Goal: Task Accomplishment & Management: Manage account settings

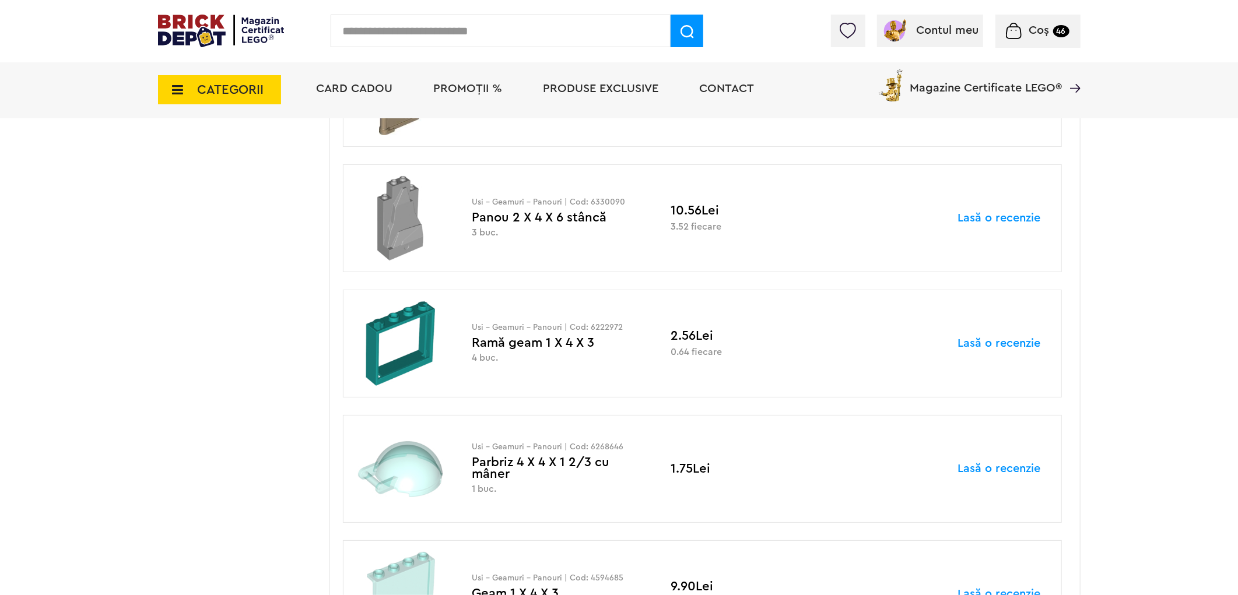
click at [236, 90] on span "CATEGORII" at bounding box center [231, 89] width 66 height 13
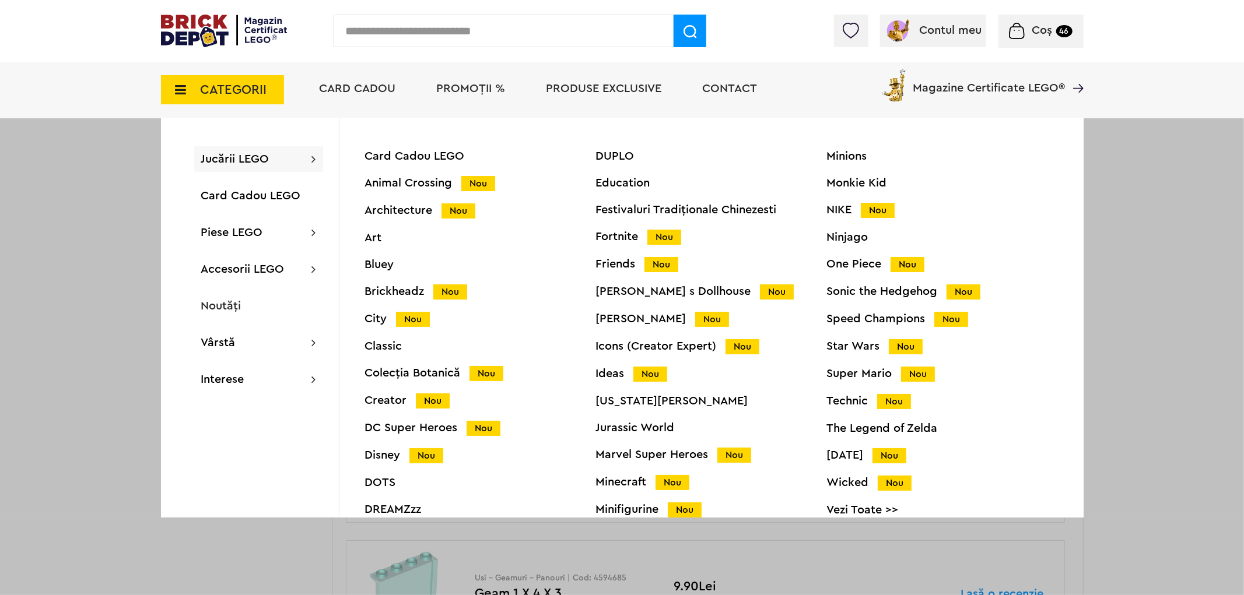
click at [615, 317] on div "Harry Potter Nou" at bounding box center [711, 319] width 231 height 12
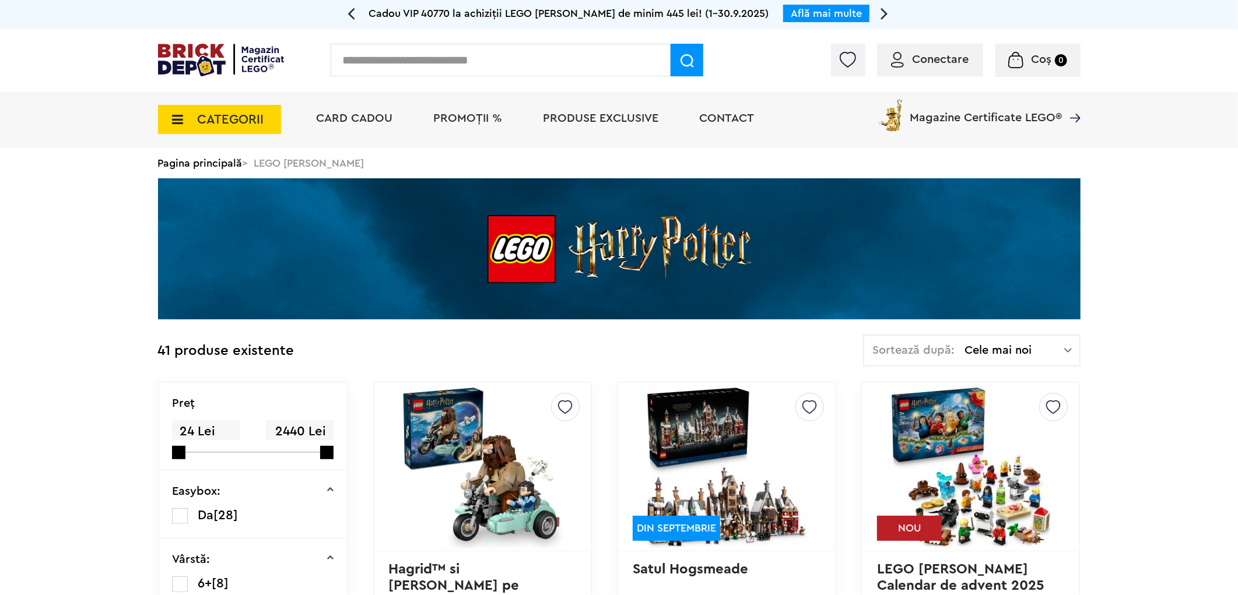
click at [935, 63] on span "Conectare" at bounding box center [940, 60] width 57 height 12
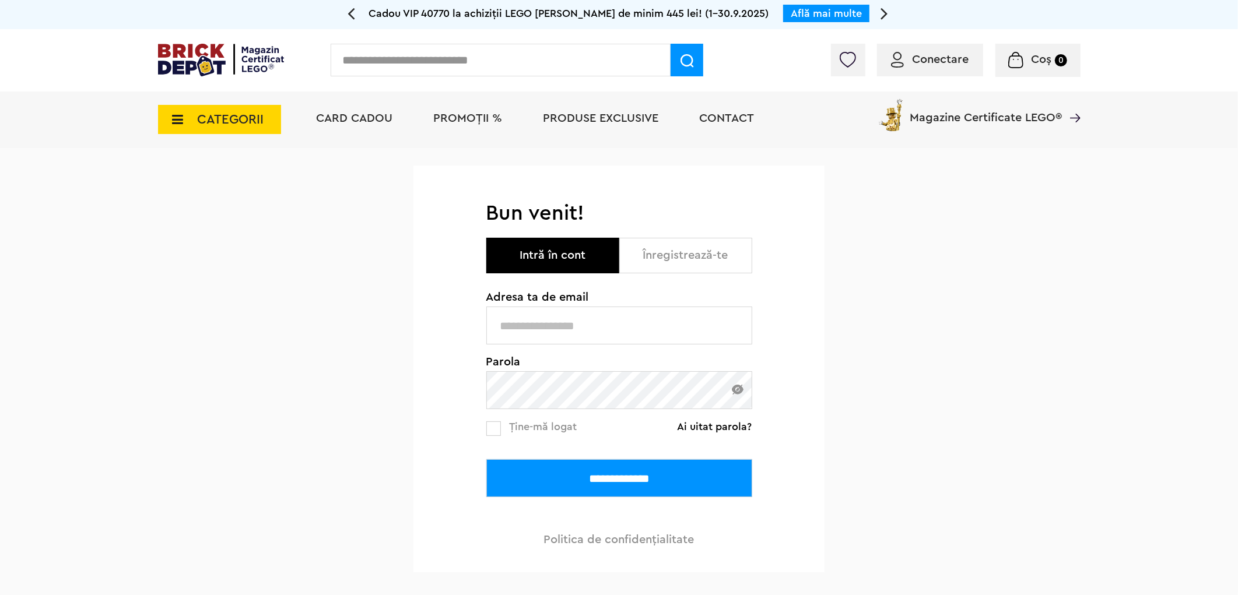
type input "**********"
click at [666, 470] on input "**********" at bounding box center [619, 478] width 266 height 38
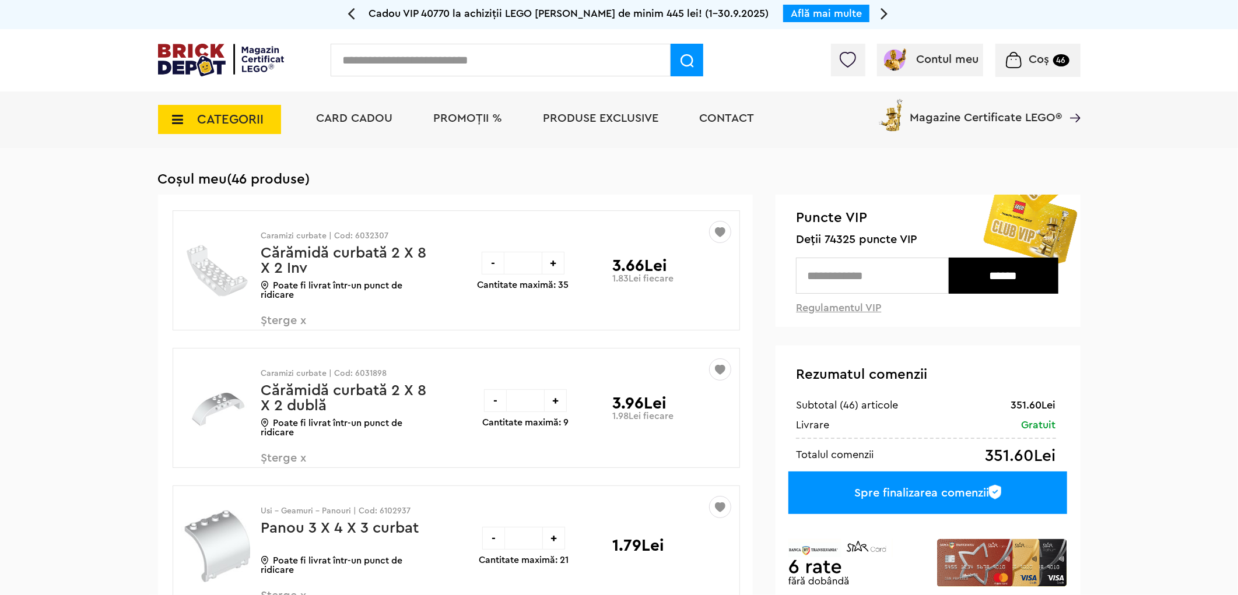
click at [201, 127] on span "CATEGORII" at bounding box center [219, 119] width 123 height 29
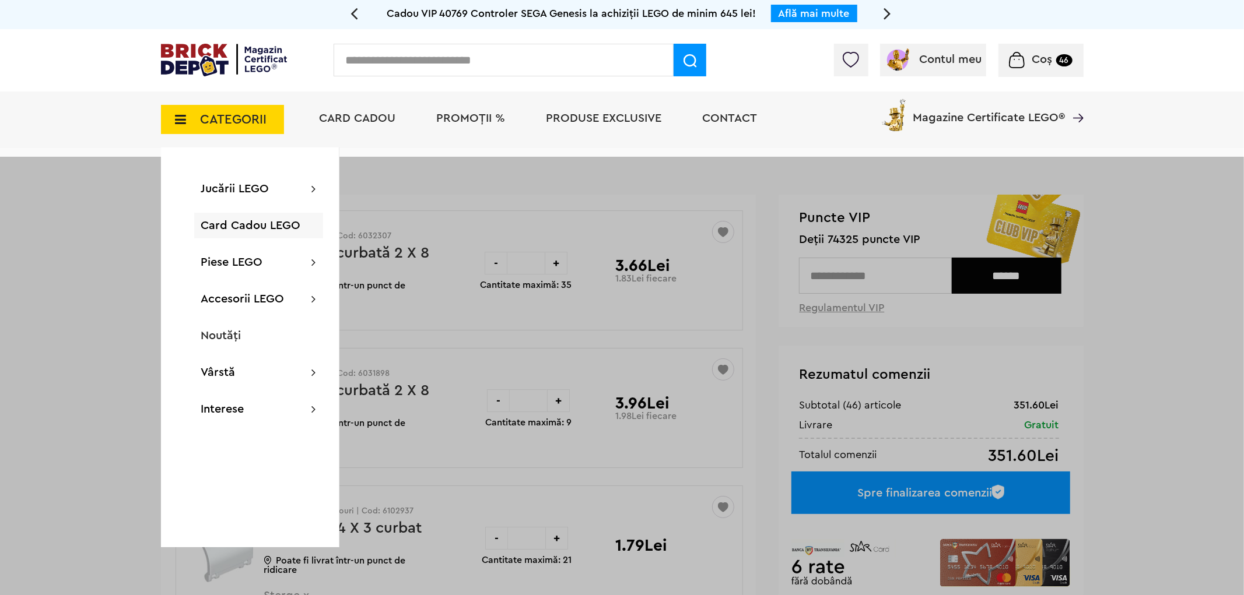
click at [107, 268] on div at bounding box center [622, 454] width 1244 height 595
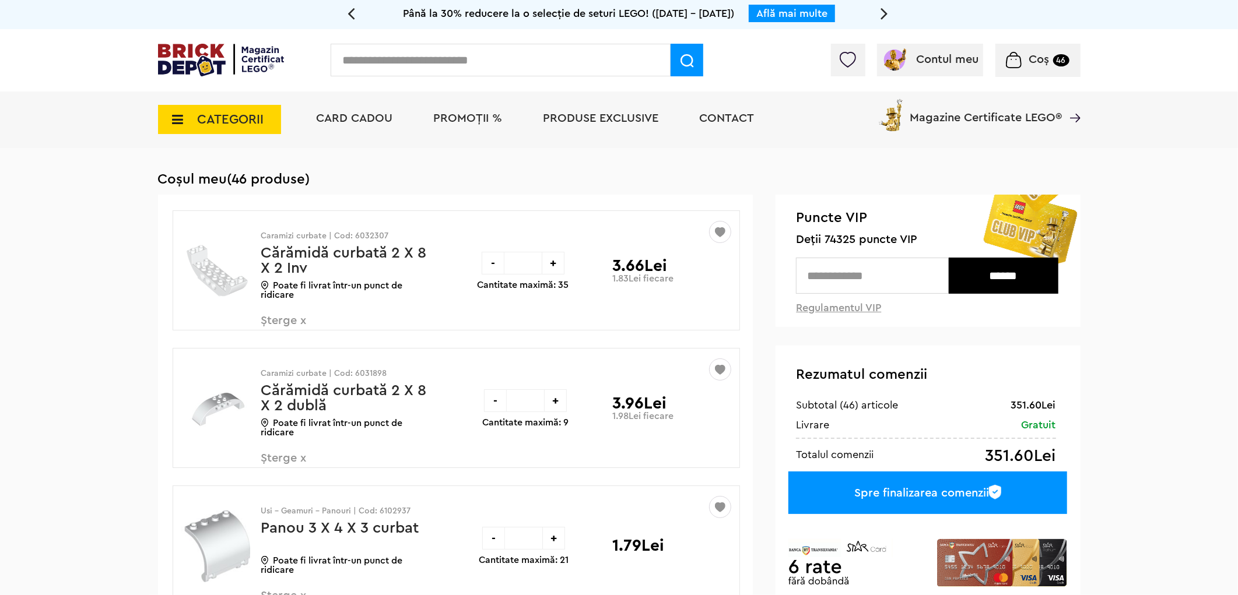
click at [259, 113] on span "CATEGORII" at bounding box center [231, 119] width 66 height 13
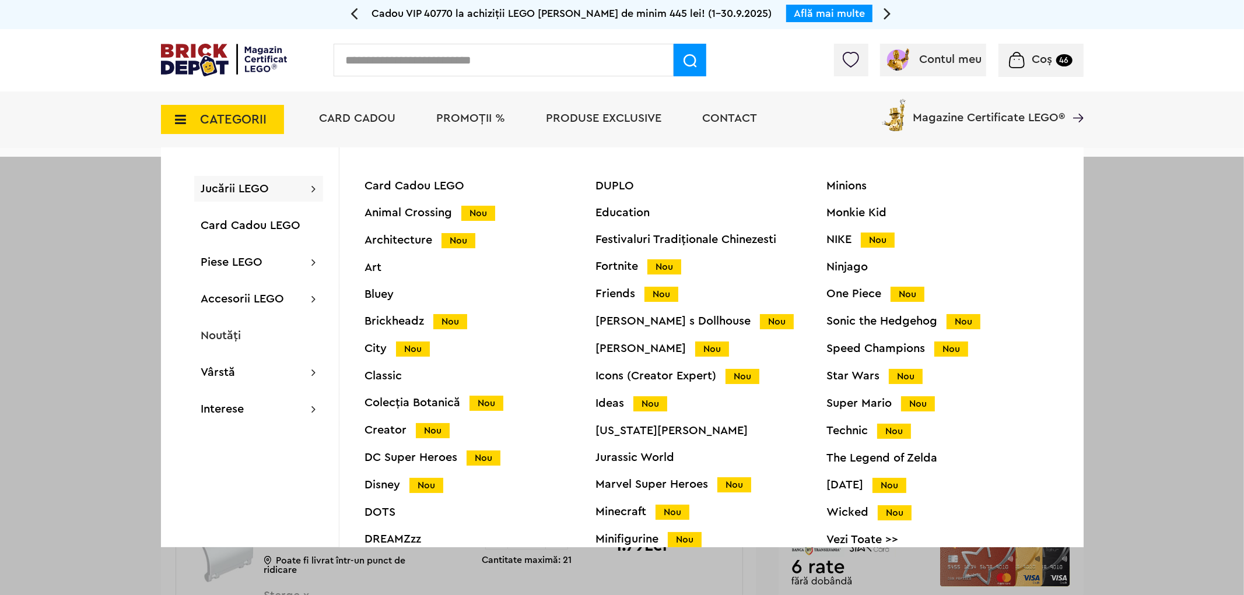
click at [639, 346] on div "Harry Potter Nou" at bounding box center [711, 349] width 231 height 12
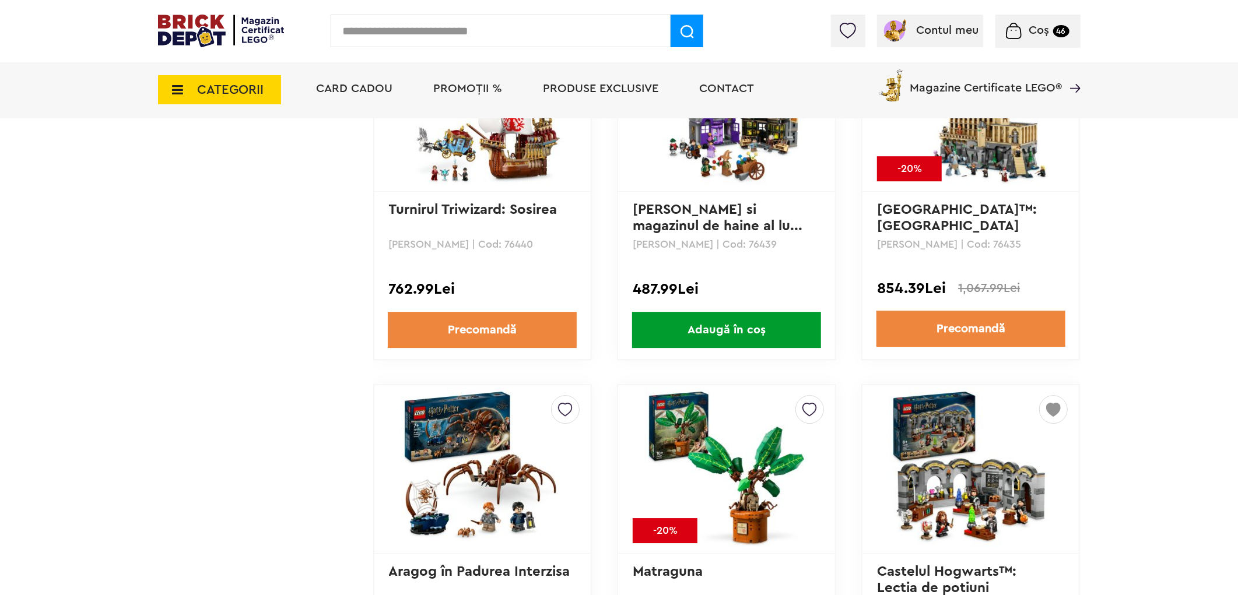
scroll to position [3238, 0]
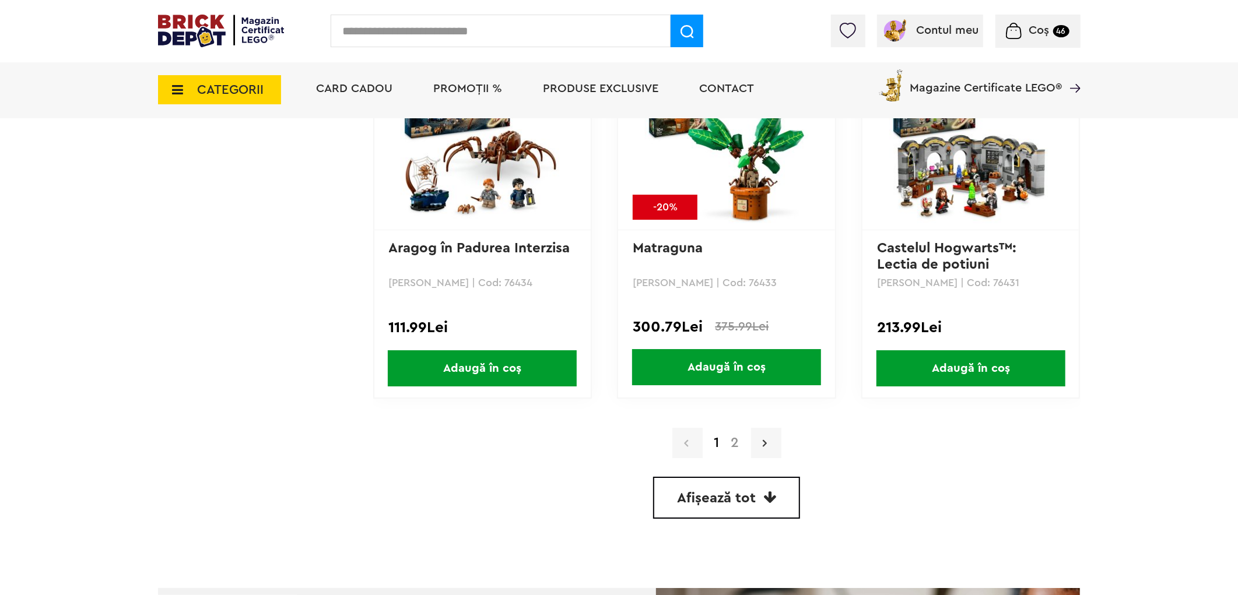
click at [773, 430] on link at bounding box center [766, 443] width 30 height 30
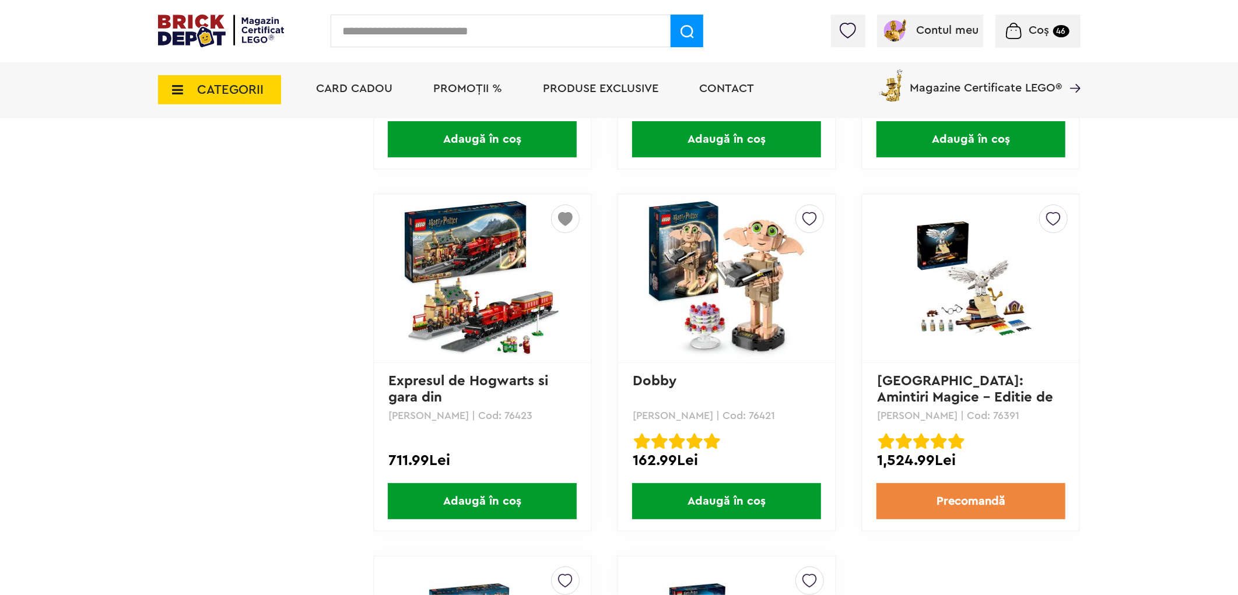
scroll to position [1619, 0]
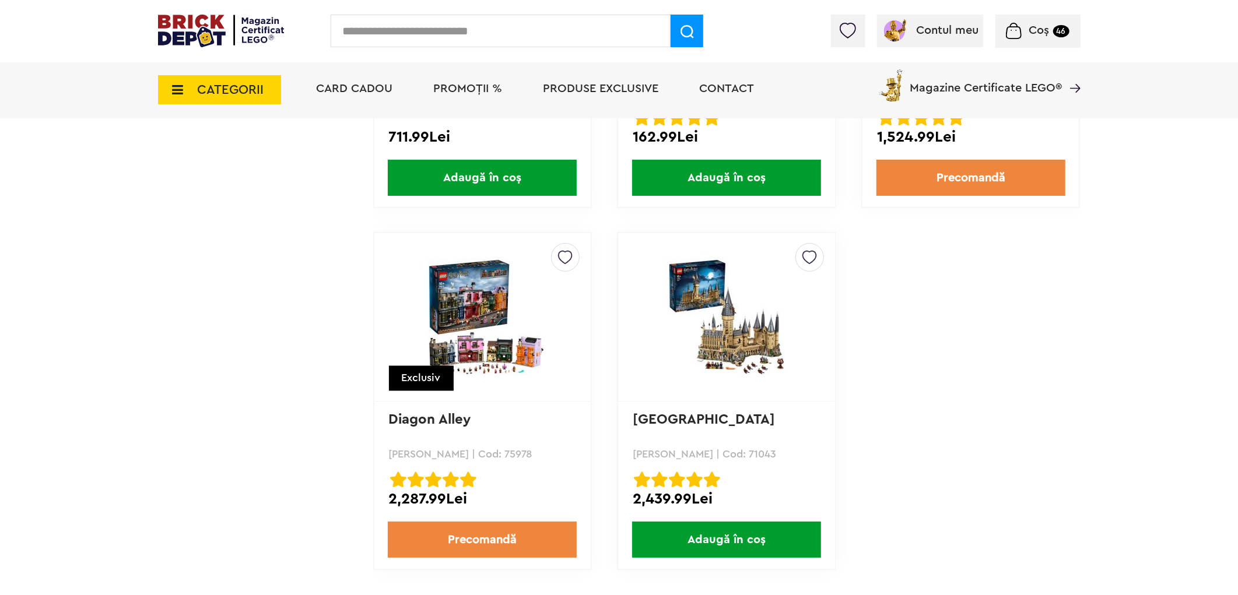
click at [219, 83] on span "CATEGORII" at bounding box center [231, 89] width 66 height 13
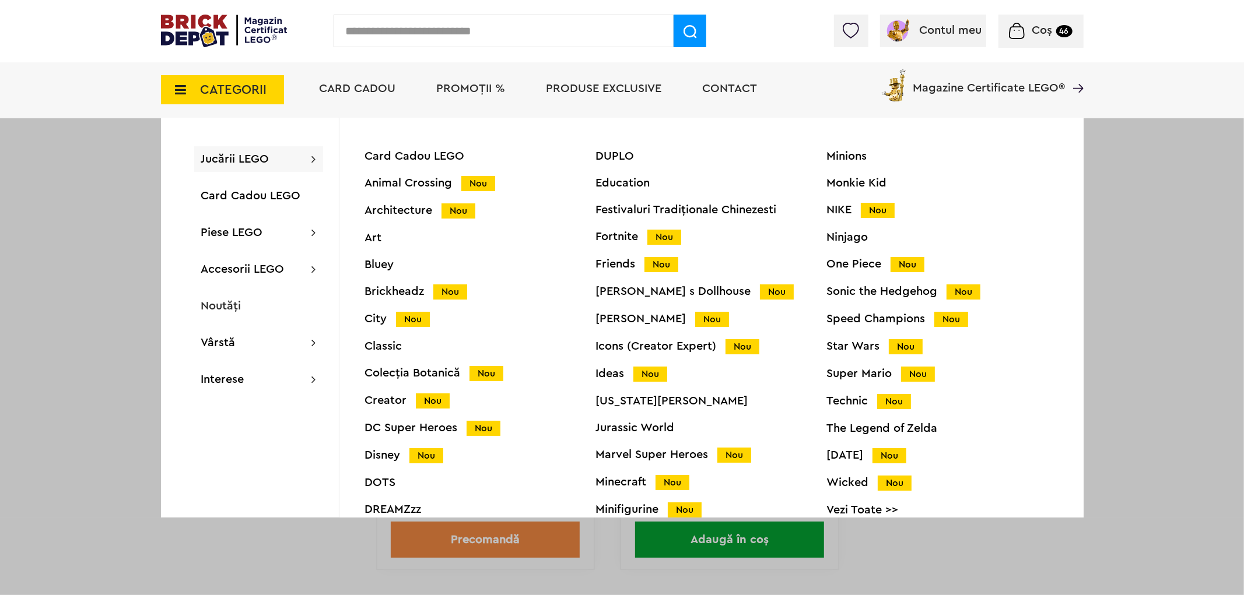
click at [387, 318] on div "City Nou" at bounding box center [480, 319] width 231 height 12
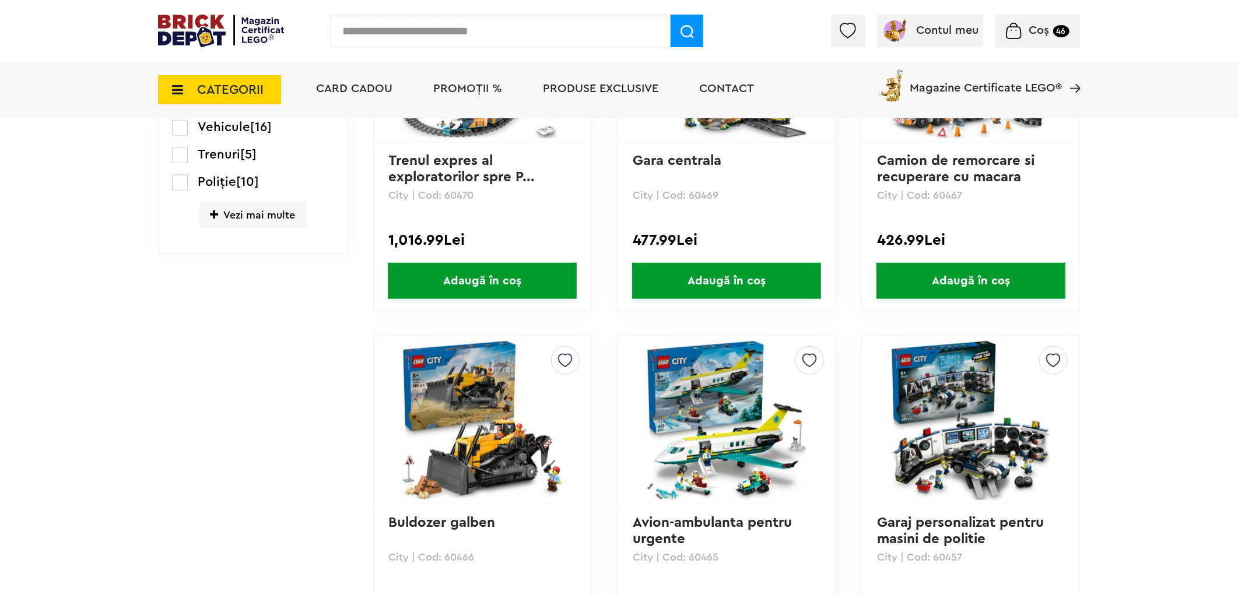
scroll to position [798, 0]
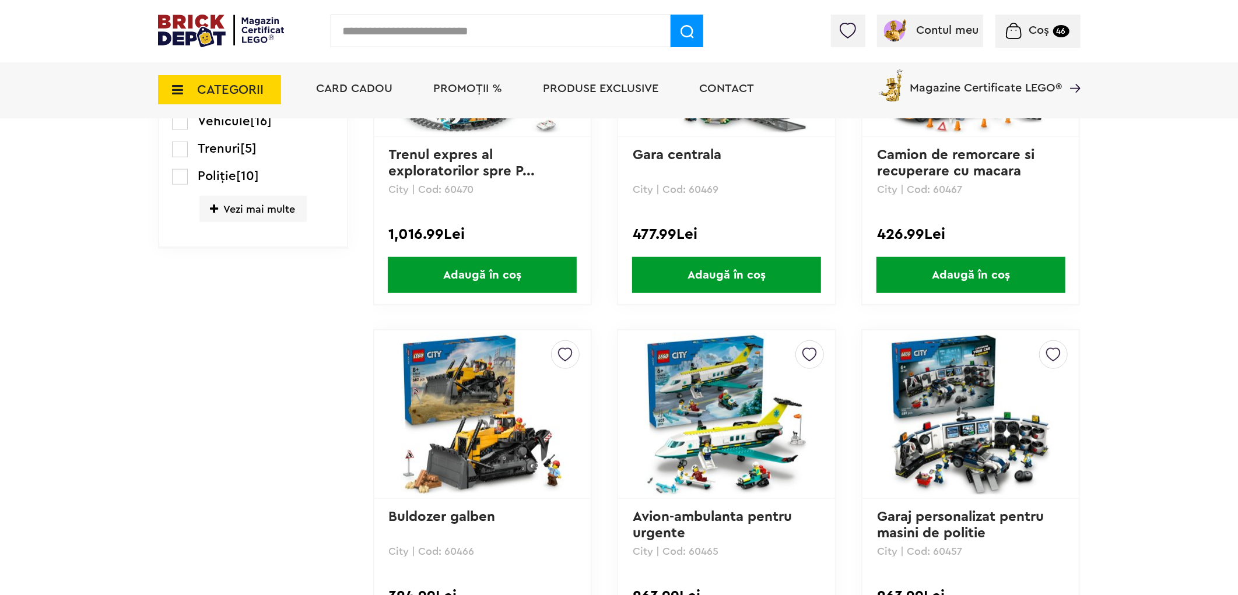
click at [461, 395] on img at bounding box center [482, 414] width 163 height 163
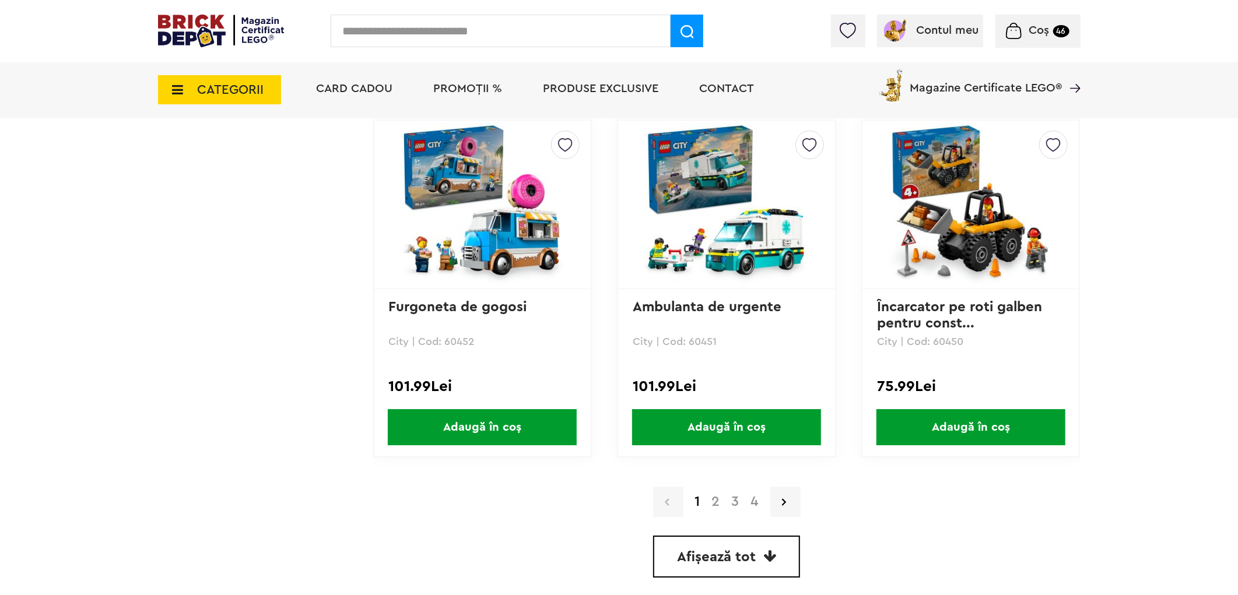
scroll to position [3195, 0]
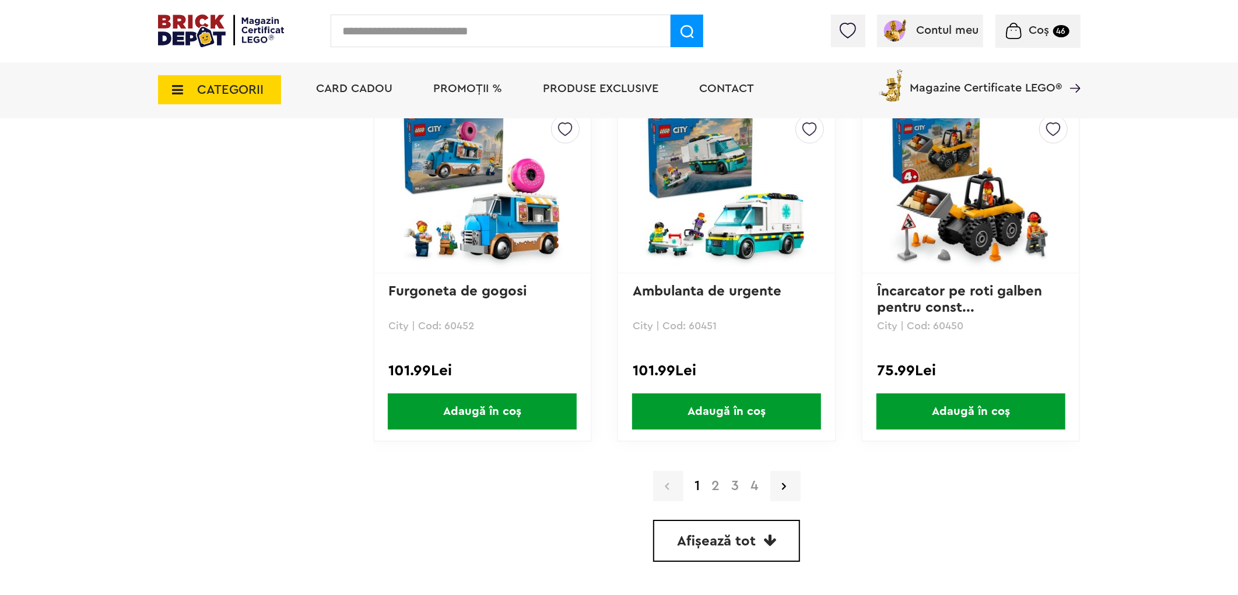
click at [752, 535] on span "Afișează tot" at bounding box center [716, 542] width 79 height 14
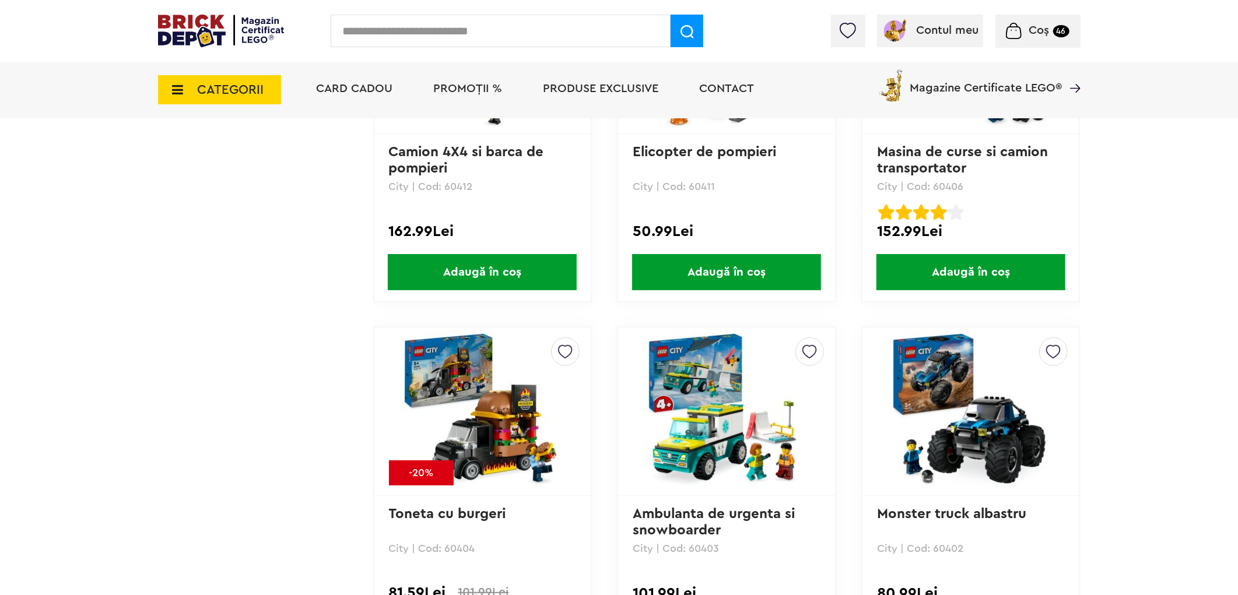
scroll to position [8003, 0]
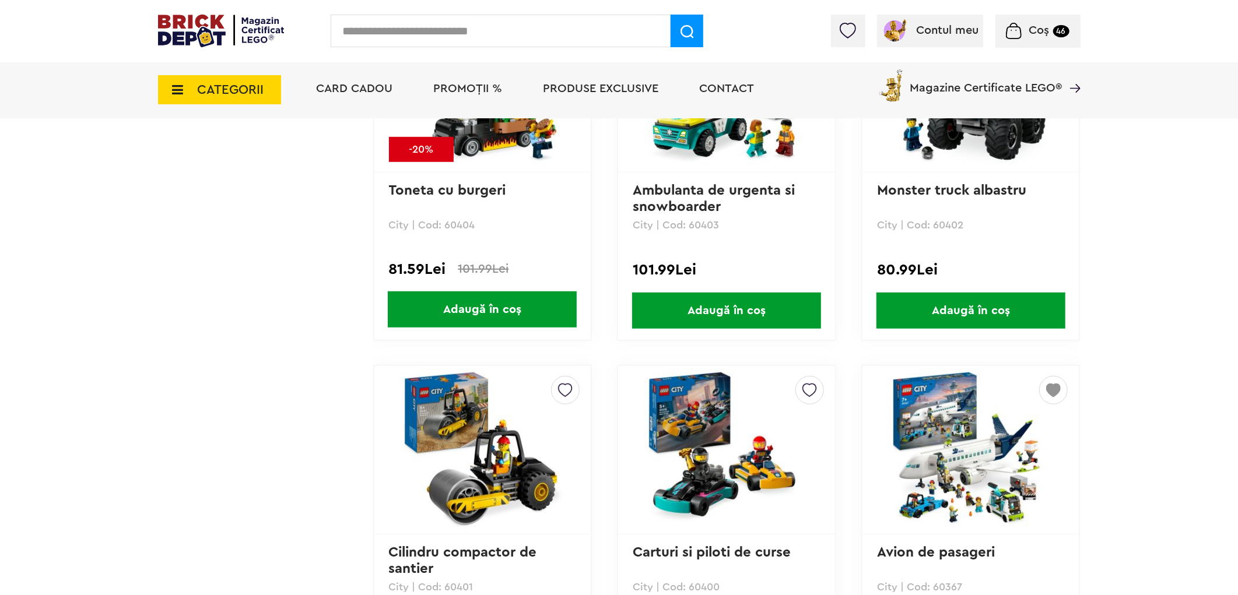
click at [961, 441] on img at bounding box center [970, 449] width 163 height 163
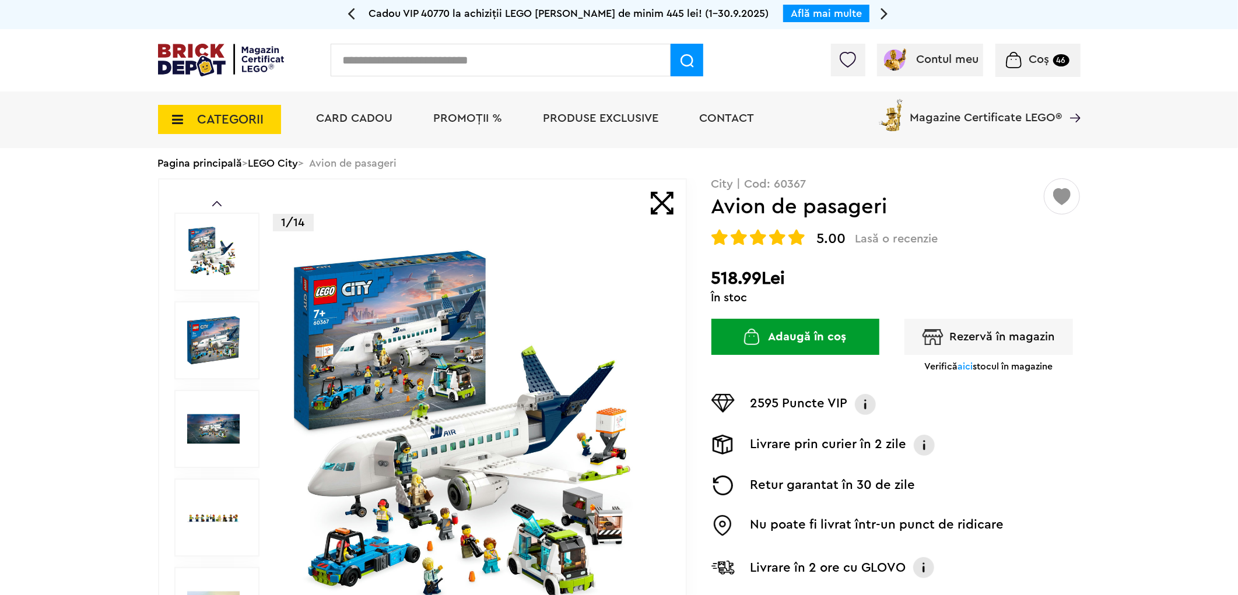
click at [430, 382] on img at bounding box center [471, 428] width 375 height 375
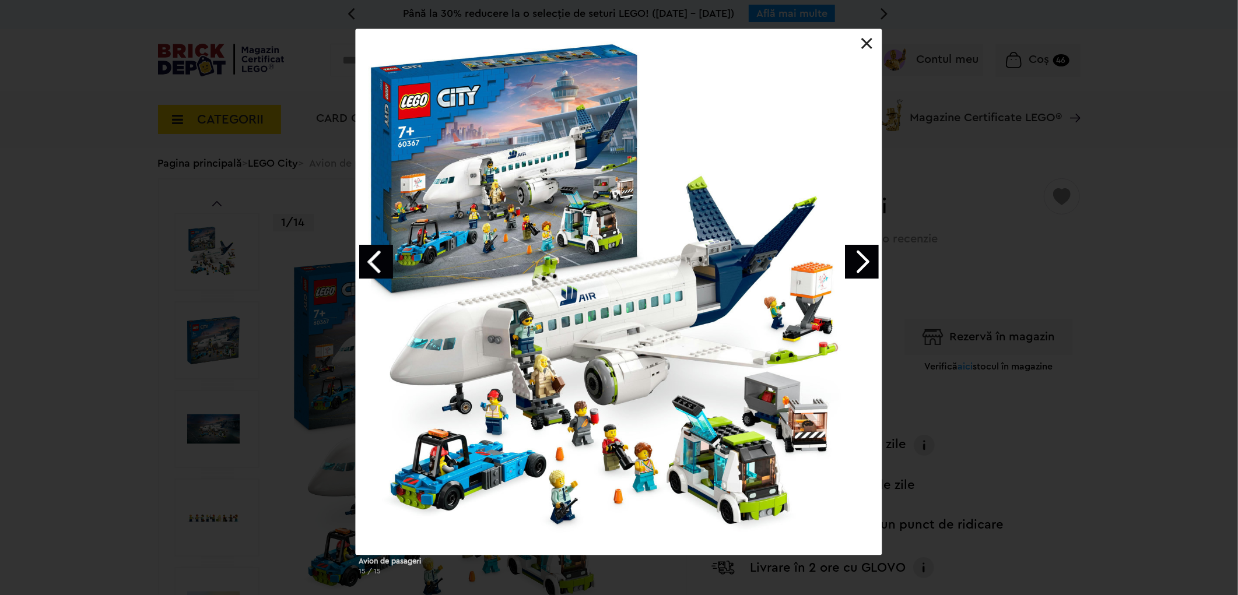
click at [863, 270] on link "Next image" at bounding box center [862, 262] width 34 height 34
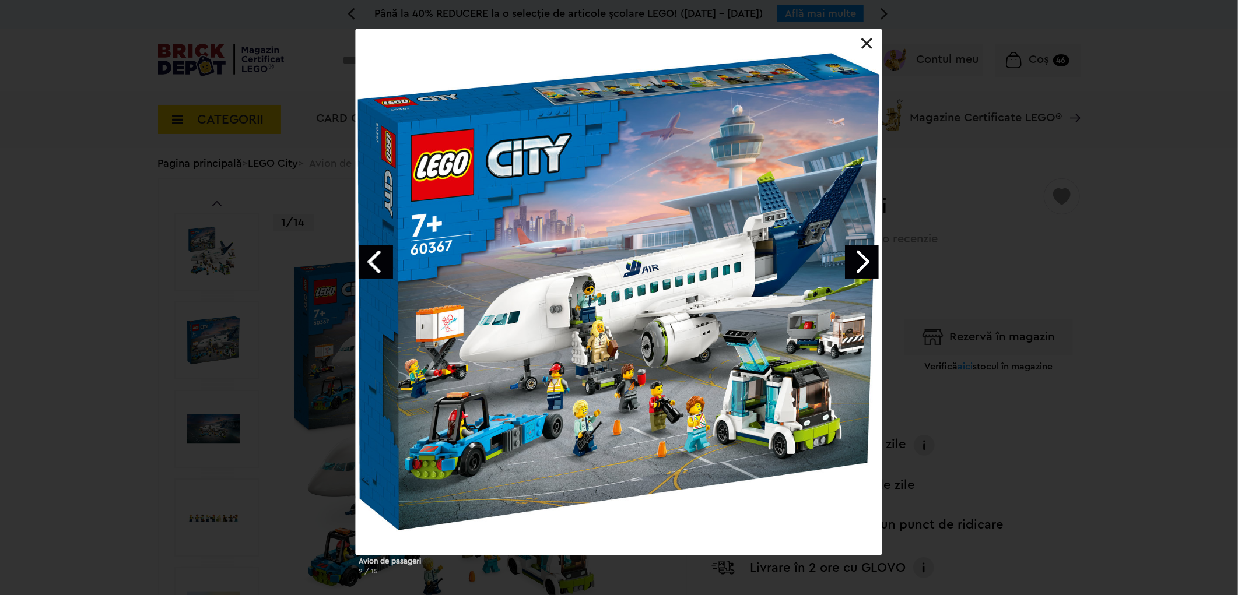
click at [863, 270] on link "Next image" at bounding box center [862, 262] width 34 height 34
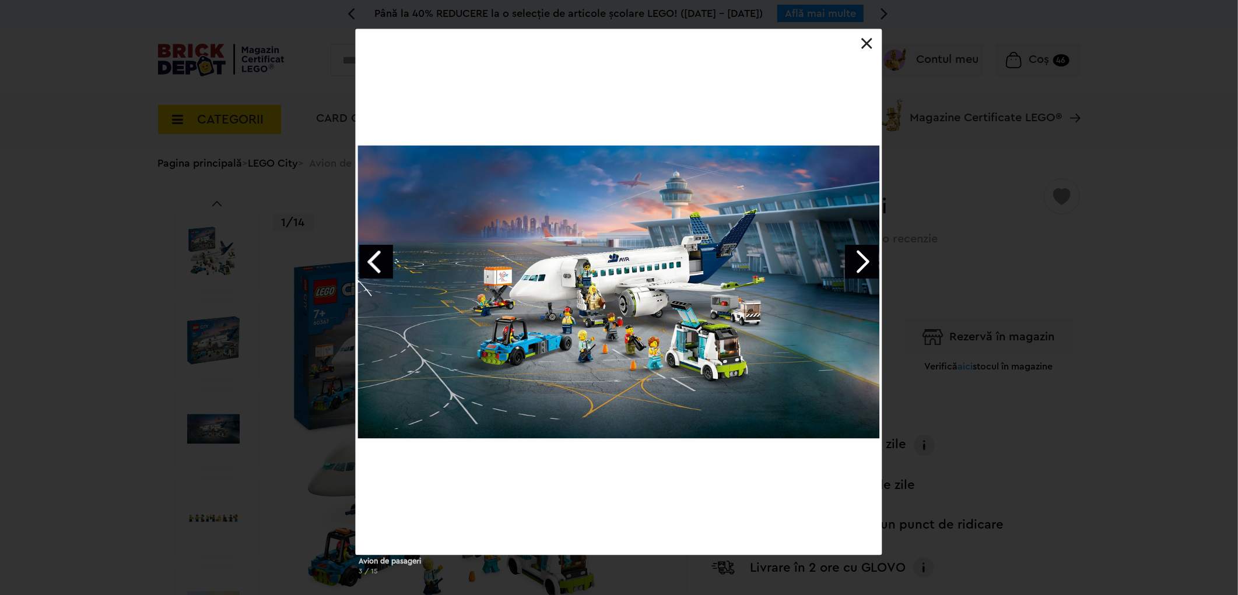
click at [863, 269] on link "Next image" at bounding box center [862, 262] width 34 height 34
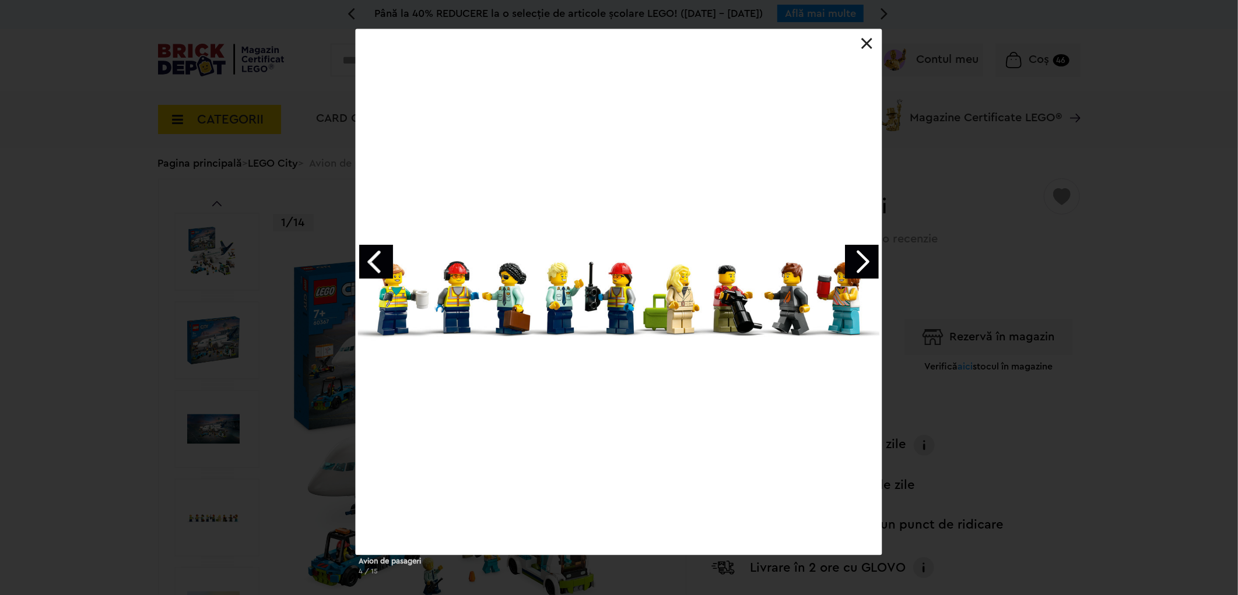
click at [863, 269] on link "Next image" at bounding box center [862, 262] width 34 height 34
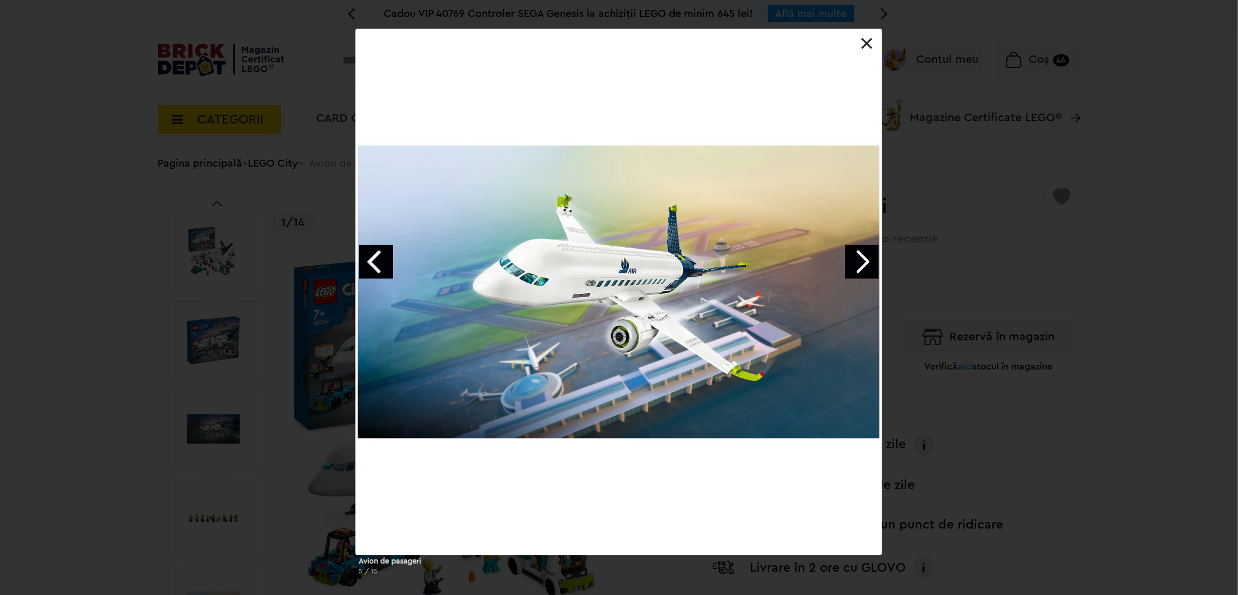
click at [865, 45] on link at bounding box center [867, 44] width 12 height 12
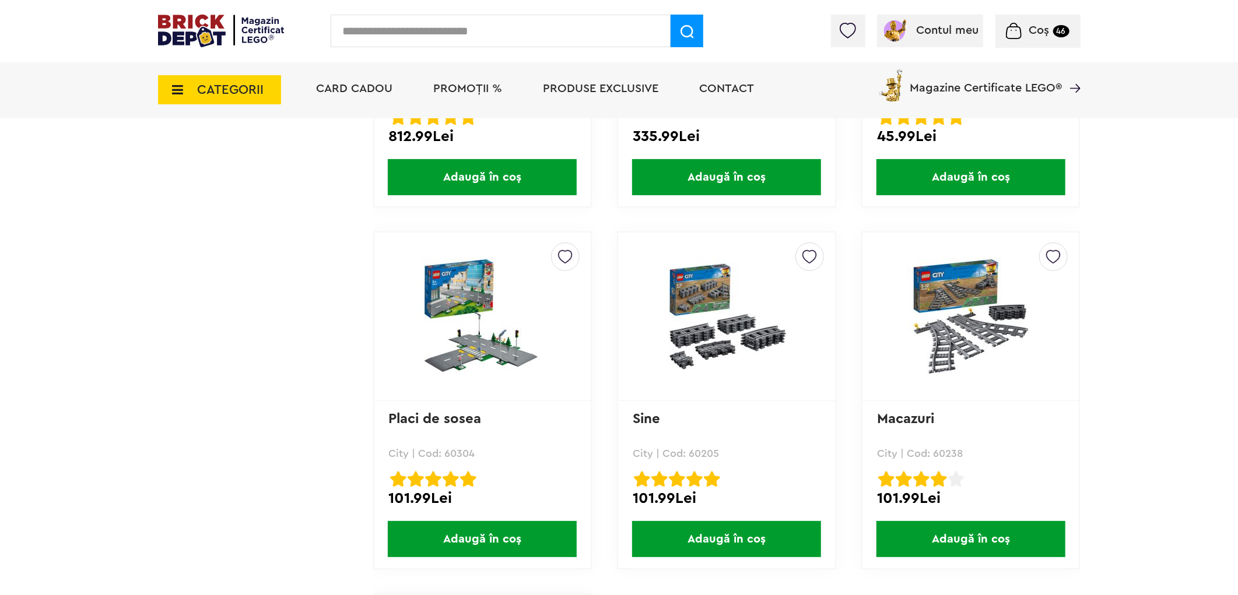
scroll to position [10270, 0]
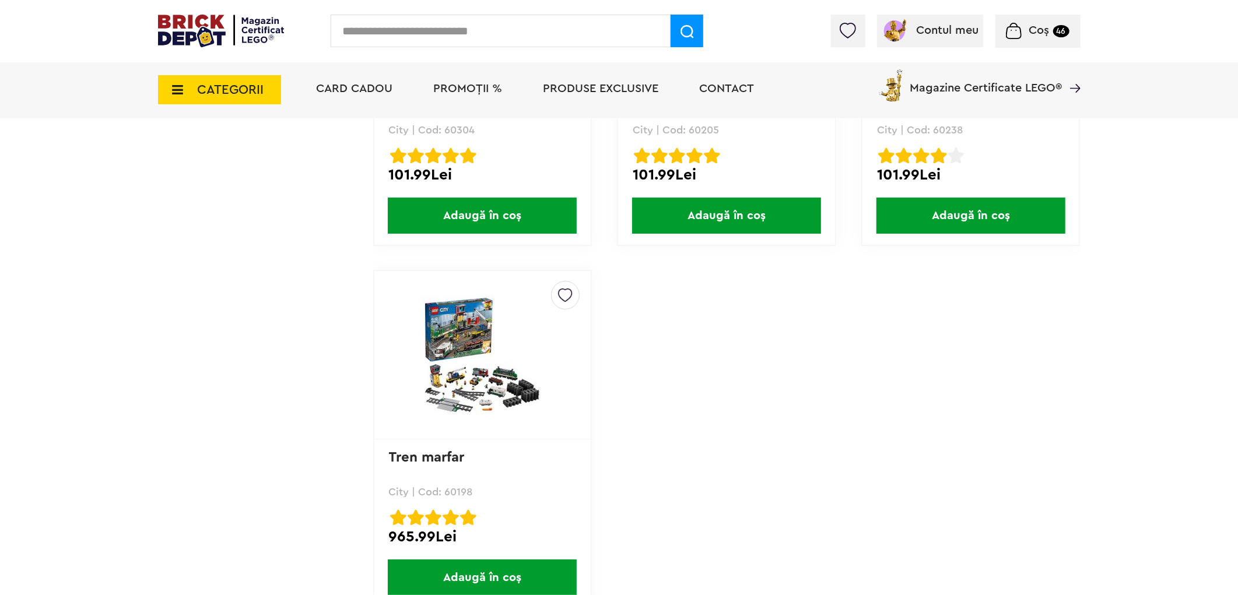
click at [220, 91] on span "CATEGORII" at bounding box center [231, 89] width 66 height 13
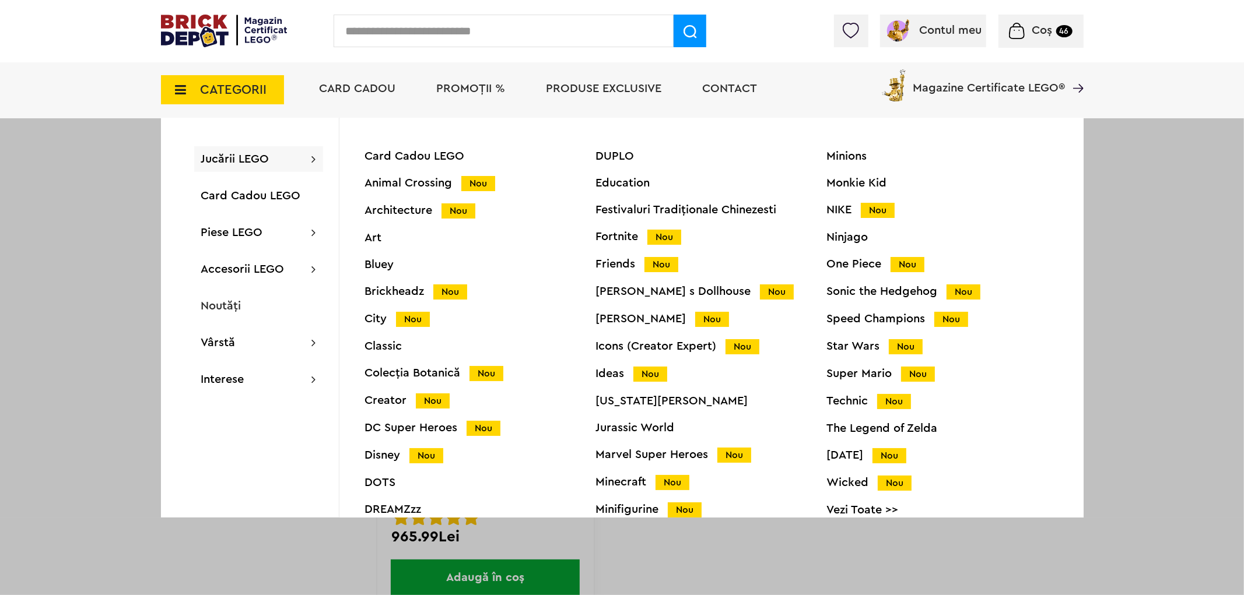
click at [415, 295] on div "Brickheadz Nou" at bounding box center [480, 292] width 231 height 12
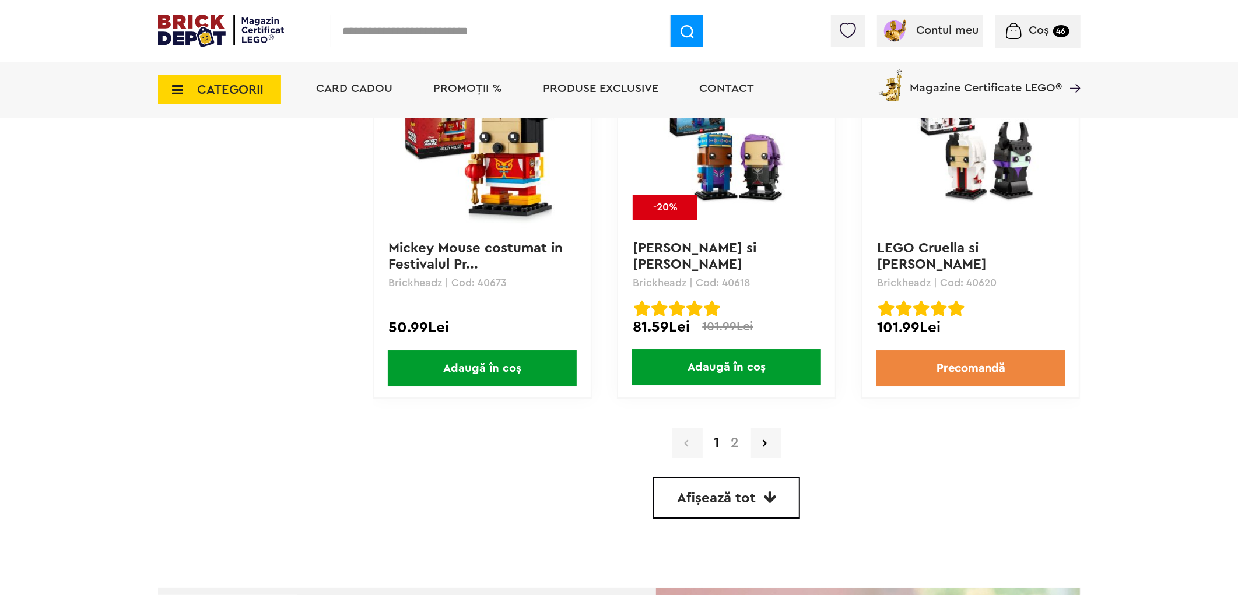
scroll to position [2915, 0]
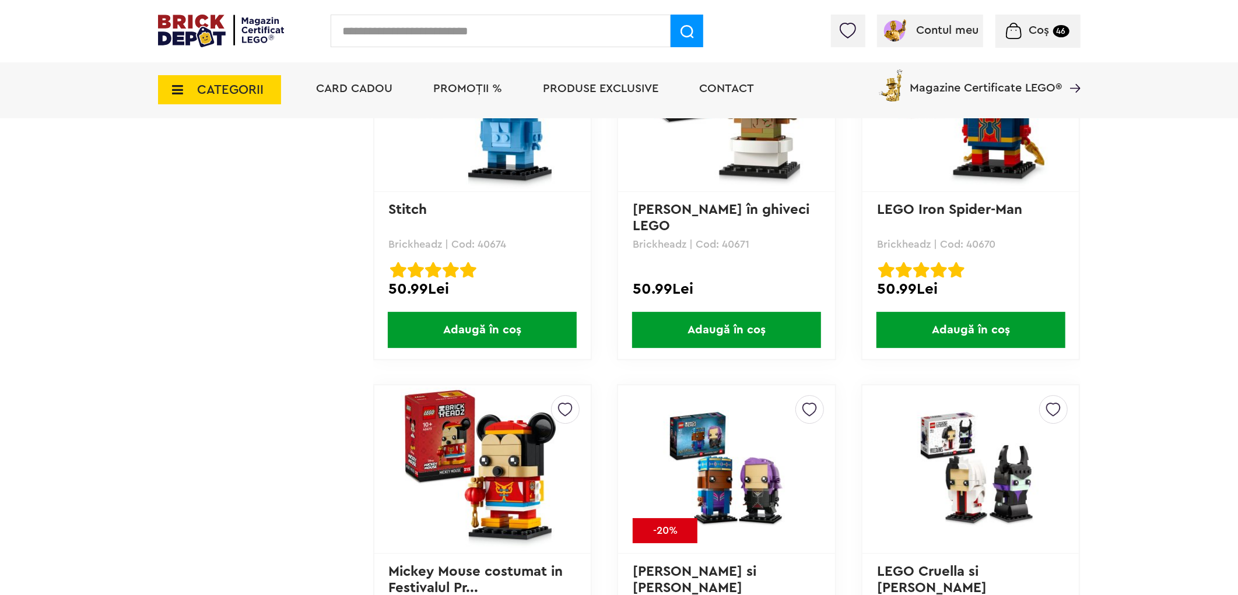
click at [260, 98] on span "CATEGORII" at bounding box center [219, 89] width 123 height 29
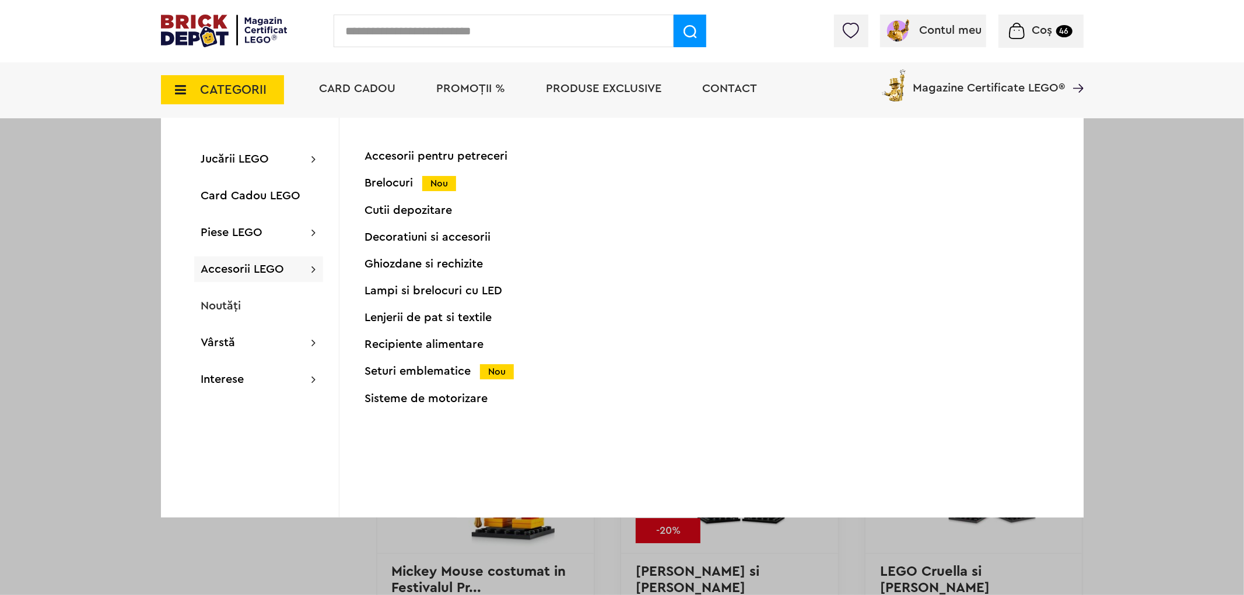
click at [402, 183] on div "Brelocuri Nou" at bounding box center [480, 183] width 231 height 12
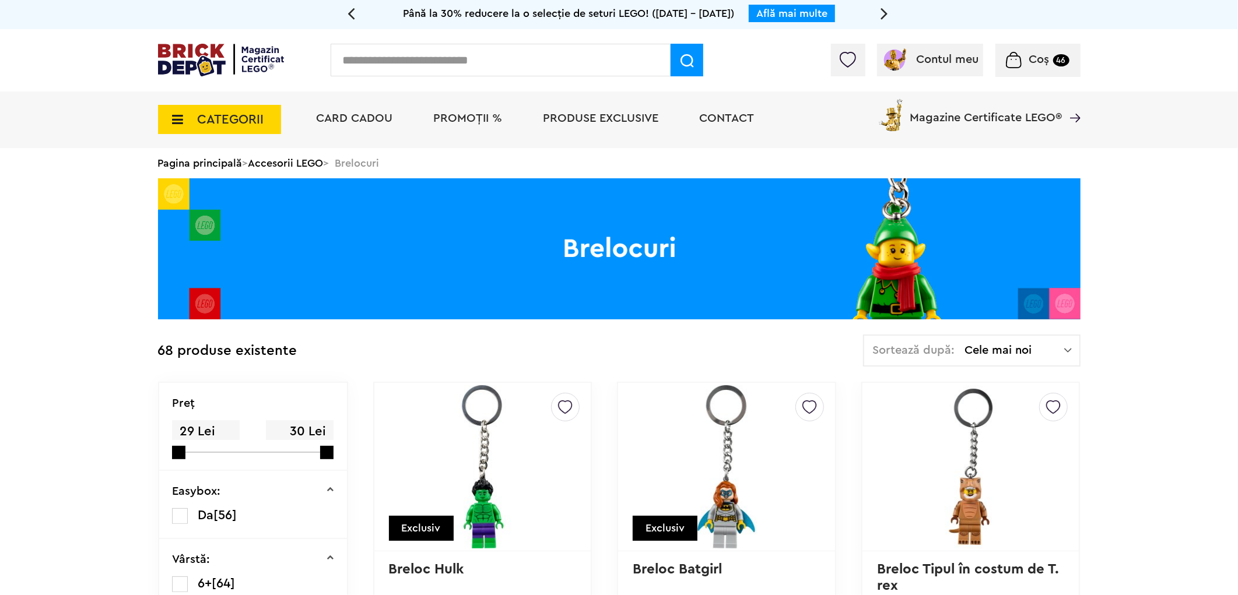
click at [225, 124] on span "CATEGORII" at bounding box center [231, 119] width 66 height 13
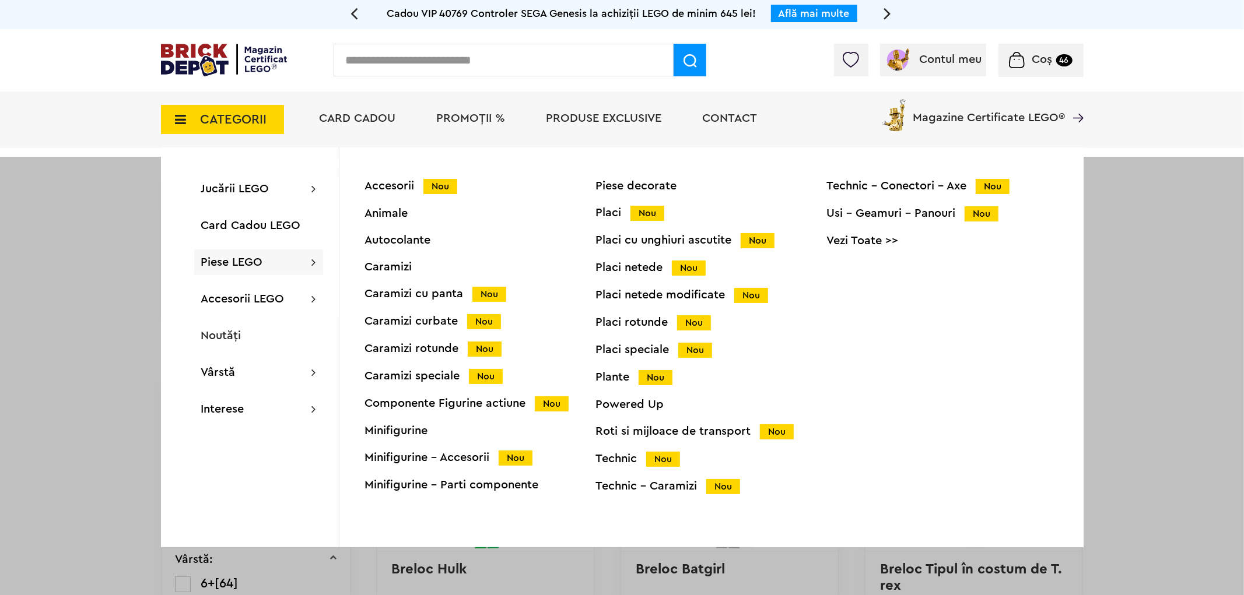
click at [379, 190] on div "Accesorii Nou" at bounding box center [480, 186] width 231 height 12
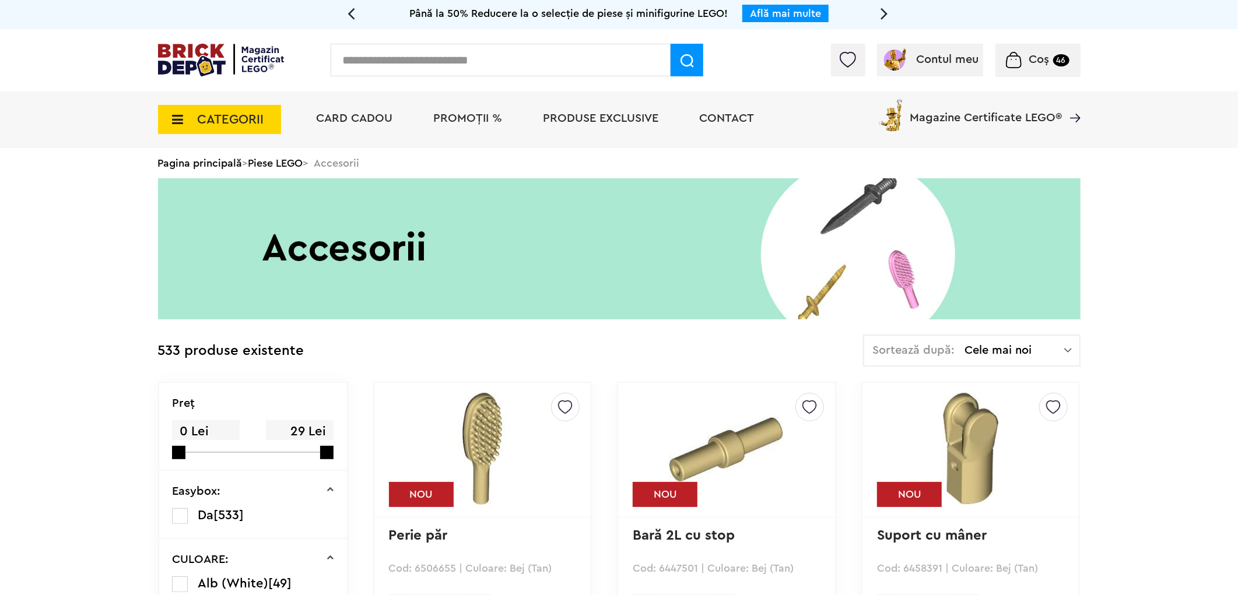
click at [1069, 350] on img at bounding box center [1068, 351] width 8 height 12
click at [879, 430] on span at bounding box center [875, 430] width 17 height 17
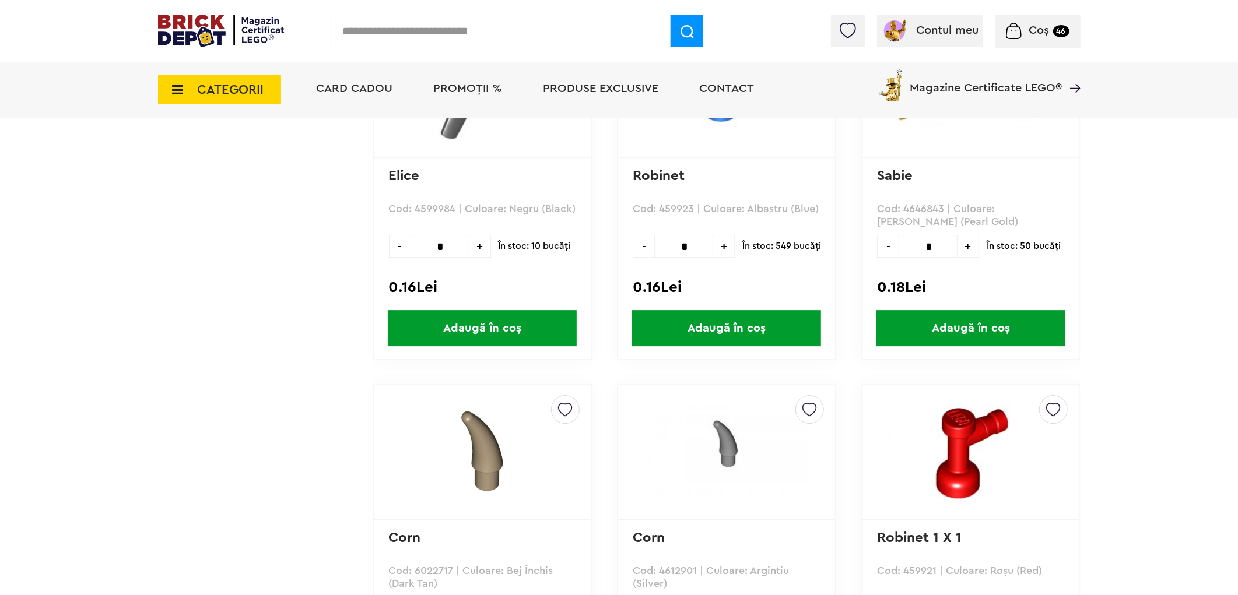
scroll to position [3238, 0]
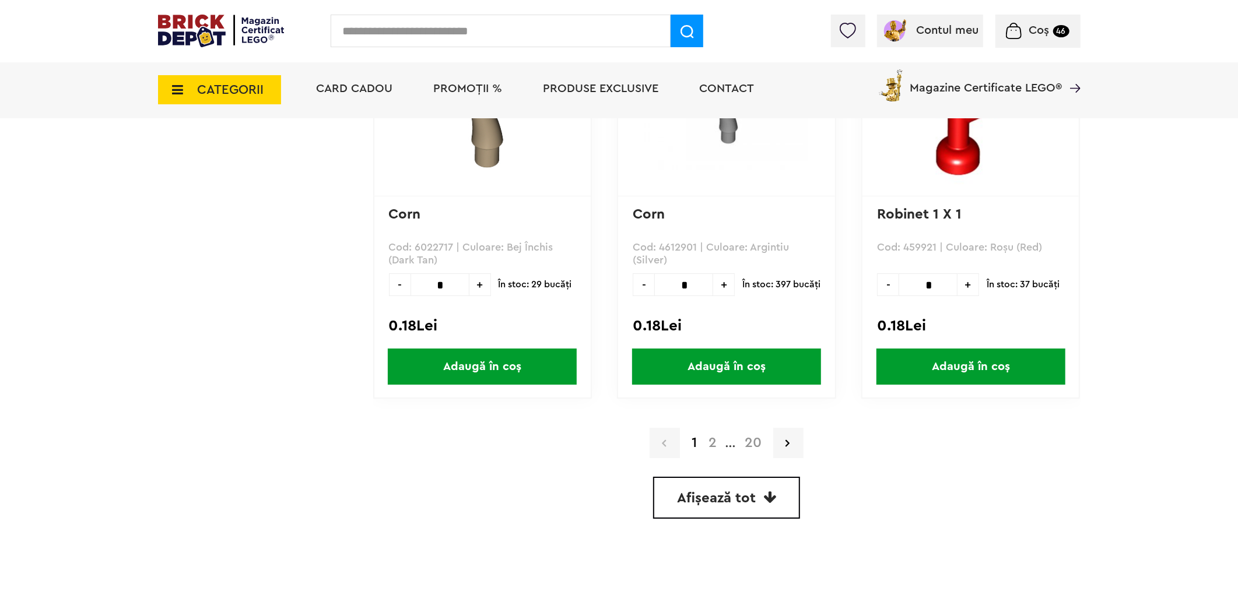
click at [712, 491] on span "Afișează tot" at bounding box center [716, 498] width 79 height 14
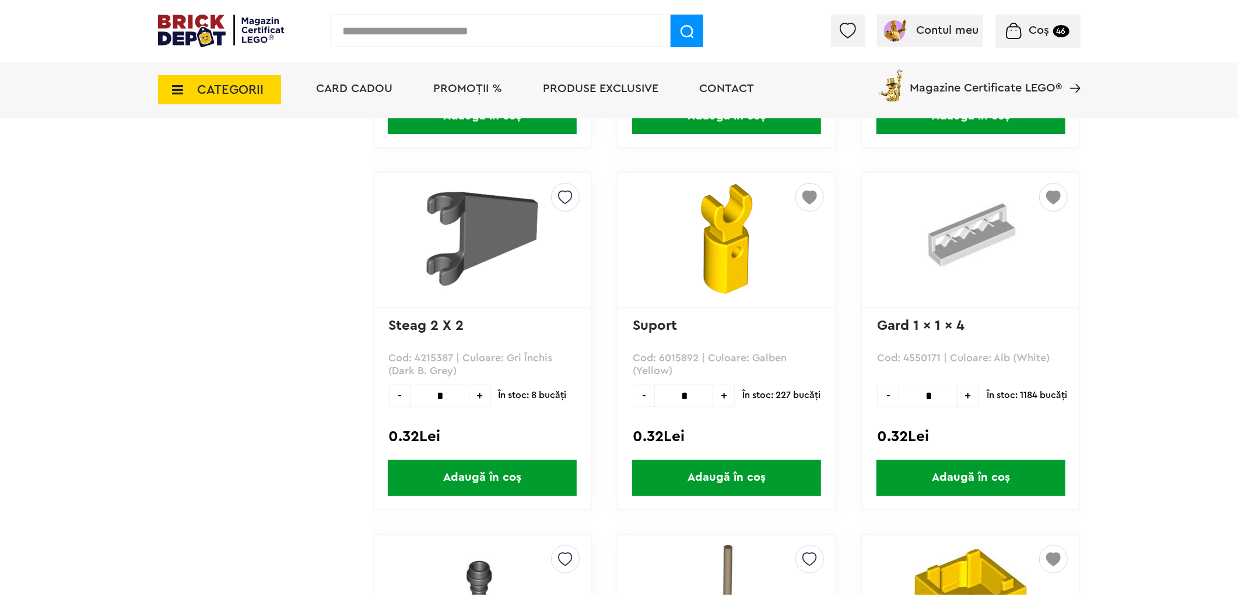
scroll to position [9243, 0]
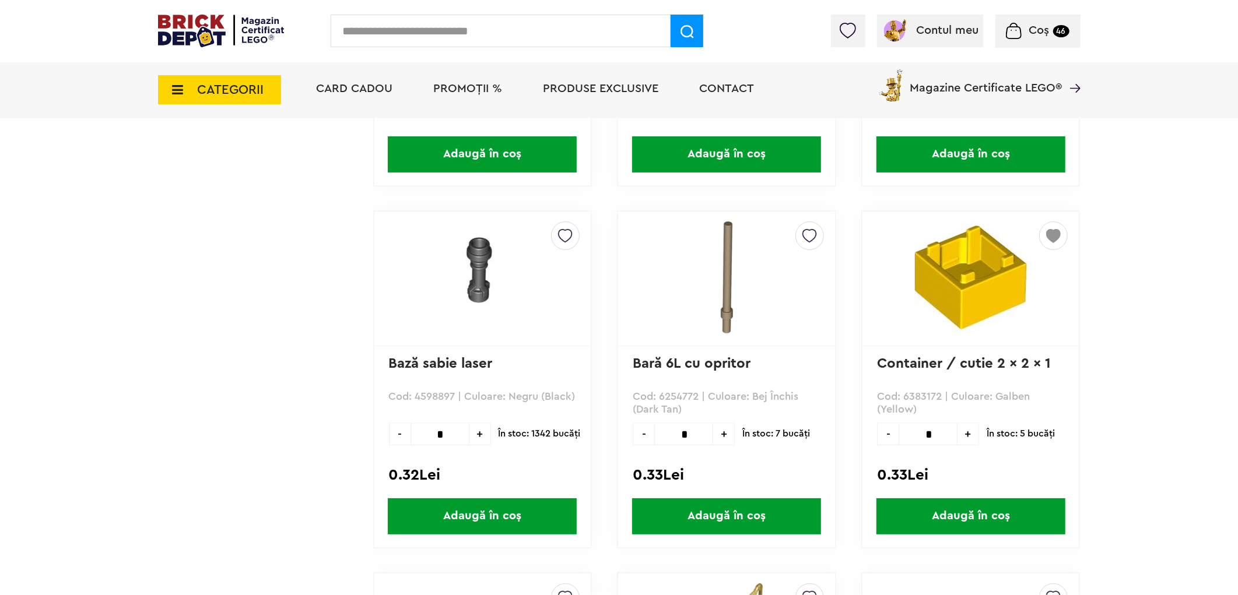
click at [1046, 222] on img at bounding box center [1053, 232] width 15 height 21
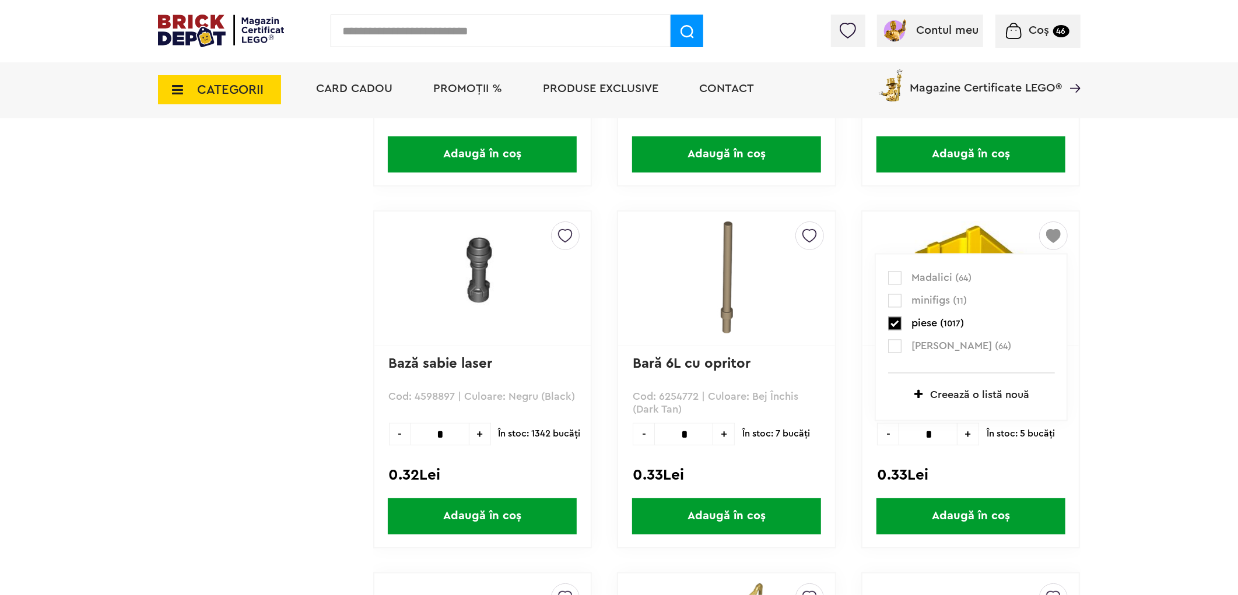
click at [893, 317] on label at bounding box center [894, 323] width 13 height 13
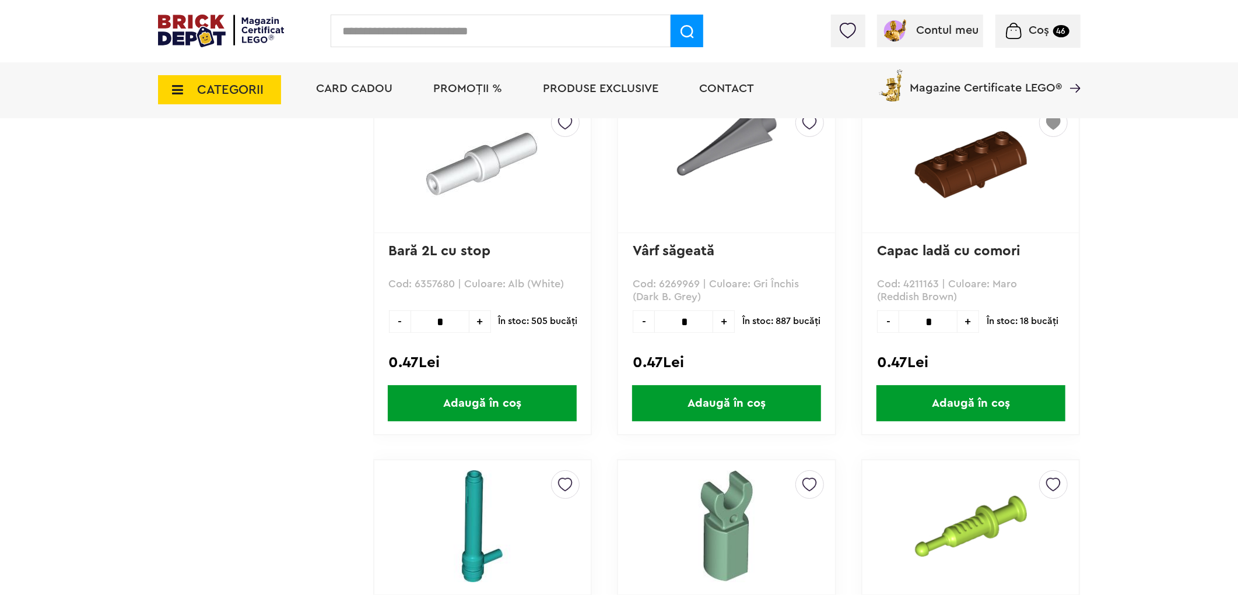
scroll to position [20255, 0]
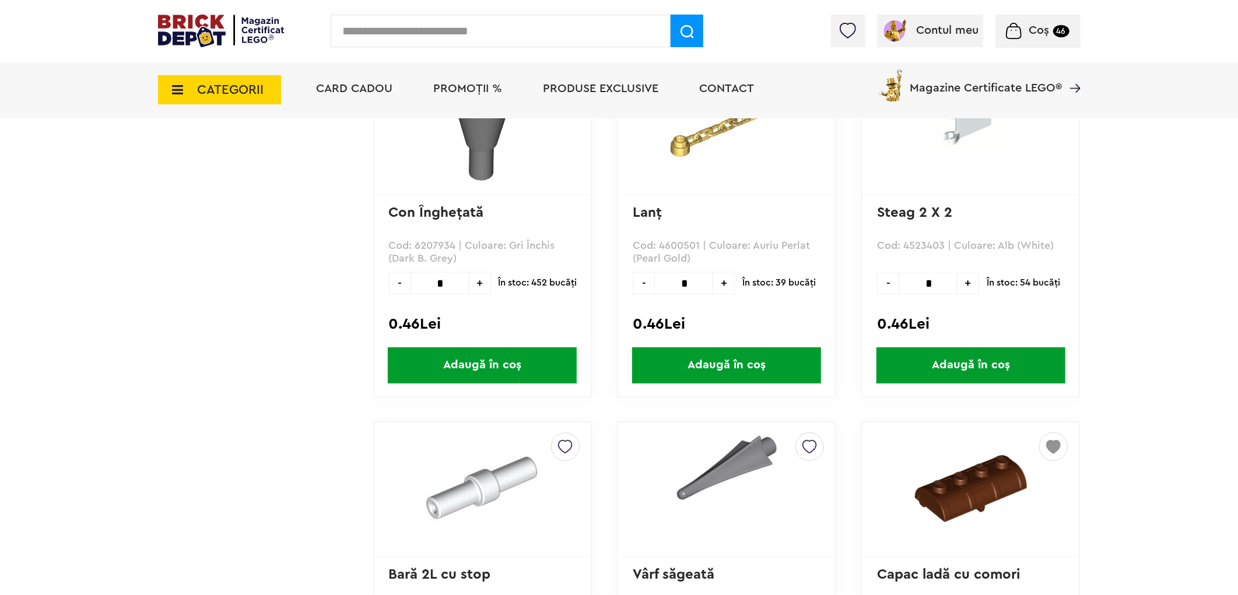
click at [1053, 433] on img at bounding box center [1053, 443] width 15 height 21
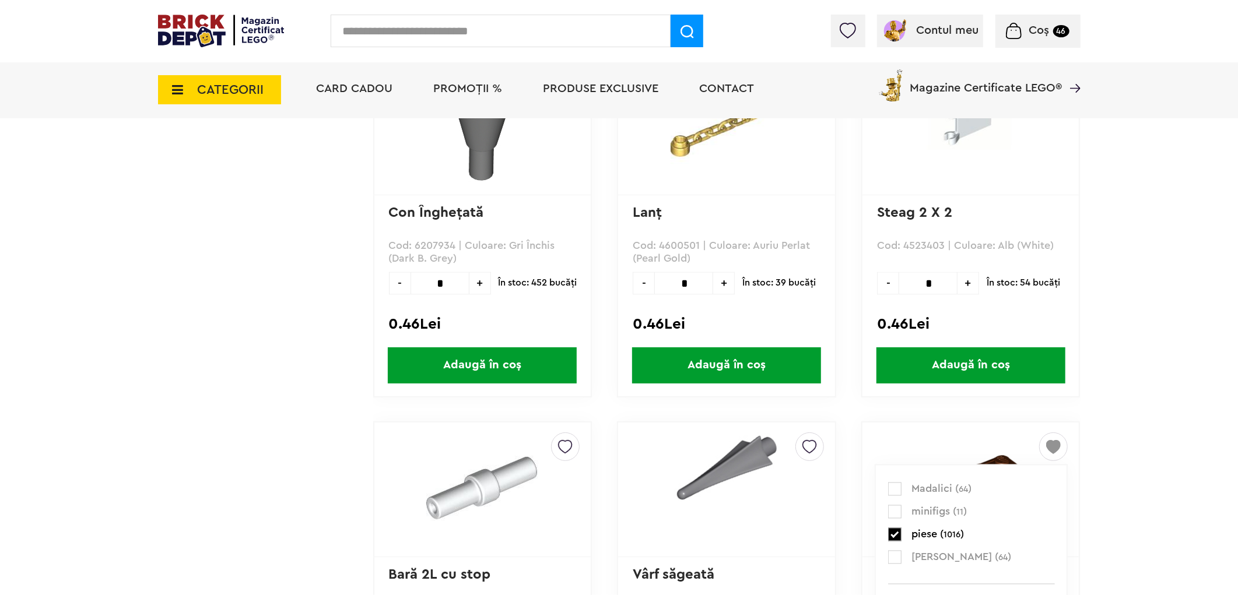
click at [892, 528] on label at bounding box center [894, 534] width 13 height 13
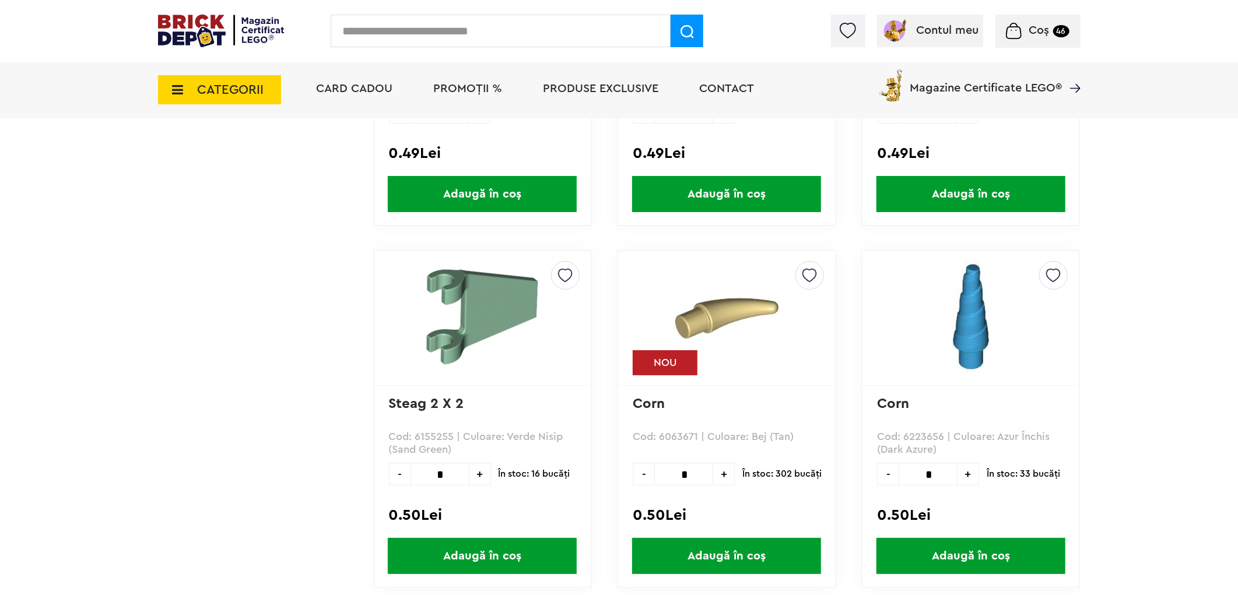
scroll to position [22198, 0]
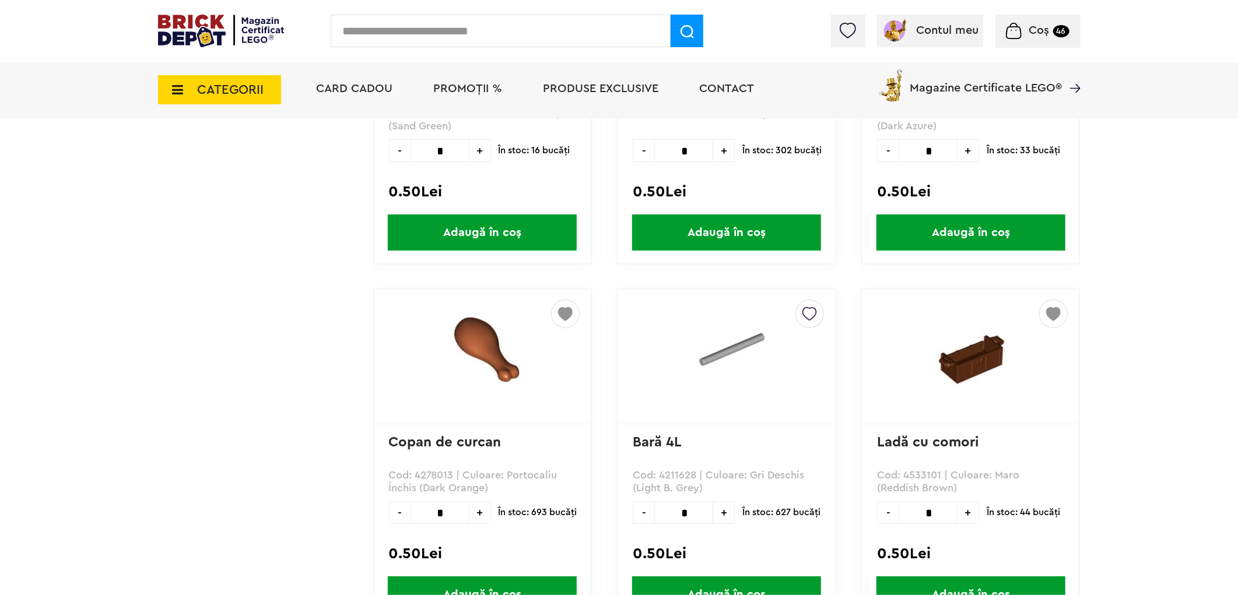
click at [1053, 300] on img at bounding box center [1053, 310] width 15 height 21
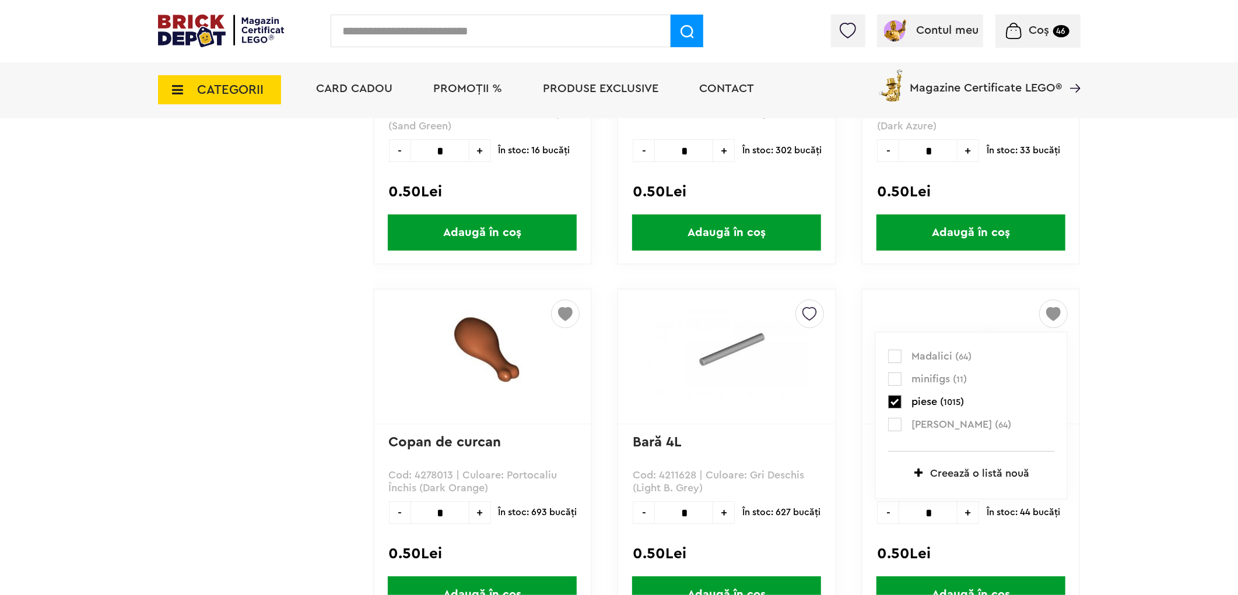
click at [895, 395] on label at bounding box center [894, 401] width 13 height 13
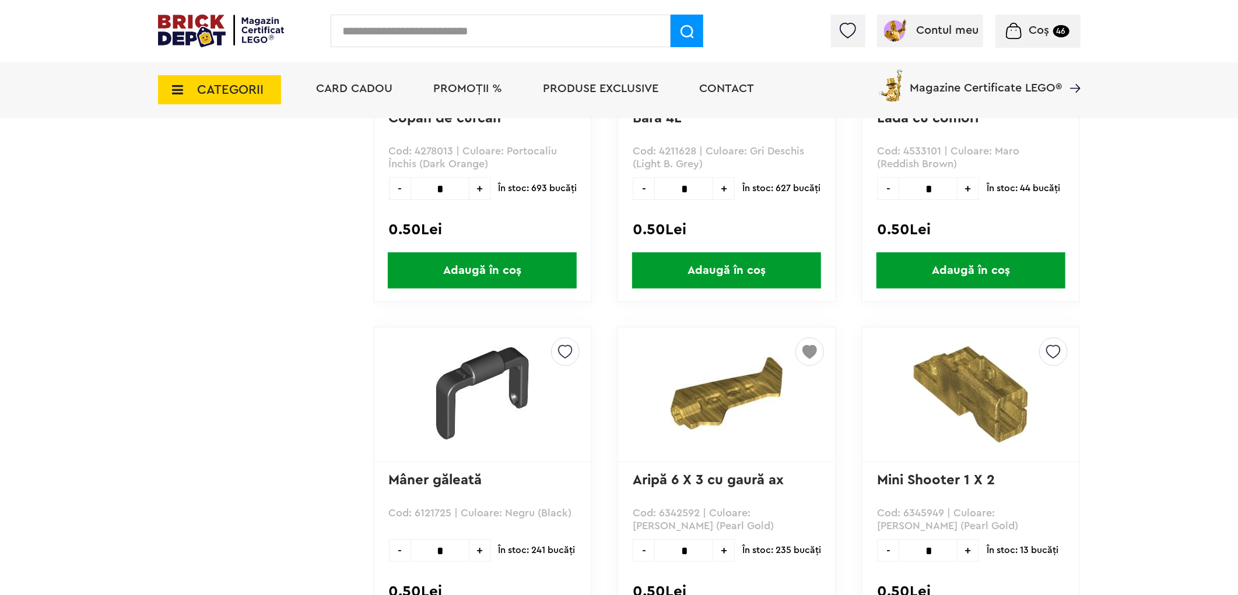
click at [802, 338] on img at bounding box center [809, 348] width 15 height 21
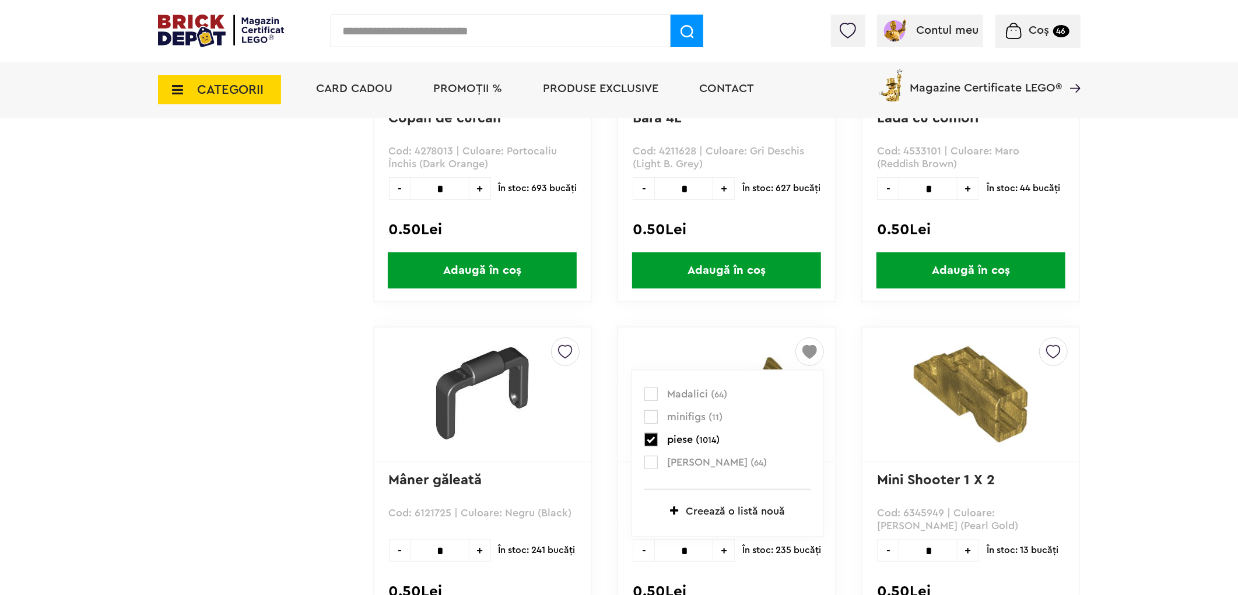
click at [648, 433] on label at bounding box center [650, 439] width 13 height 13
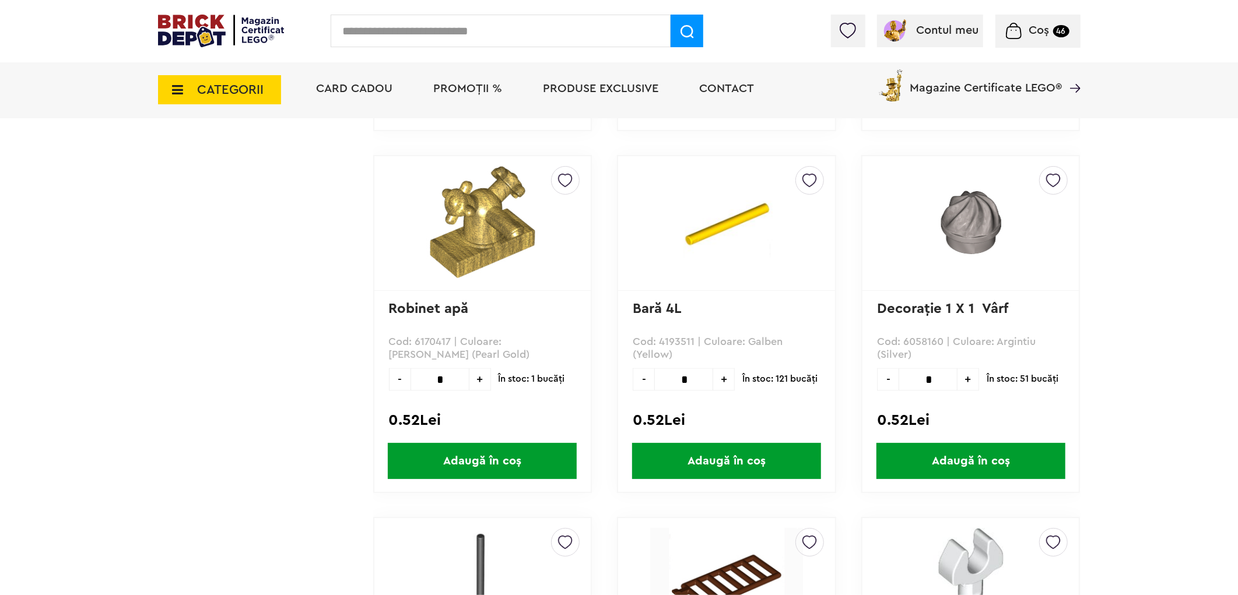
scroll to position [24466, 0]
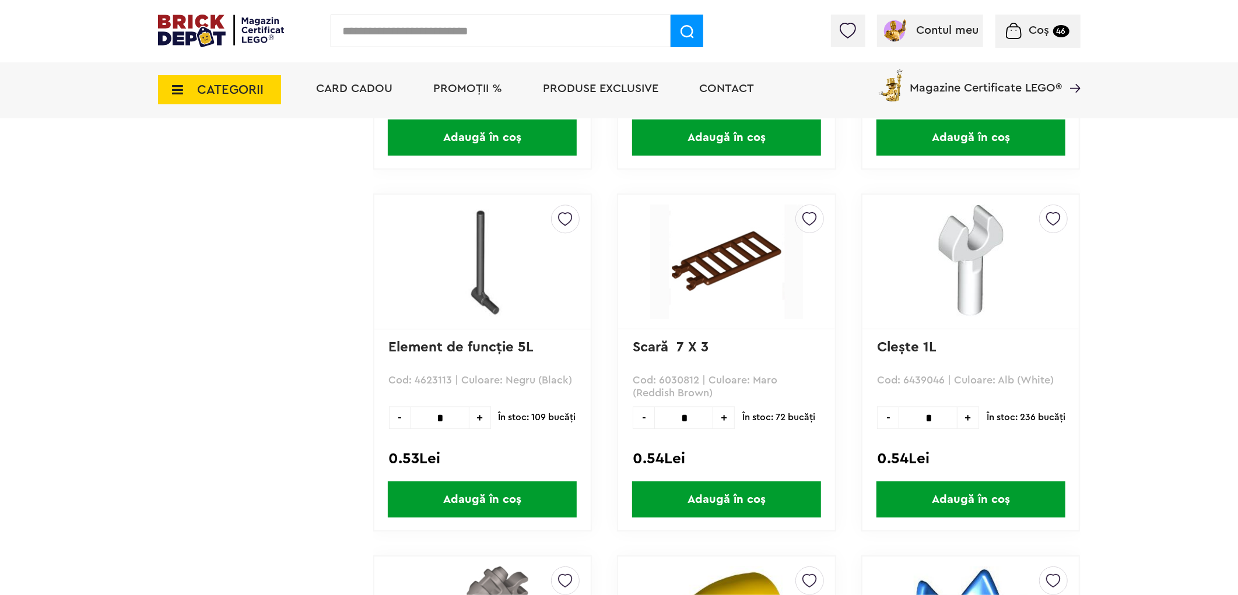
click at [812, 205] on img at bounding box center [809, 215] width 15 height 21
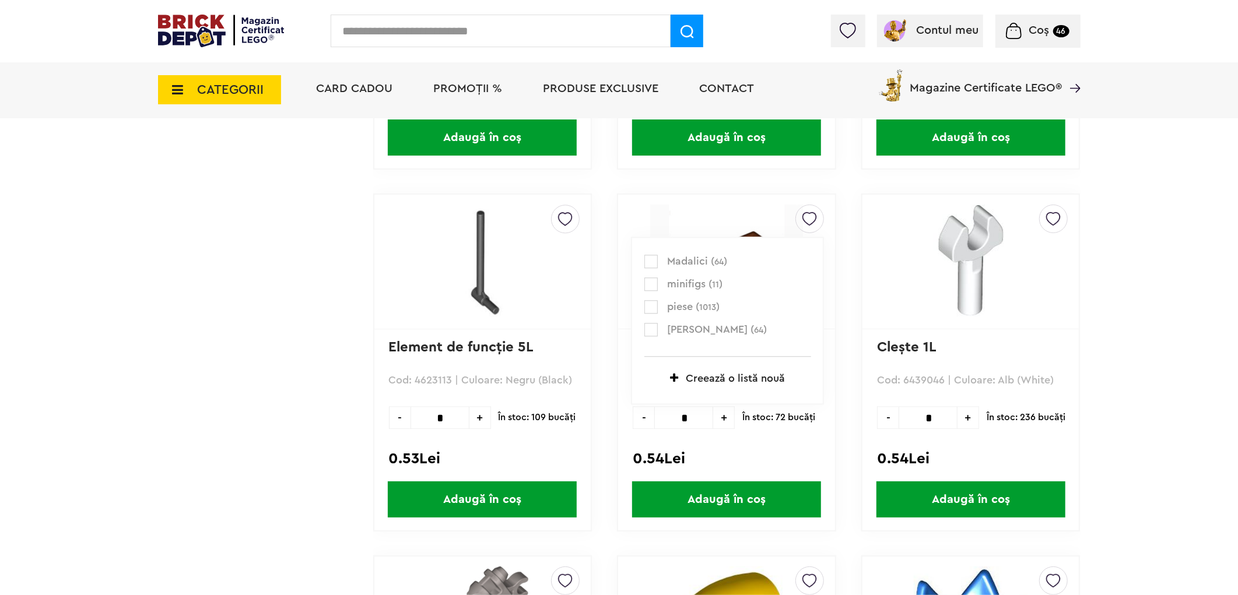
click at [653, 300] on label at bounding box center [650, 306] width 13 height 13
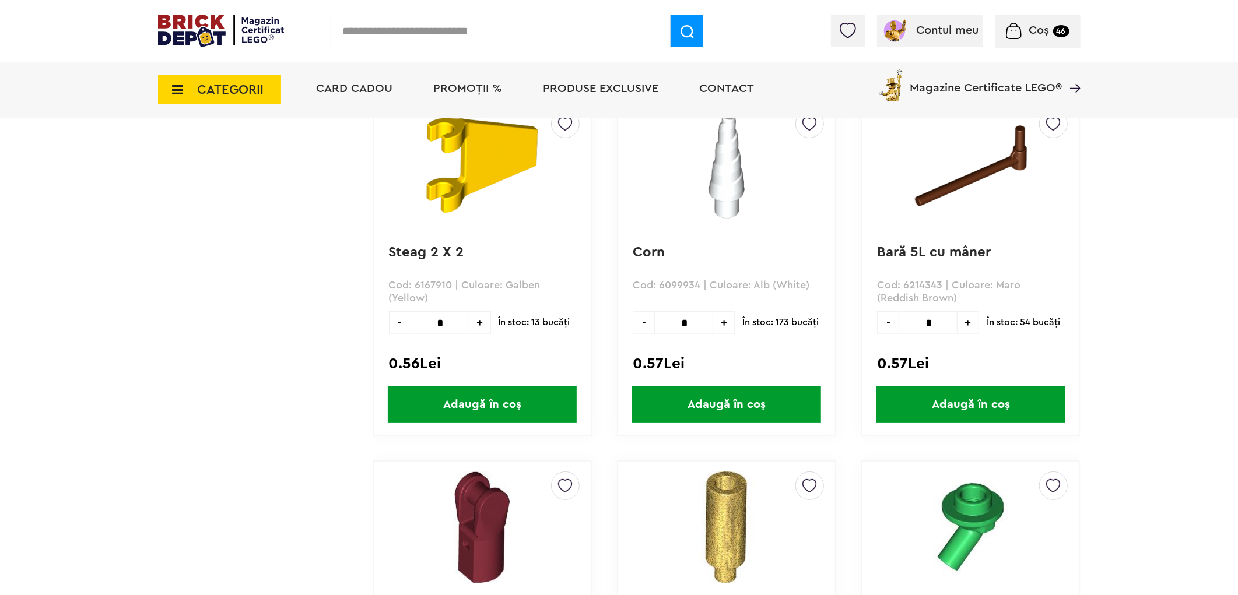
scroll to position [27057, 0]
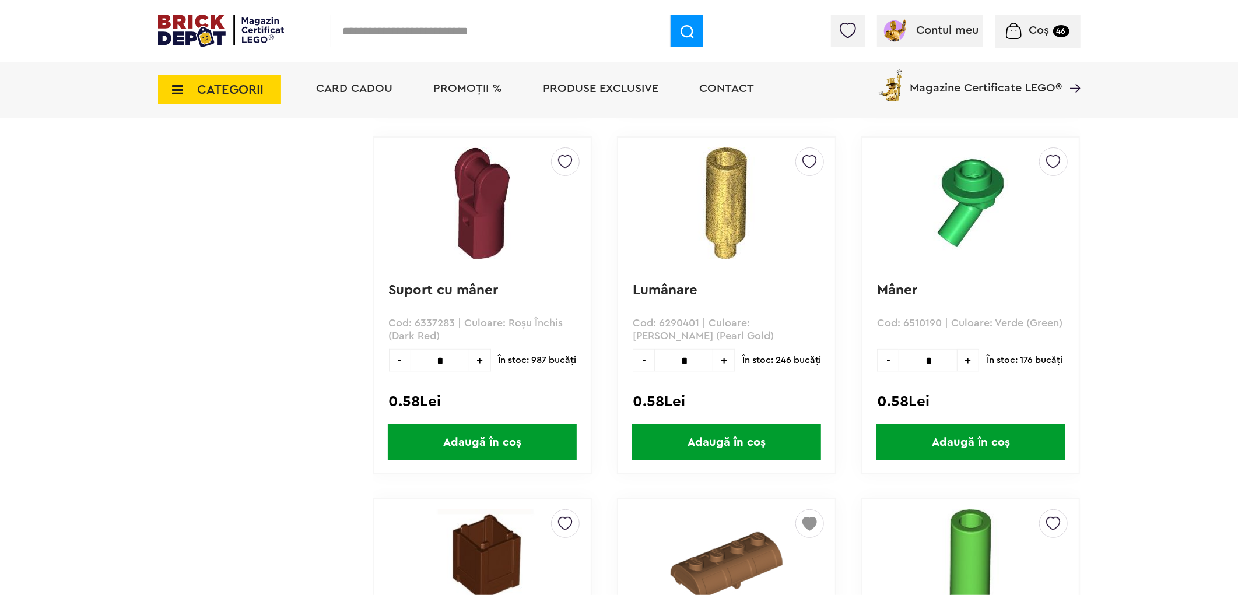
click at [811, 510] on img at bounding box center [809, 520] width 15 height 21
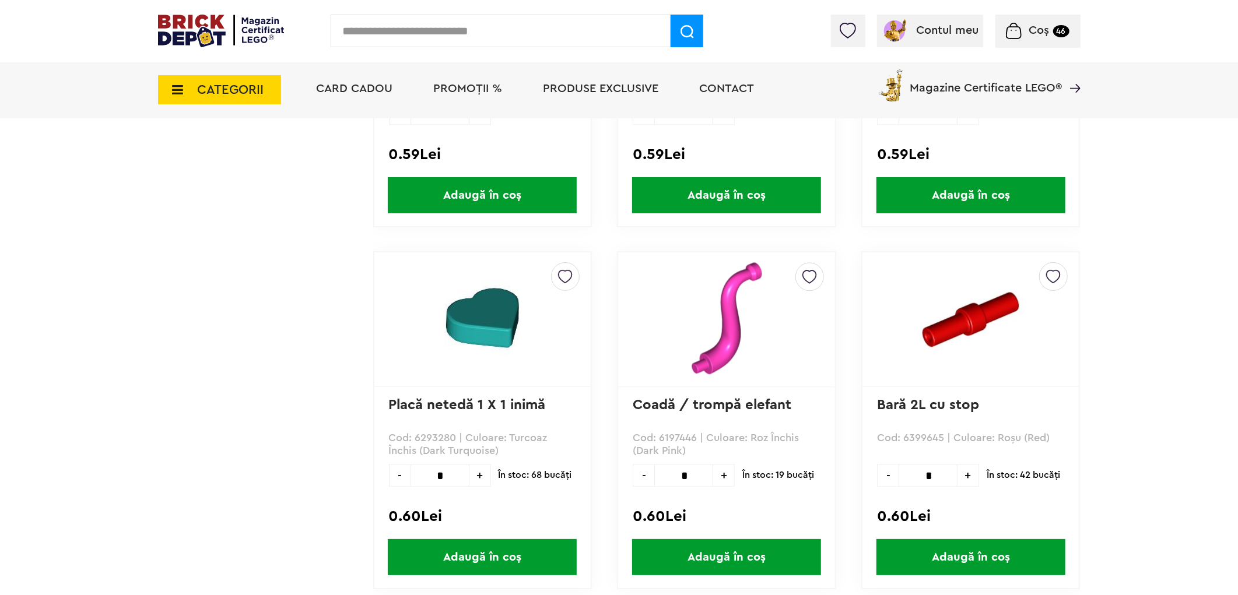
scroll to position [28352, 0]
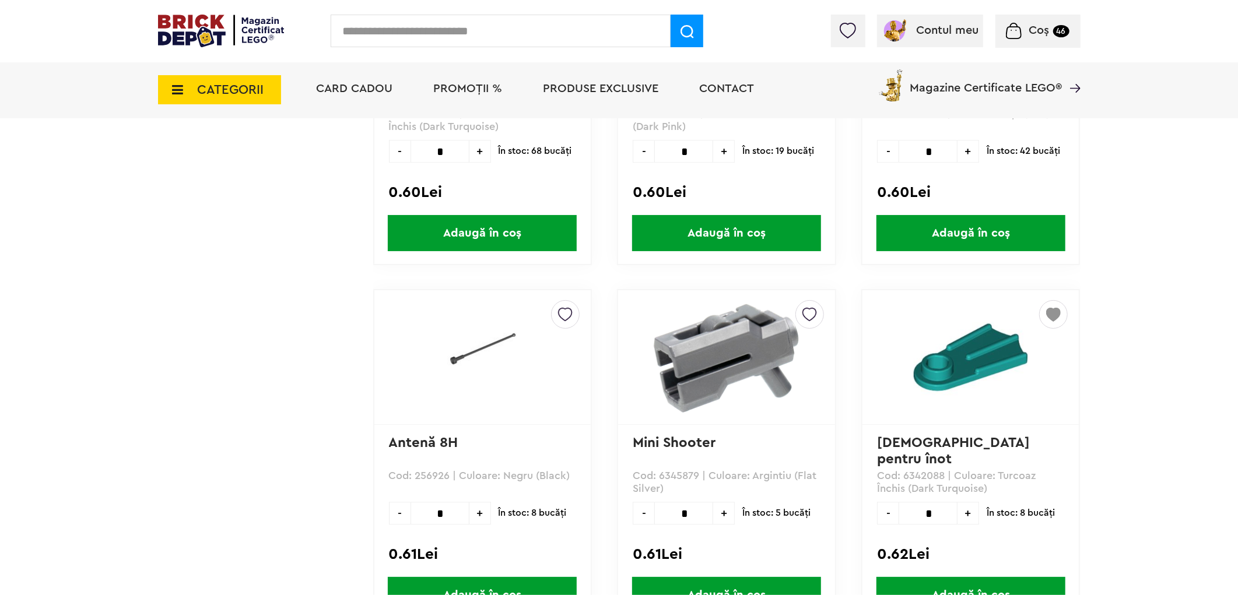
click at [1048, 301] on img at bounding box center [1053, 311] width 15 height 21
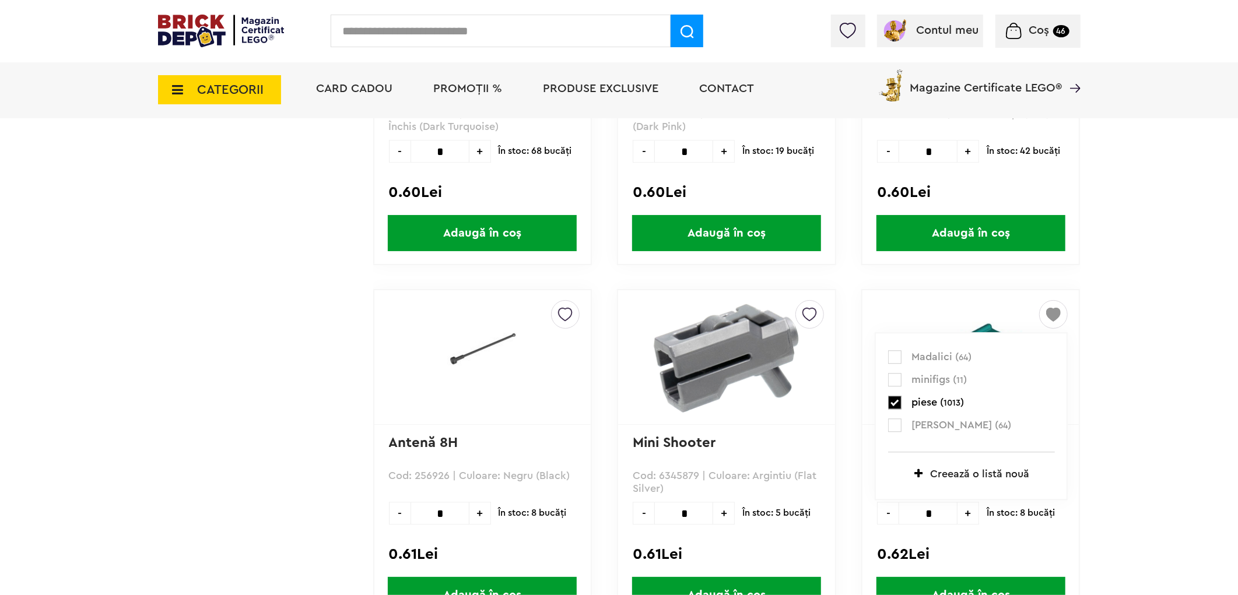
drag, startPoint x: 895, startPoint y: 319, endPoint x: 443, endPoint y: 333, distance: 452.6
click at [894, 396] on label at bounding box center [894, 402] width 13 height 13
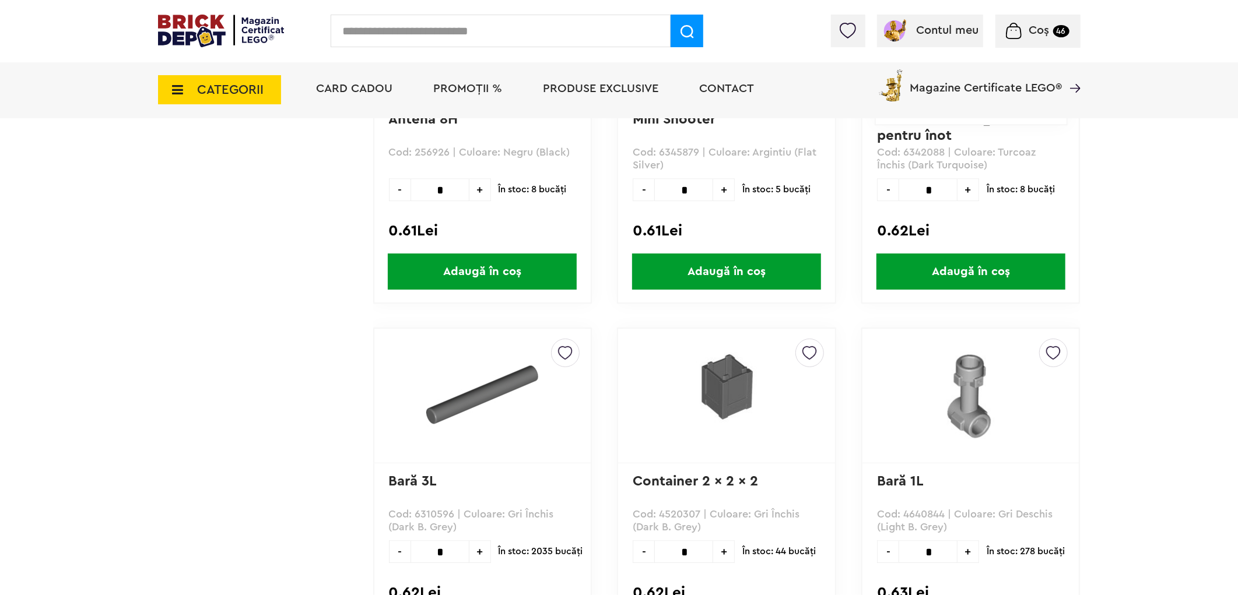
scroll to position [29000, 0]
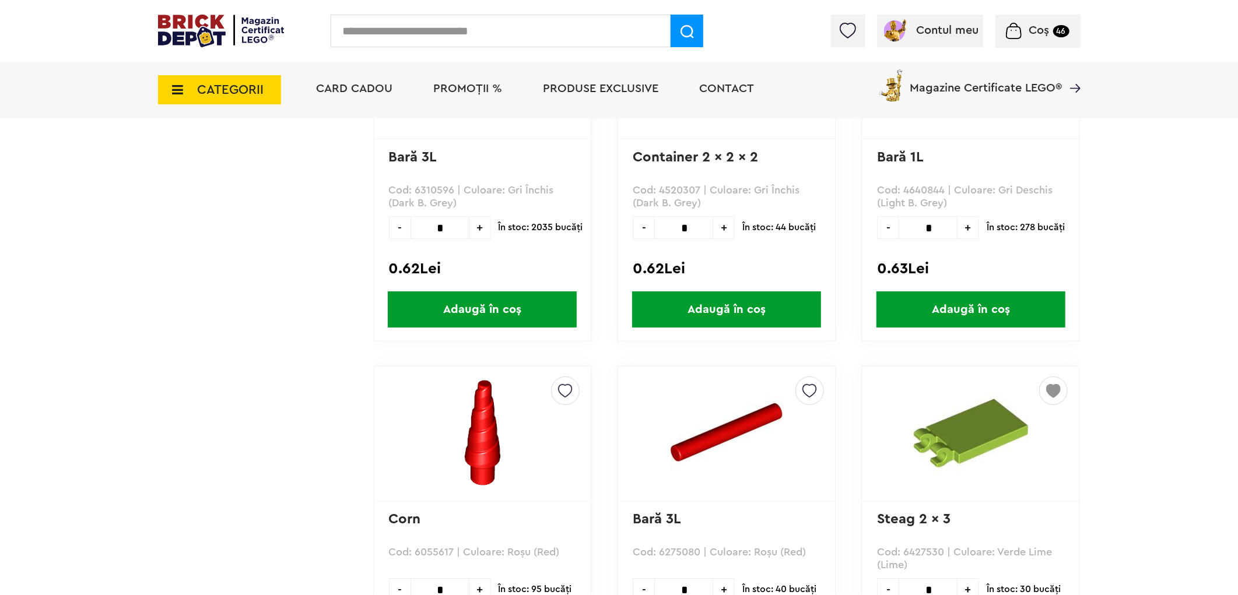
click at [1050, 377] on img at bounding box center [1053, 387] width 15 height 21
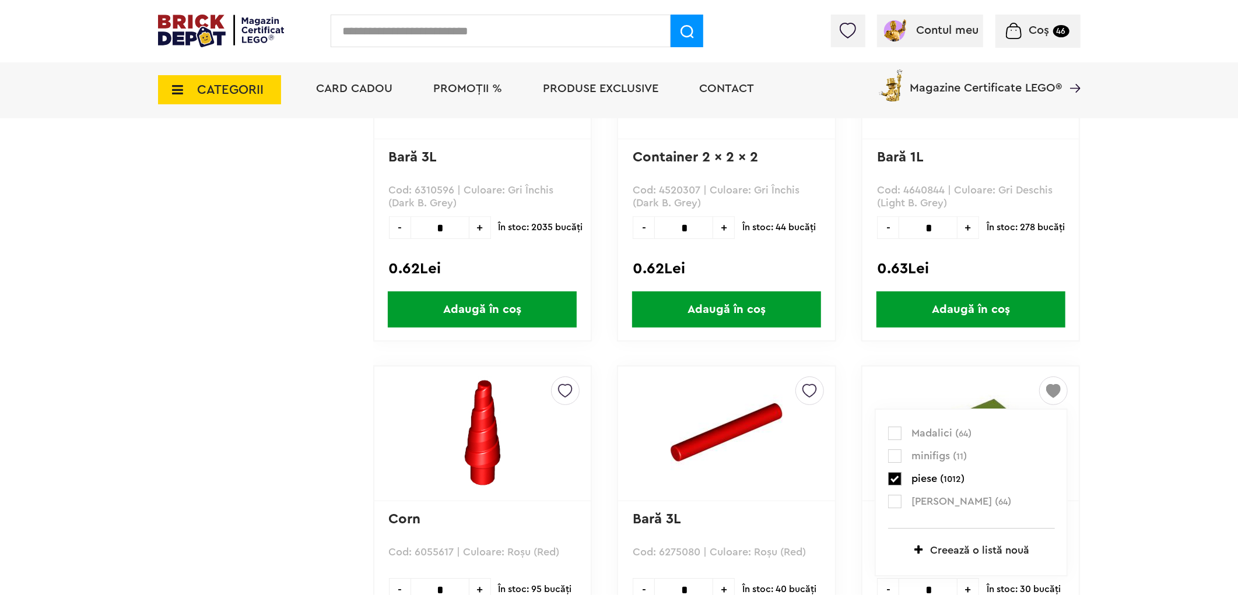
click at [894, 472] on label at bounding box center [894, 478] width 13 height 13
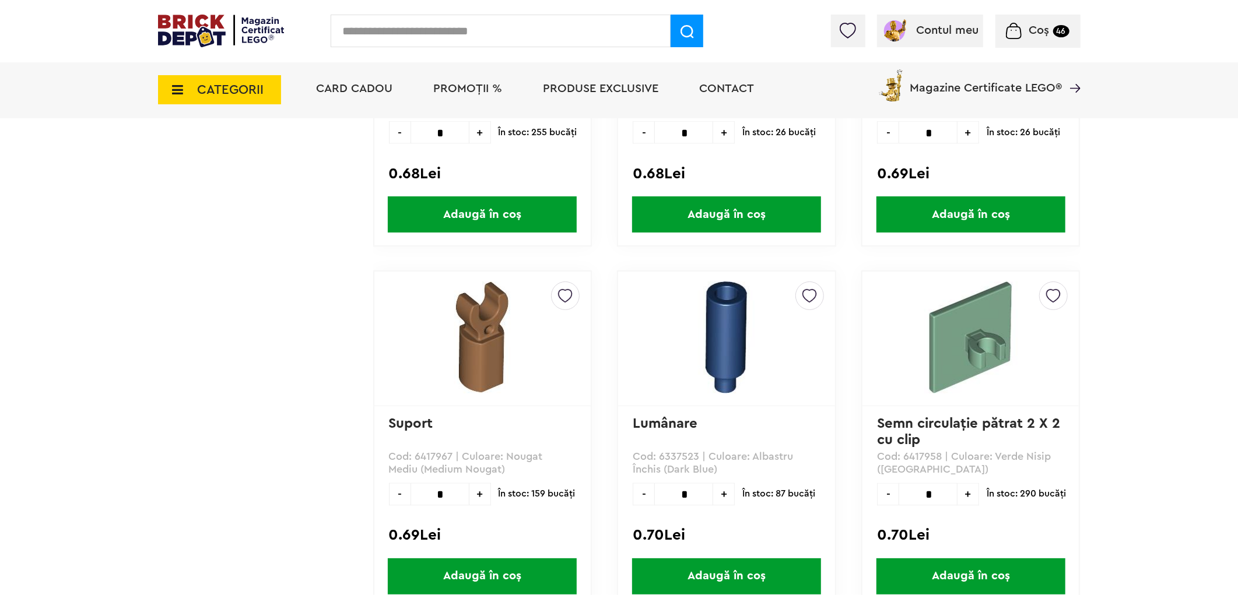
scroll to position [31591, 0]
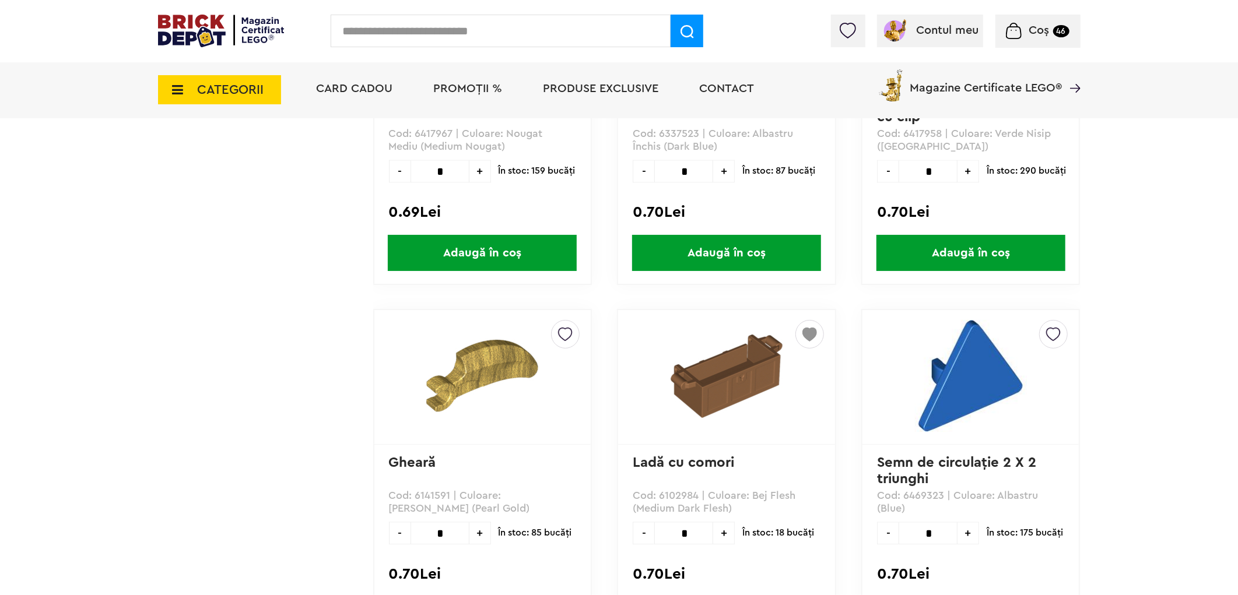
click at [806, 321] on img at bounding box center [809, 331] width 15 height 21
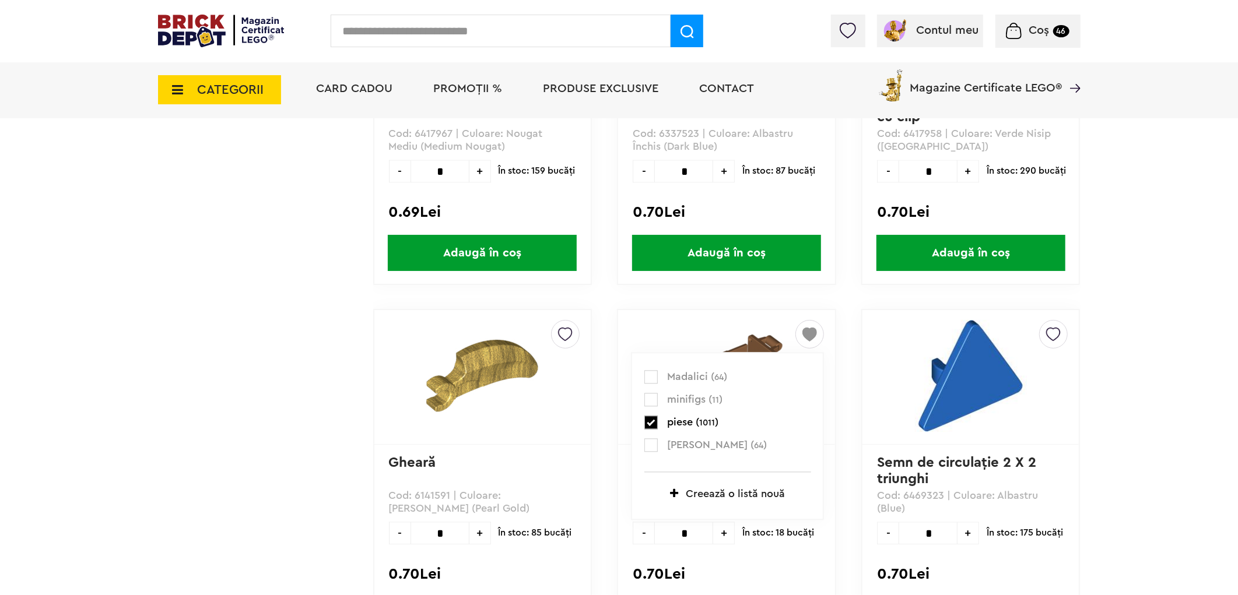
click at [648, 416] on label at bounding box center [650, 422] width 13 height 13
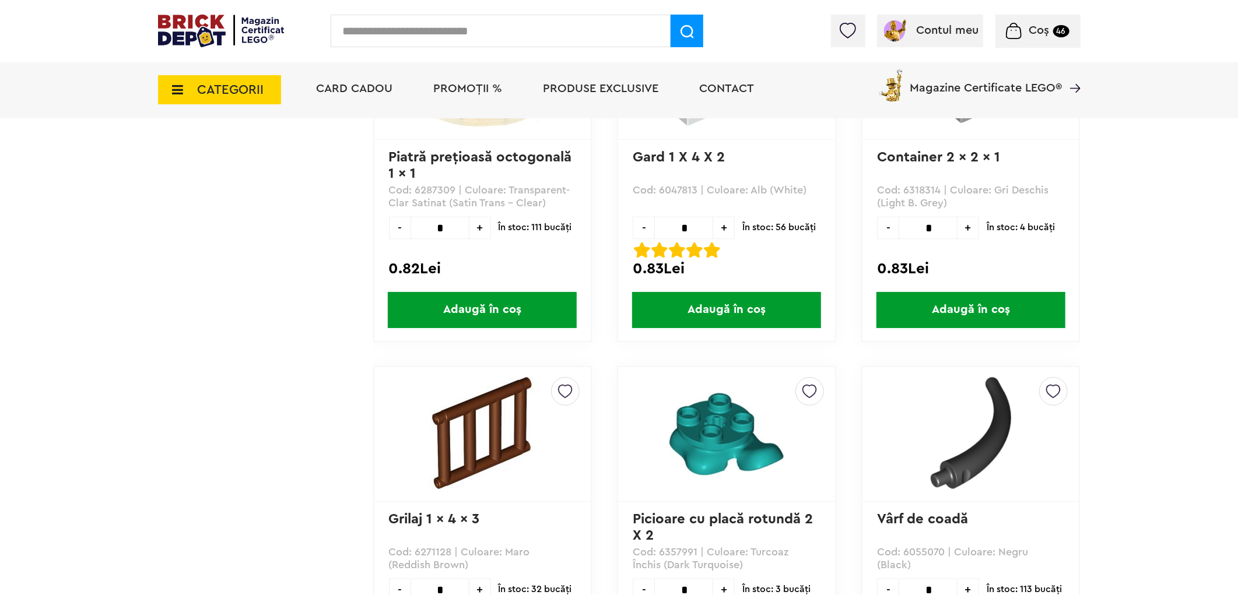
scroll to position [35478, 0]
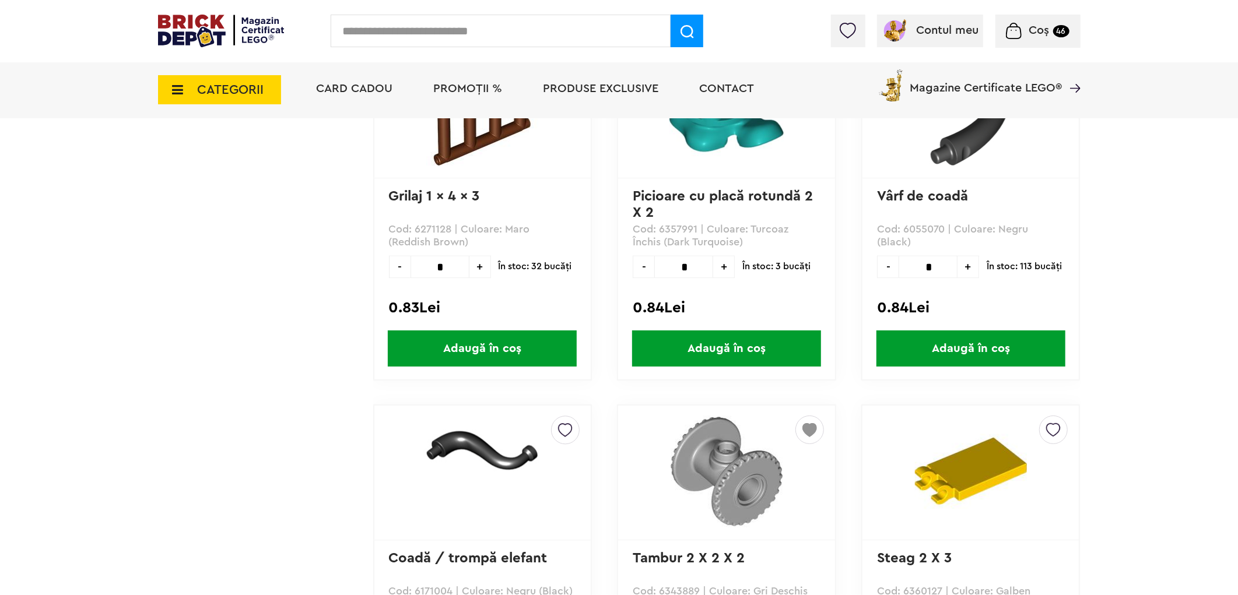
click at [809, 416] on img at bounding box center [809, 426] width 15 height 21
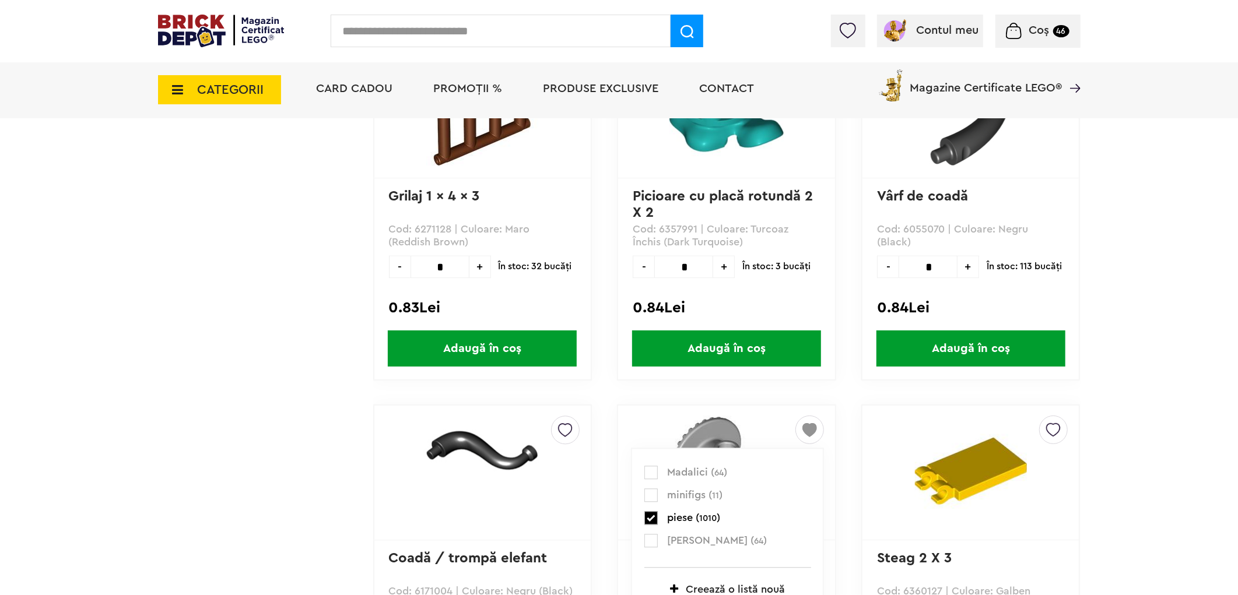
click at [646, 511] on label at bounding box center [650, 517] width 13 height 13
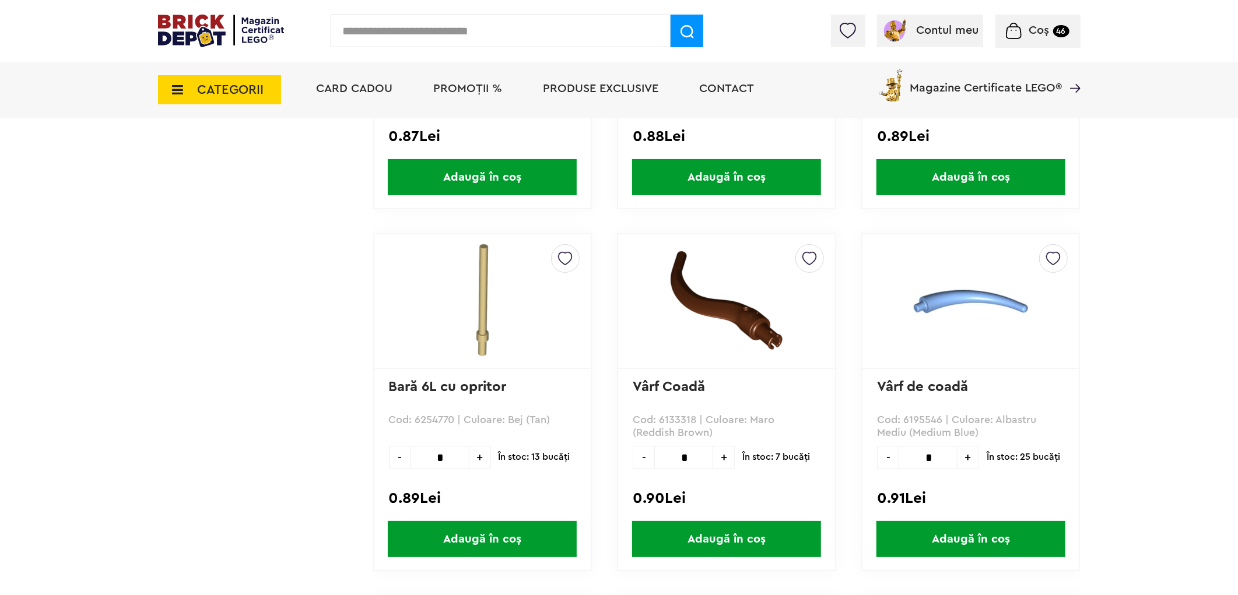
scroll to position [37421, 0]
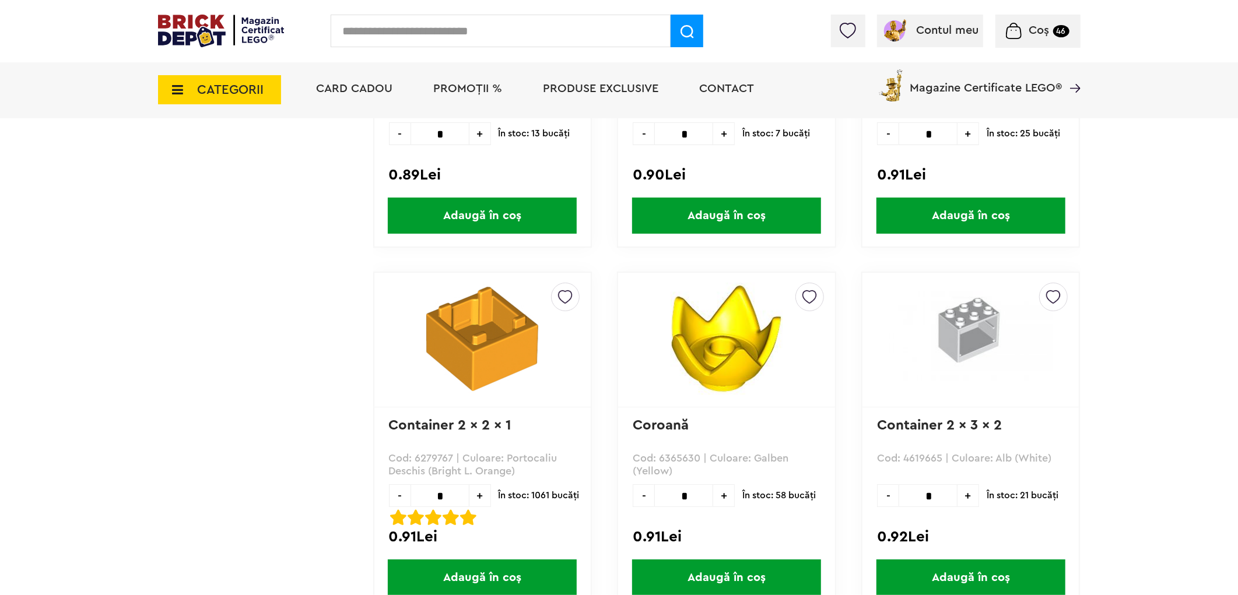
click at [968, 484] on span "+" at bounding box center [968, 495] width 22 height 23
type input "*"
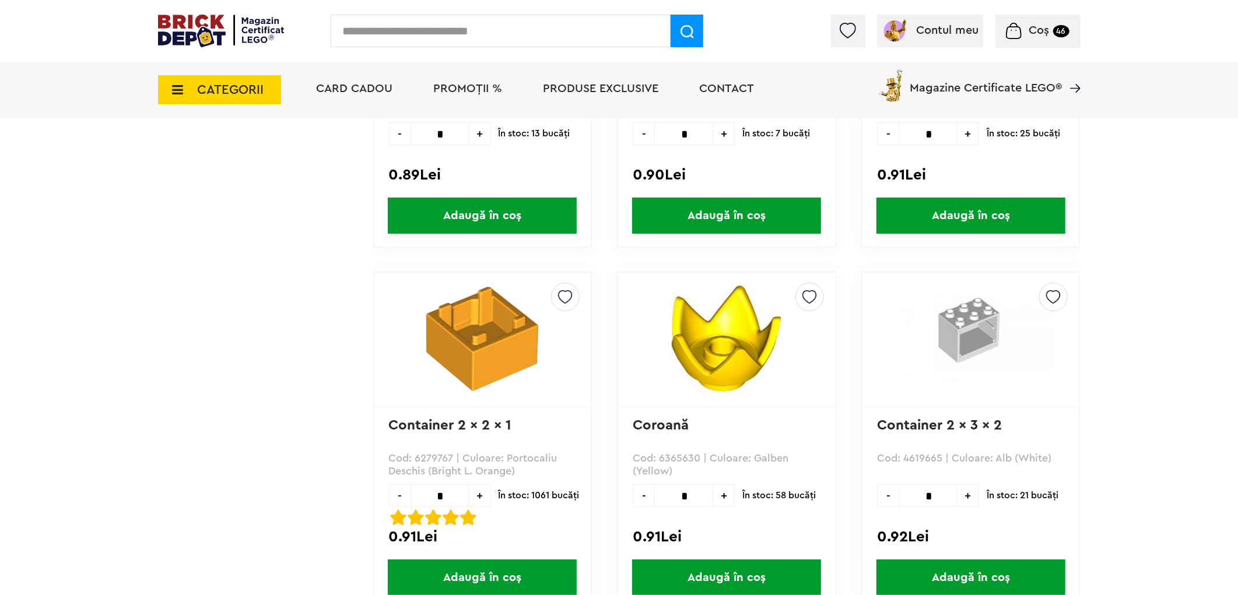
click at [975, 560] on span "Adaugă în coș" at bounding box center [970, 578] width 189 height 36
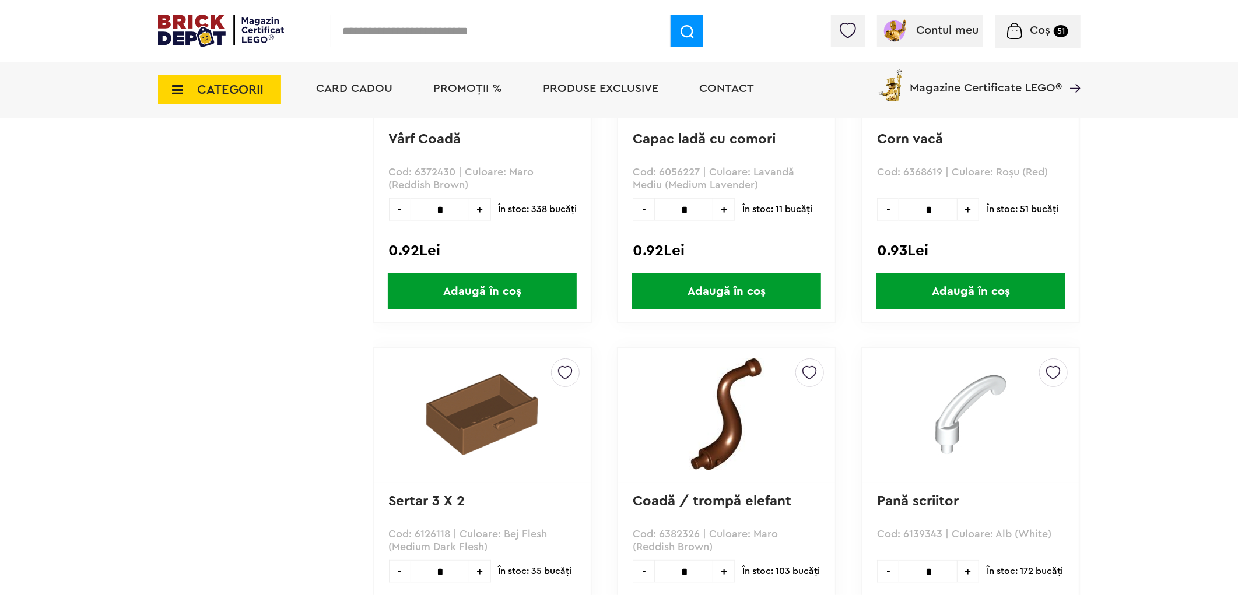
scroll to position [38393, 0]
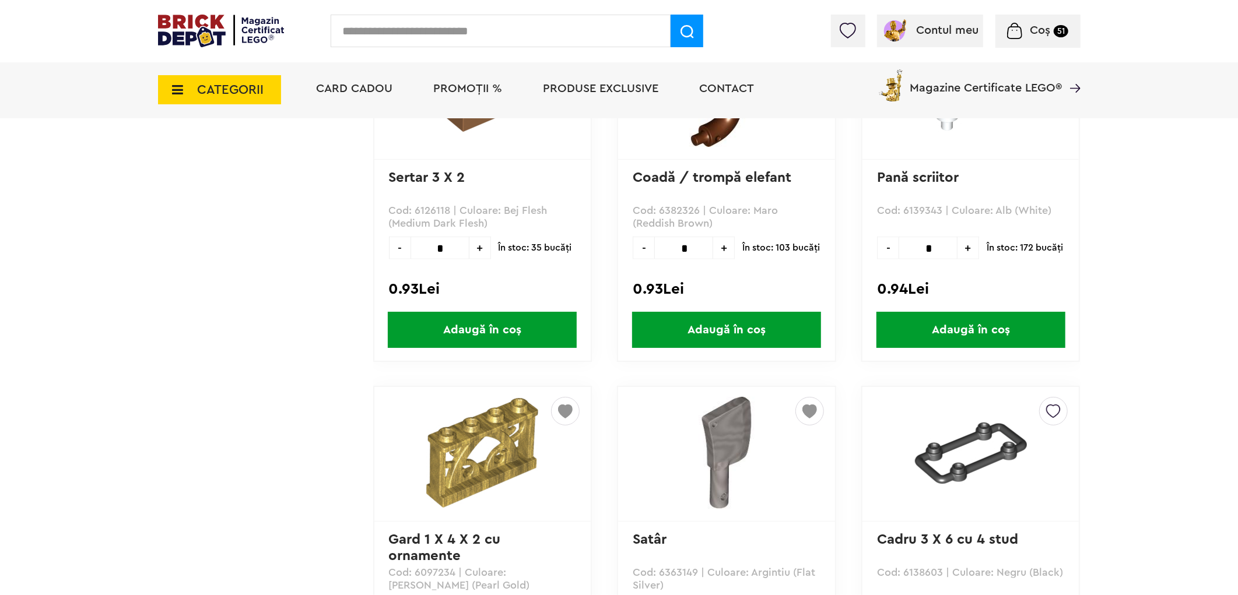
click at [802, 398] on img at bounding box center [809, 408] width 15 height 21
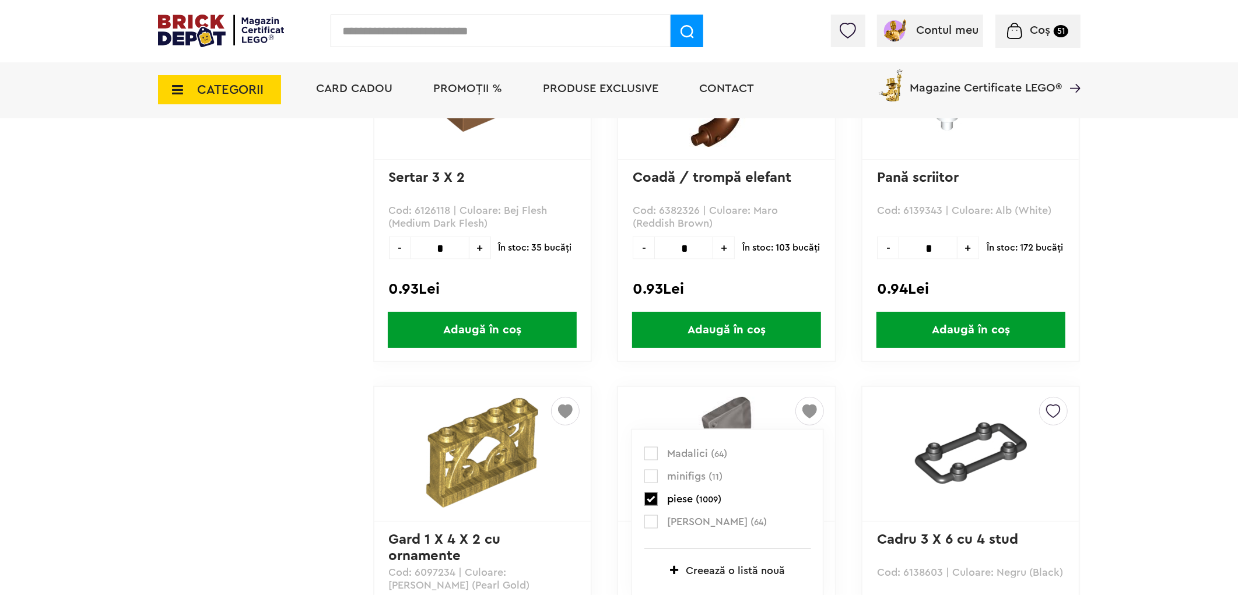
drag, startPoint x: 648, startPoint y: 383, endPoint x: 639, endPoint y: 387, distance: 9.4
click at [648, 493] on label at bounding box center [650, 499] width 13 height 13
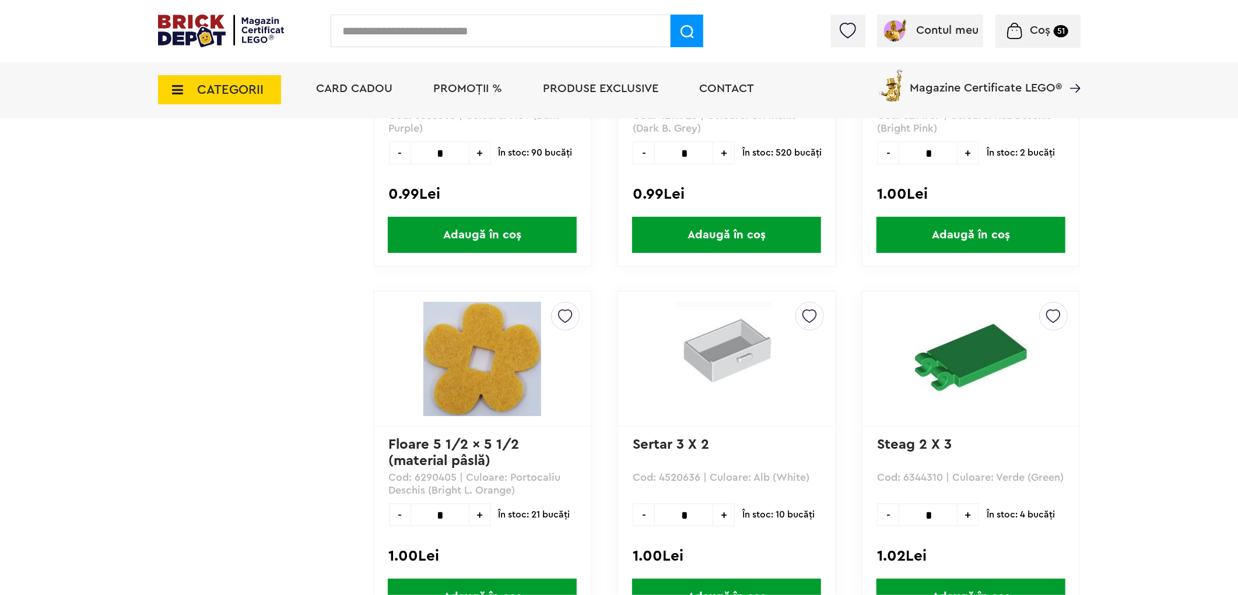
scroll to position [40984, 0]
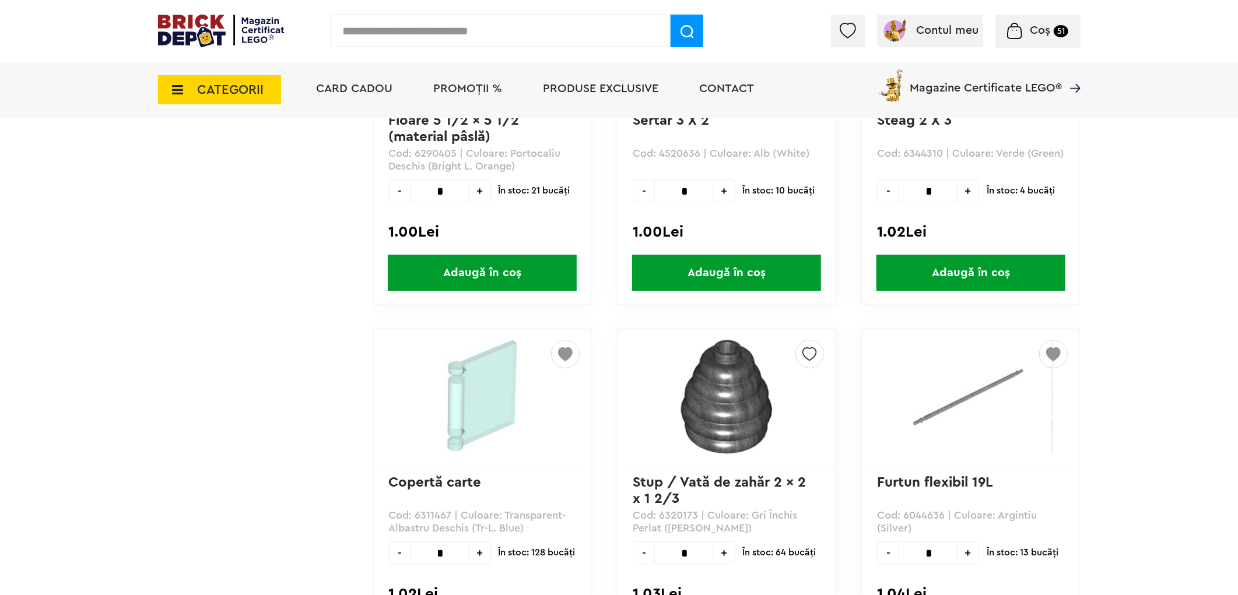
click at [563, 340] on img at bounding box center [565, 350] width 15 height 21
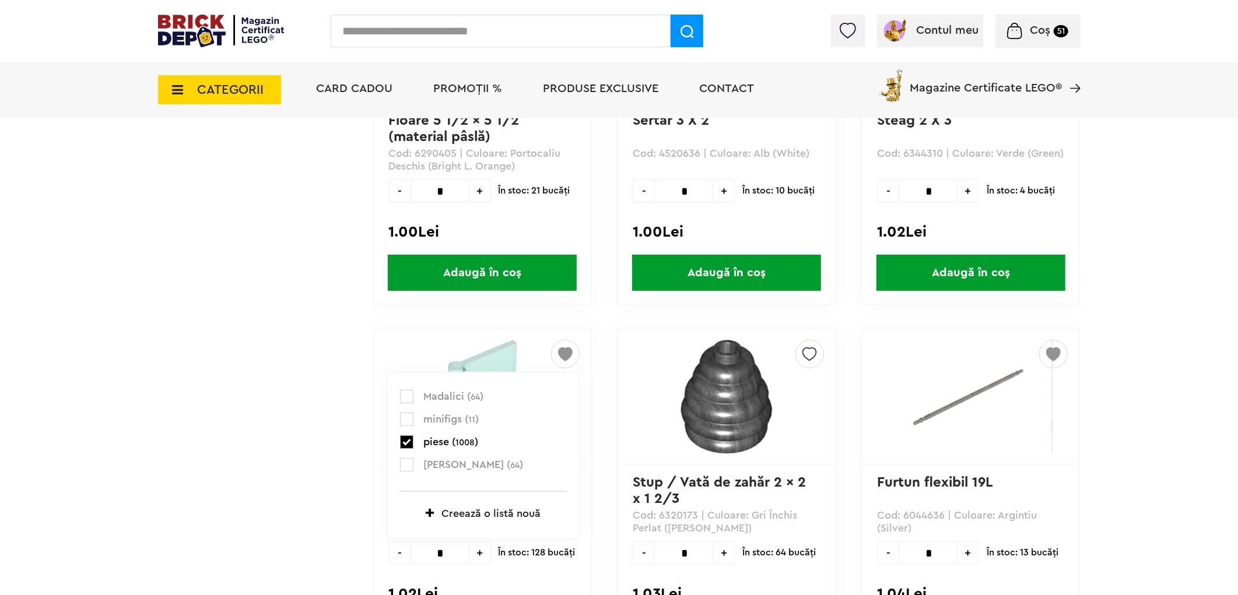
click at [405, 435] on label at bounding box center [406, 441] width 13 height 13
click at [1058, 340] on img at bounding box center [1053, 350] width 15 height 21
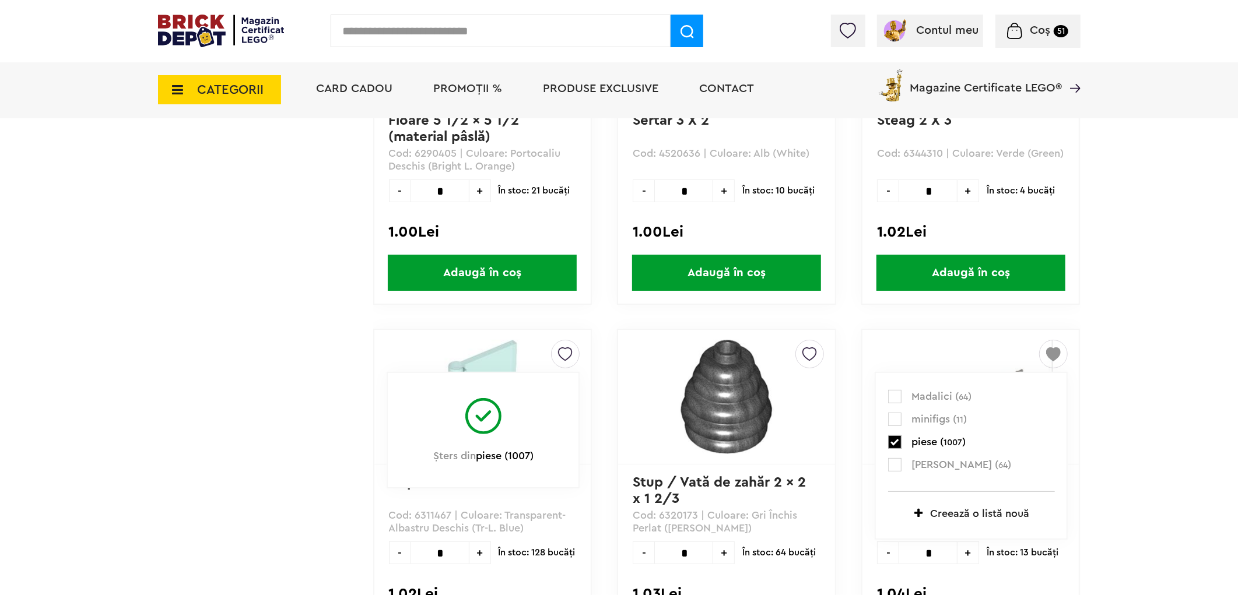
click at [892, 435] on label at bounding box center [894, 441] width 13 height 13
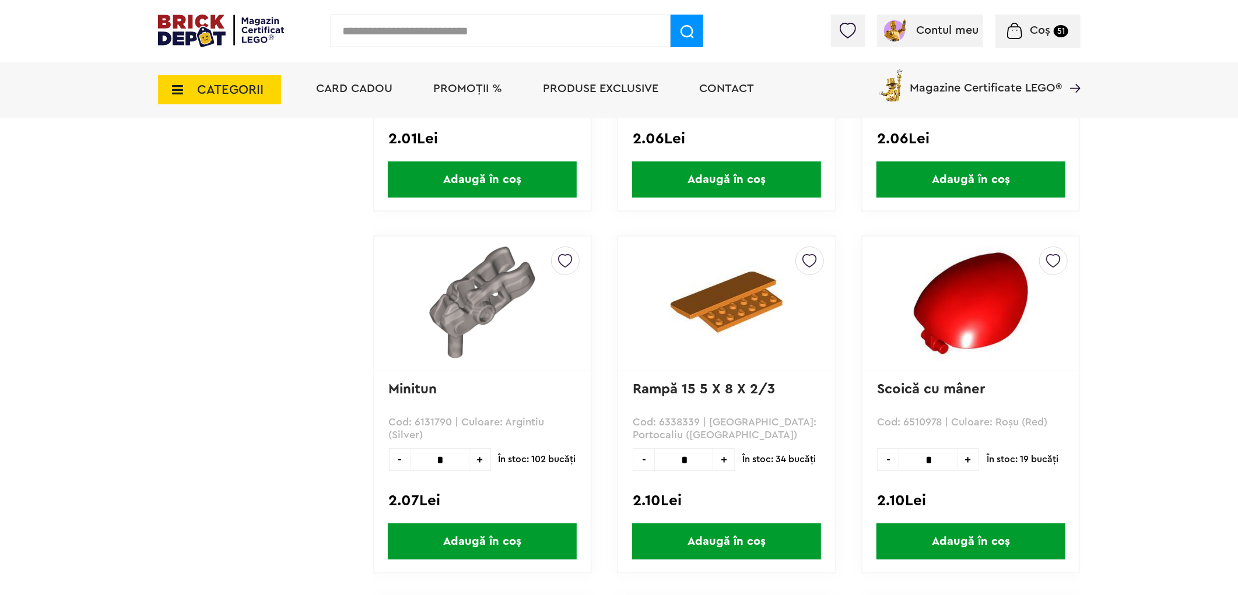
scroll to position [55882, 0]
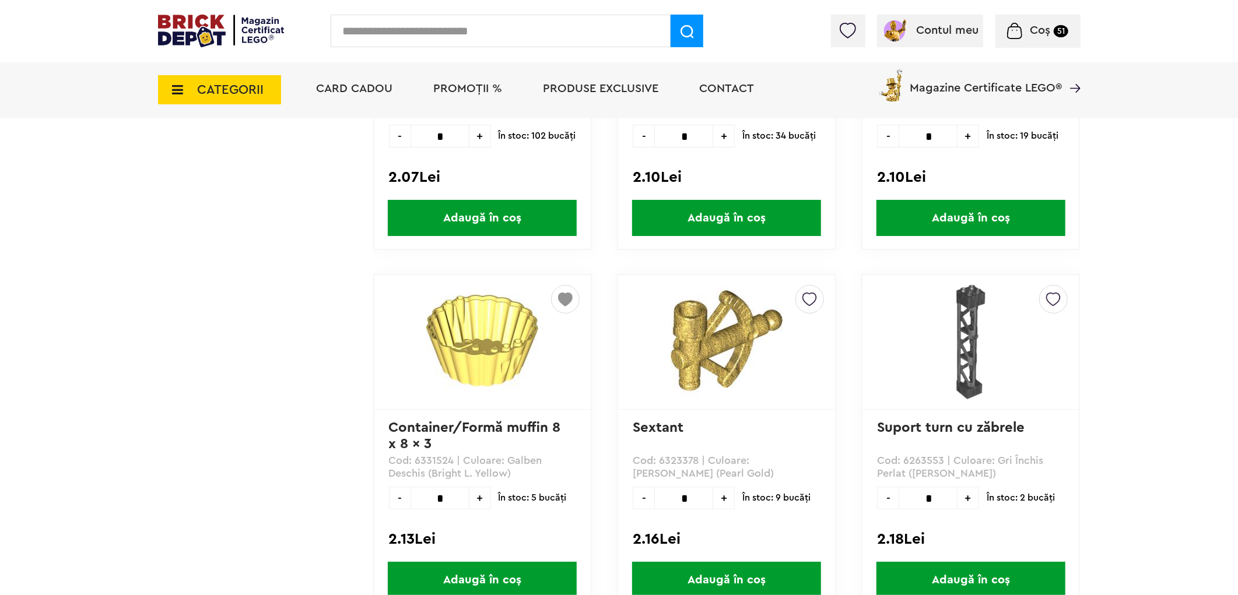
click at [966, 487] on span "+" at bounding box center [968, 498] width 22 height 23
type input "*"
click at [990, 562] on span "Adaugă în coș" at bounding box center [970, 580] width 189 height 36
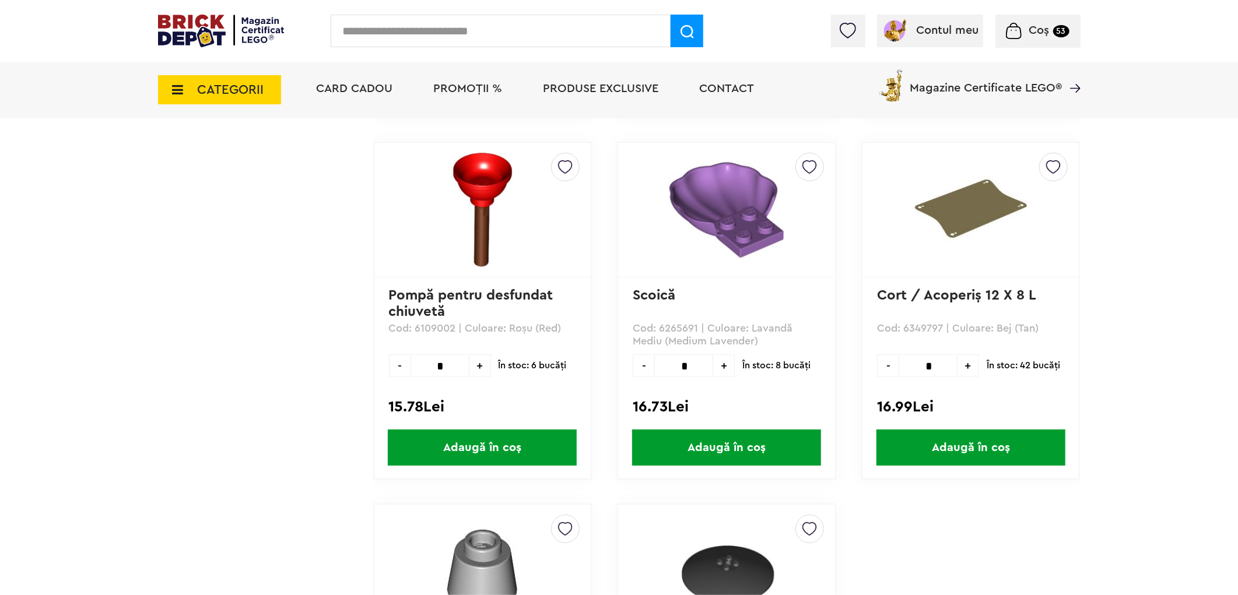
scroll to position [63655, 0]
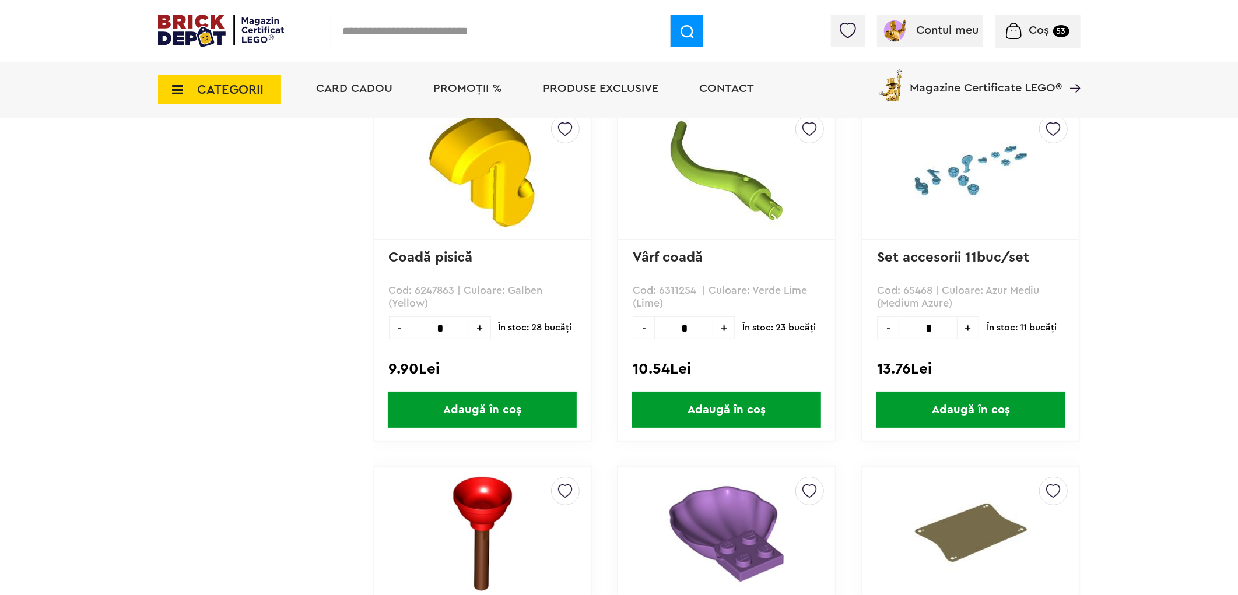
click at [212, 93] on span "CATEGORII" at bounding box center [231, 89] width 66 height 13
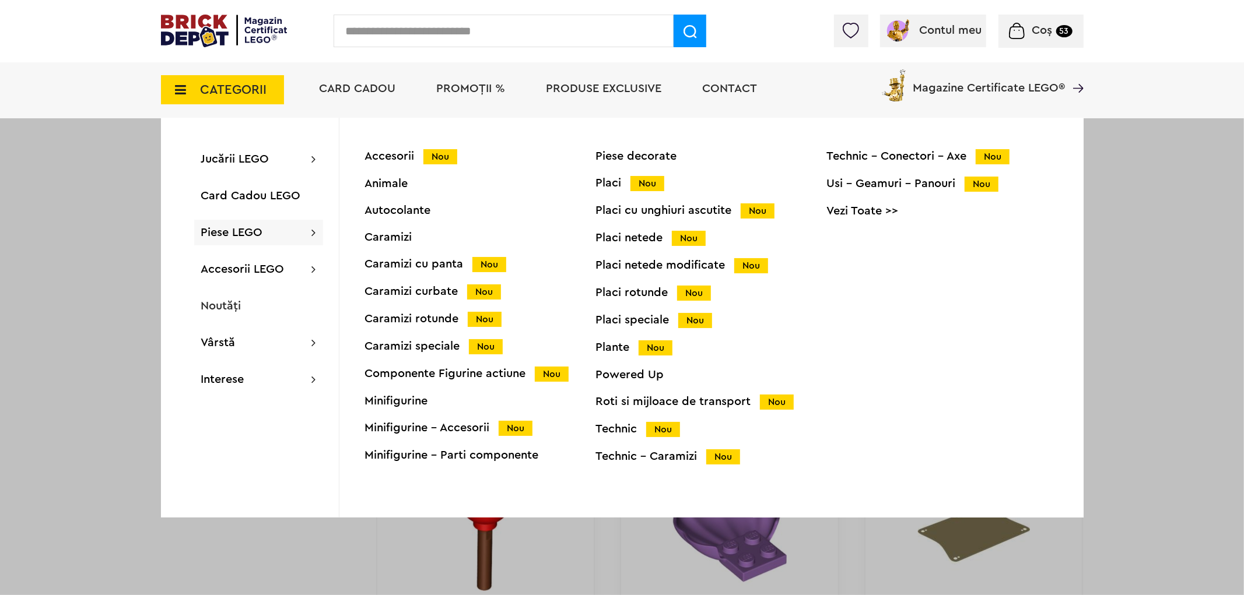
click at [377, 240] on div "Caramizi" at bounding box center [480, 237] width 231 height 12
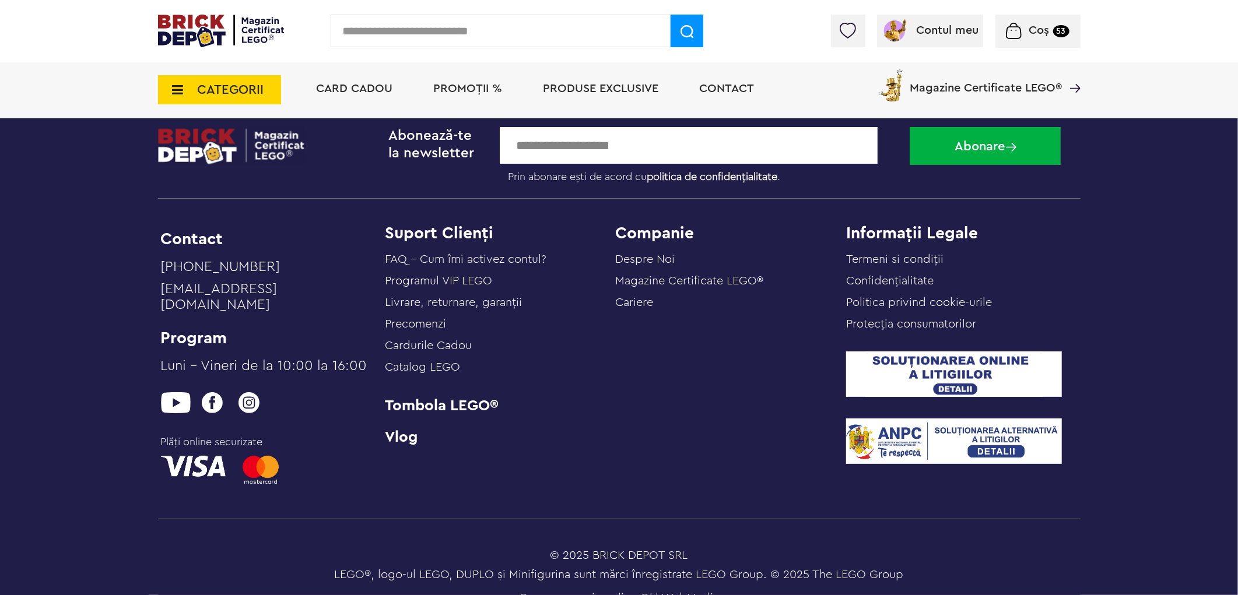
scroll to position [3188, 0]
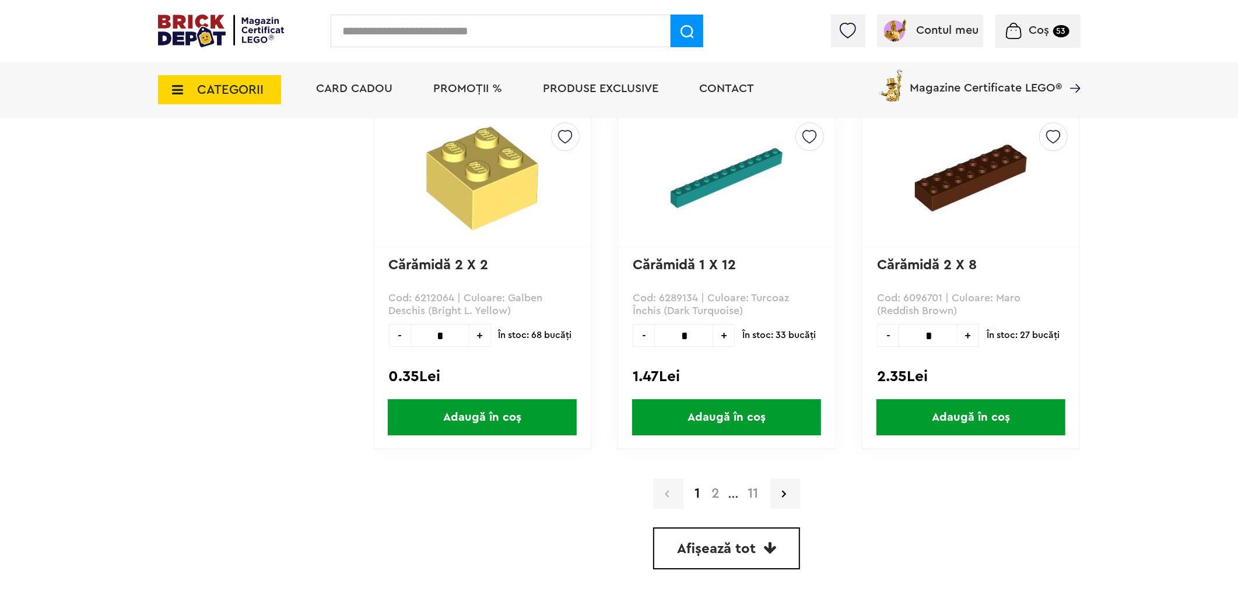
click at [252, 94] on span "CATEGORII" at bounding box center [231, 89] width 66 height 13
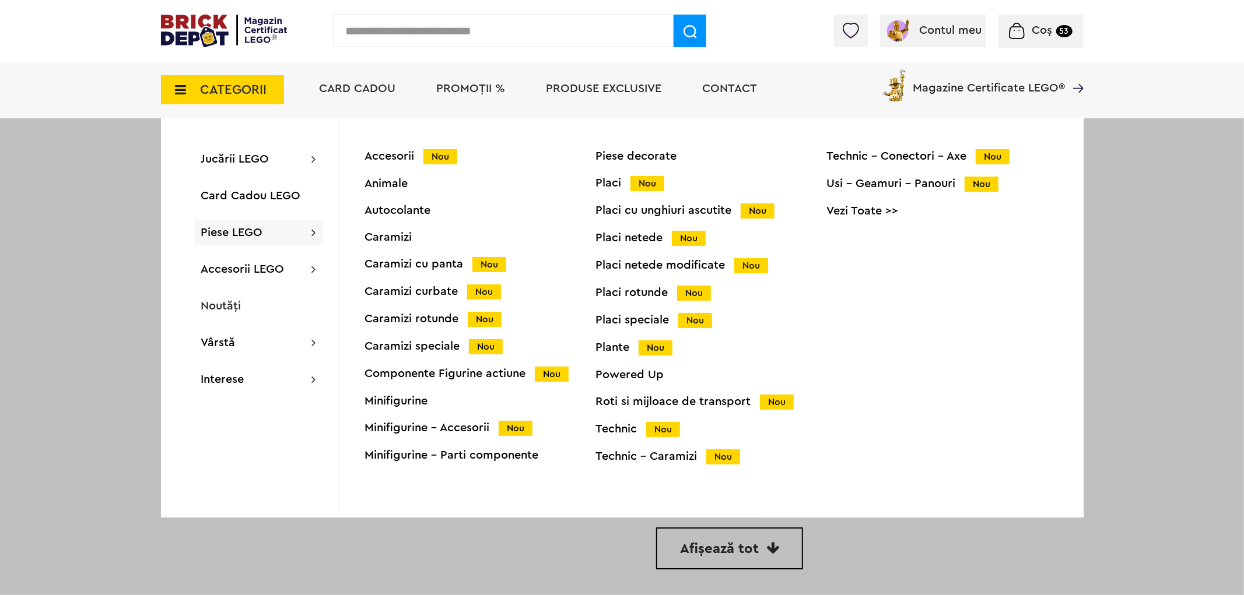
click at [872, 178] on div "Usi - Geamuri - Panouri Nou" at bounding box center [942, 184] width 231 height 12
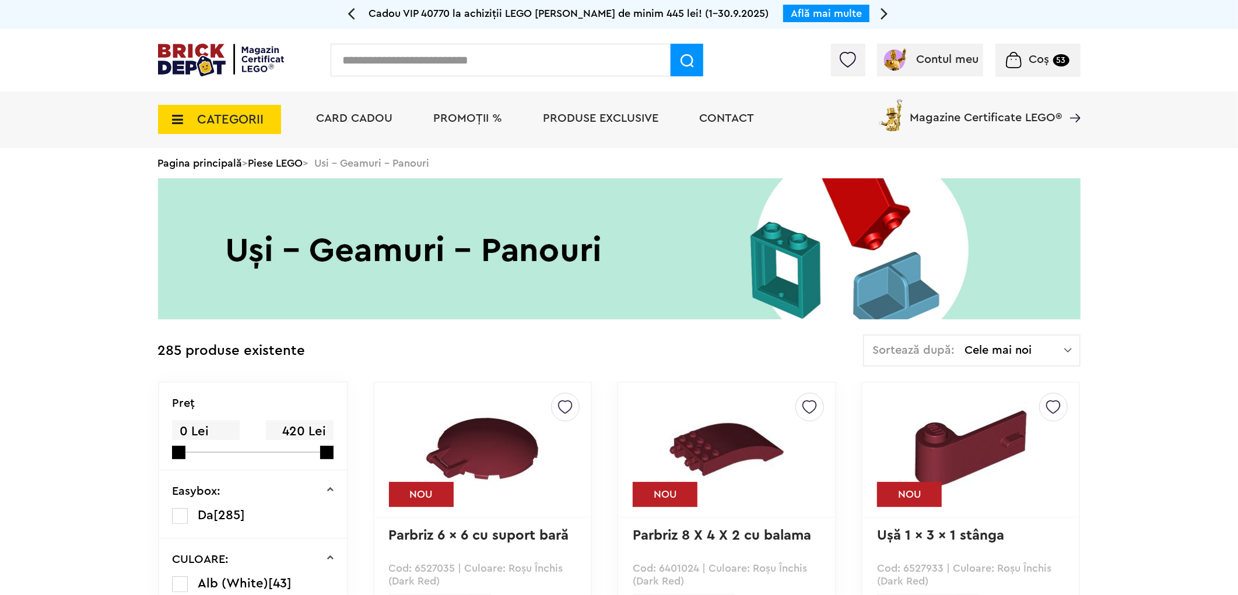
click at [1072, 350] on div "Sortează după: Cele mai noi Cele mai noi Cele mai vechi Cele mai ieftine Cele m…" at bounding box center [971, 351] width 217 height 32
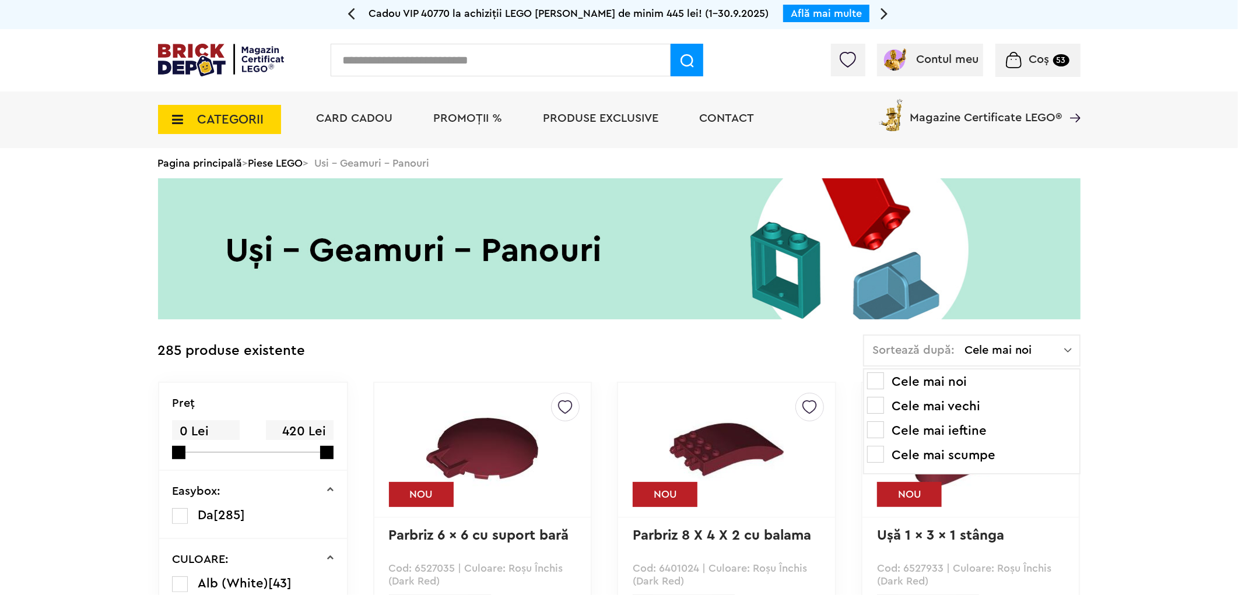
click at [876, 430] on span at bounding box center [875, 430] width 17 height 17
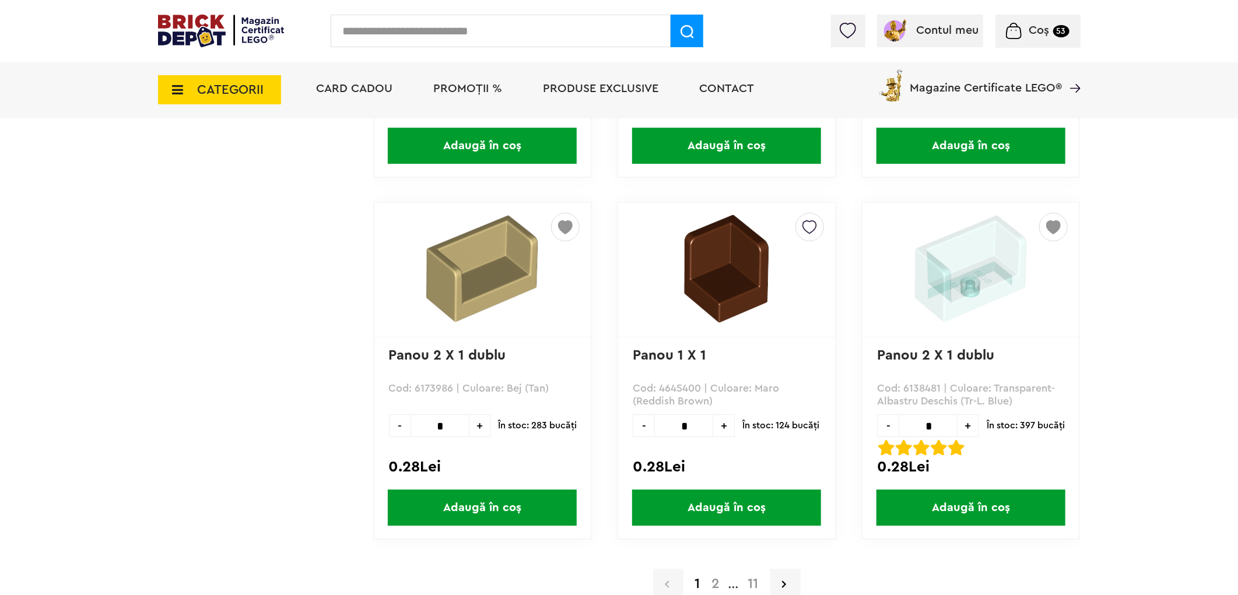
scroll to position [3238, 0]
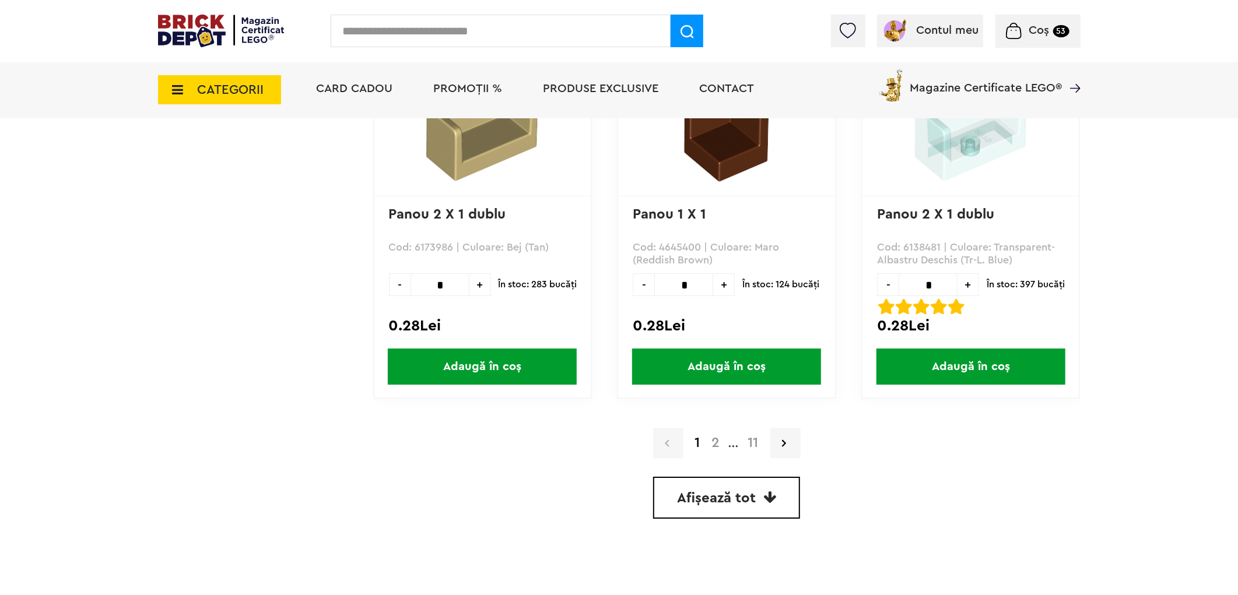
click at [730, 491] on span "Afișează tot" at bounding box center [716, 498] width 79 height 14
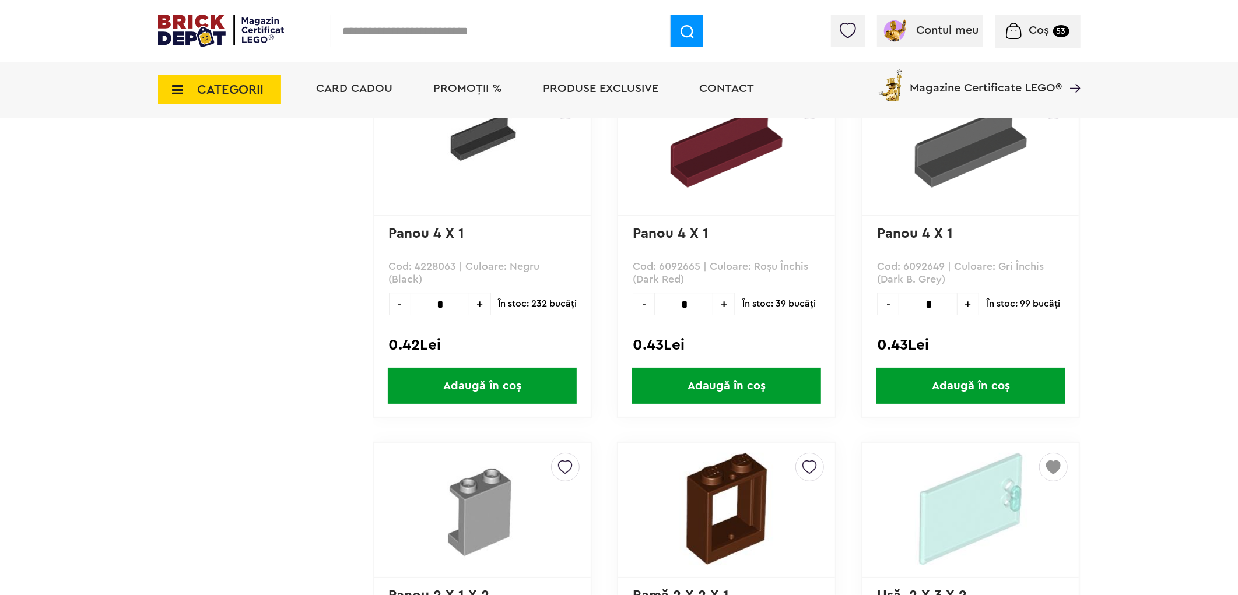
scroll to position [6801, 0]
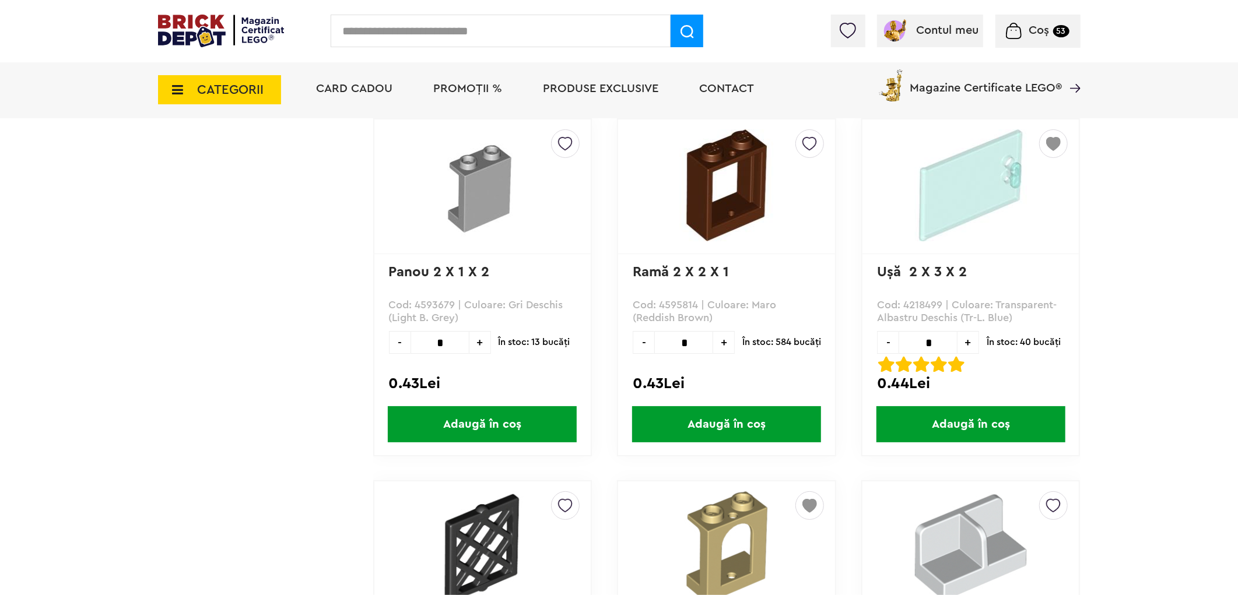
click at [723, 331] on span "+" at bounding box center [724, 342] width 22 height 23
type input "*"
click at [737, 406] on span "Adaugă în coș" at bounding box center [726, 424] width 189 height 36
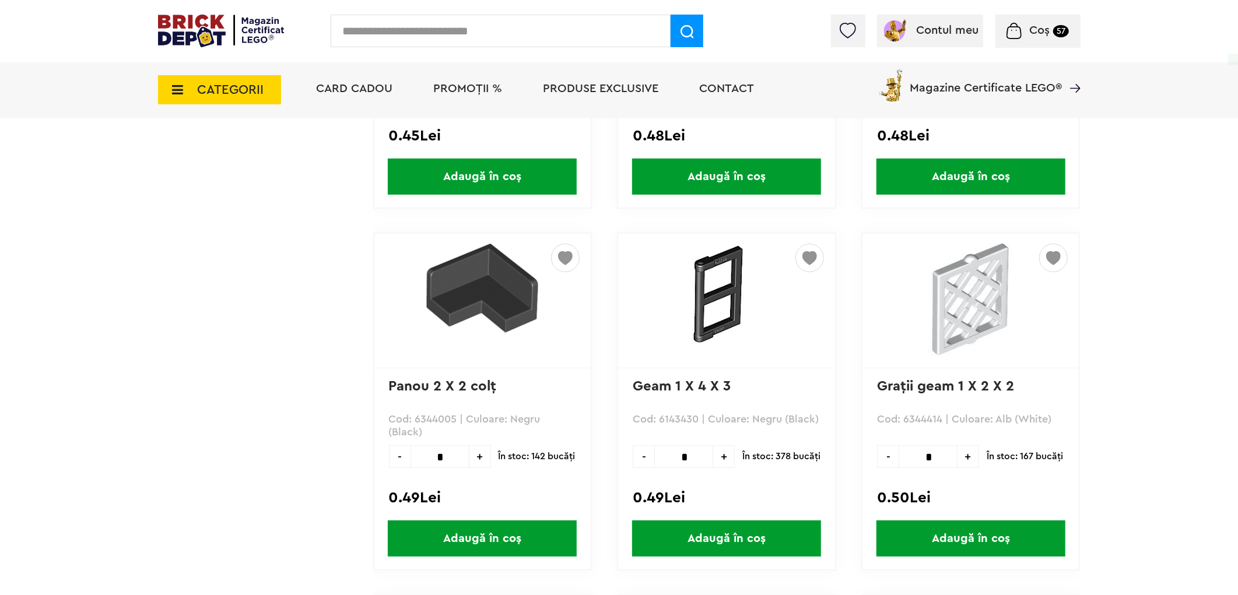
scroll to position [8097, 0]
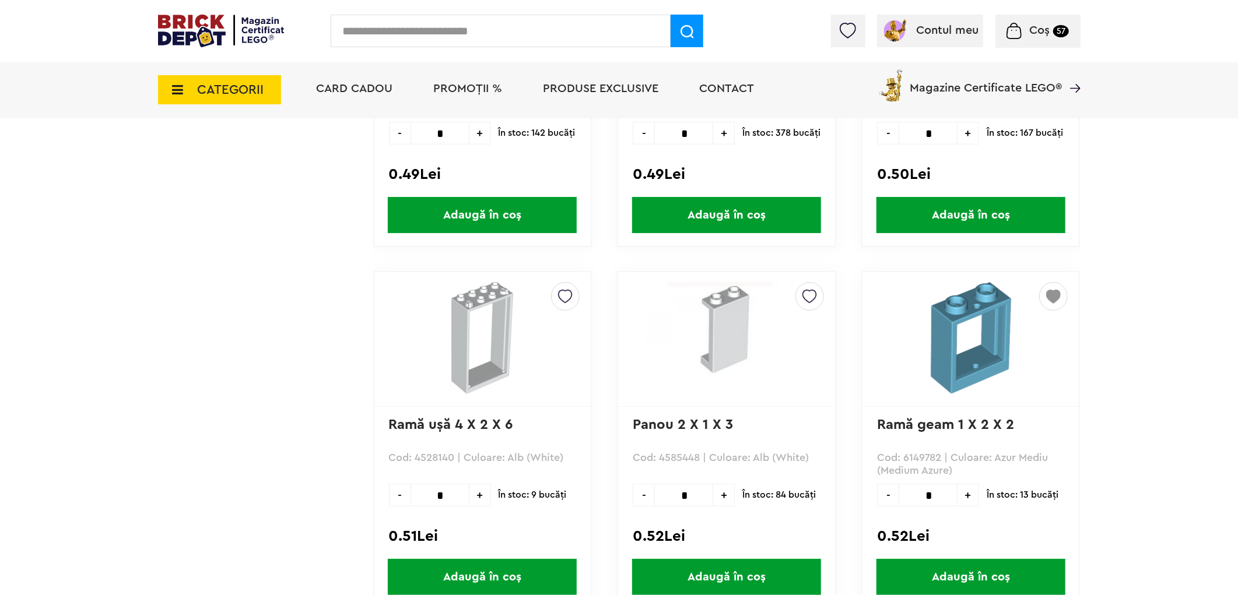
click at [482, 484] on span "+" at bounding box center [480, 495] width 22 height 23
type input "*"
click at [492, 559] on span "Adaugă în coș" at bounding box center [482, 577] width 189 height 36
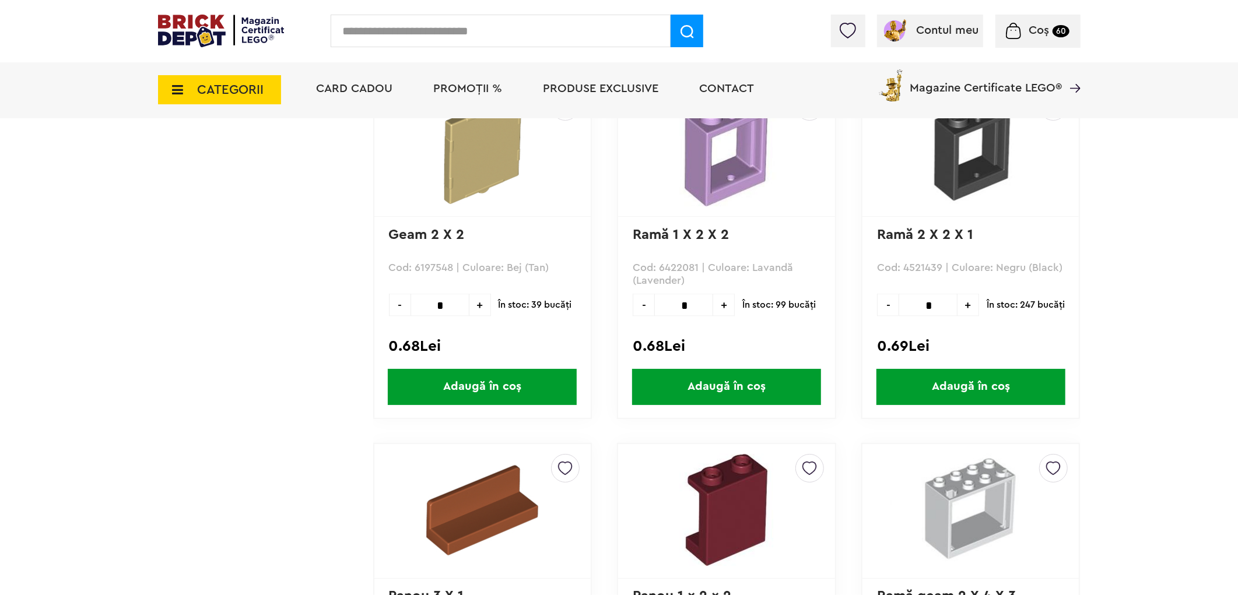
scroll to position [12955, 0]
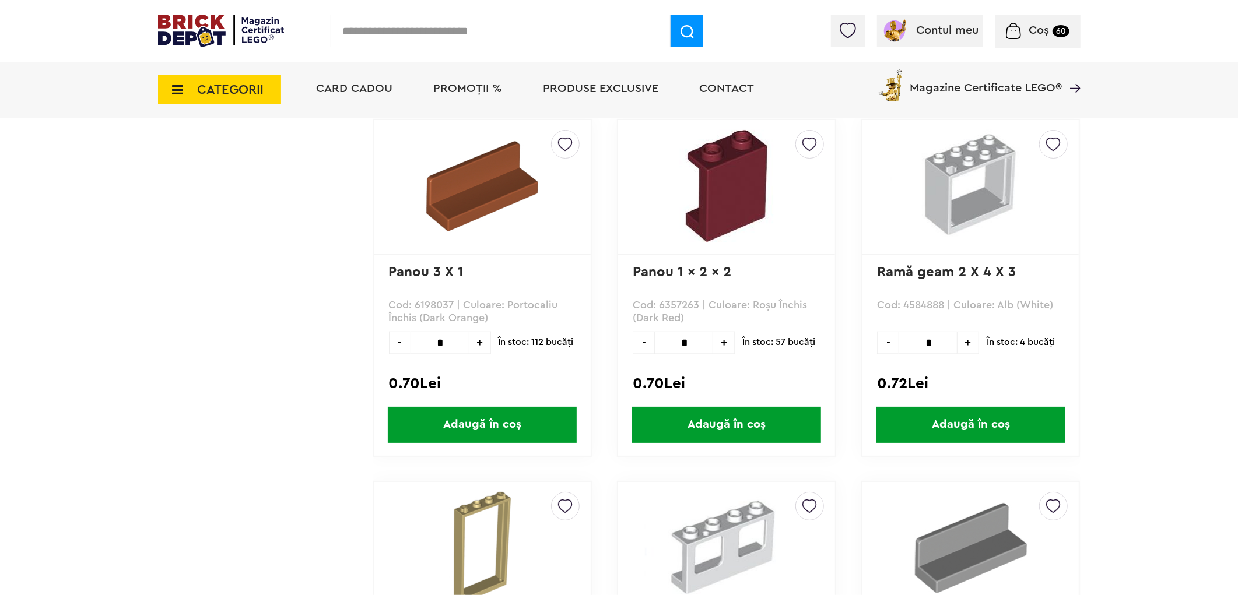
click at [962, 332] on span "+" at bounding box center [968, 343] width 22 height 23
type input "*"
click at [953, 407] on span "Adaugă în coș" at bounding box center [970, 425] width 189 height 36
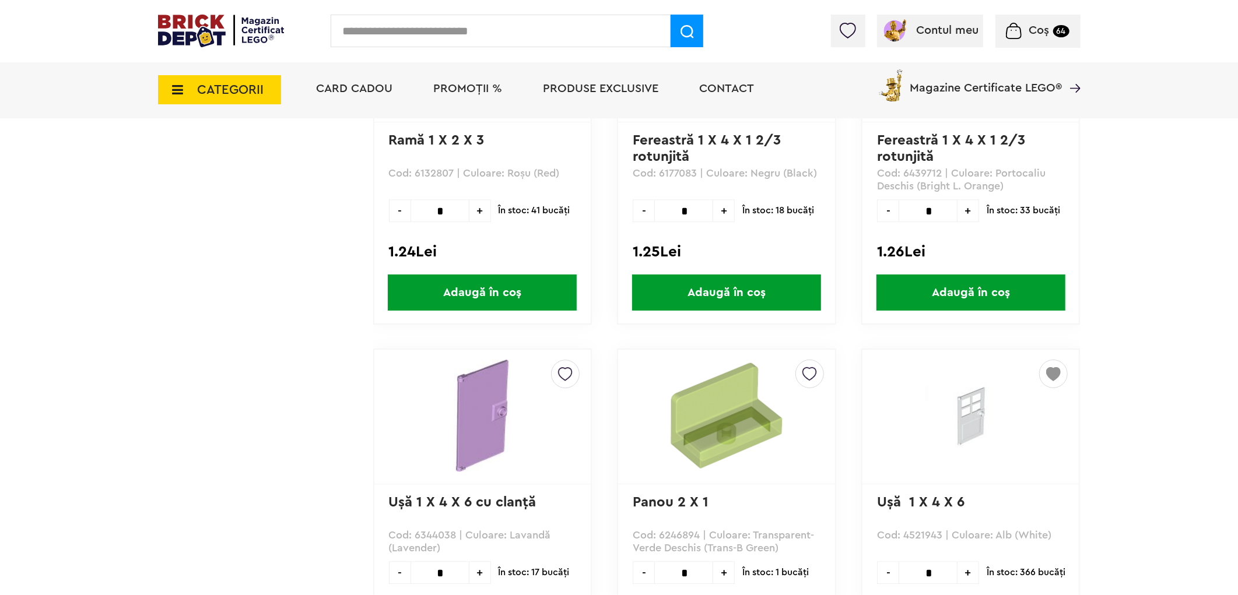
scroll to position [21376, 0]
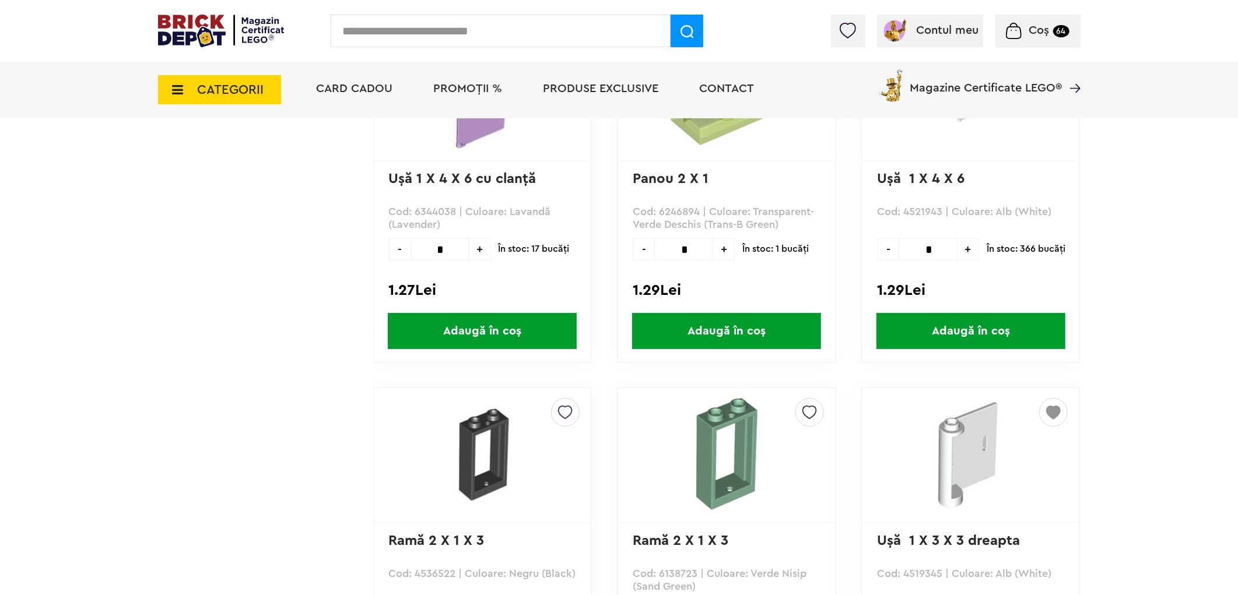
click at [963, 238] on span "+" at bounding box center [968, 249] width 22 height 23
type input "*"
click at [953, 313] on span "Adaugă în coș" at bounding box center [970, 331] width 189 height 36
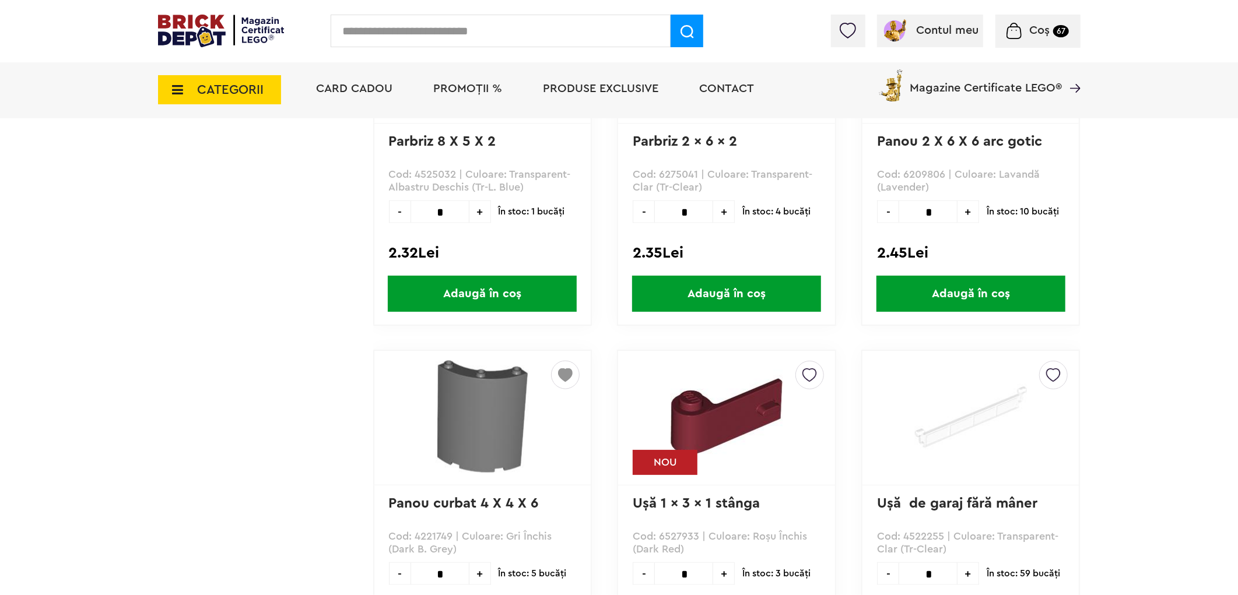
scroll to position [26882, 0]
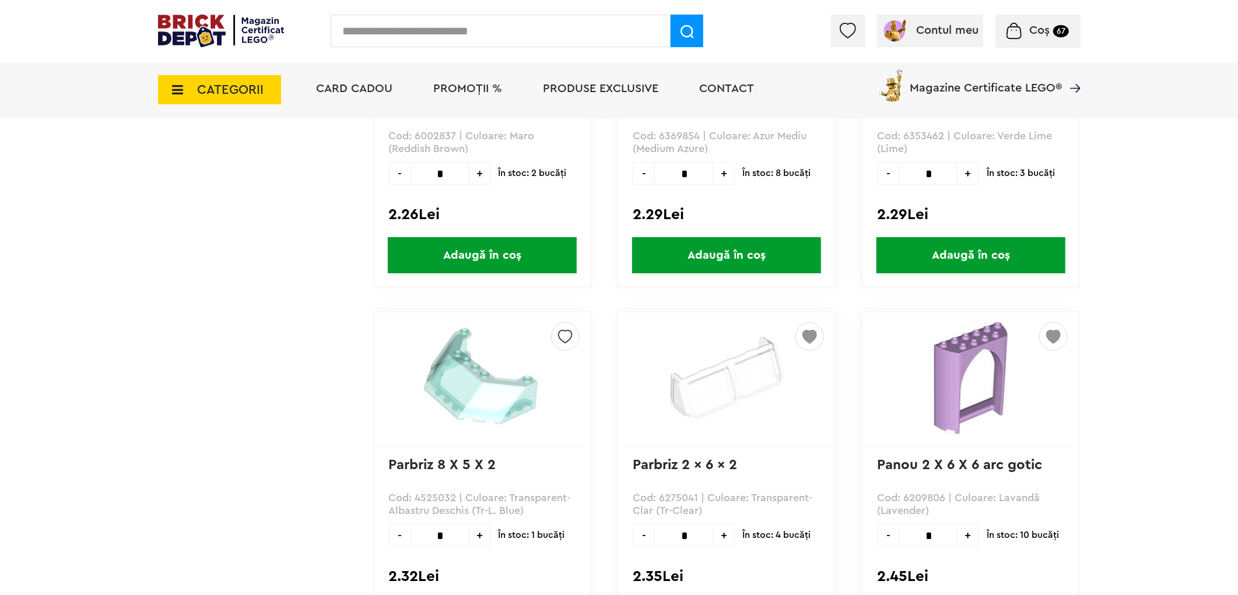
click at [807, 323] on img at bounding box center [809, 333] width 15 height 21
click at [650, 418] on label at bounding box center [650, 424] width 13 height 13
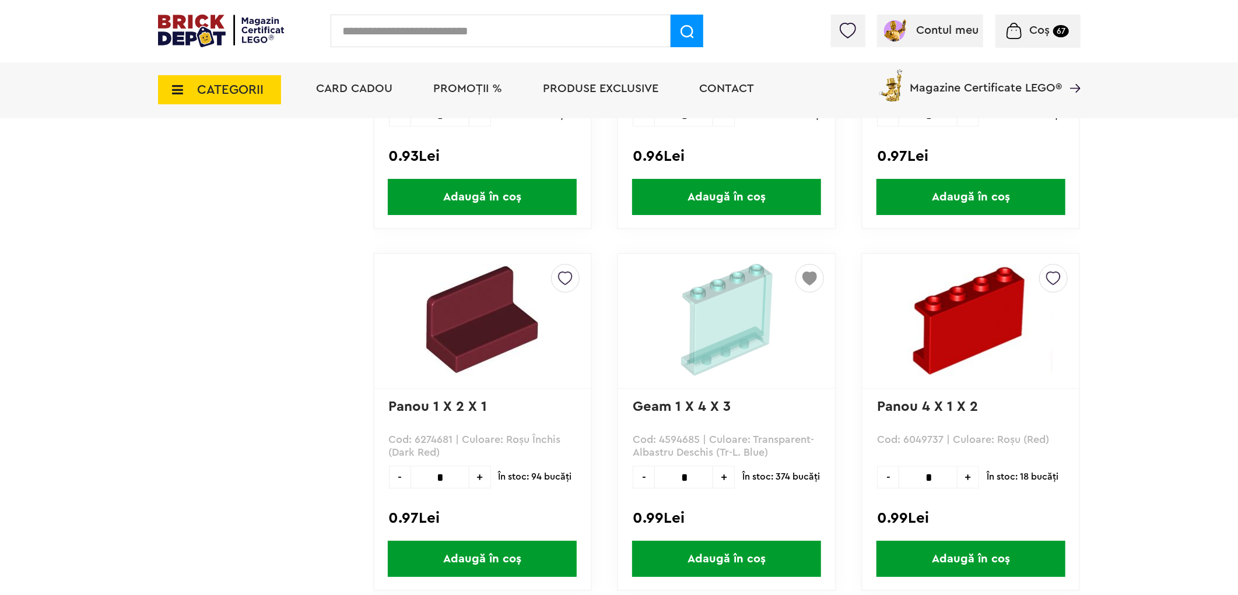
scroll to position [17490, 0]
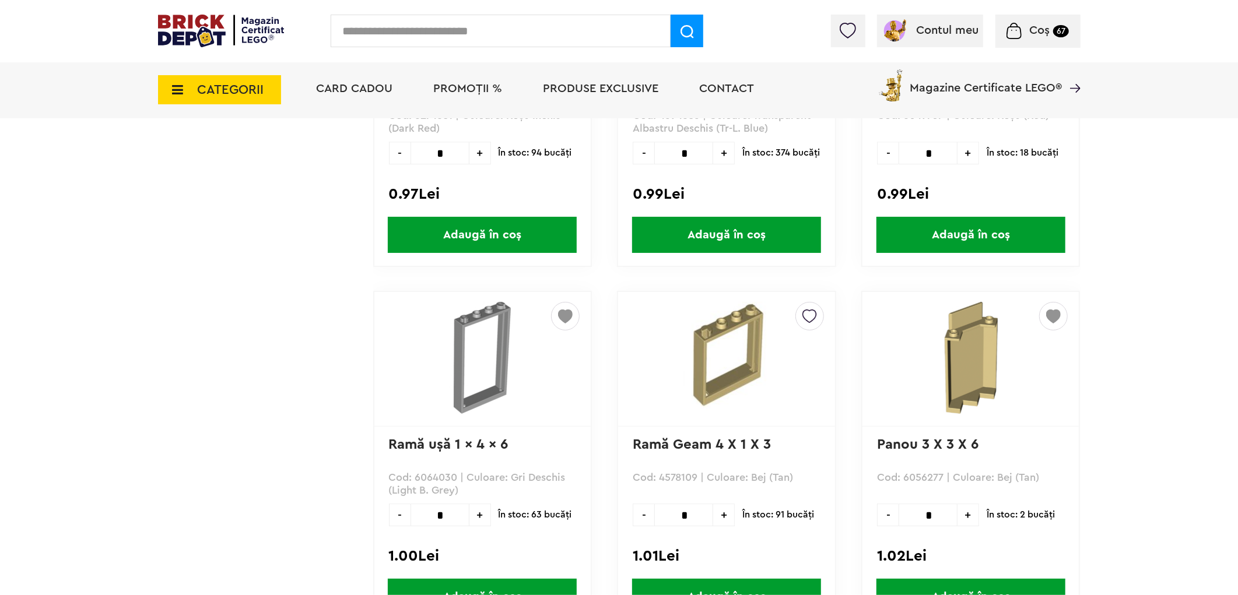
click at [484, 33] on input "text" at bounding box center [501, 31] width 340 height 33
type input "********"
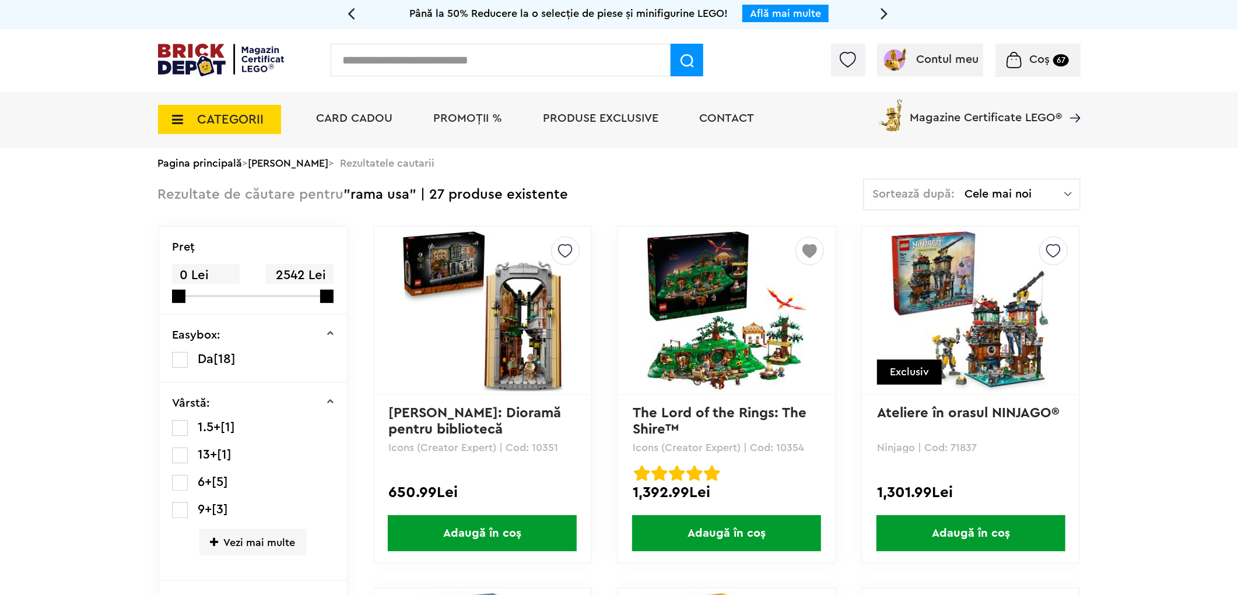
click at [1065, 189] on img at bounding box center [1068, 194] width 8 height 12
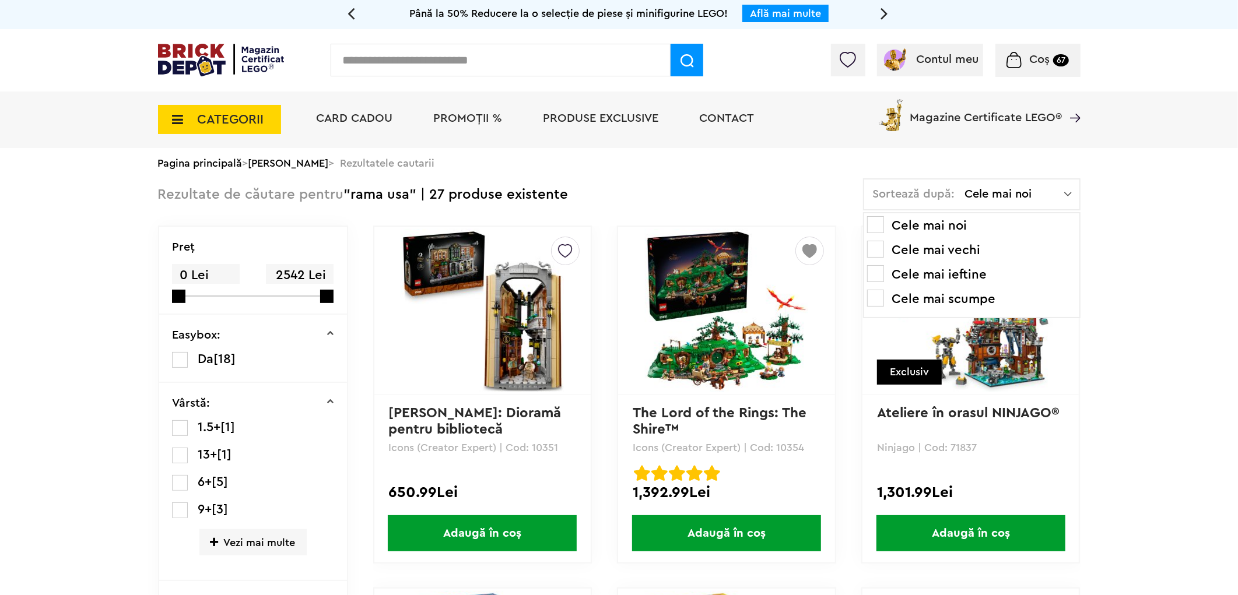
click at [879, 275] on span at bounding box center [875, 273] width 17 height 17
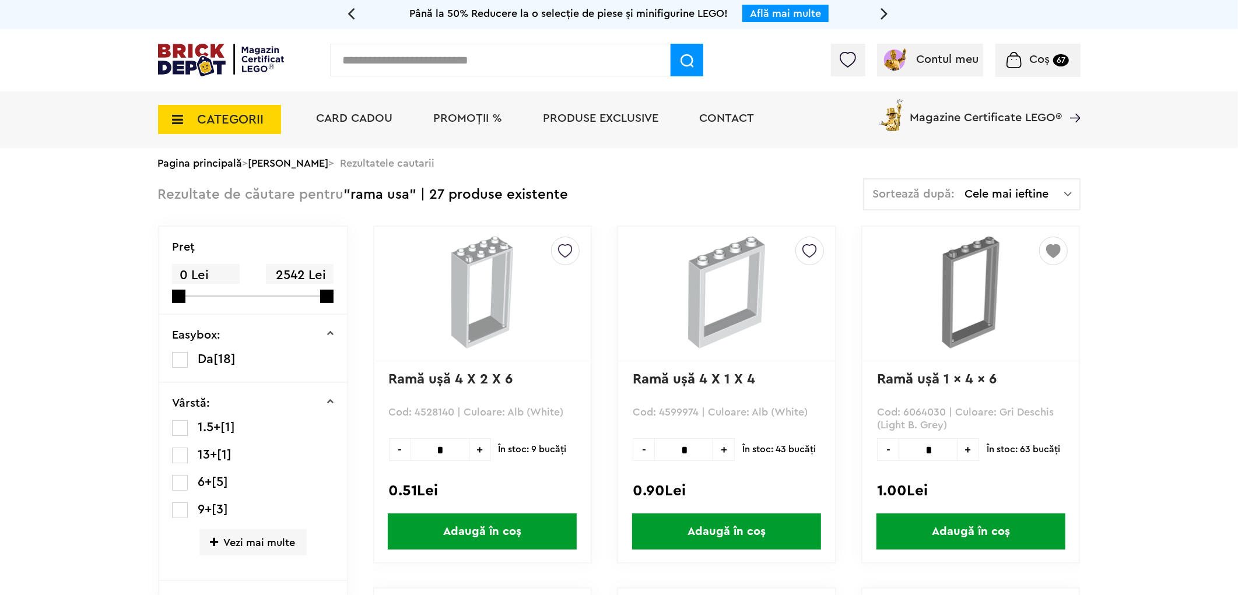
click at [241, 109] on span "CATEGORII" at bounding box center [219, 119] width 123 height 29
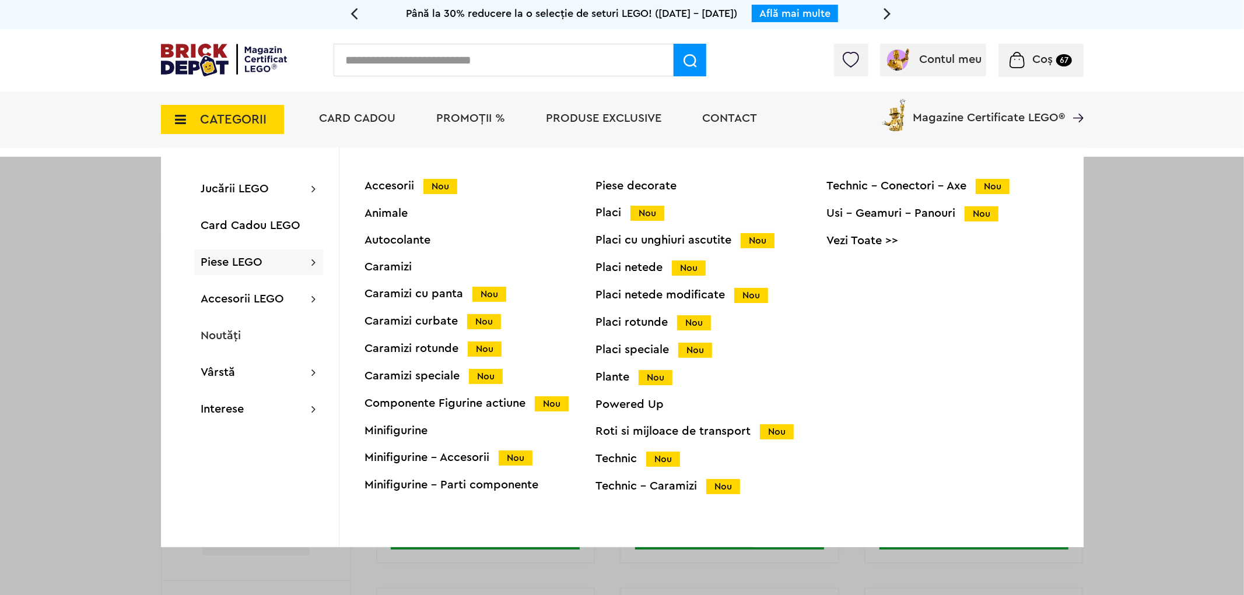
click at [634, 347] on div "Placi speciale Nou" at bounding box center [711, 350] width 231 height 12
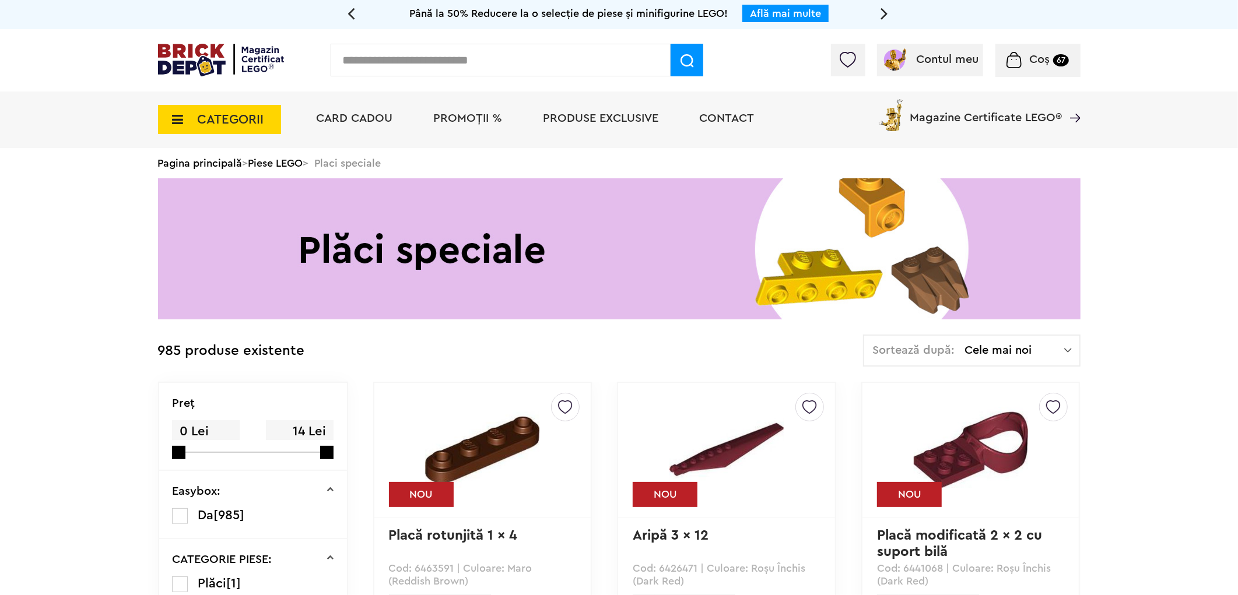
click at [1028, 345] on span "Cele mai noi" at bounding box center [1014, 351] width 99 height 12
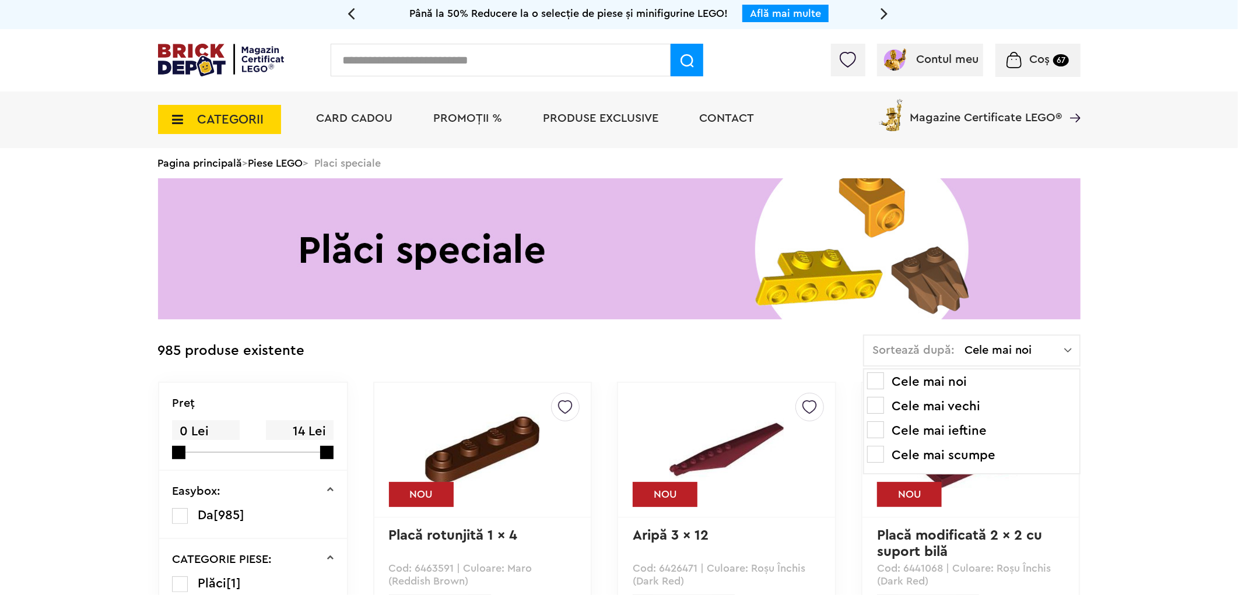
click at [873, 426] on span at bounding box center [875, 430] width 17 height 17
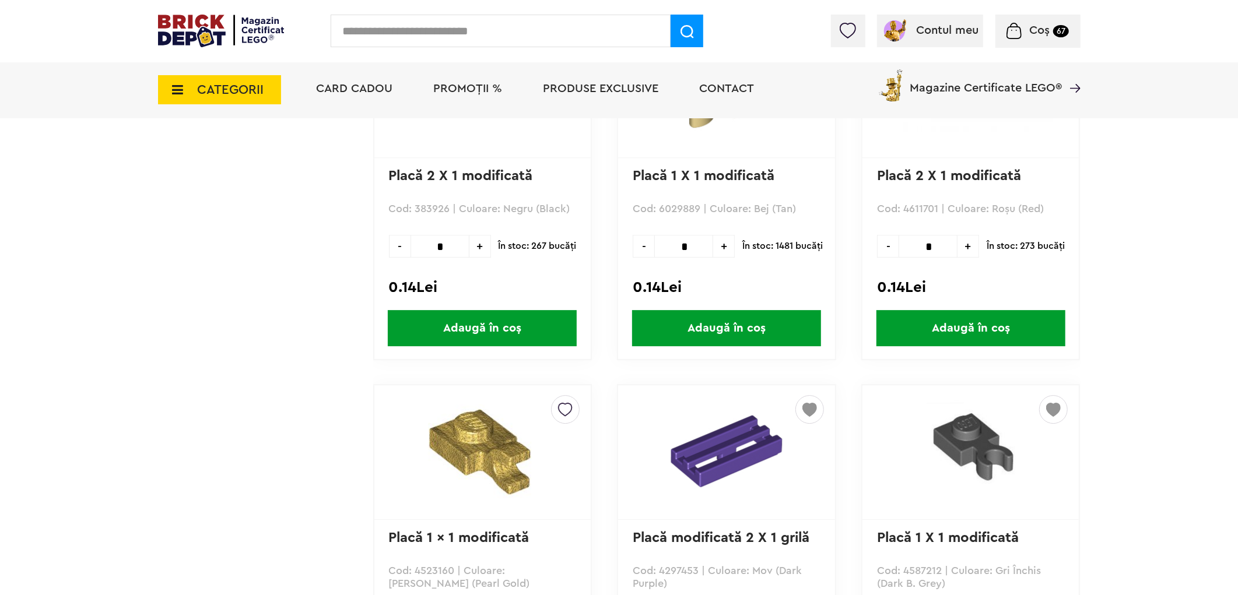
scroll to position [3238, 0]
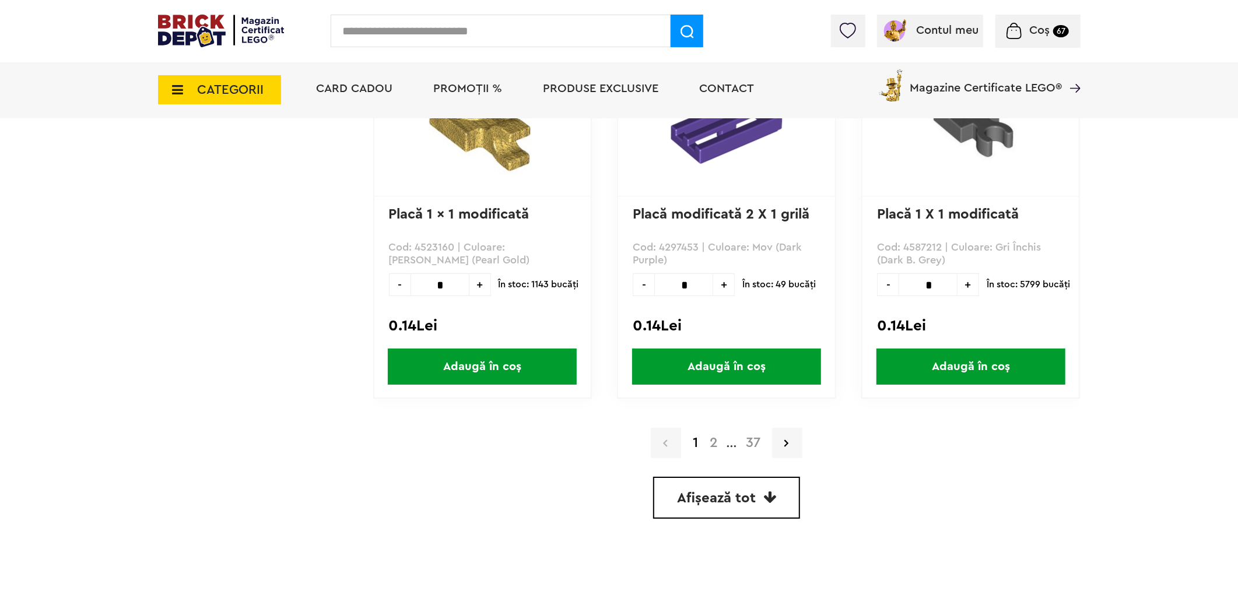
click at [720, 493] on span "Afișează tot" at bounding box center [716, 498] width 79 height 14
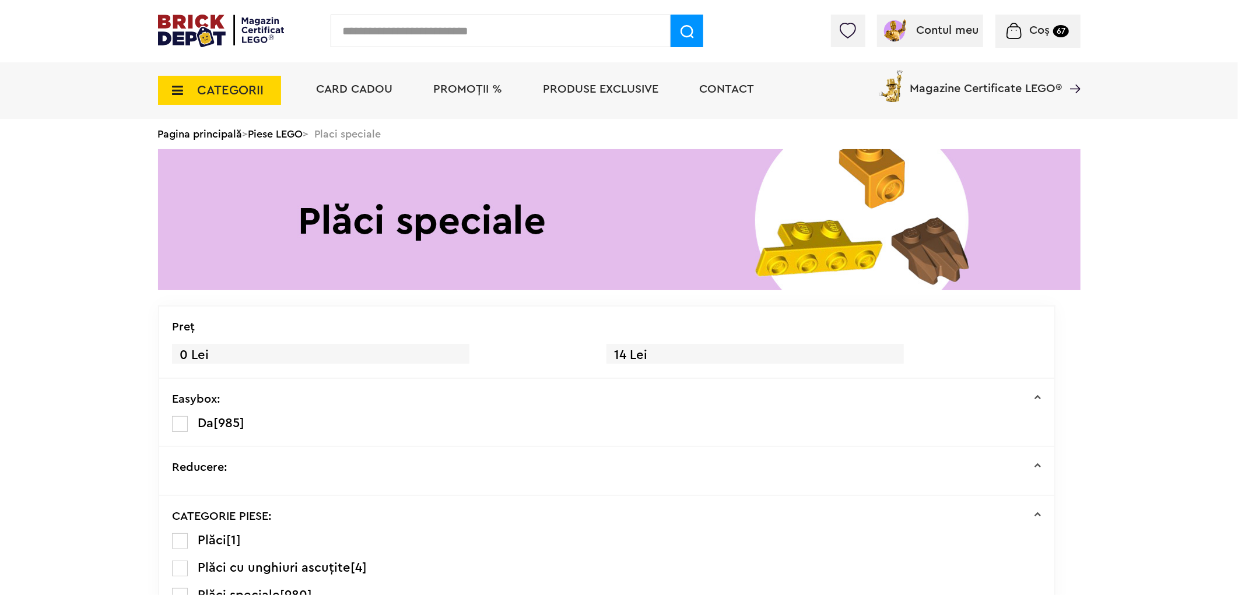
click at [842, 33] on img at bounding box center [848, 31] width 16 height 16
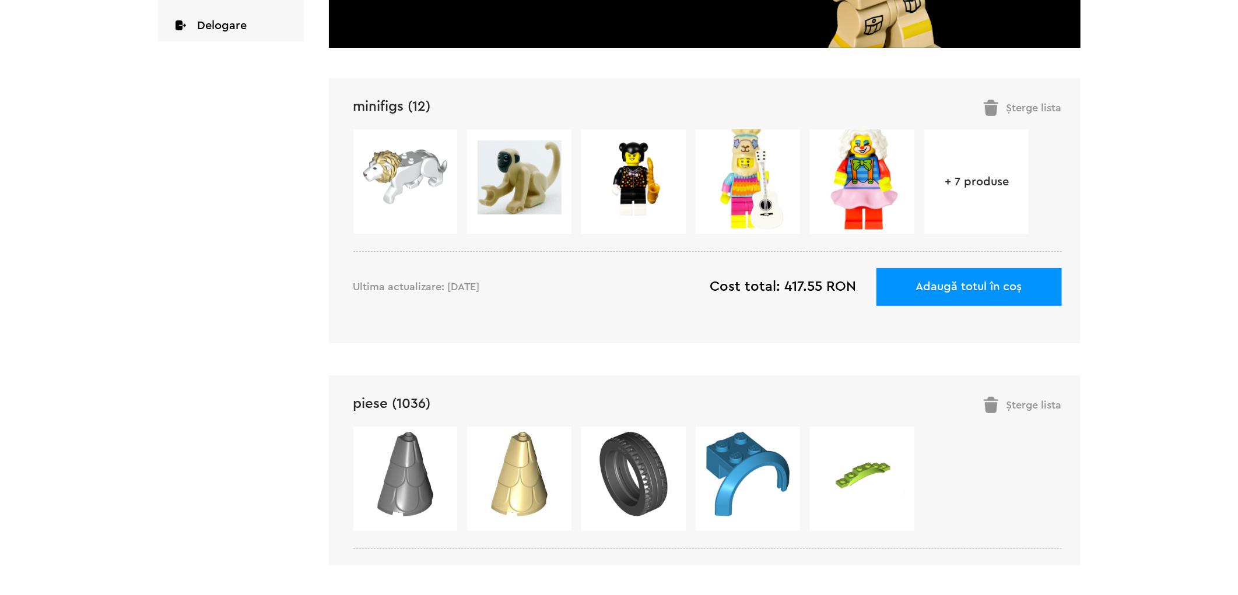
scroll to position [391, 0]
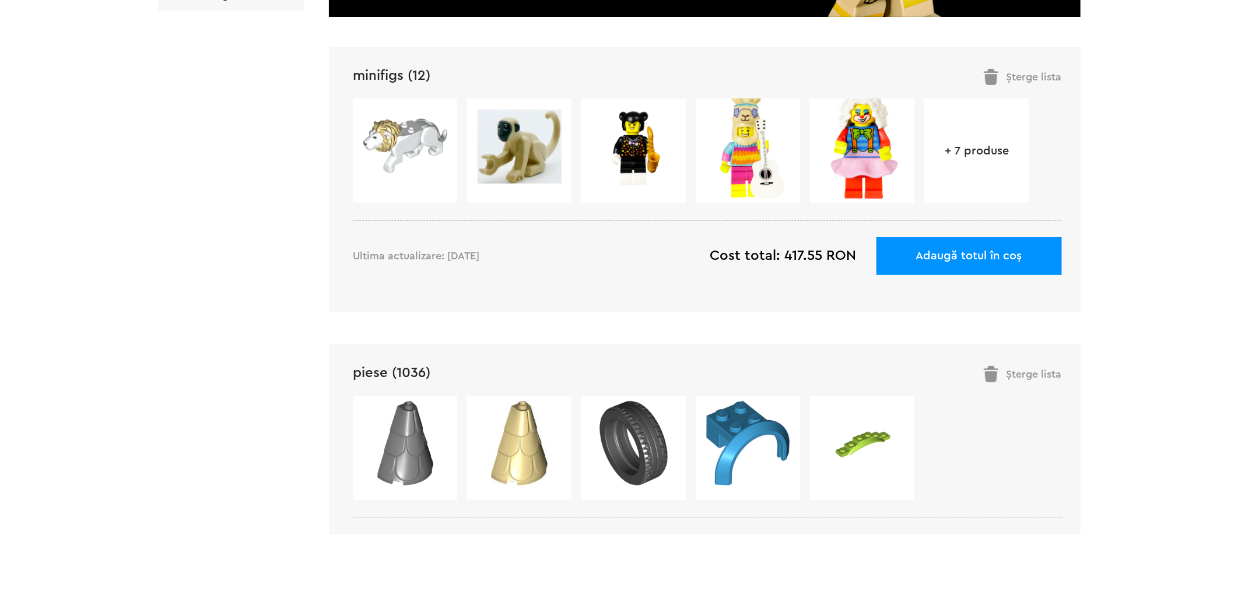
click at [406, 376] on link "piese (1036)" at bounding box center [392, 373] width 78 height 14
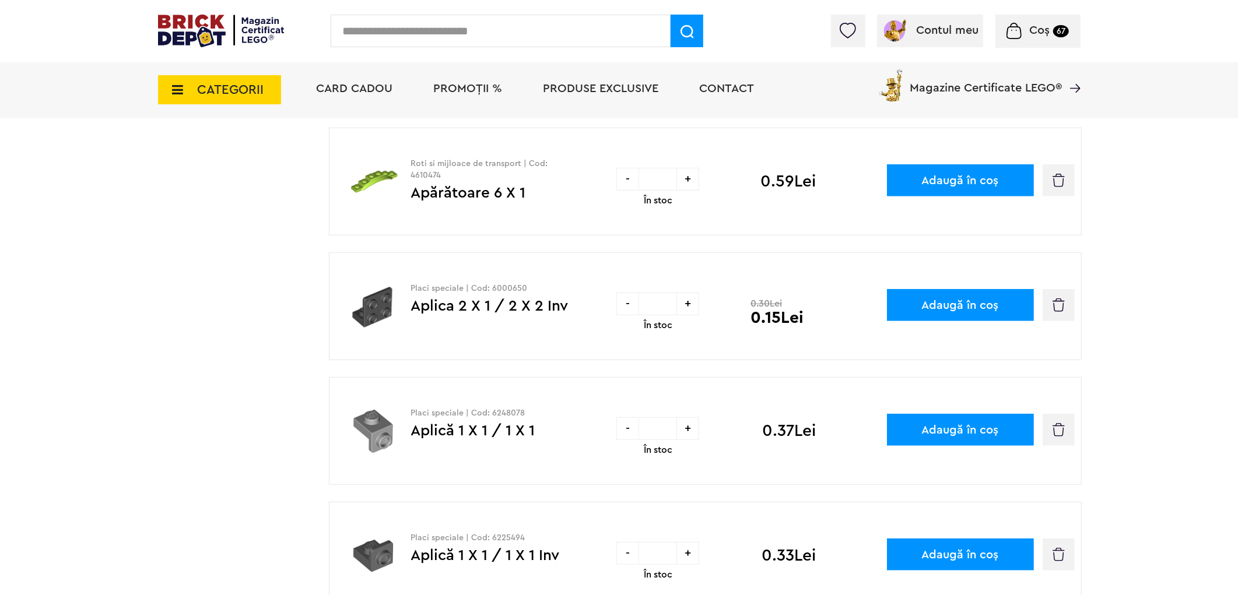
scroll to position [971, 0]
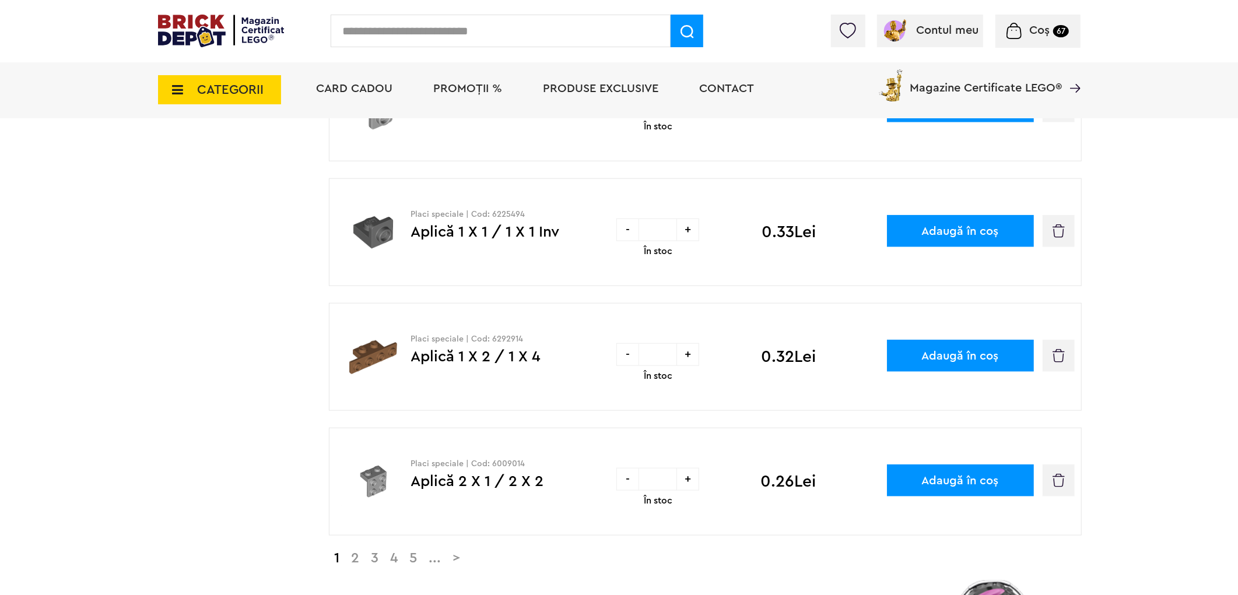
click at [461, 560] on link ">" at bounding box center [456, 559] width 19 height 14
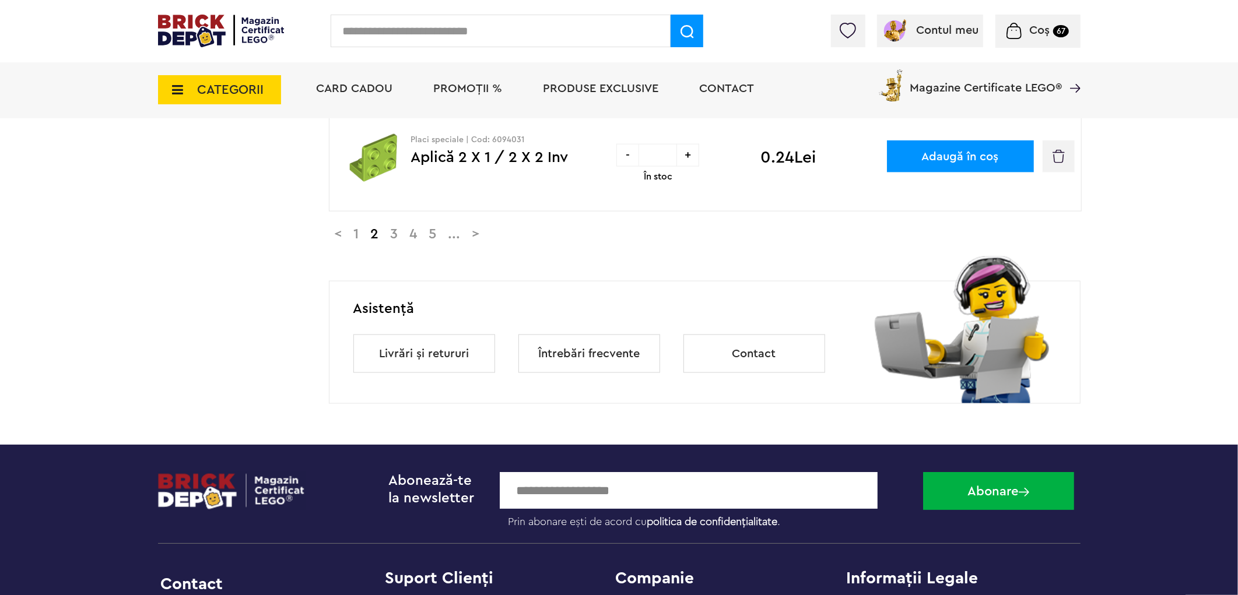
click at [486, 236] on link ">" at bounding box center [475, 234] width 19 height 14
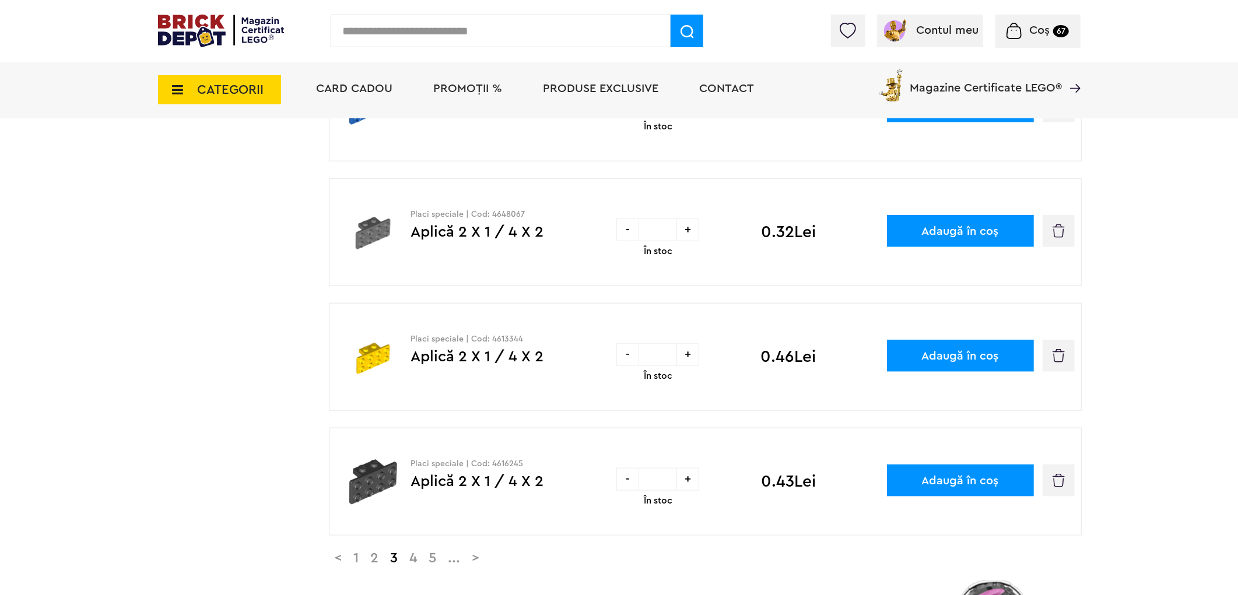
scroll to position [1295, 0]
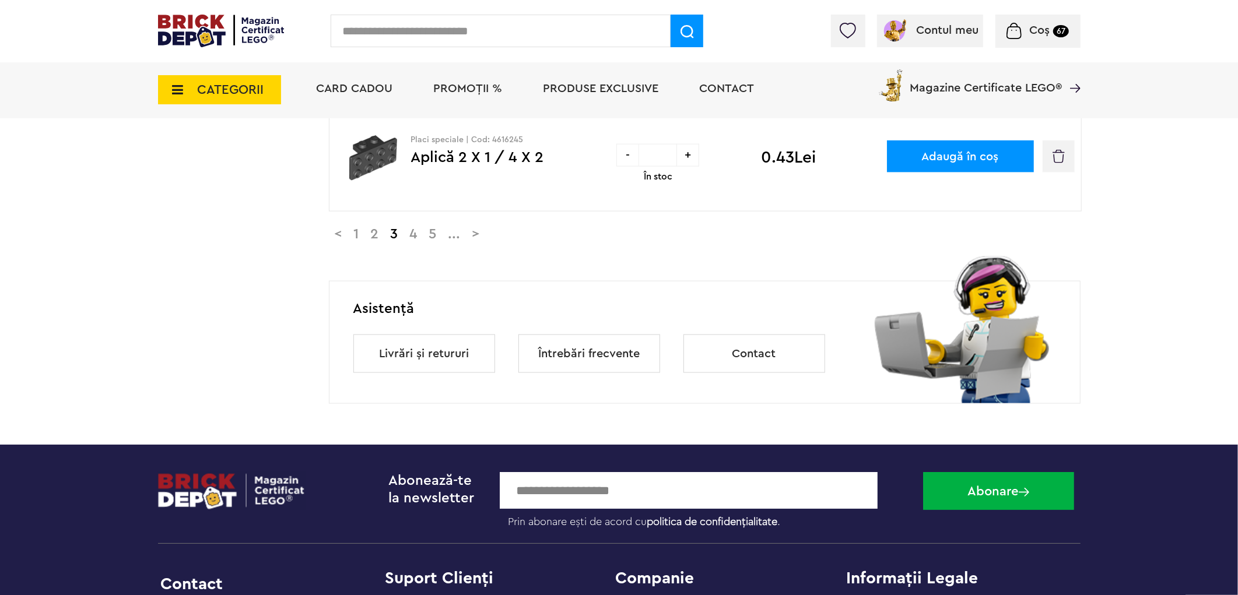
click at [486, 236] on link ">" at bounding box center [475, 234] width 19 height 14
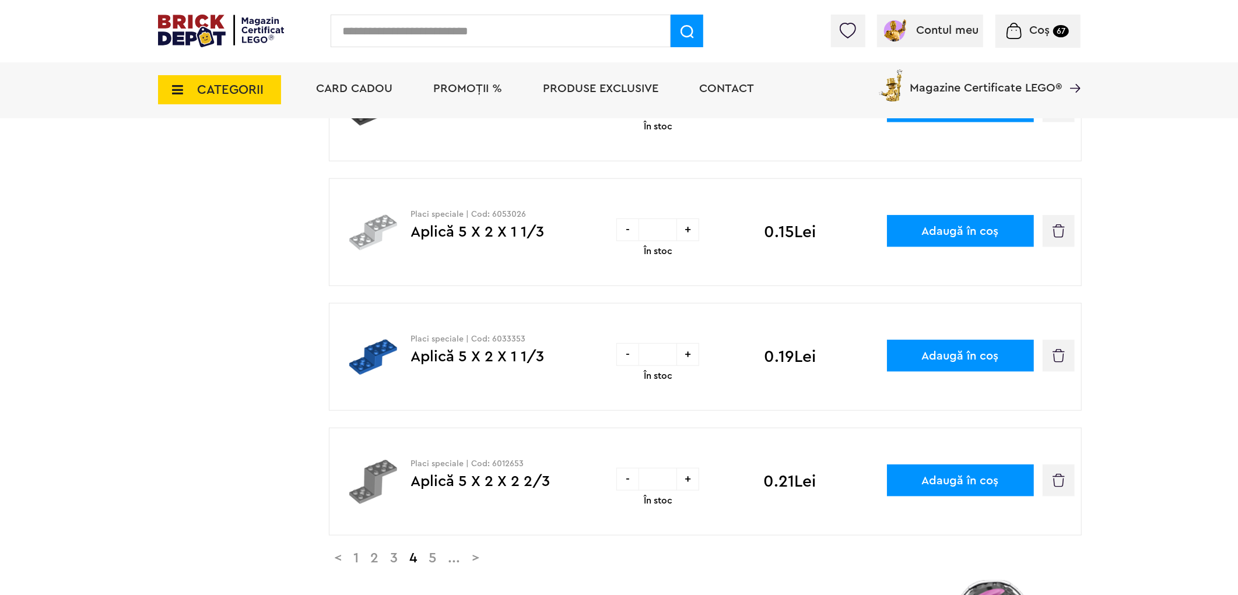
scroll to position [1295, 0]
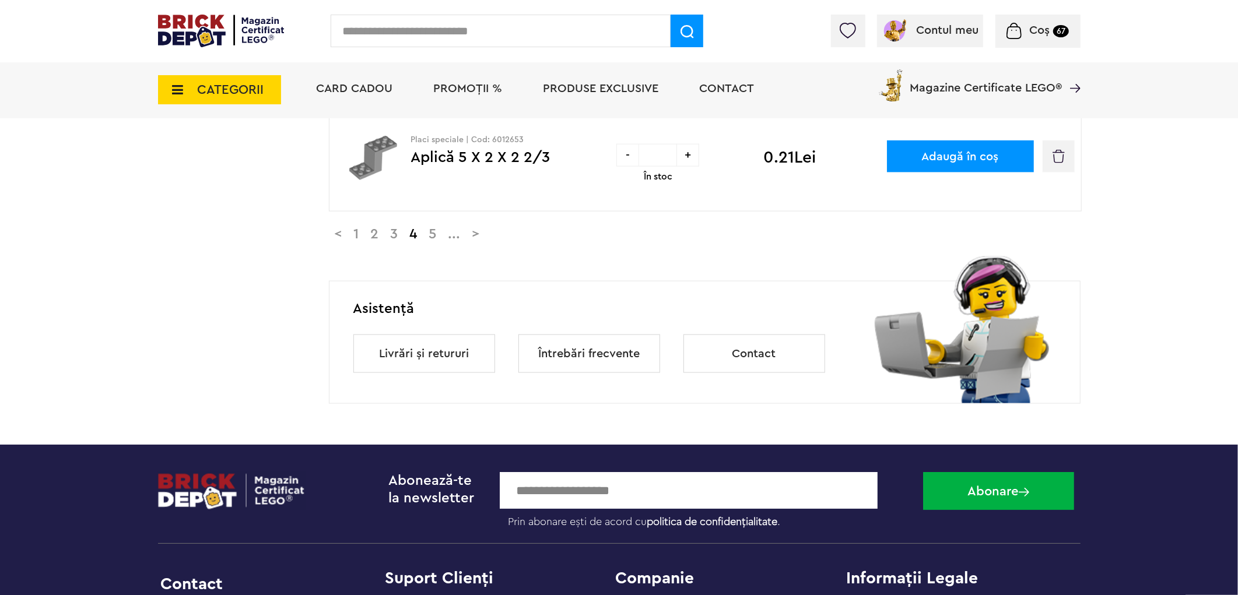
click at [485, 237] on link ">" at bounding box center [475, 234] width 19 height 14
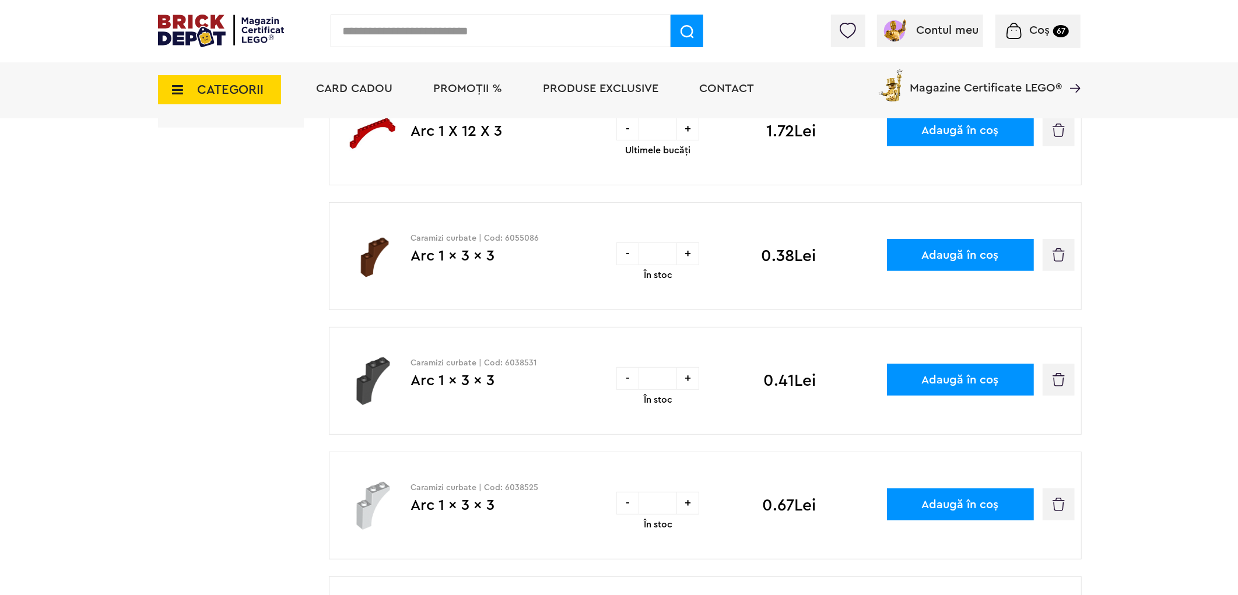
scroll to position [648, 0]
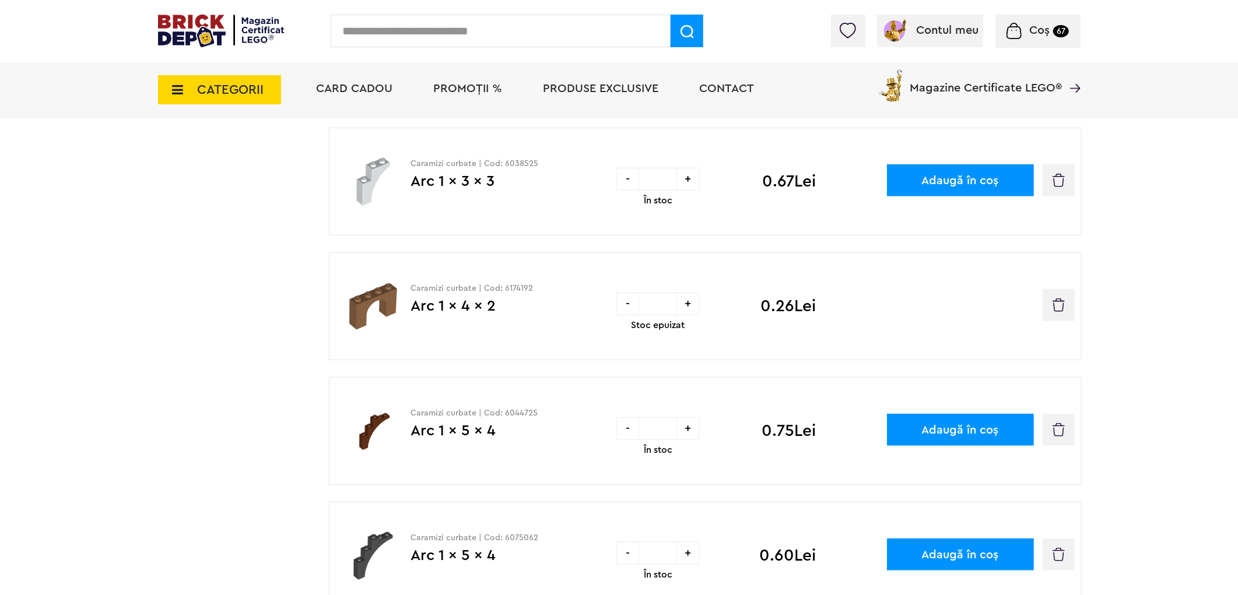
click at [1060, 311] on img "button" at bounding box center [1058, 304] width 12 height 13
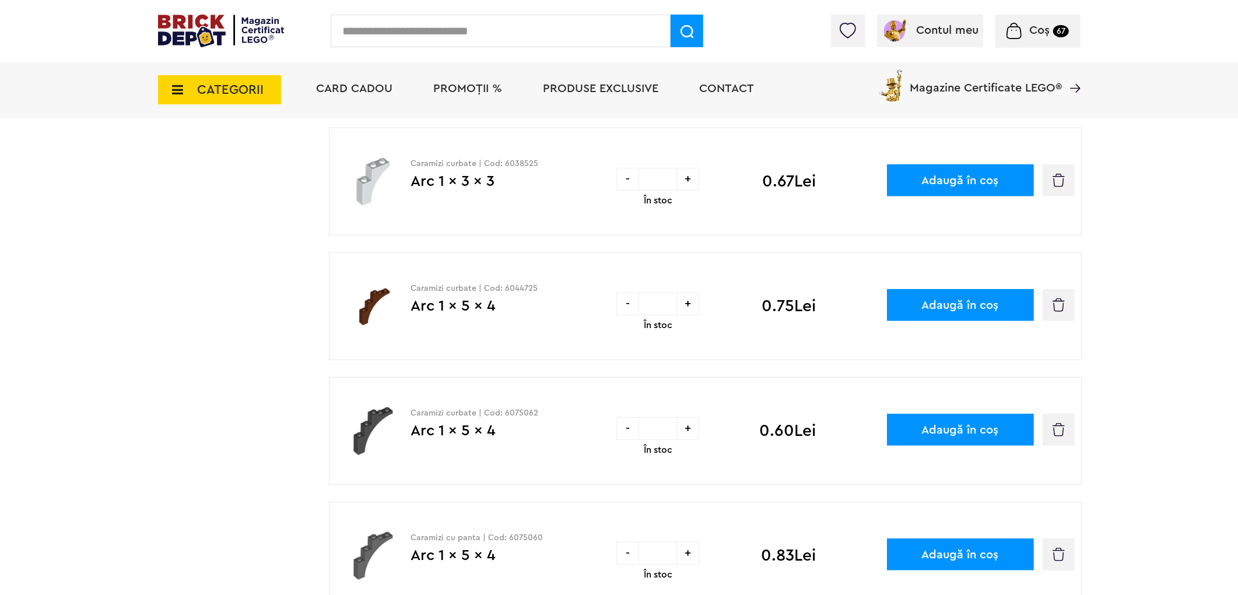
scroll to position [971, 0]
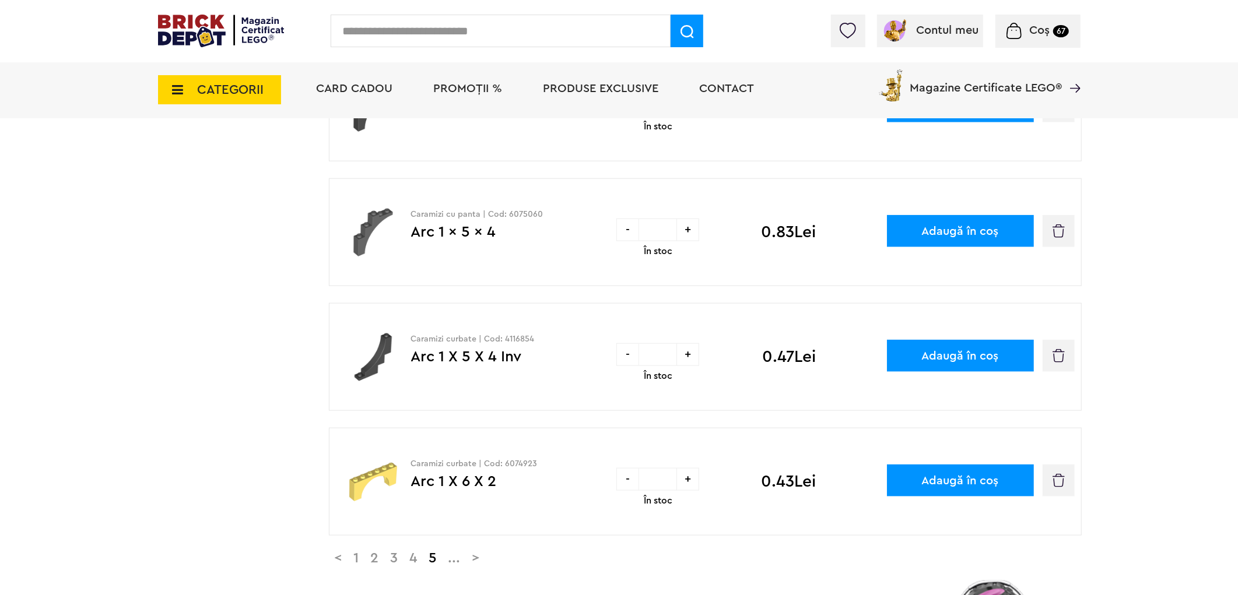
click at [486, 563] on link ">" at bounding box center [475, 559] width 19 height 14
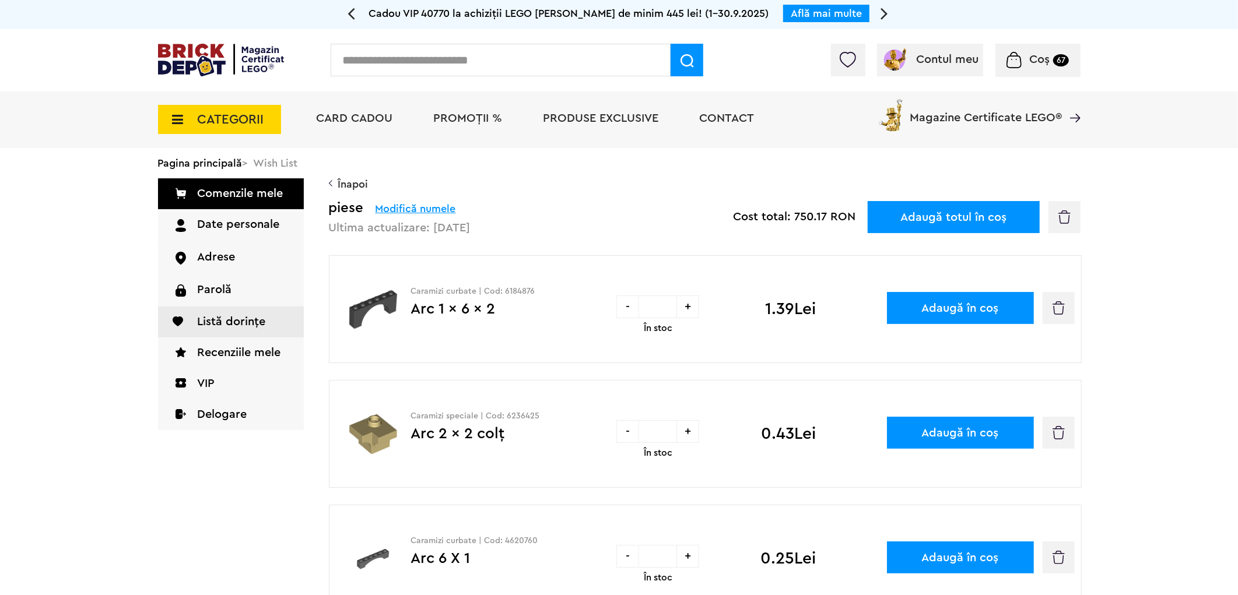
scroll to position [324, 0]
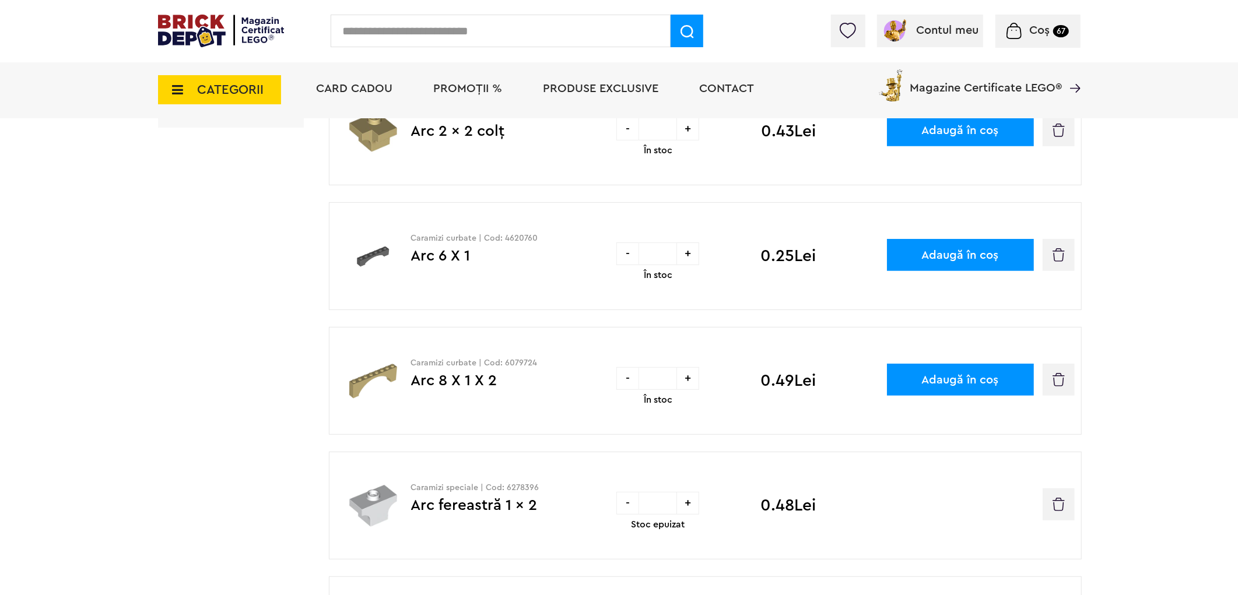
click at [1063, 506] on img "button" at bounding box center [1058, 504] width 12 height 13
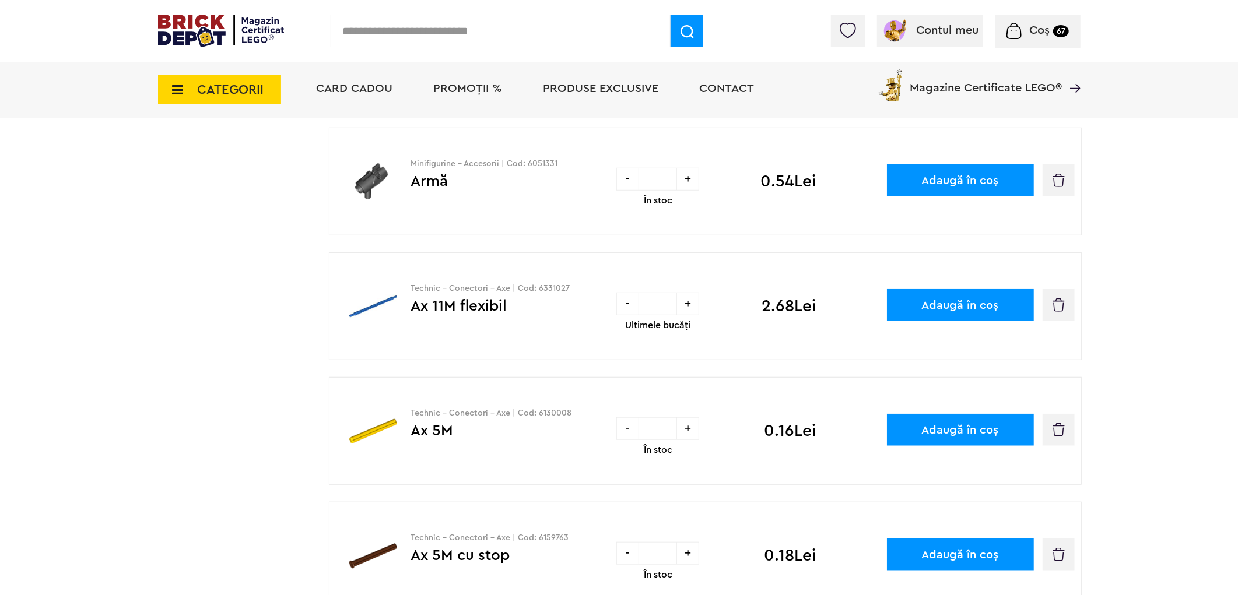
scroll to position [971, 0]
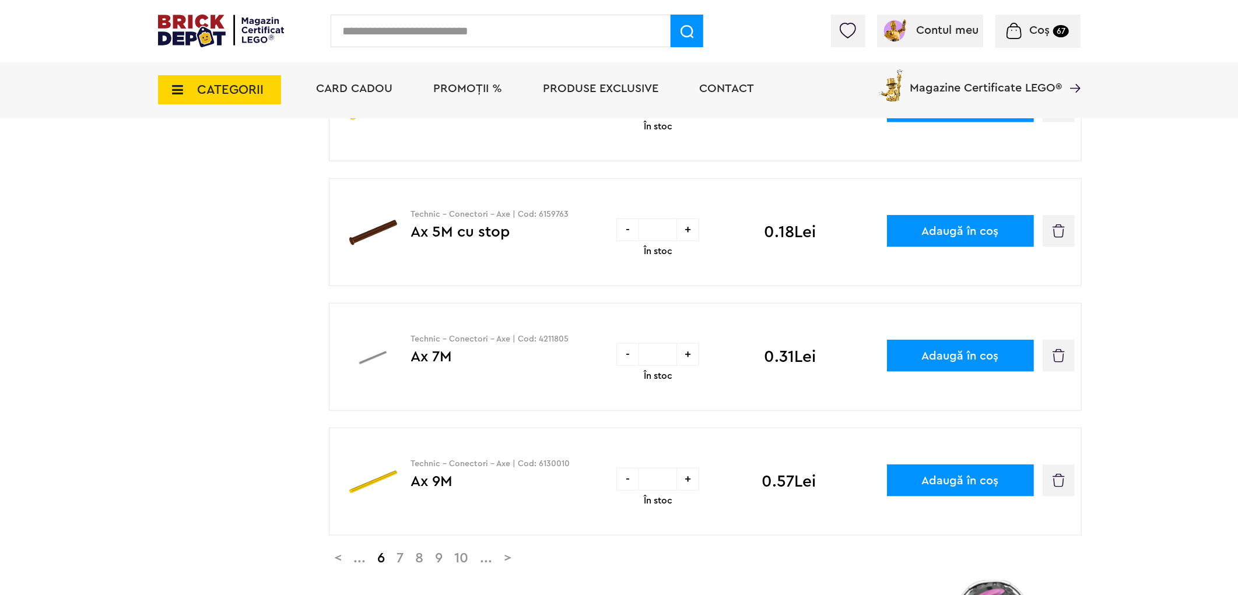
click at [516, 561] on link ">" at bounding box center [507, 559] width 19 height 14
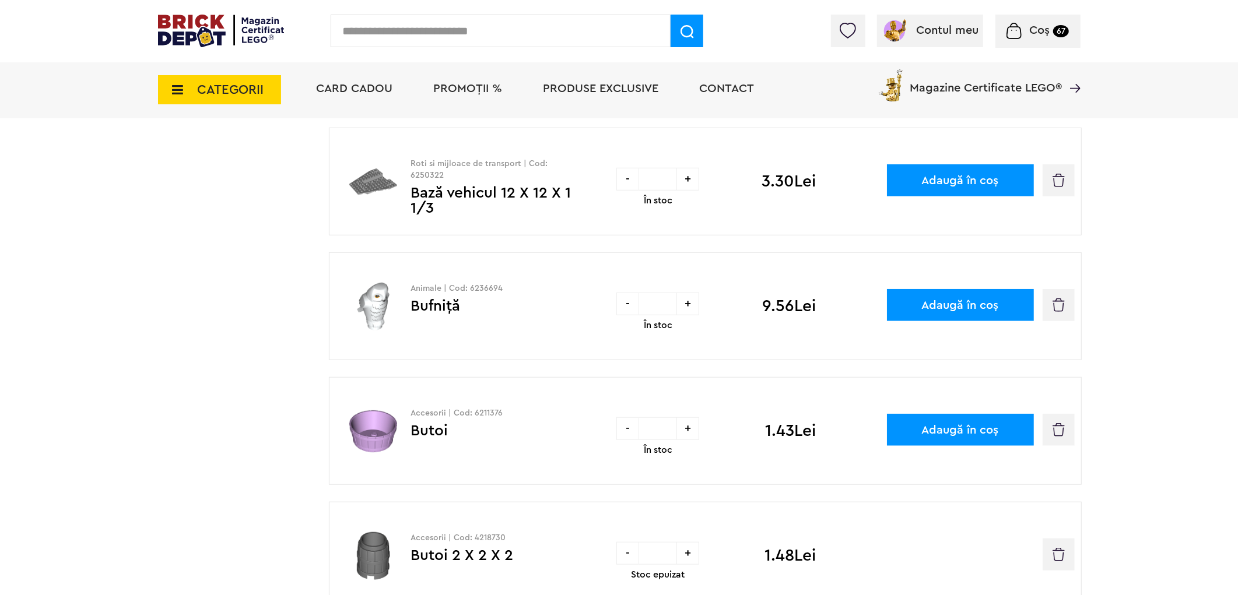
scroll to position [971, 0]
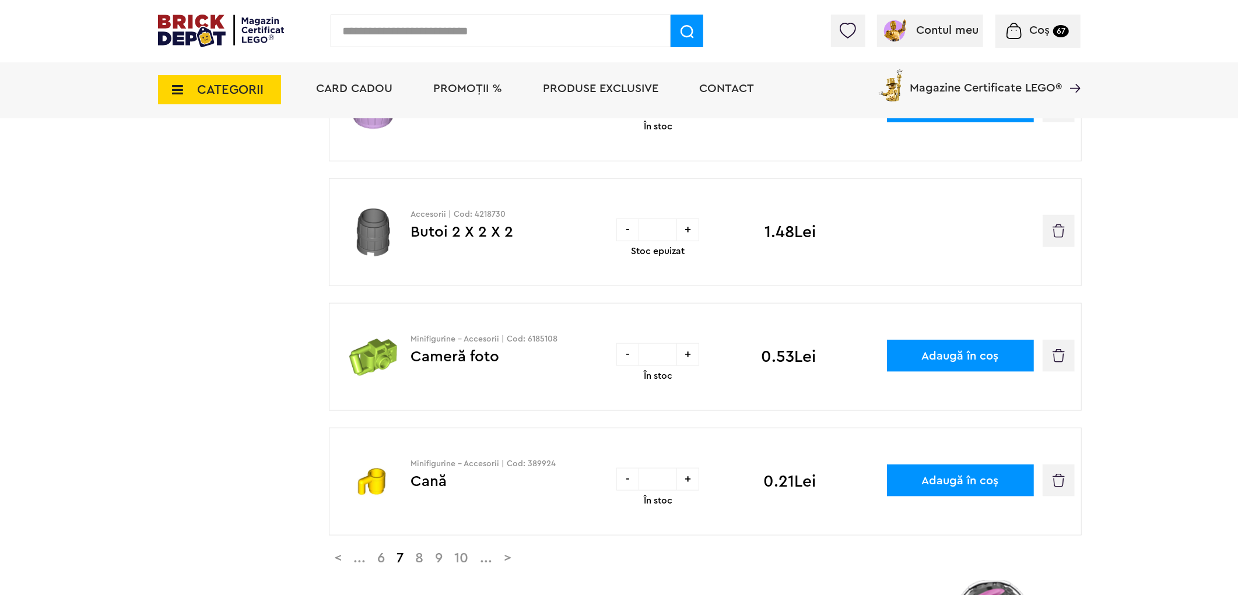
click at [1069, 232] on button "button" at bounding box center [1058, 231] width 32 height 32
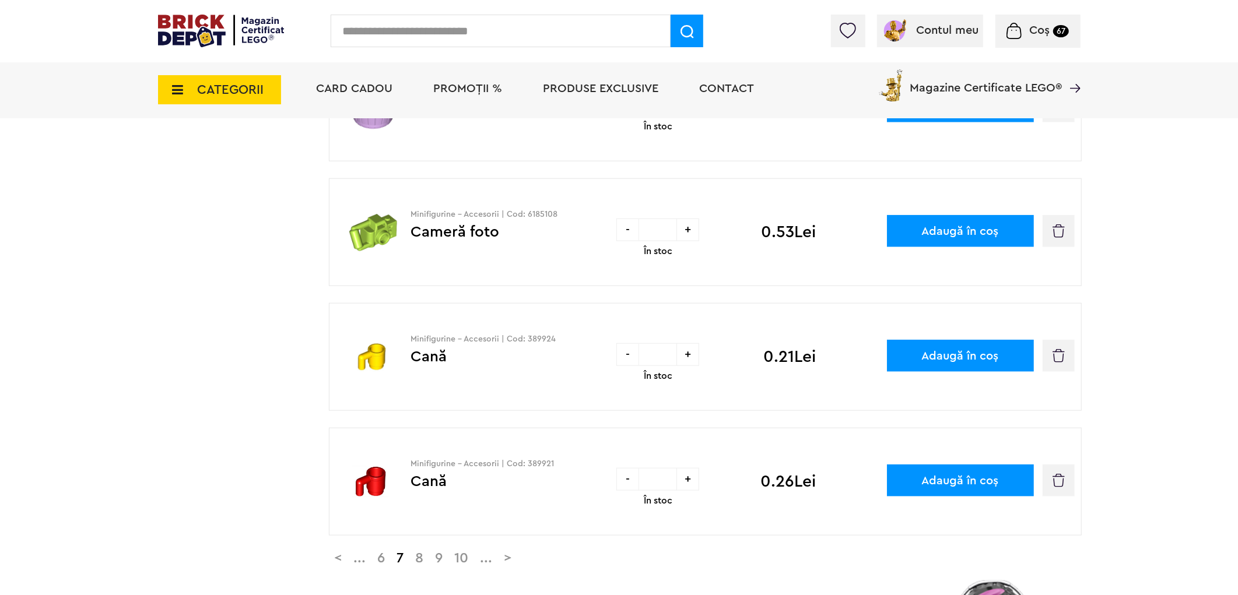
scroll to position [1295, 0]
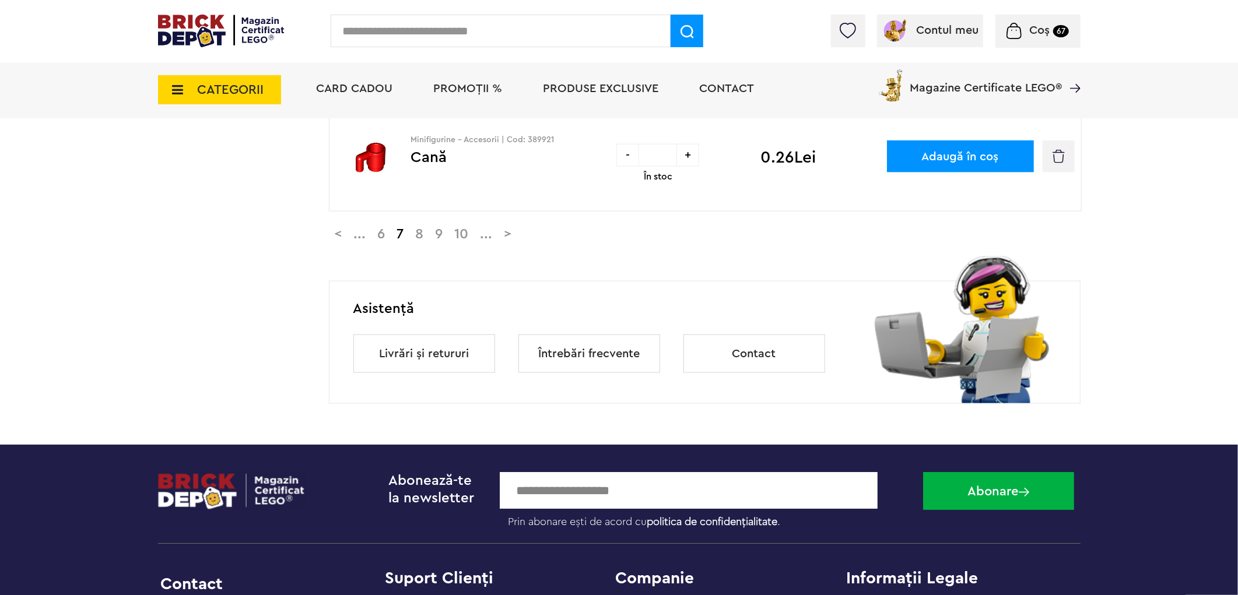
click at [518, 238] on link ">" at bounding box center [507, 234] width 19 height 14
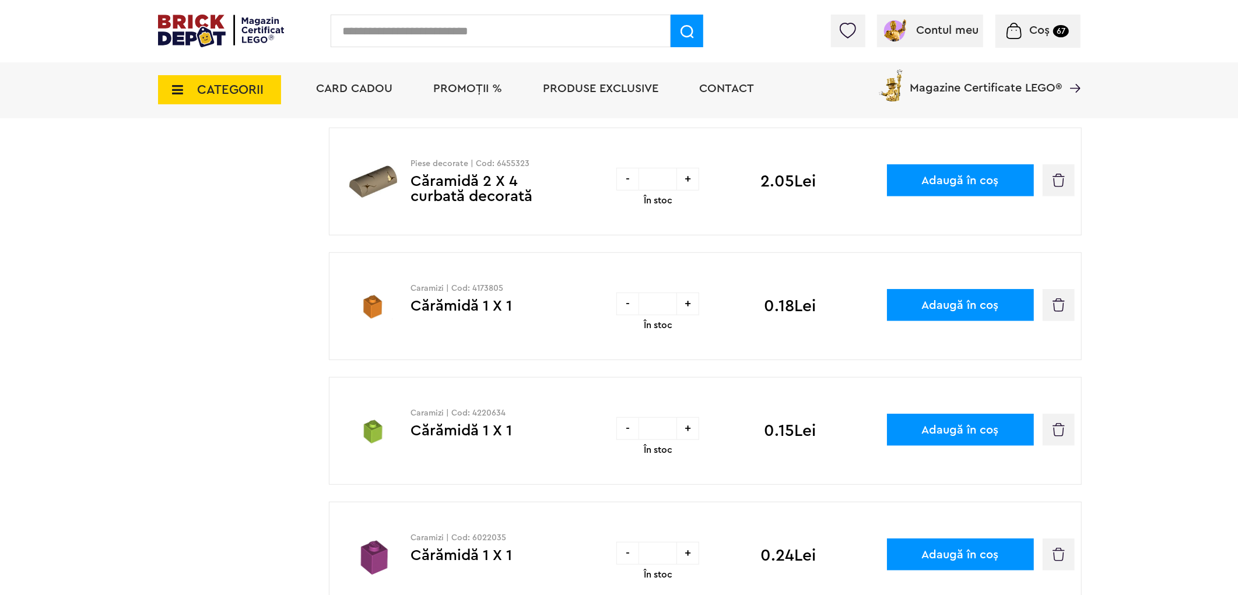
scroll to position [971, 0]
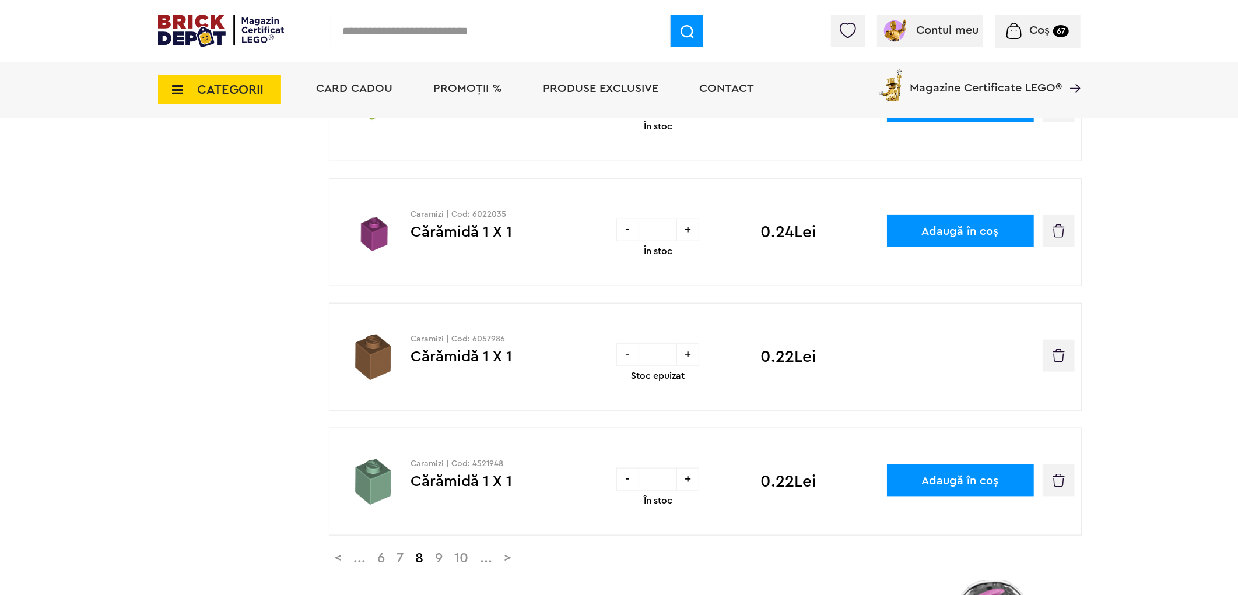
click at [1060, 359] on img "button" at bounding box center [1058, 355] width 12 height 13
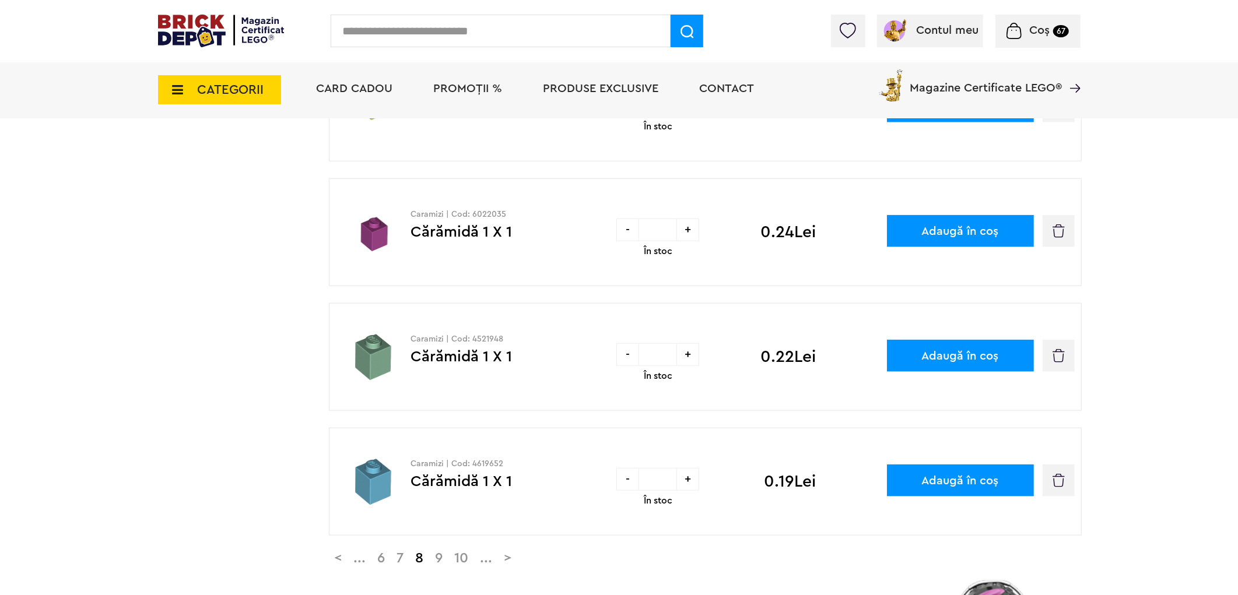
click at [518, 559] on link ">" at bounding box center [507, 559] width 19 height 14
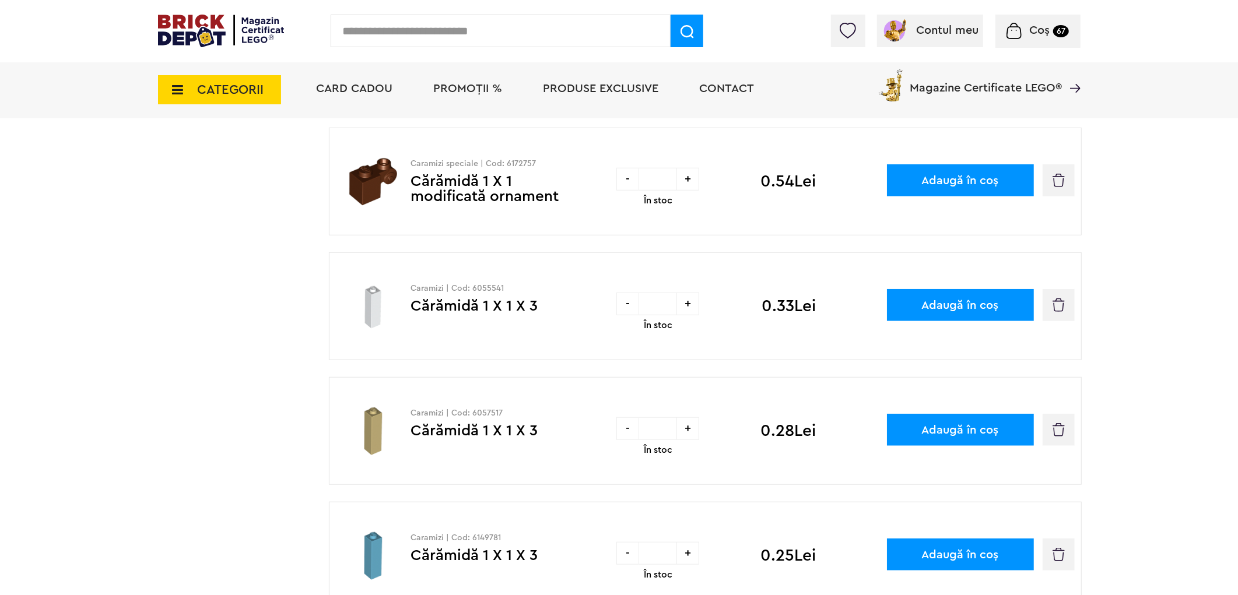
scroll to position [971, 0]
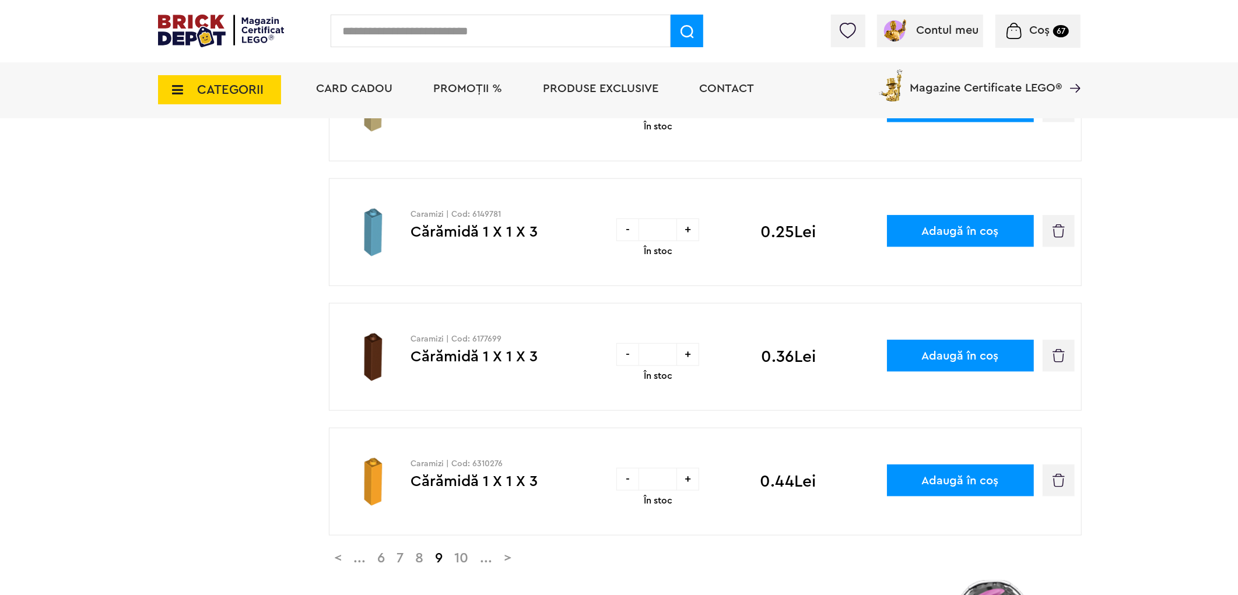
click at [518, 558] on link ">" at bounding box center [507, 559] width 19 height 14
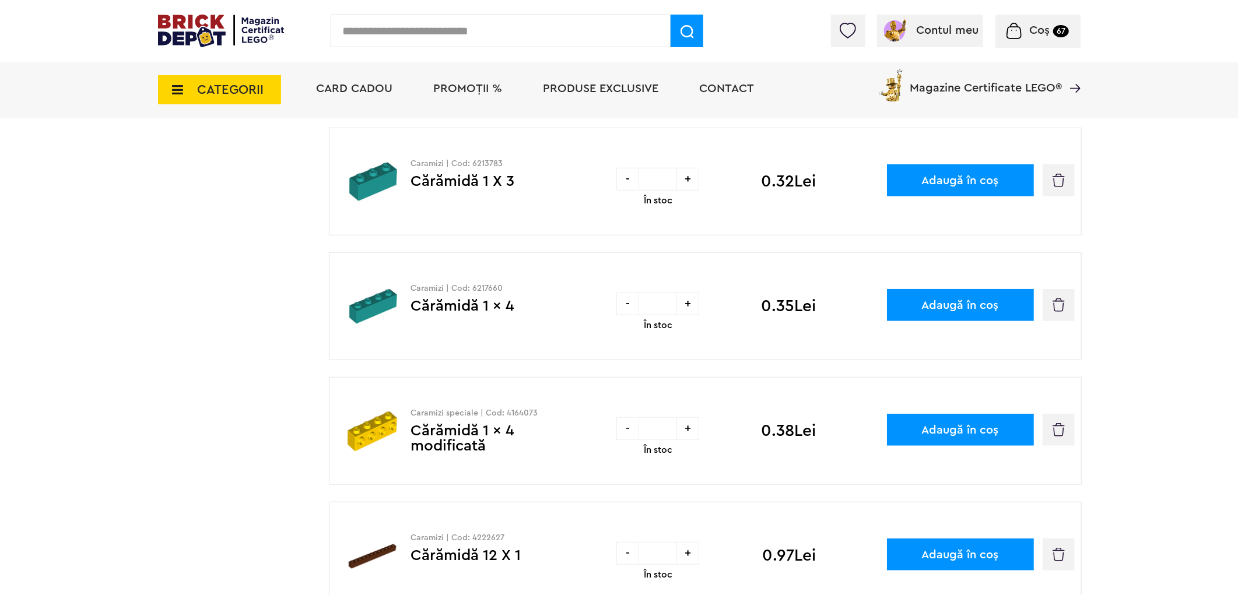
scroll to position [971, 0]
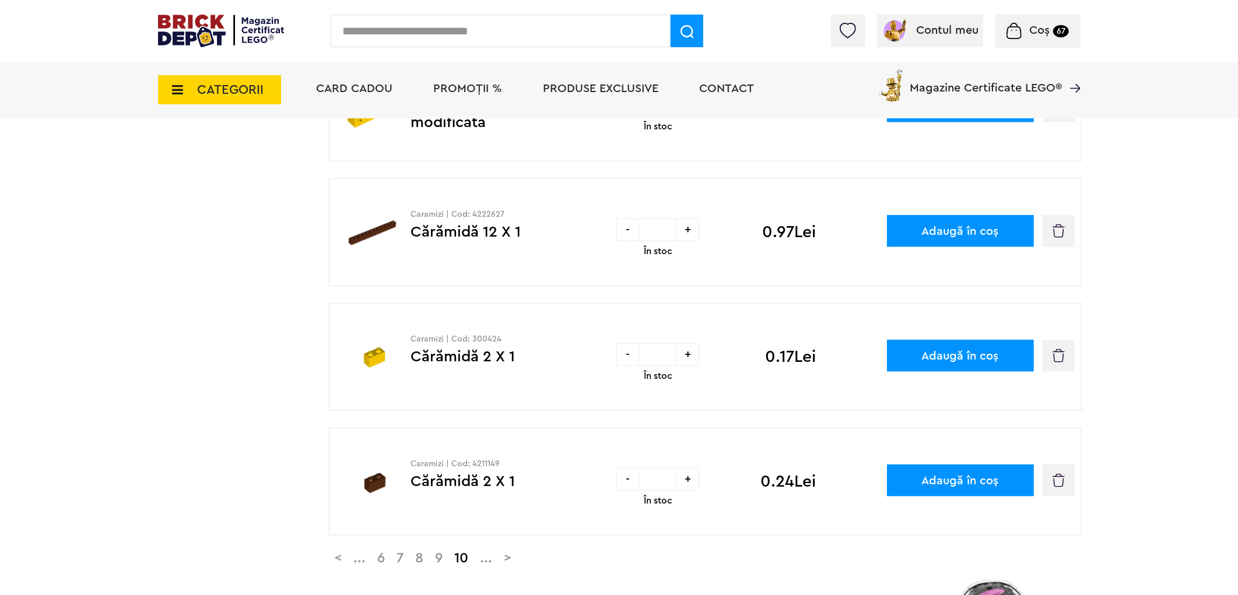
click at [518, 557] on link ">" at bounding box center [507, 559] width 19 height 14
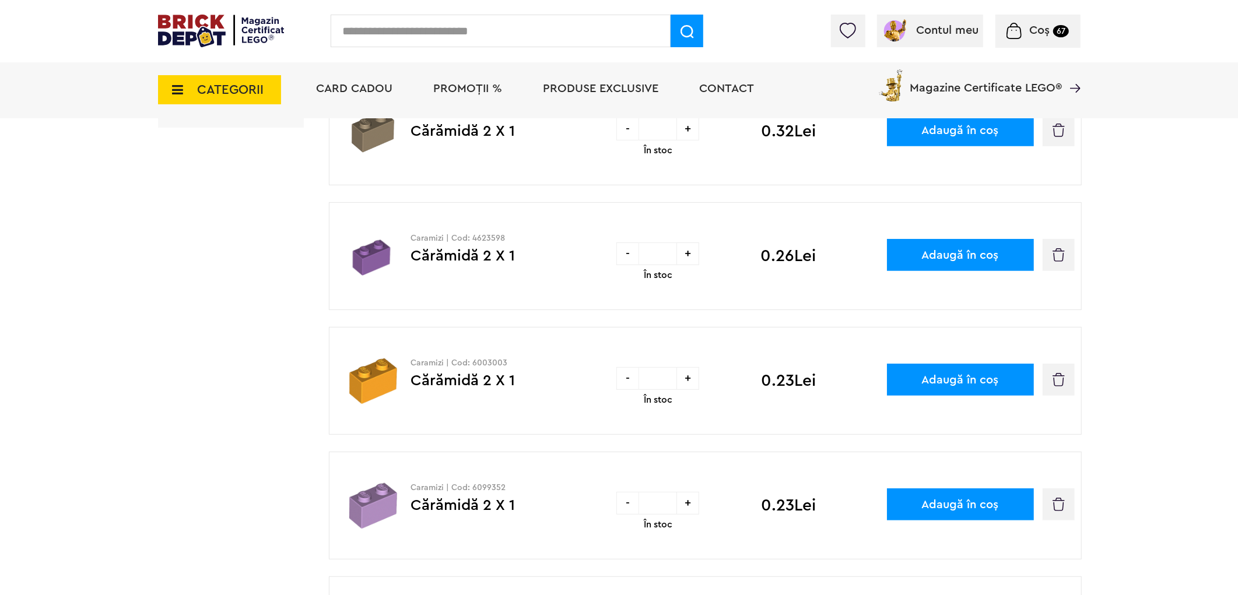
scroll to position [648, 0]
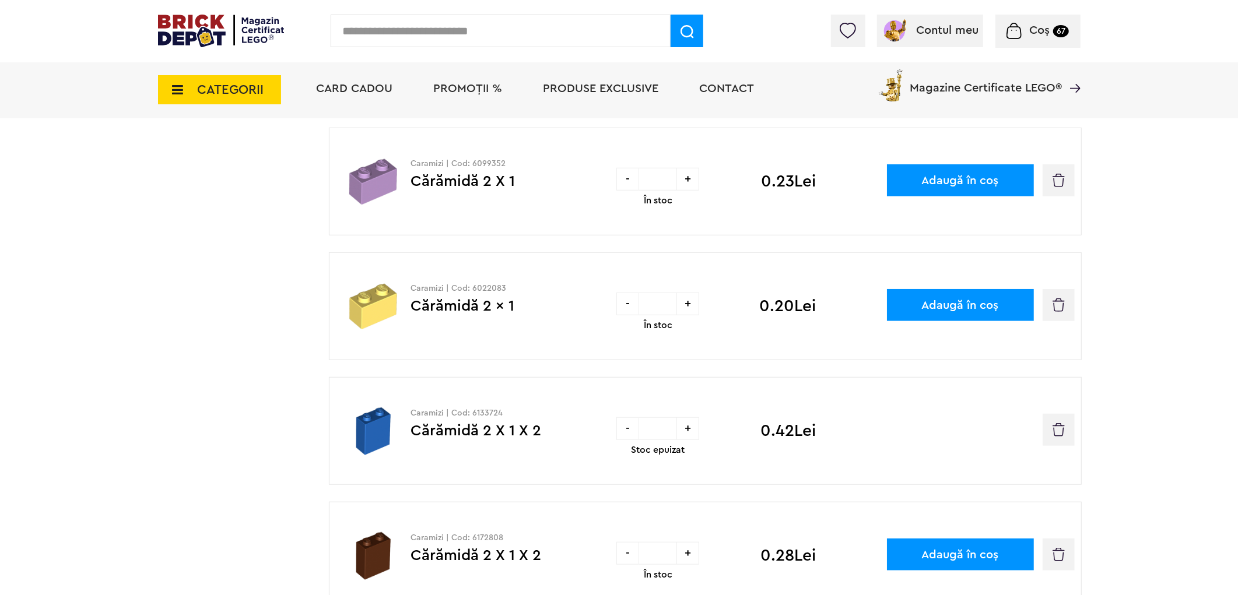
click at [1056, 430] on img "button" at bounding box center [1058, 429] width 12 height 13
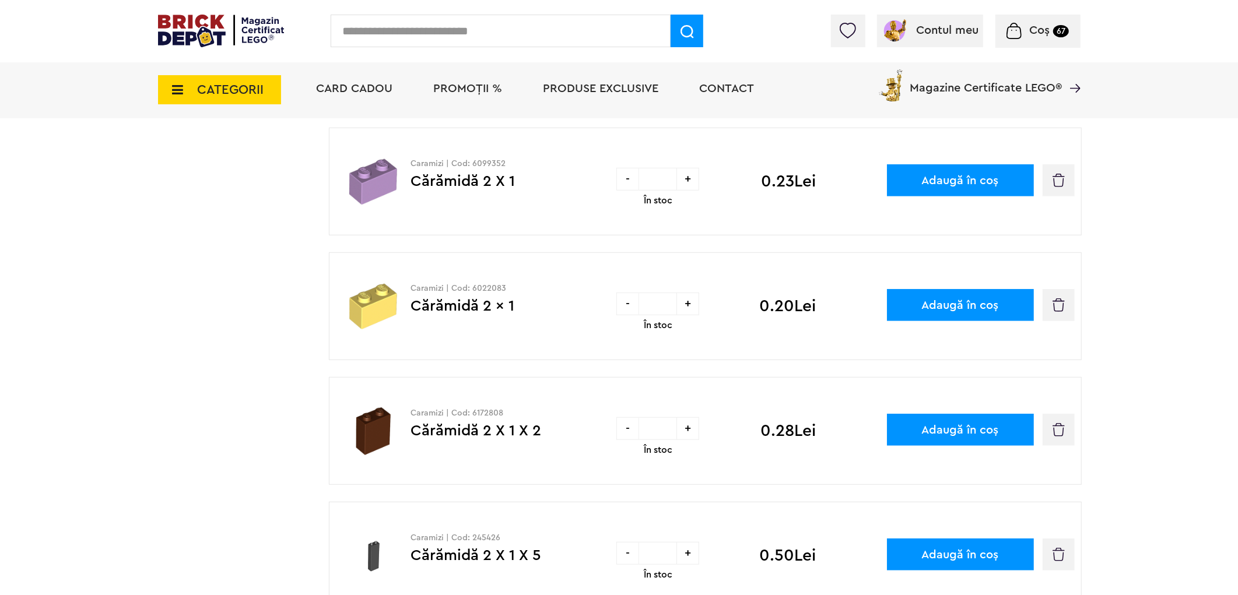
scroll to position [971, 0]
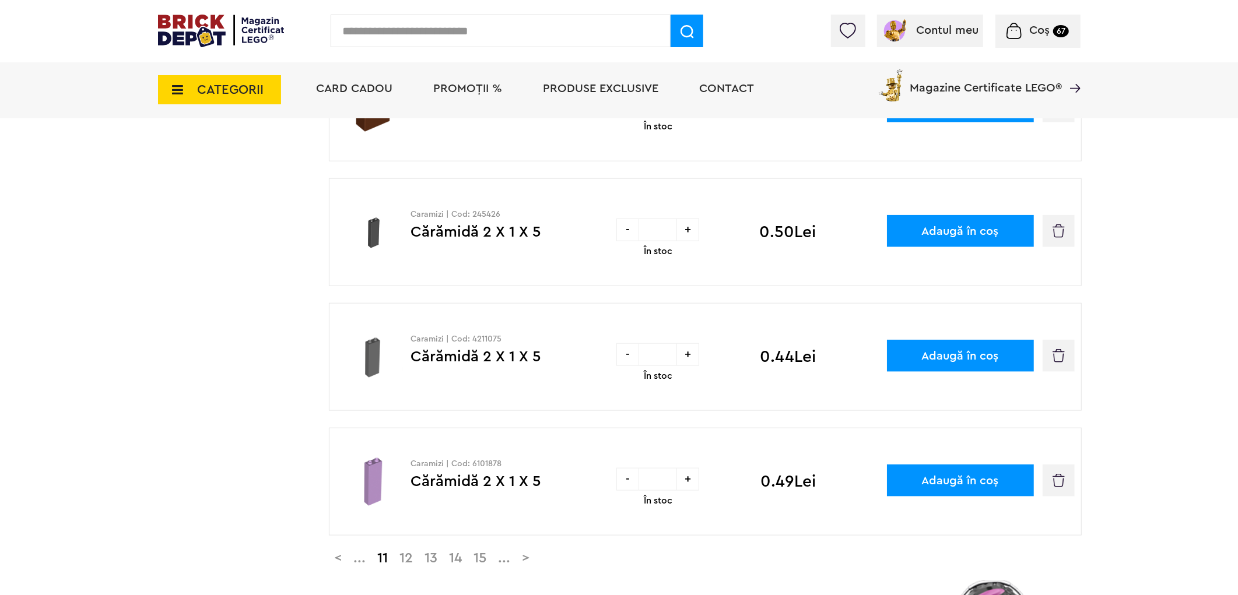
click at [535, 560] on link ">" at bounding box center [526, 559] width 19 height 14
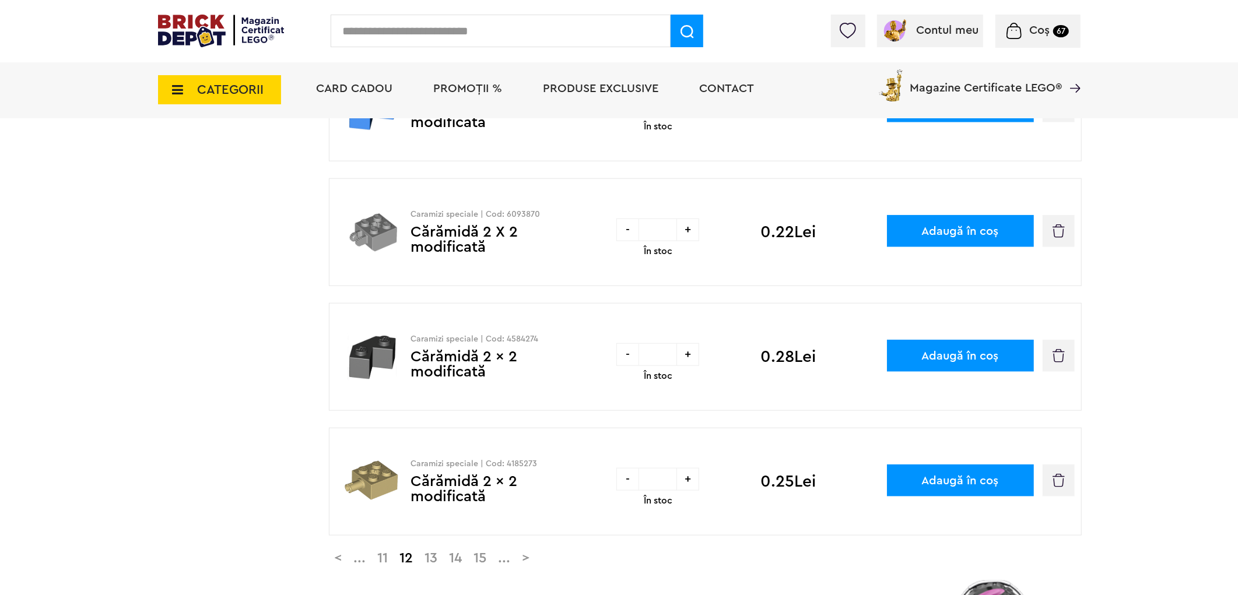
scroll to position [1295, 0]
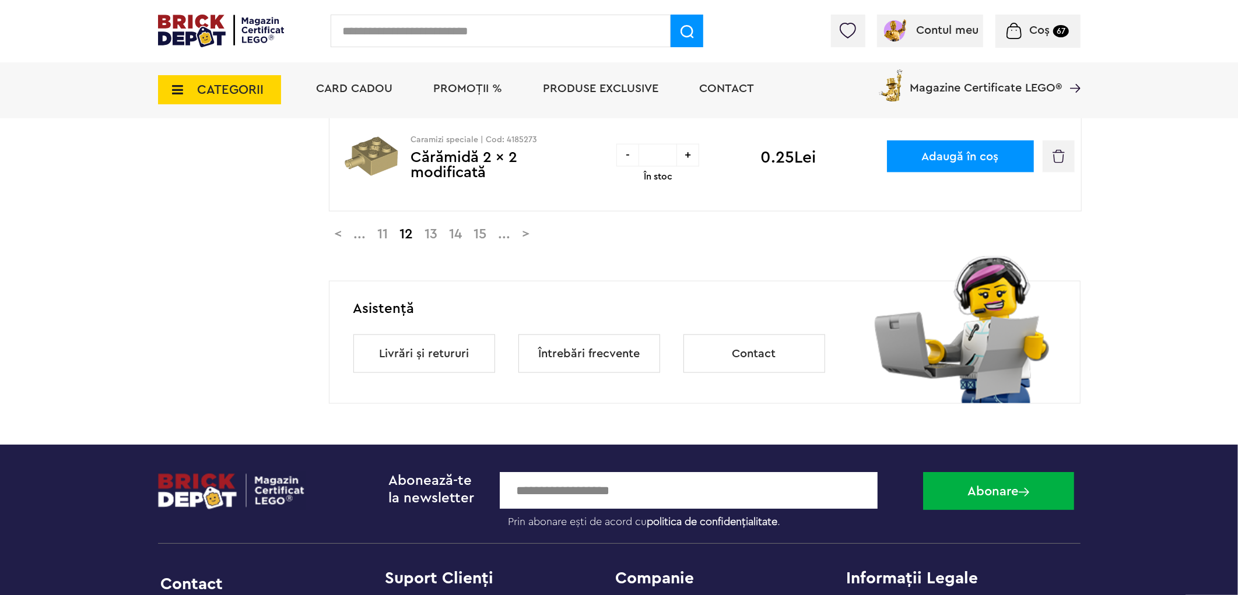
click at [536, 236] on link ">" at bounding box center [526, 234] width 19 height 14
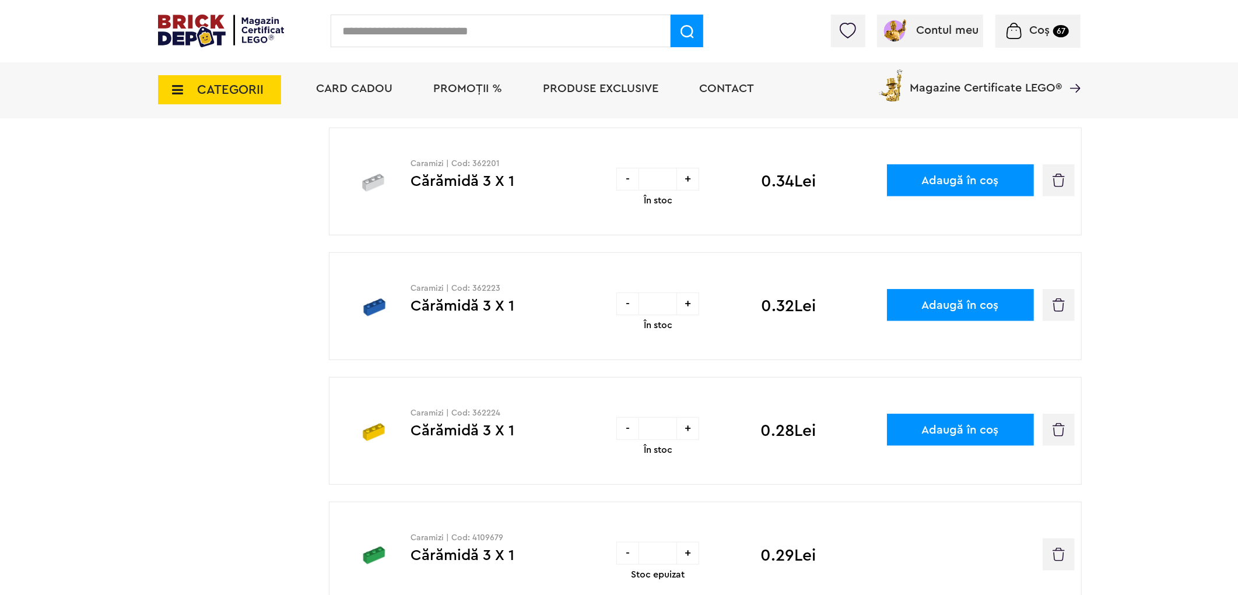
scroll to position [971, 0]
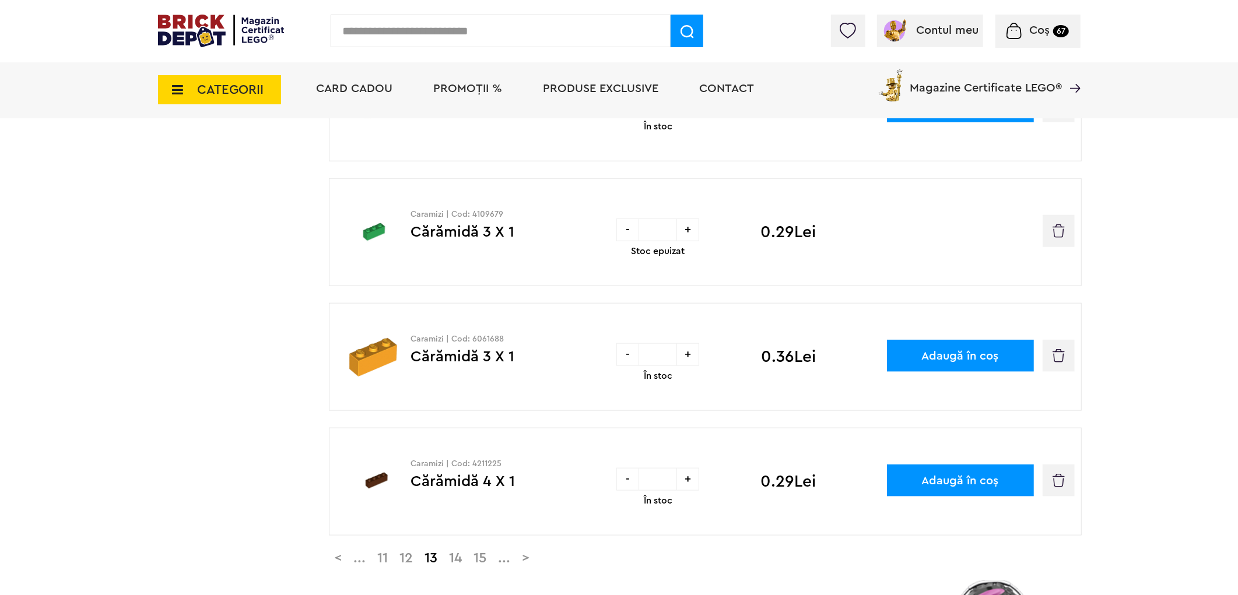
click at [1059, 232] on img "button" at bounding box center [1058, 230] width 12 height 13
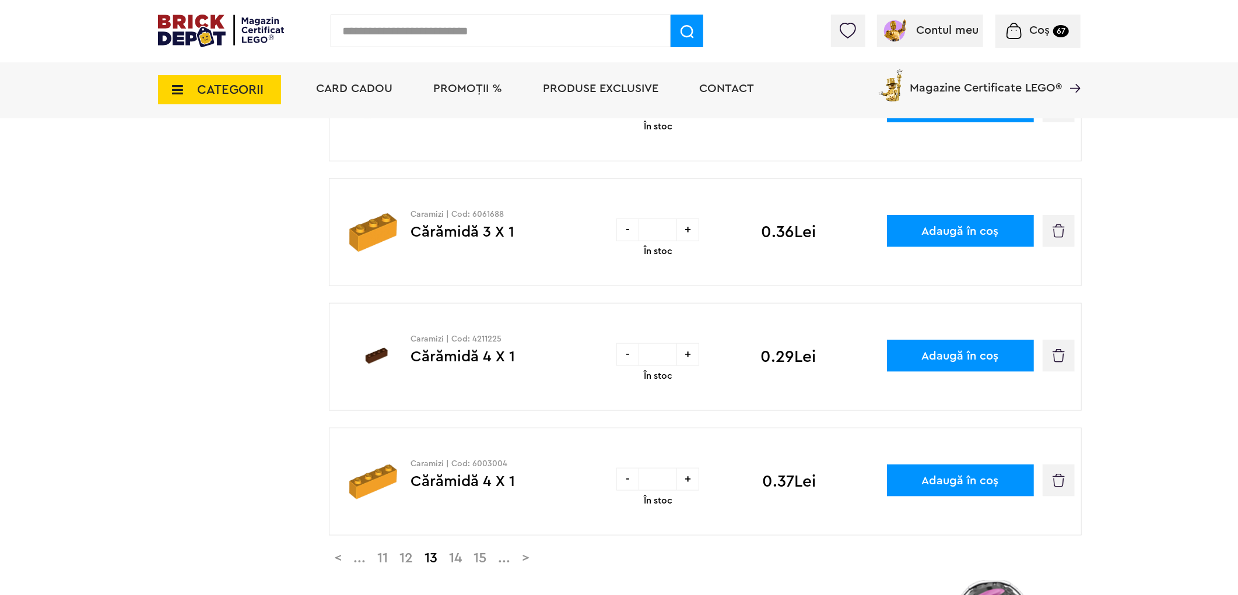
click at [536, 562] on link ">" at bounding box center [526, 559] width 19 height 14
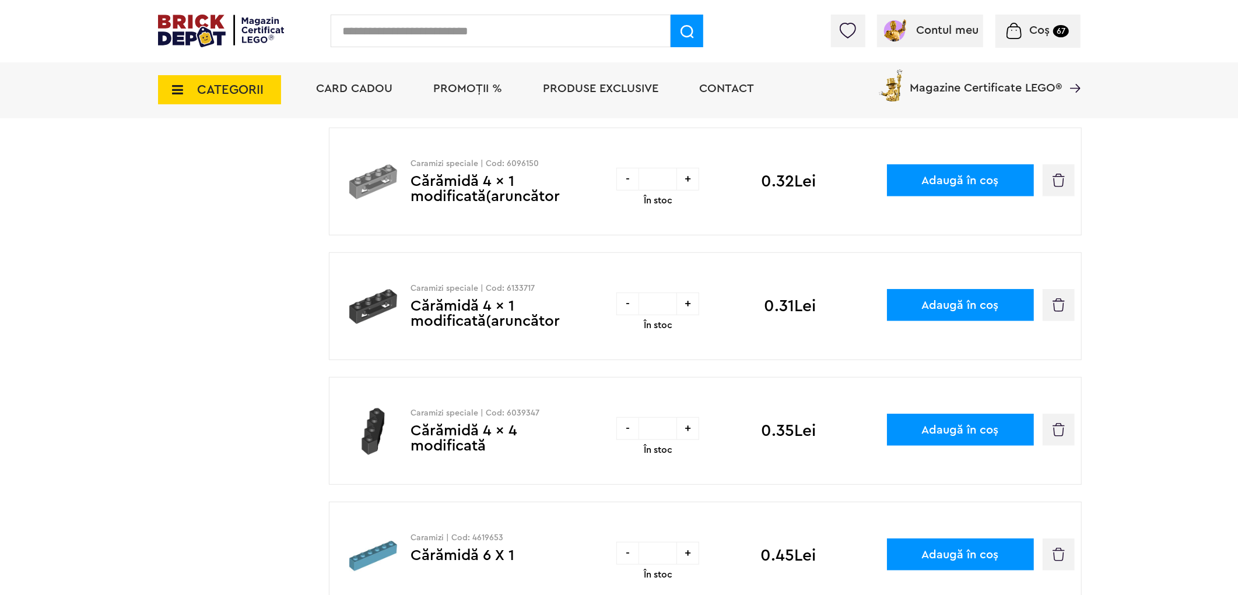
scroll to position [971, 0]
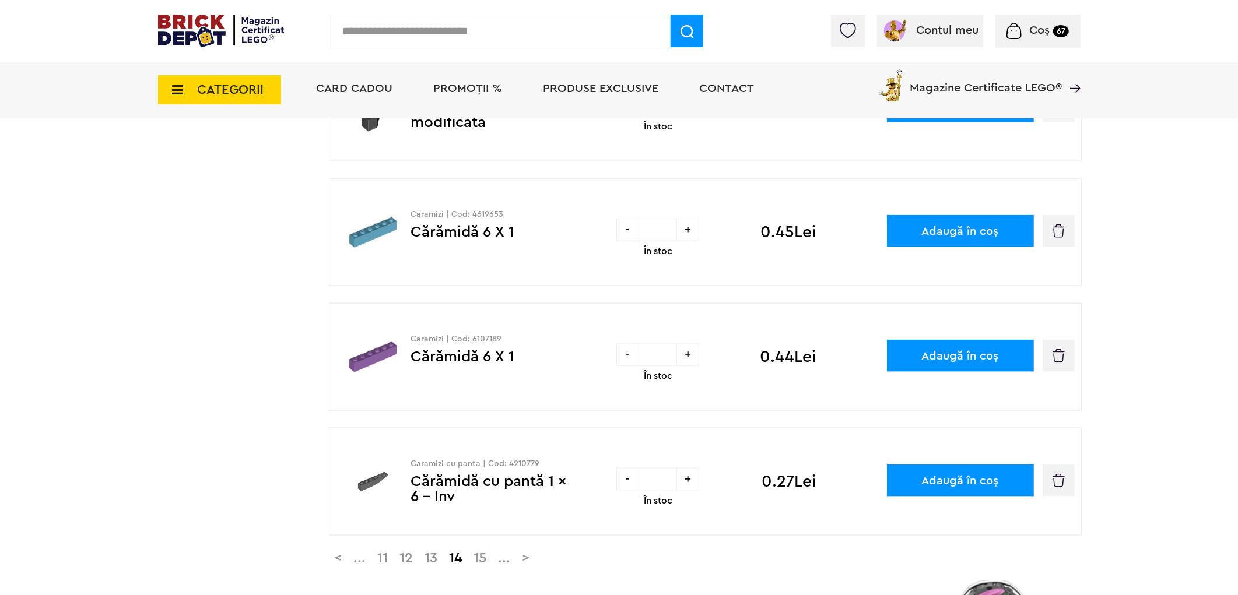
click at [536, 560] on link ">" at bounding box center [526, 559] width 19 height 14
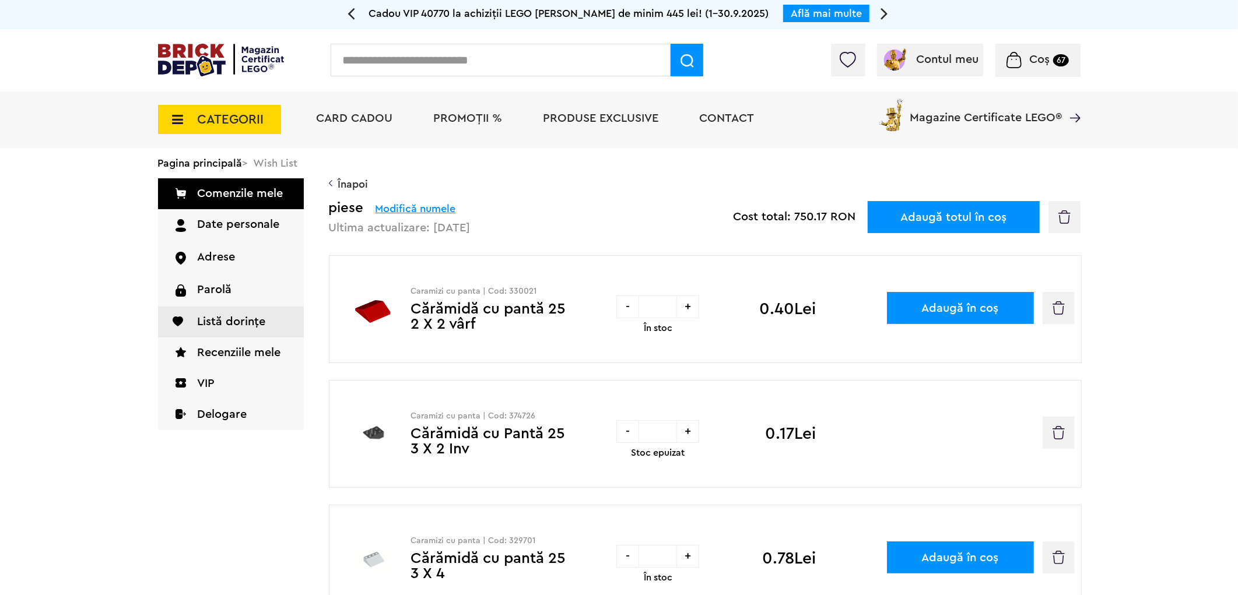
click at [1062, 435] on img "button" at bounding box center [1058, 432] width 12 height 13
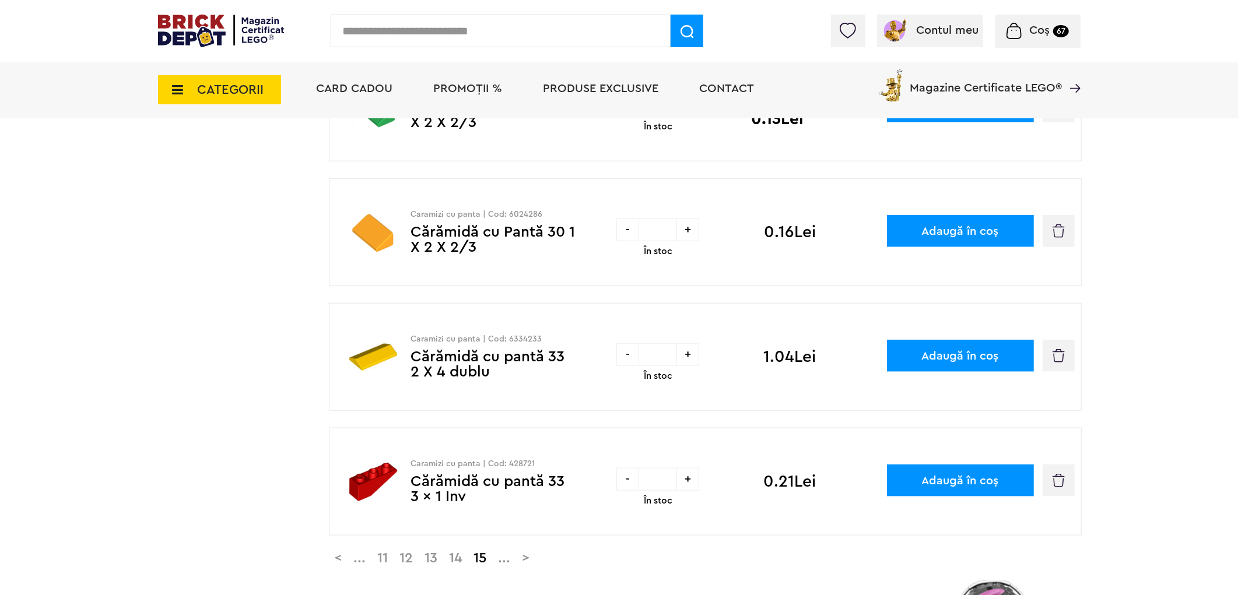
scroll to position [1295, 0]
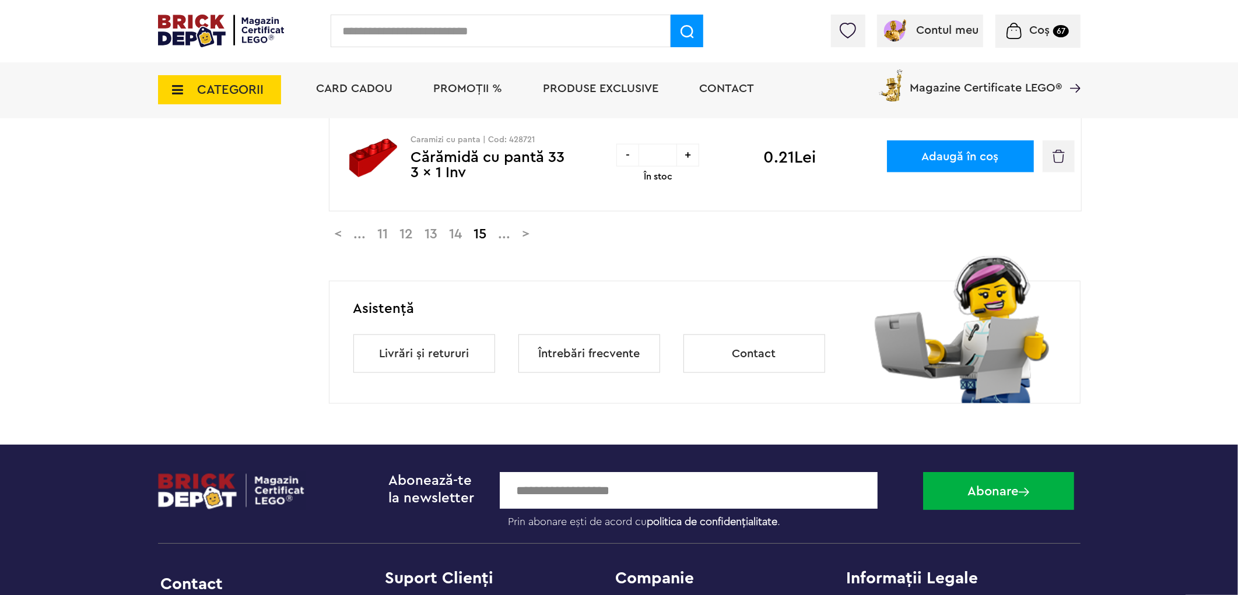
click at [536, 240] on link ">" at bounding box center [526, 234] width 19 height 14
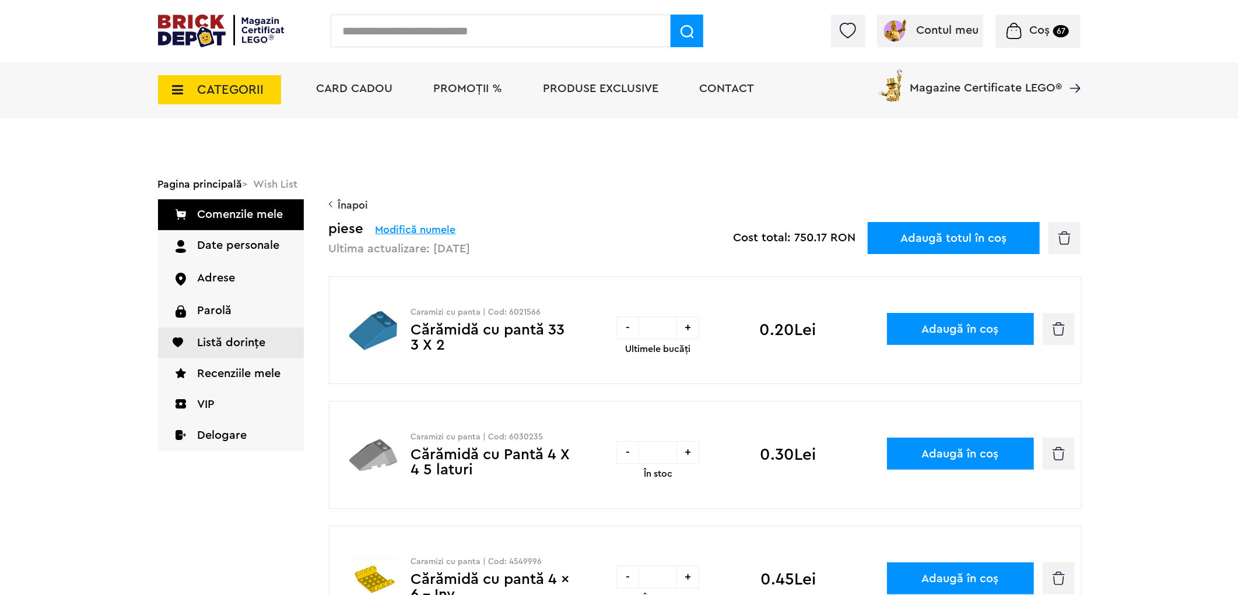
scroll to position [324, 0]
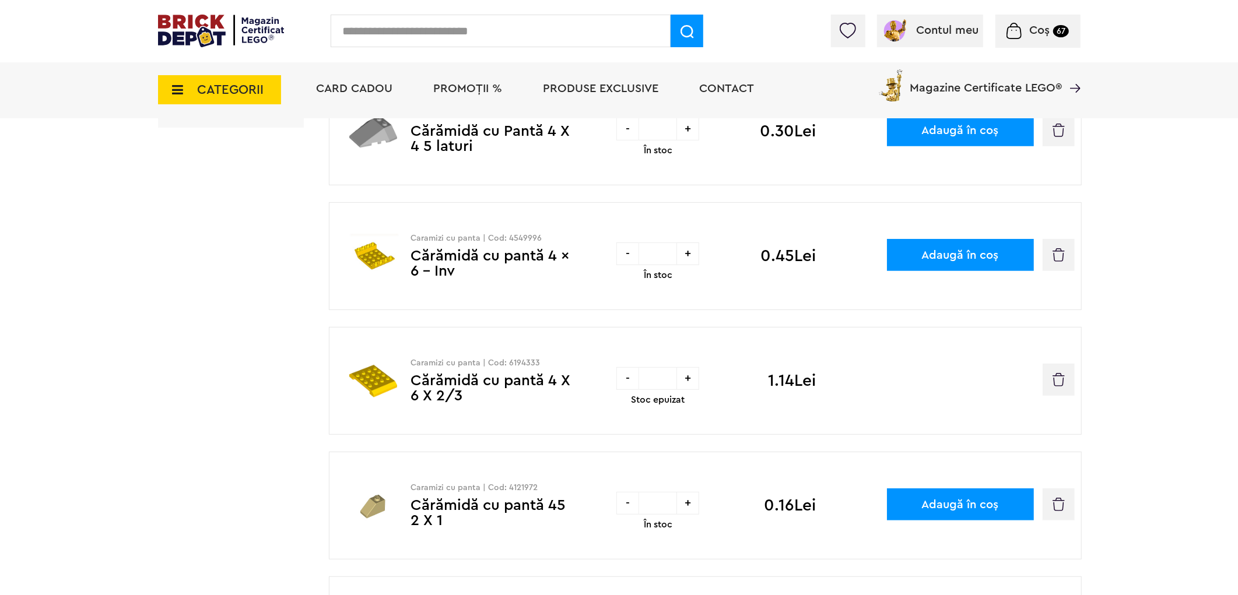
click at [1067, 384] on button "button" at bounding box center [1058, 380] width 32 height 32
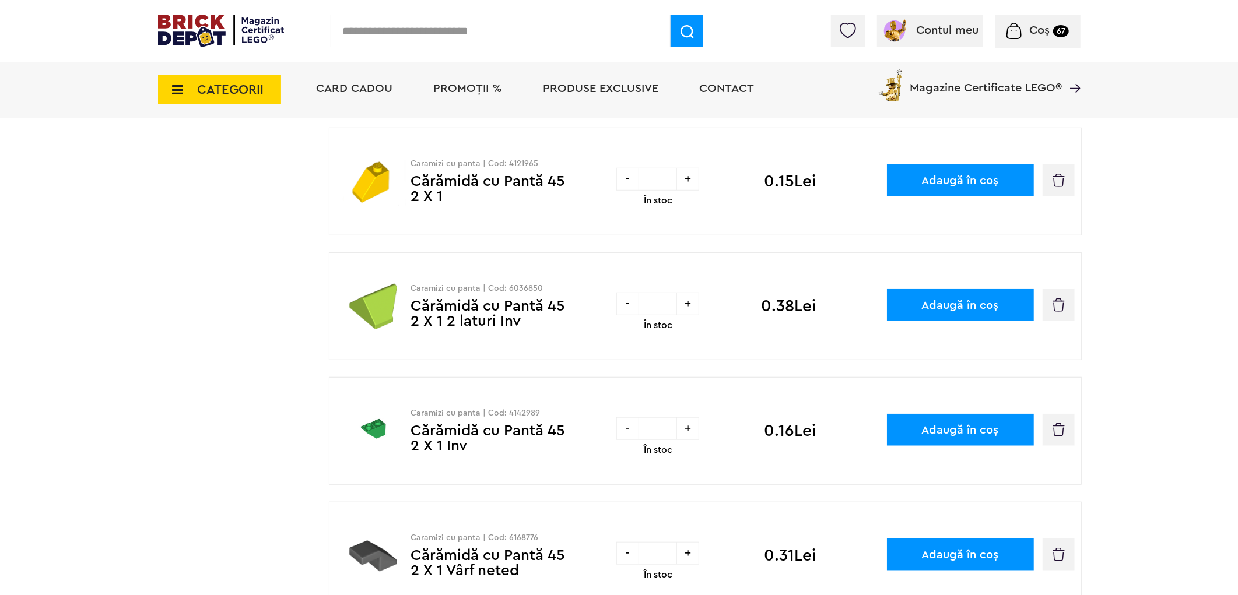
scroll to position [971, 0]
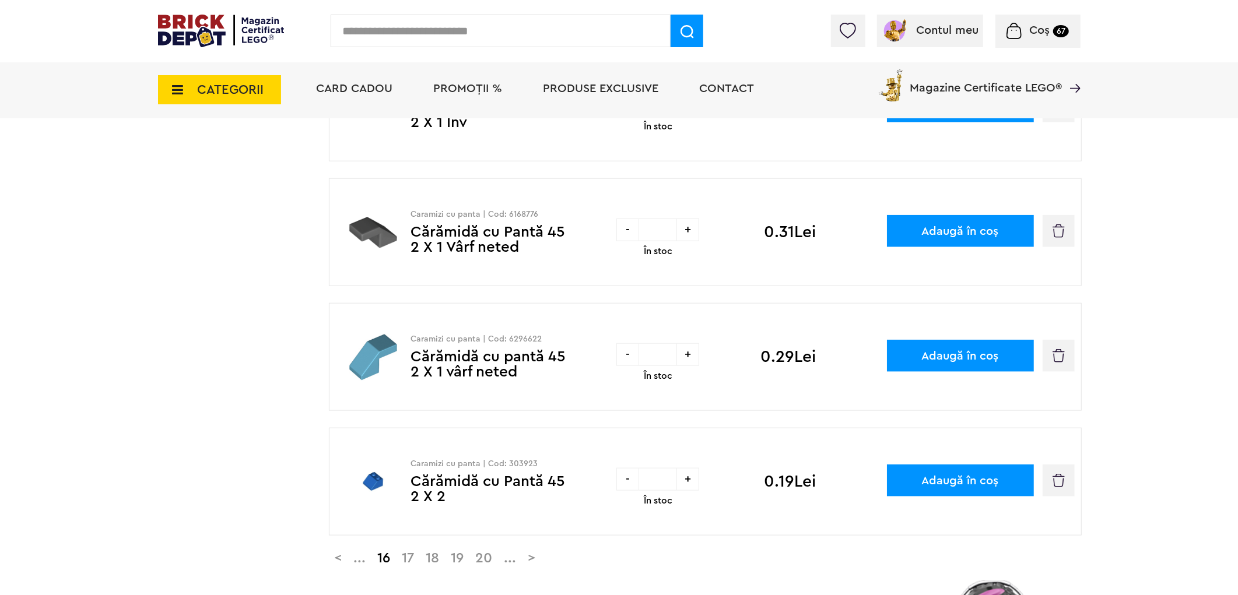
click at [542, 557] on link ">" at bounding box center [531, 559] width 19 height 14
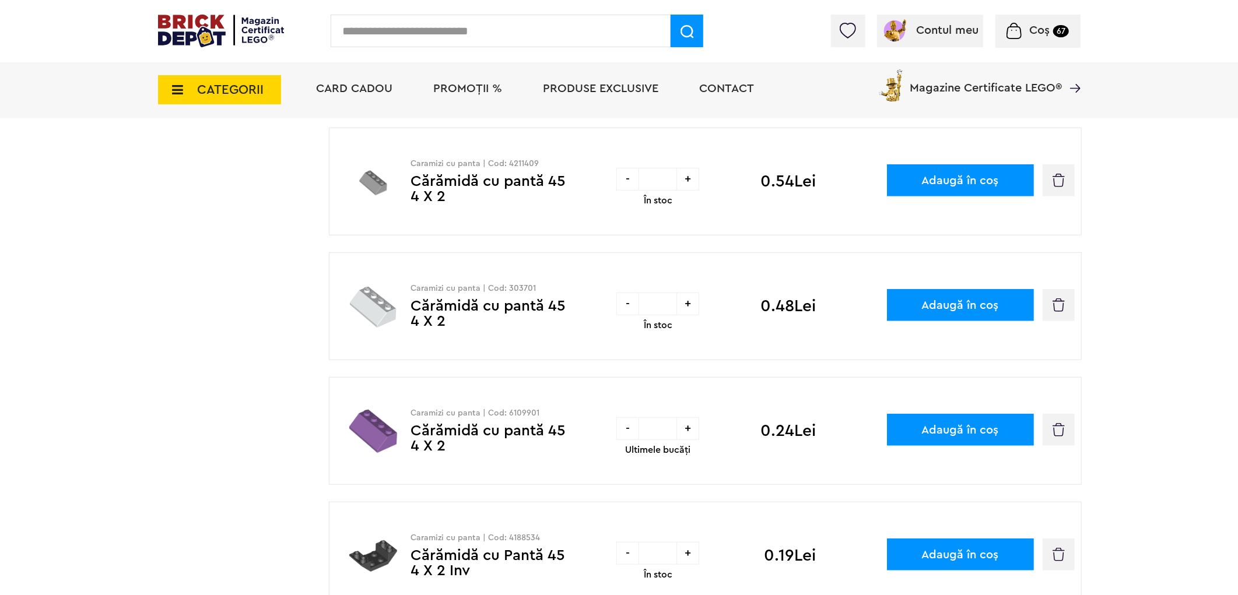
scroll to position [971, 0]
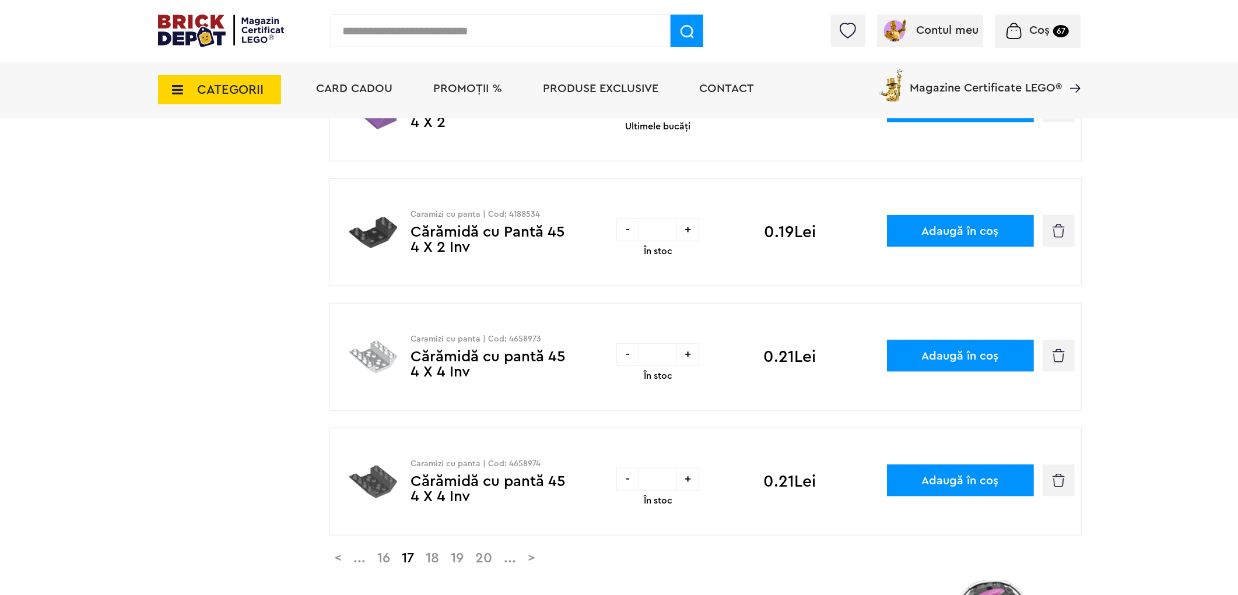
click at [542, 563] on link ">" at bounding box center [531, 559] width 19 height 14
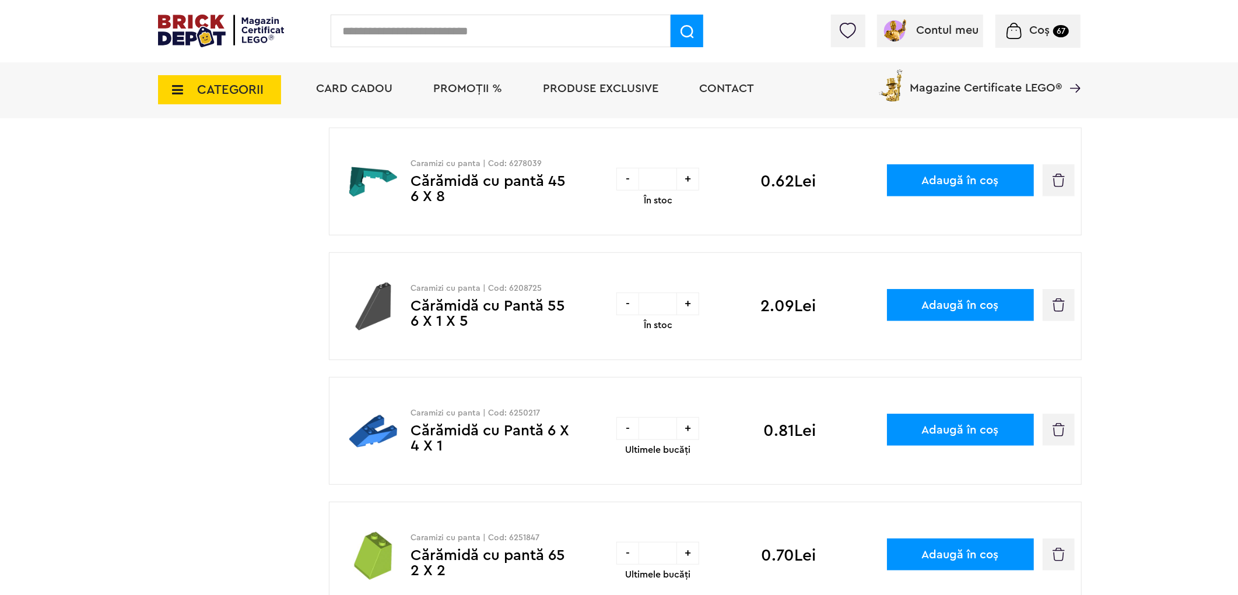
scroll to position [971, 0]
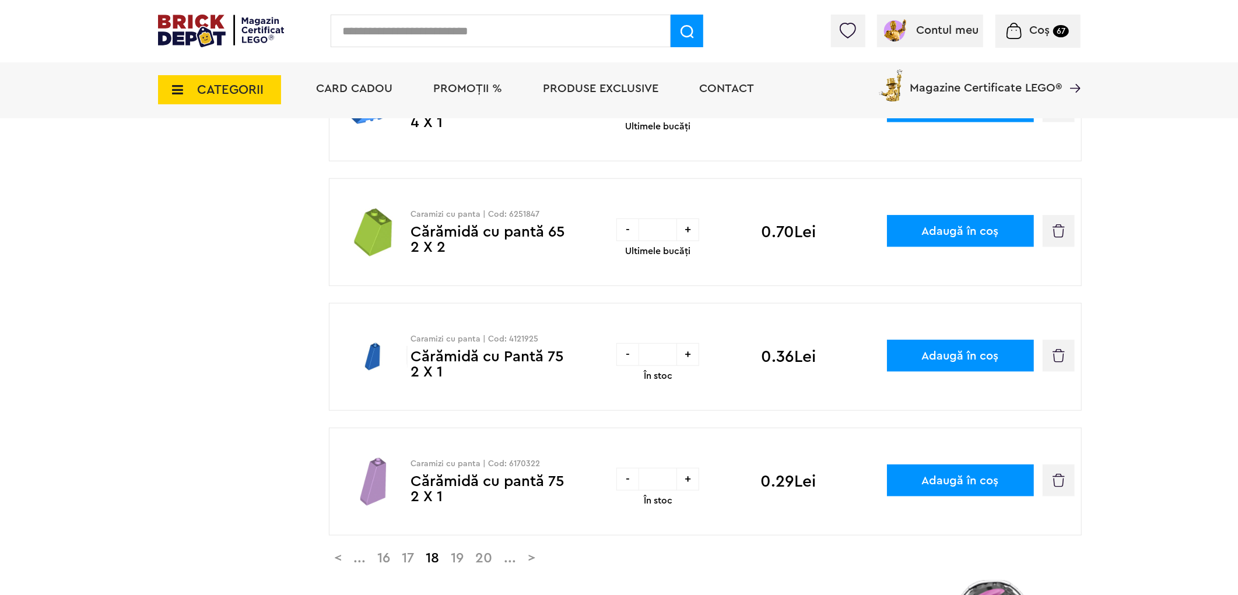
click at [542, 558] on link ">" at bounding box center [531, 559] width 19 height 14
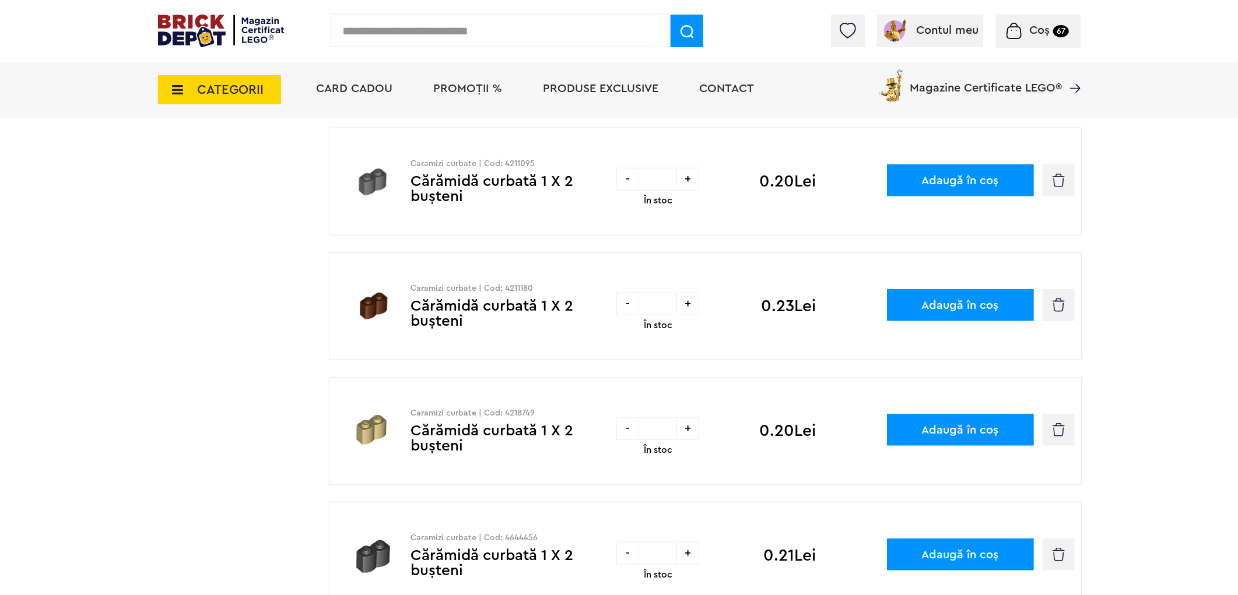
scroll to position [971, 0]
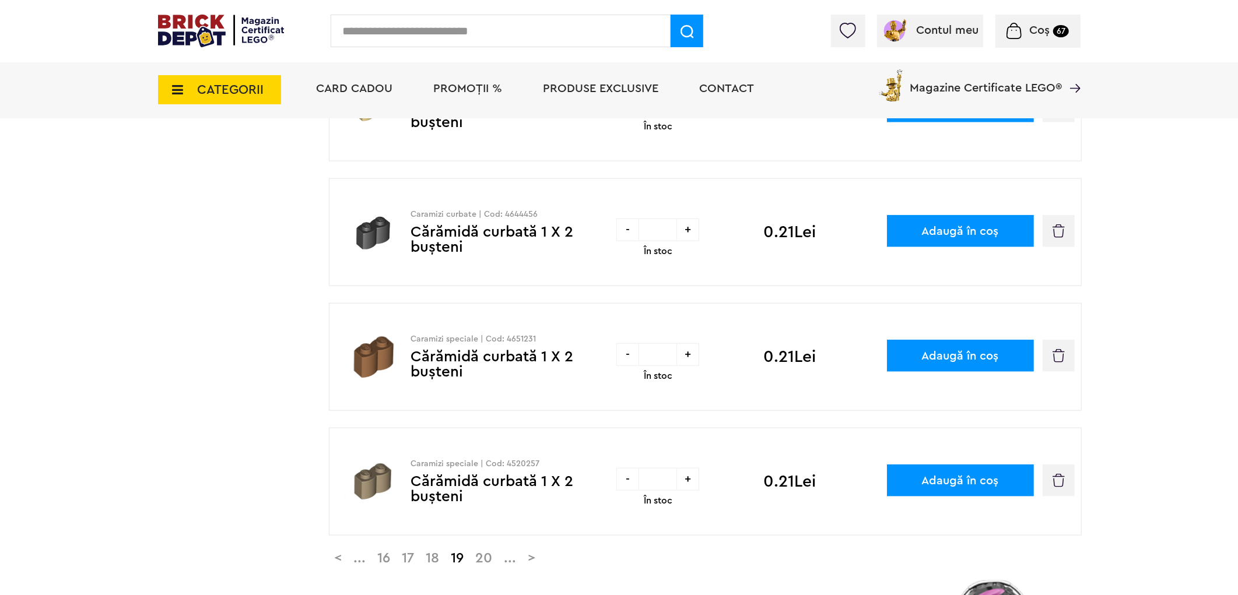
click at [542, 563] on link ">" at bounding box center [531, 559] width 19 height 14
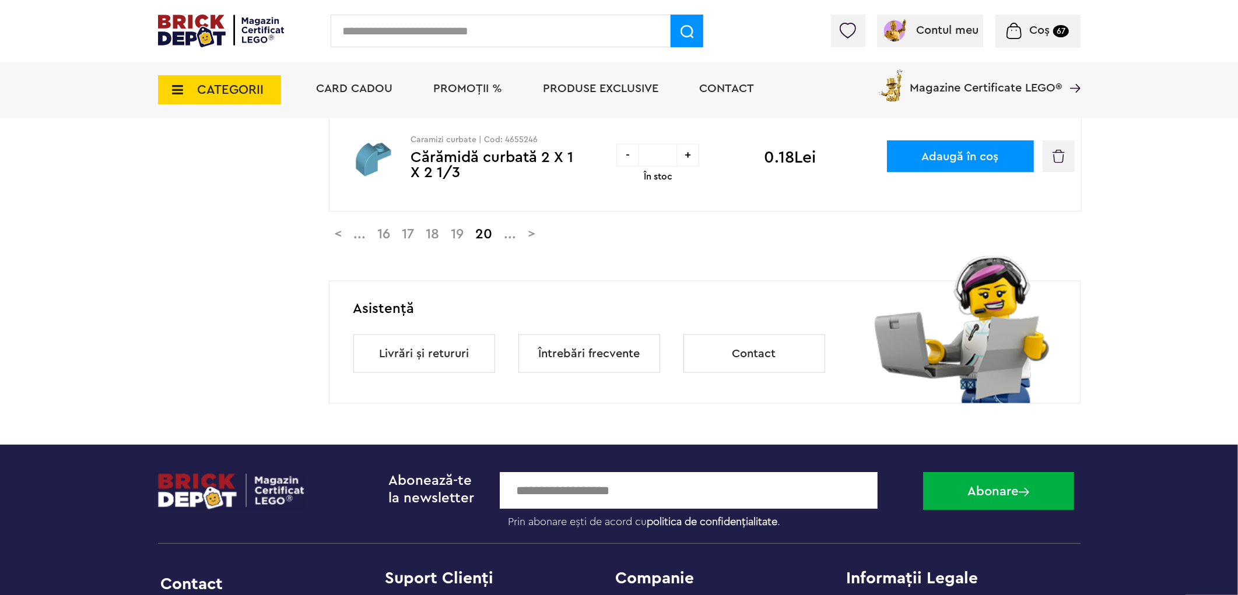
click at [542, 238] on link ">" at bounding box center [531, 234] width 19 height 14
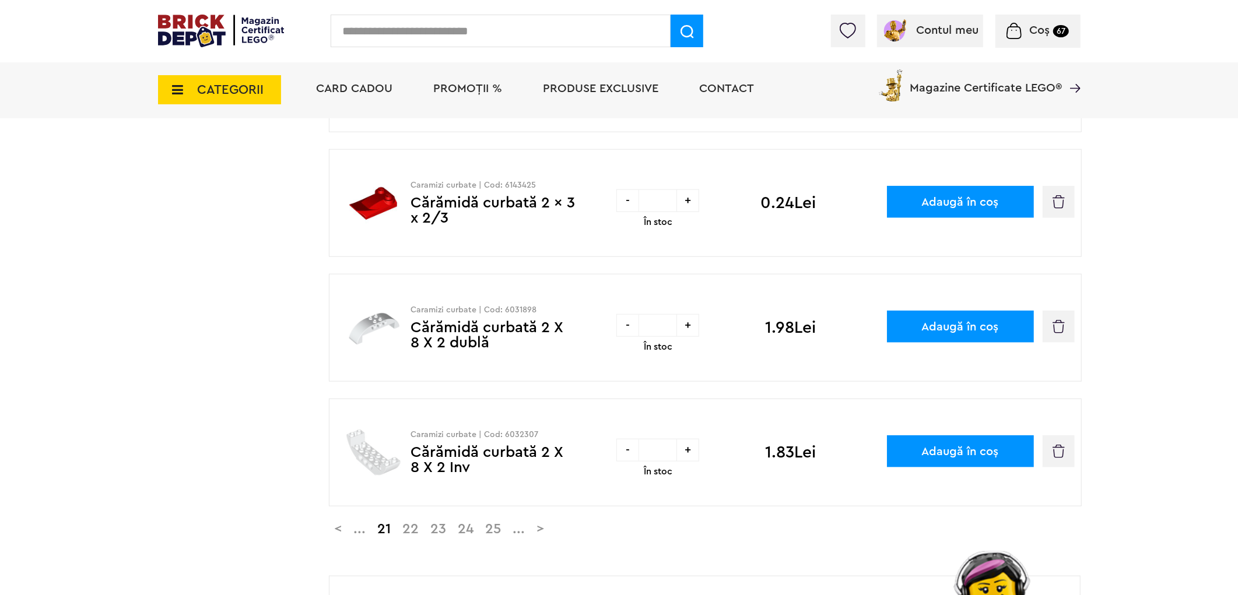
scroll to position [1325, 0]
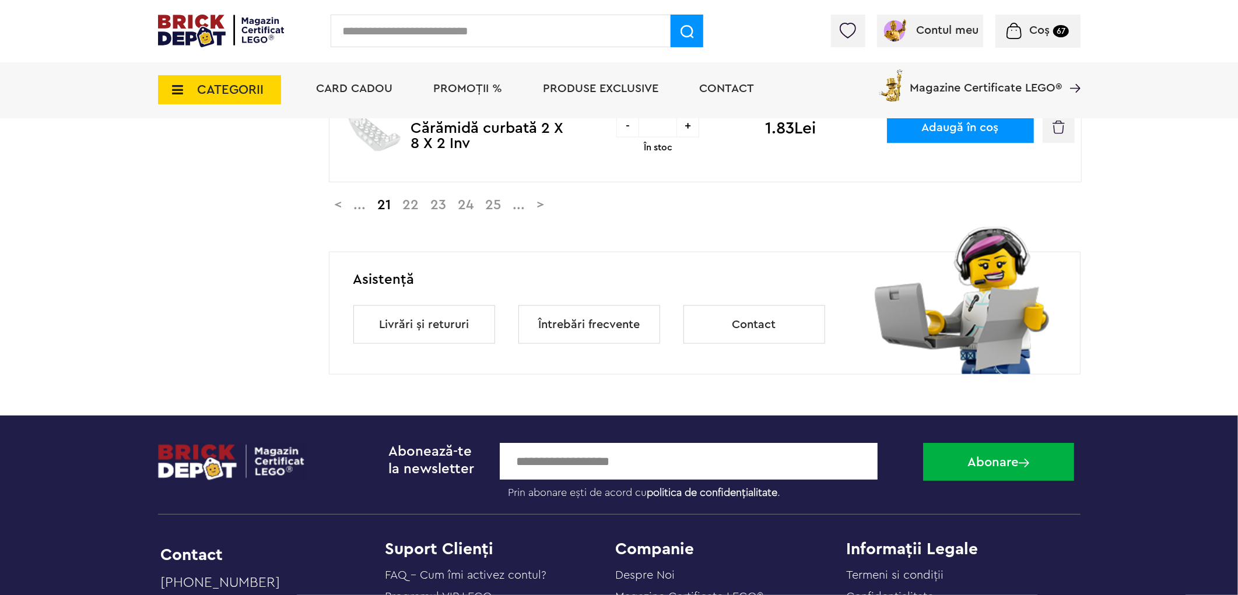
click at [548, 208] on link ">" at bounding box center [540, 205] width 19 height 14
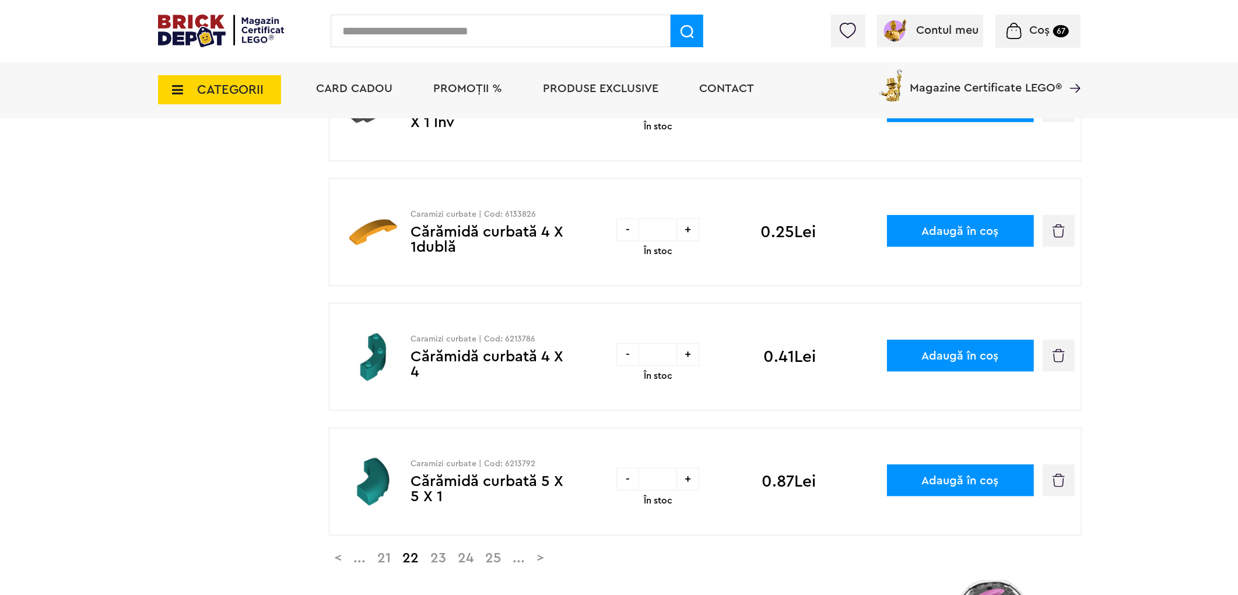
scroll to position [1295, 0]
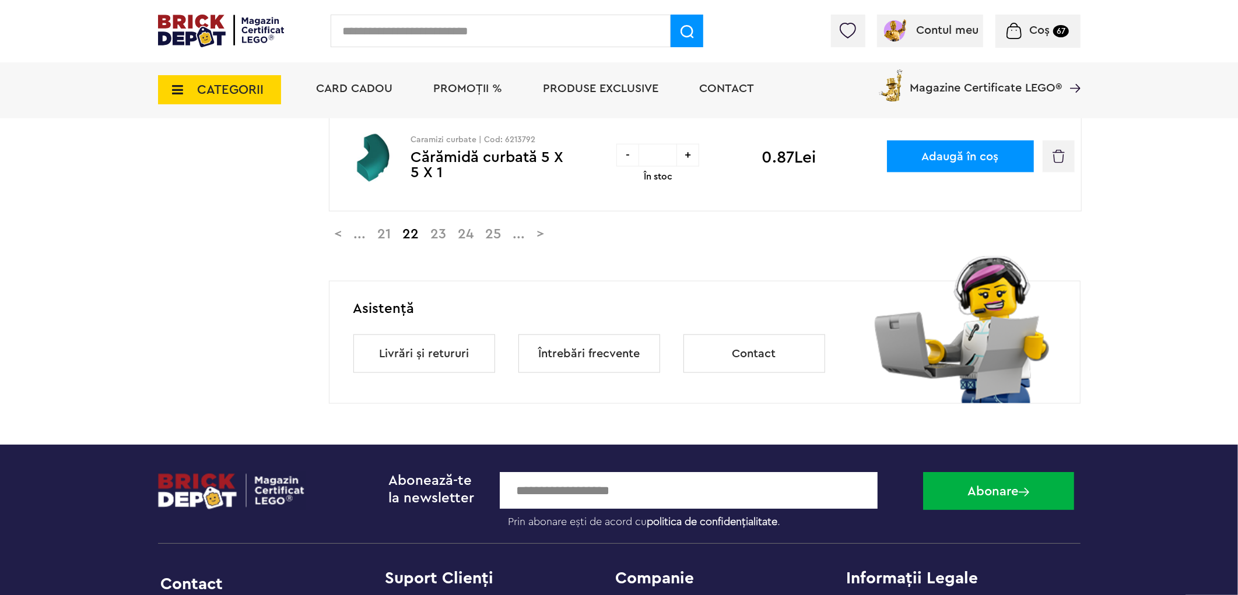
click at [550, 236] on link ">" at bounding box center [540, 234] width 19 height 14
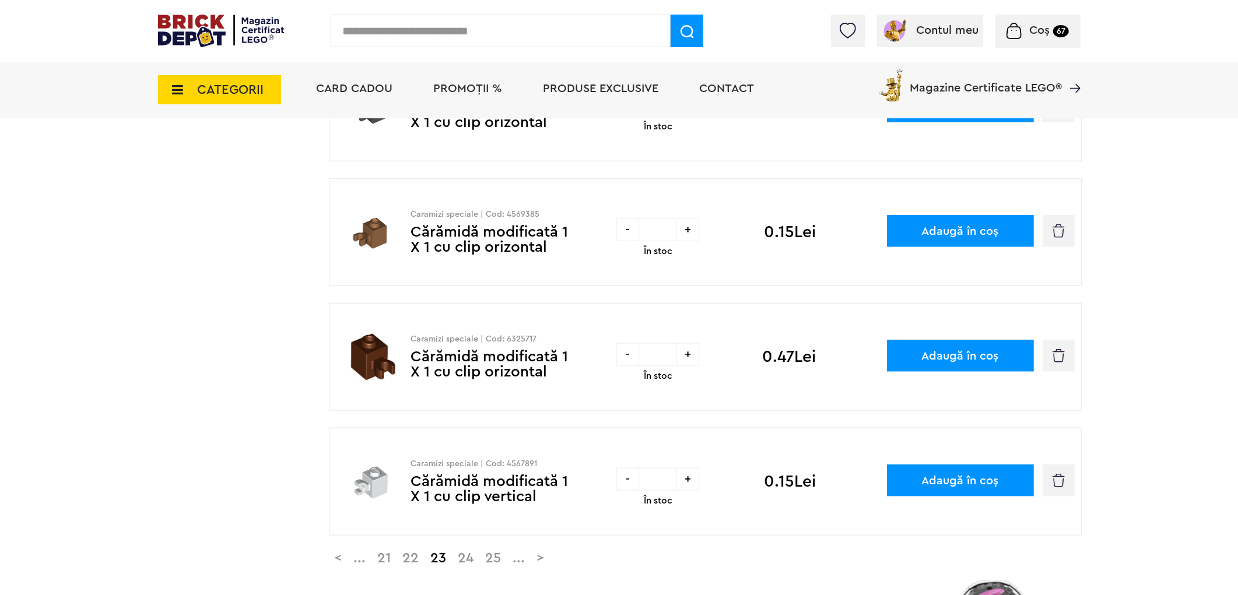
scroll to position [1295, 0]
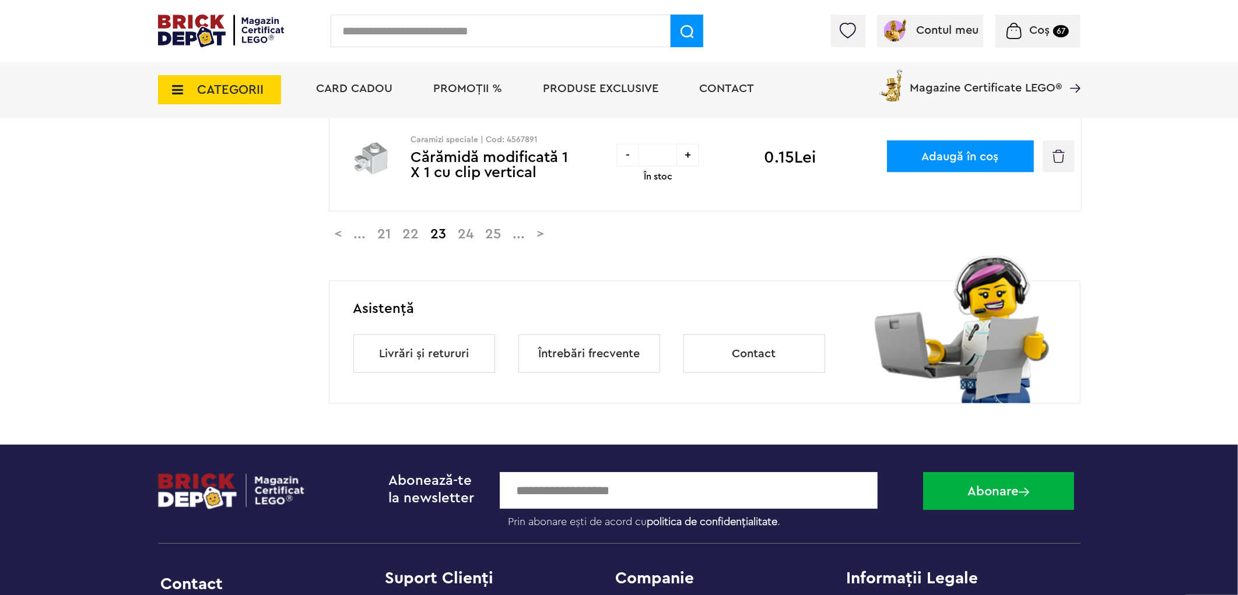
click at [546, 237] on link ">" at bounding box center [540, 234] width 19 height 14
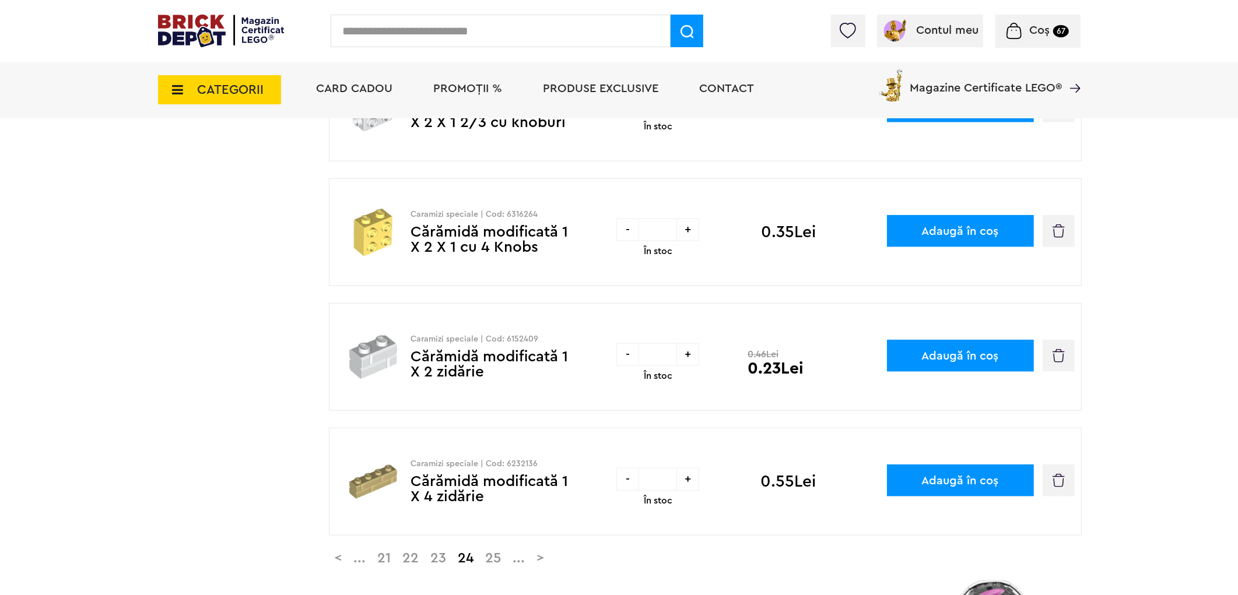
scroll to position [1295, 0]
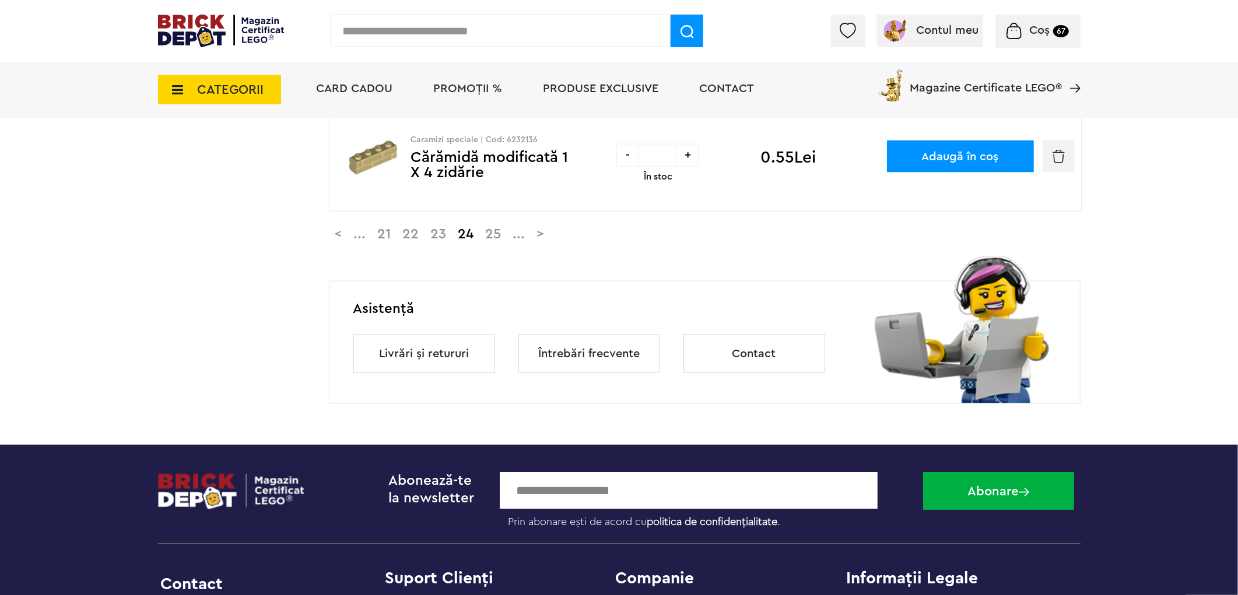
click at [507, 238] on link "25" at bounding box center [493, 234] width 27 height 14
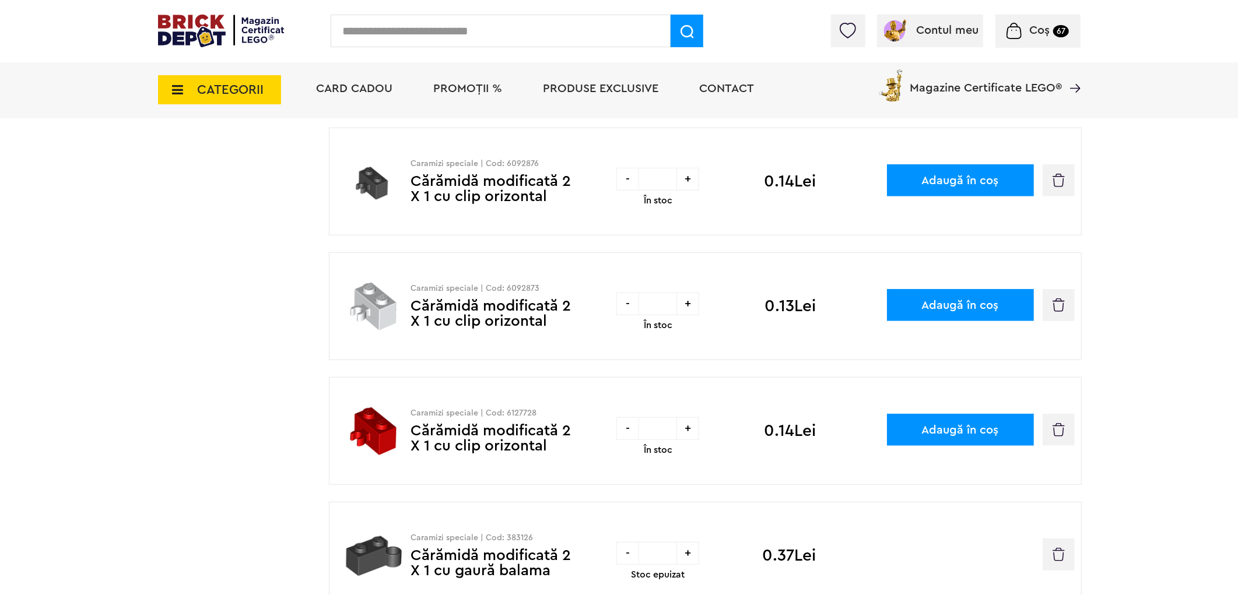
scroll to position [971, 0]
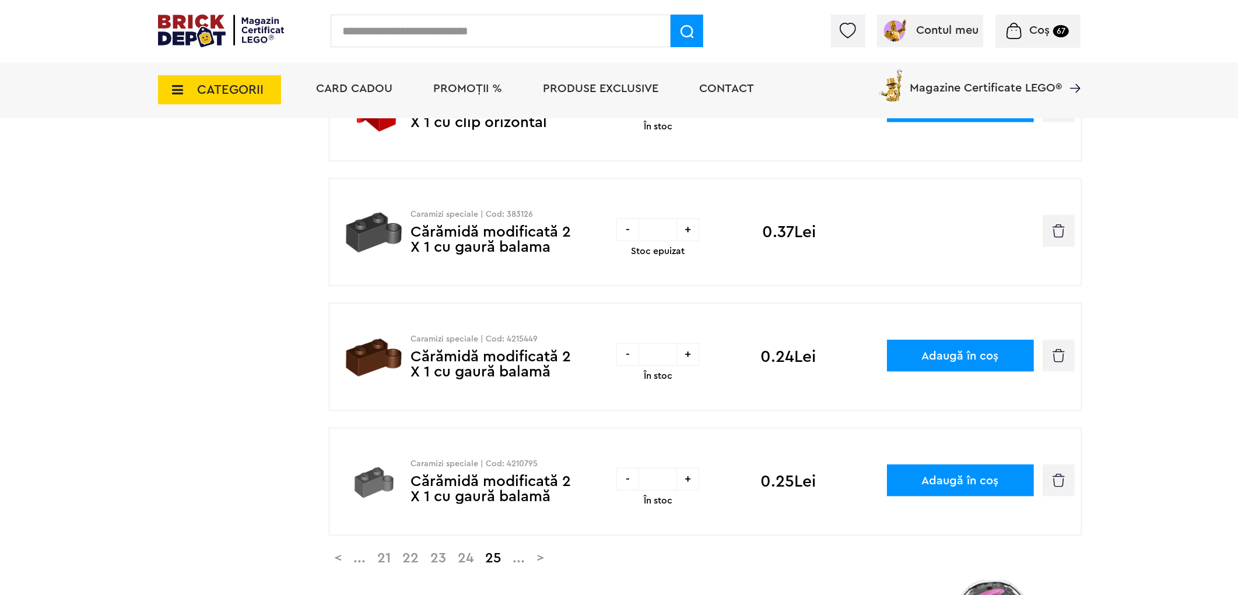
click at [1060, 237] on img "button" at bounding box center [1058, 230] width 12 height 13
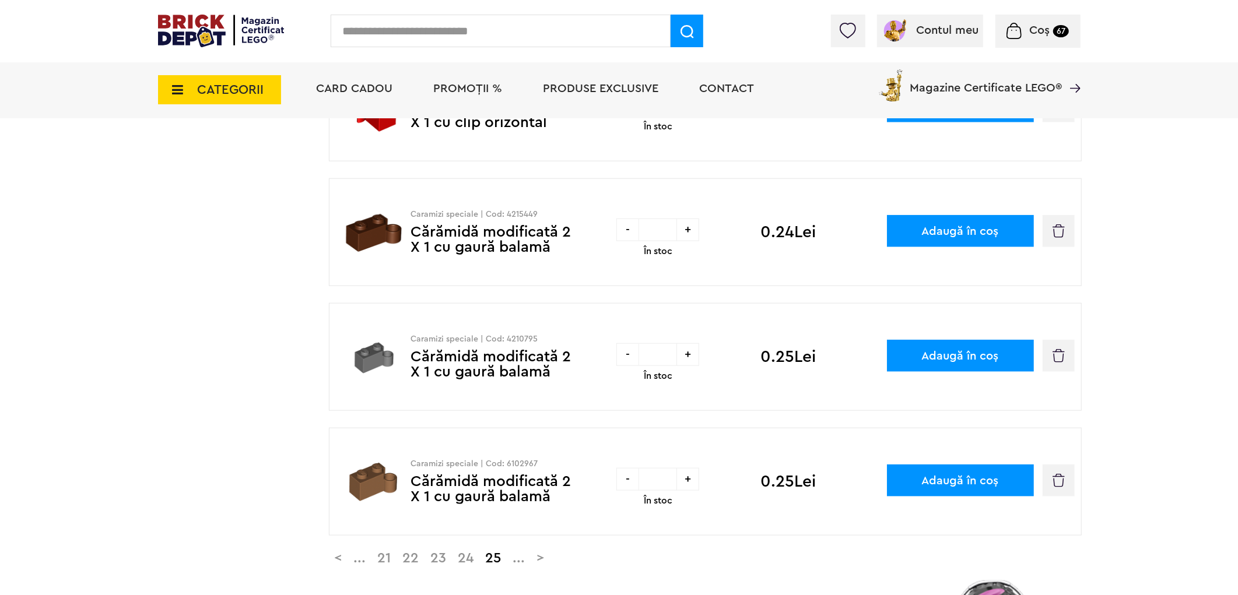
scroll to position [1295, 0]
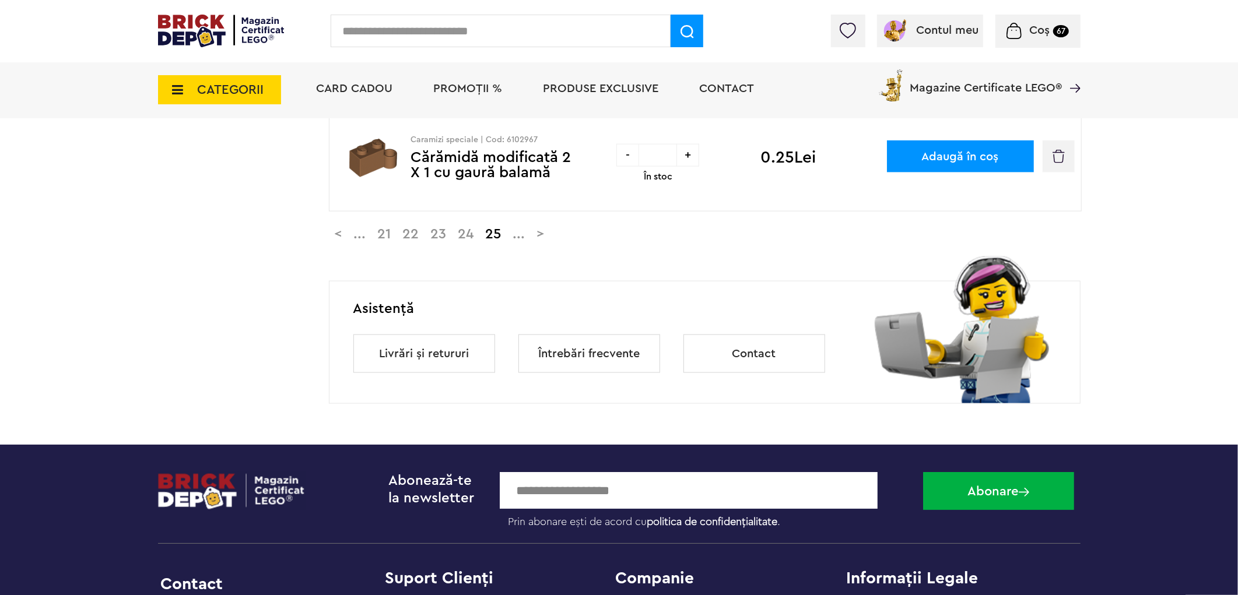
click at [550, 238] on link ">" at bounding box center [540, 234] width 19 height 14
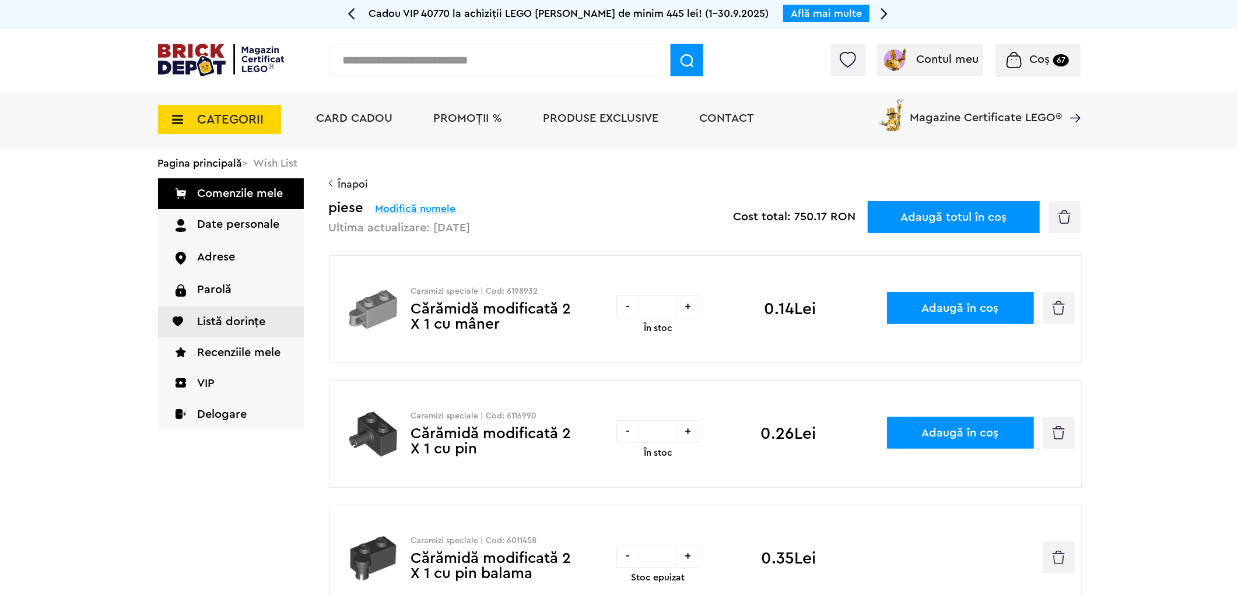
scroll to position [324, 0]
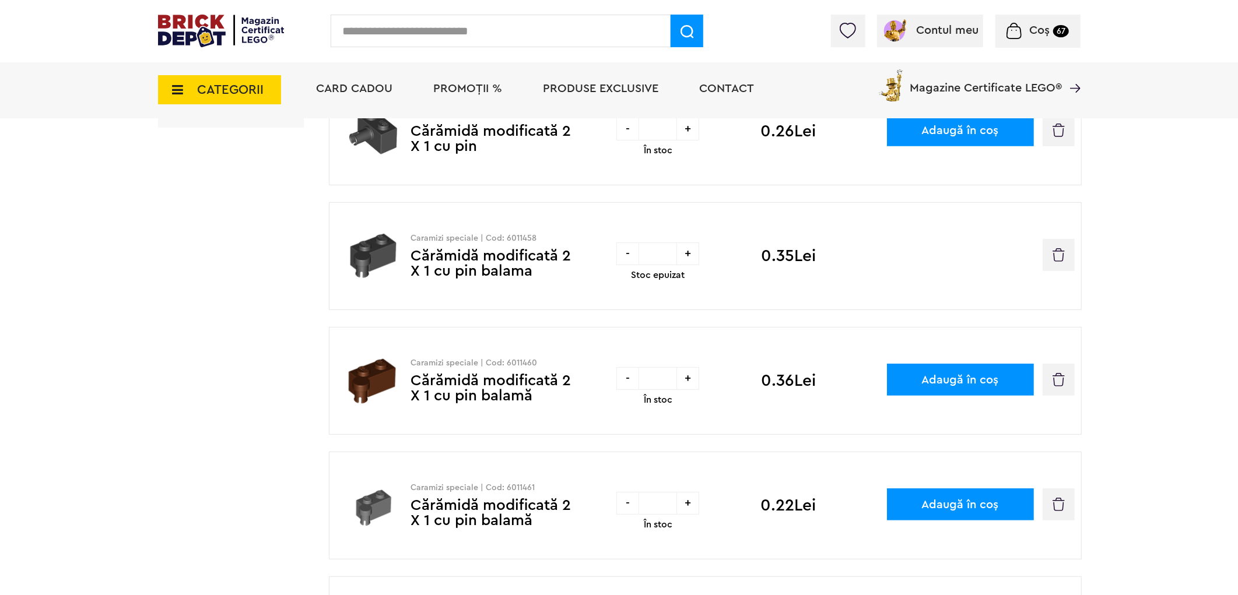
click at [1063, 263] on button "button" at bounding box center [1058, 255] width 32 height 32
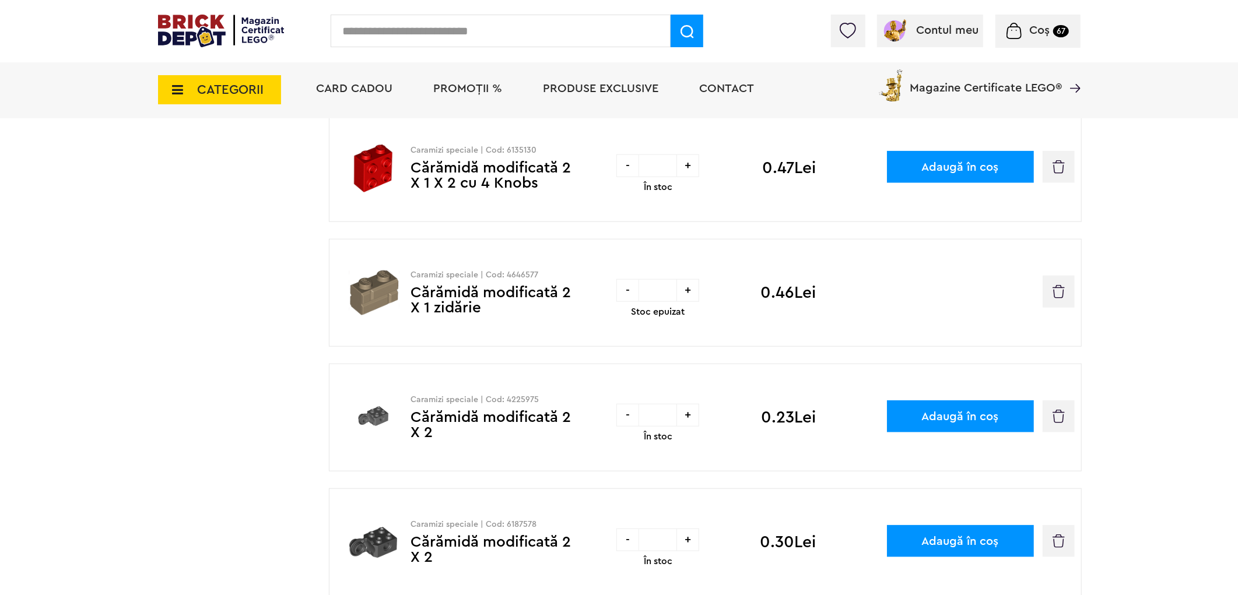
scroll to position [971, 0]
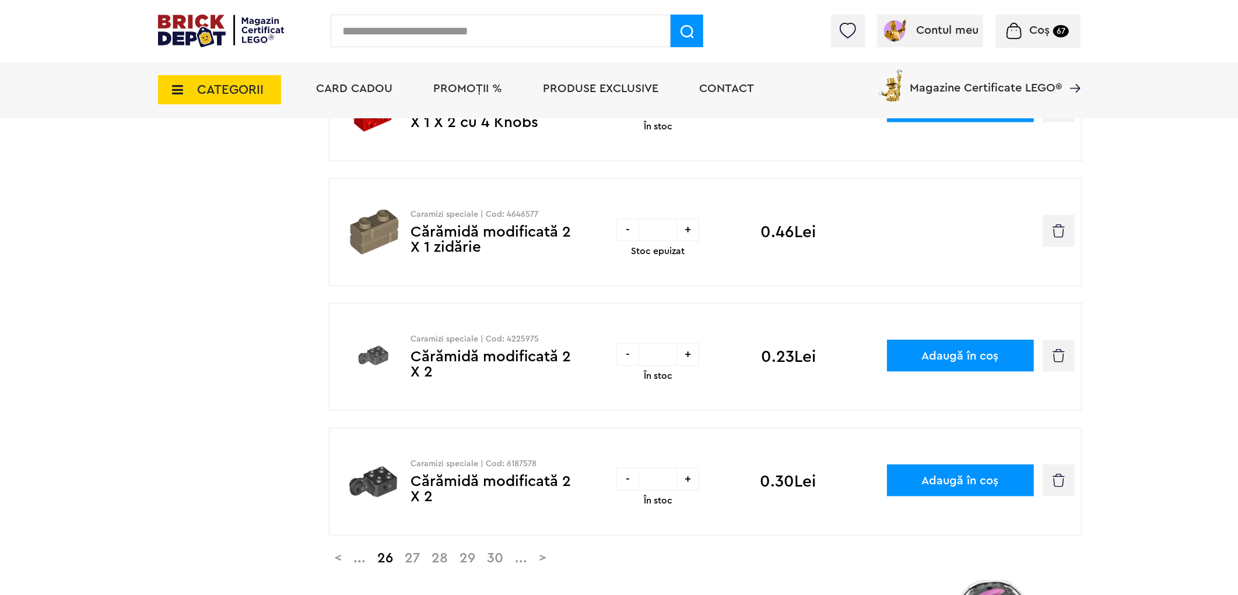
click at [1055, 235] on img "button" at bounding box center [1058, 230] width 12 height 13
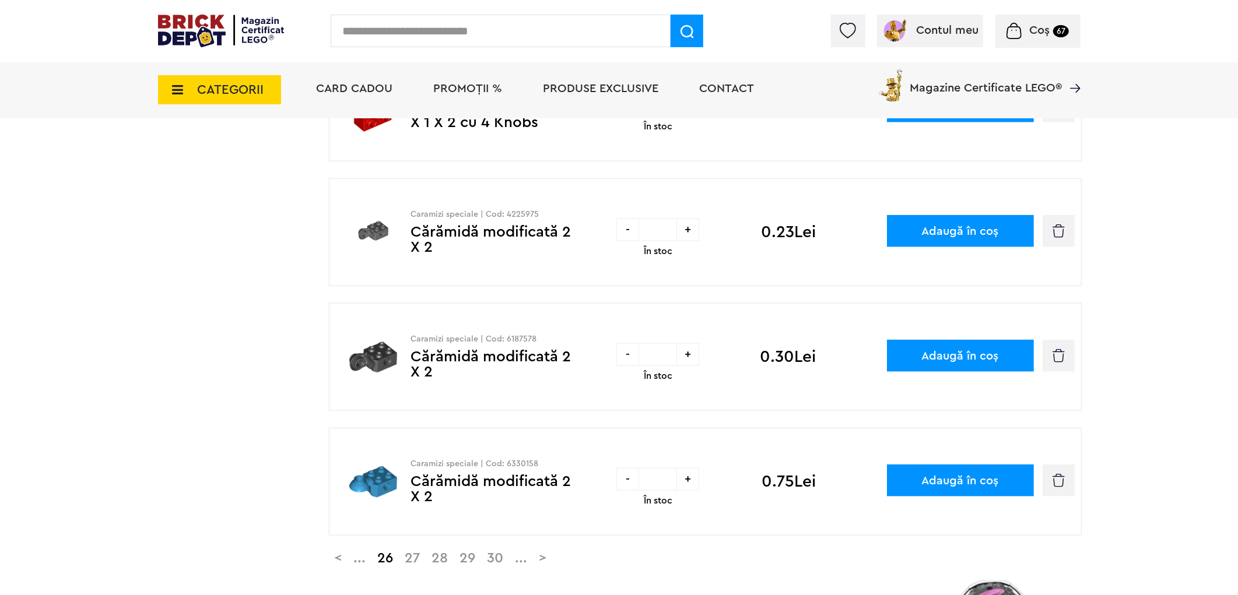
scroll to position [1295, 0]
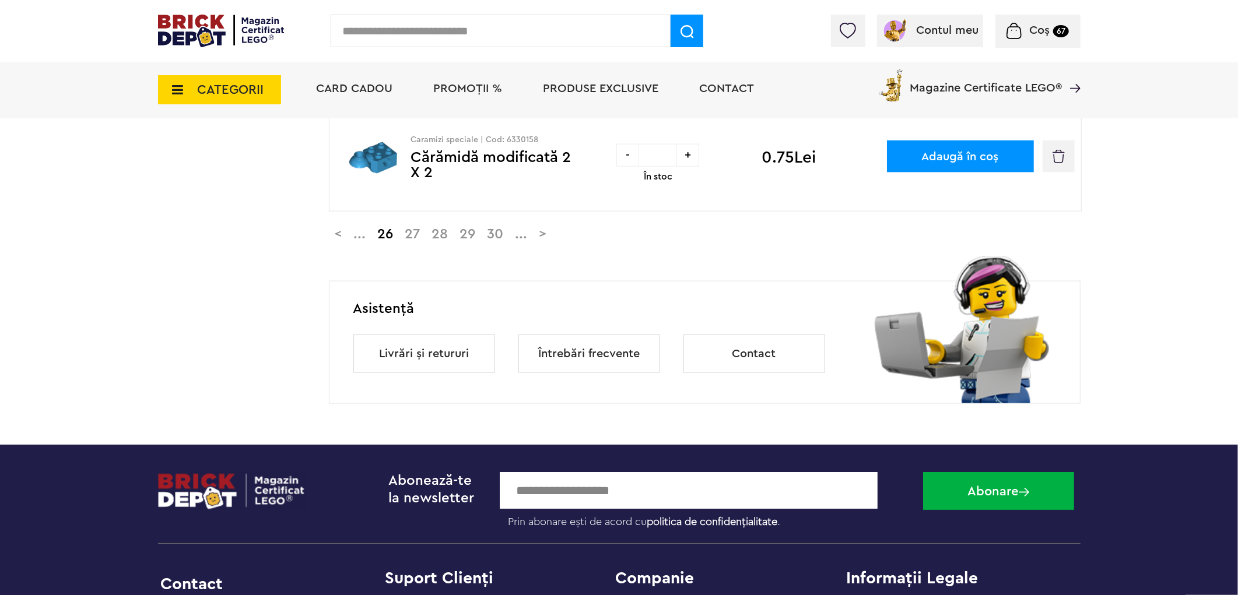
click at [553, 236] on link ">" at bounding box center [542, 234] width 19 height 14
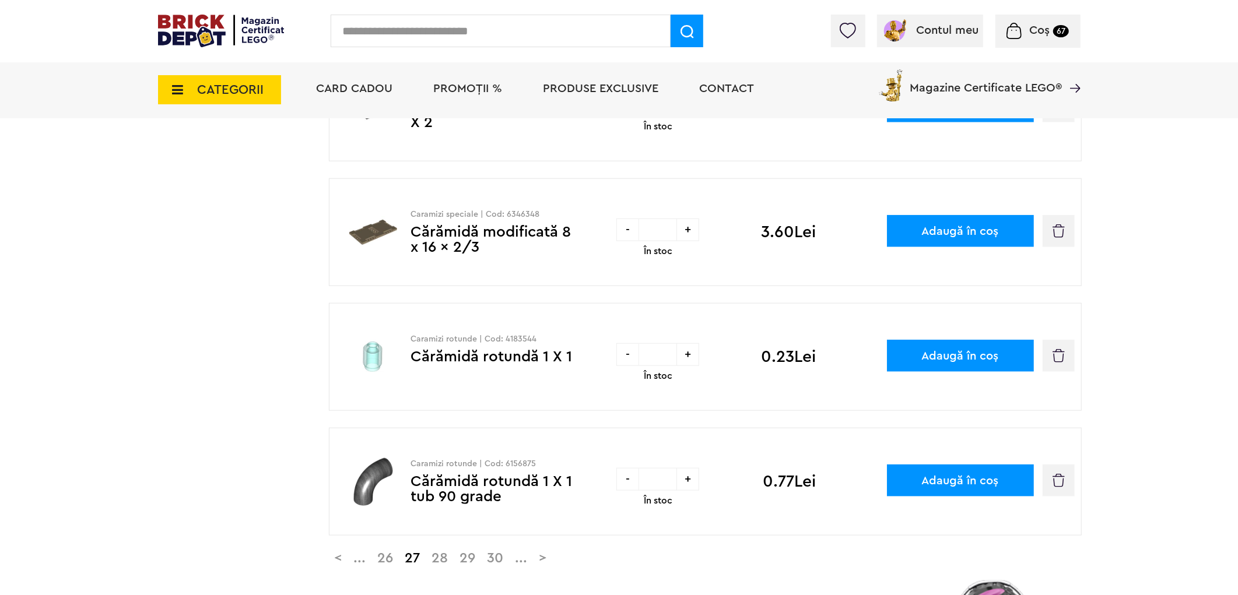
scroll to position [1295, 0]
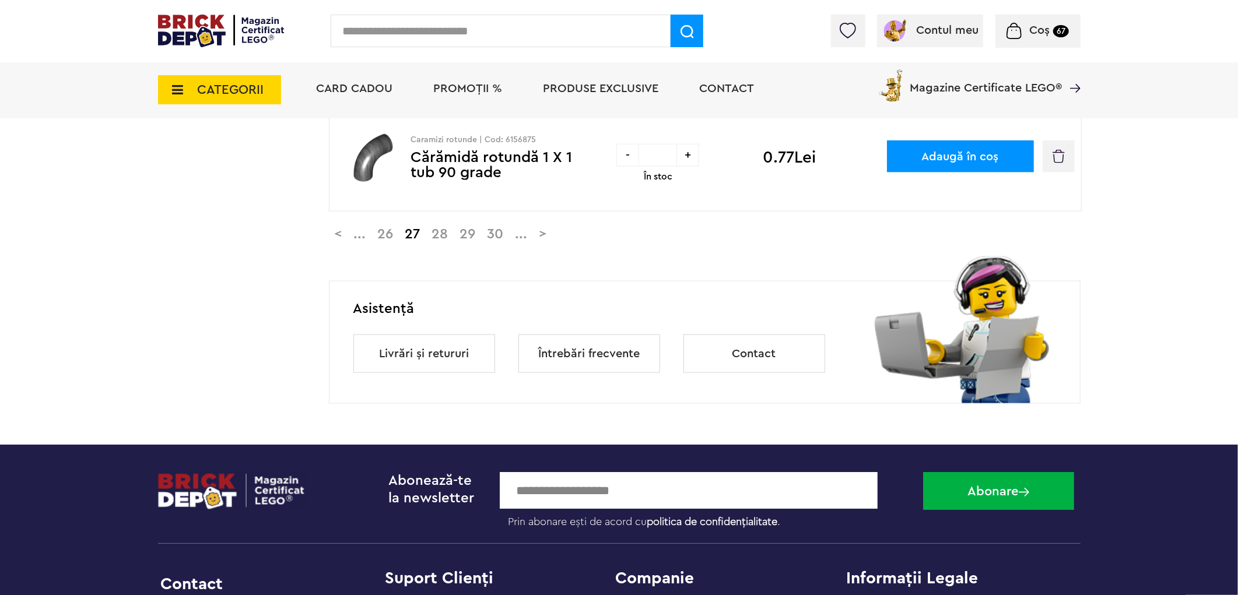
click at [553, 233] on link ">" at bounding box center [542, 234] width 19 height 14
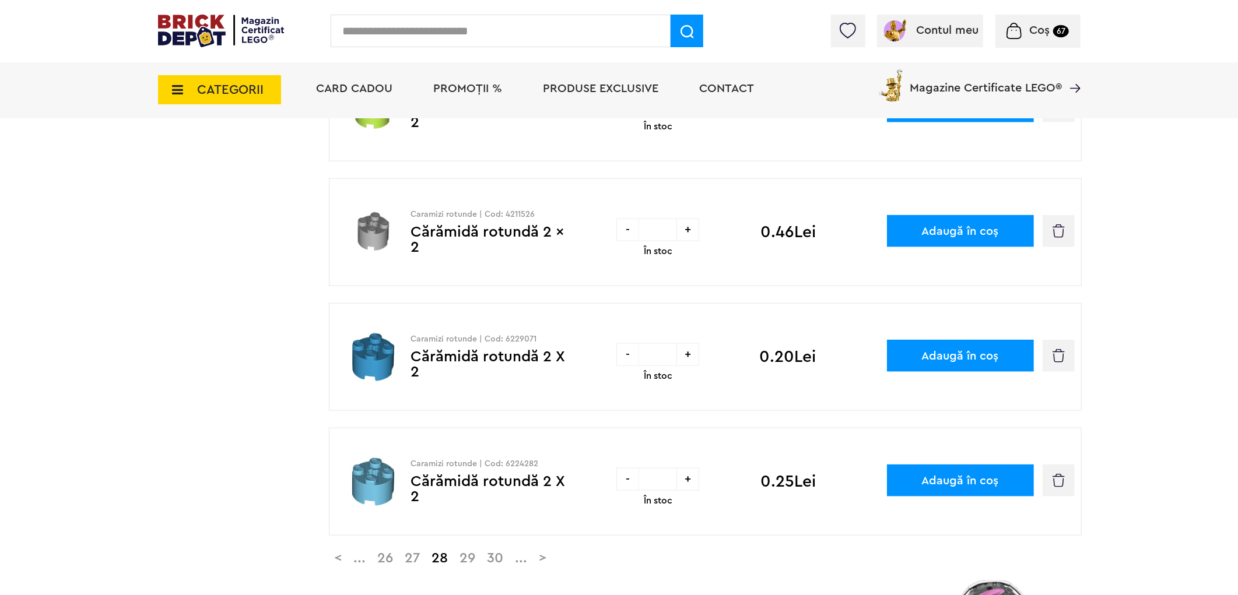
scroll to position [1295, 0]
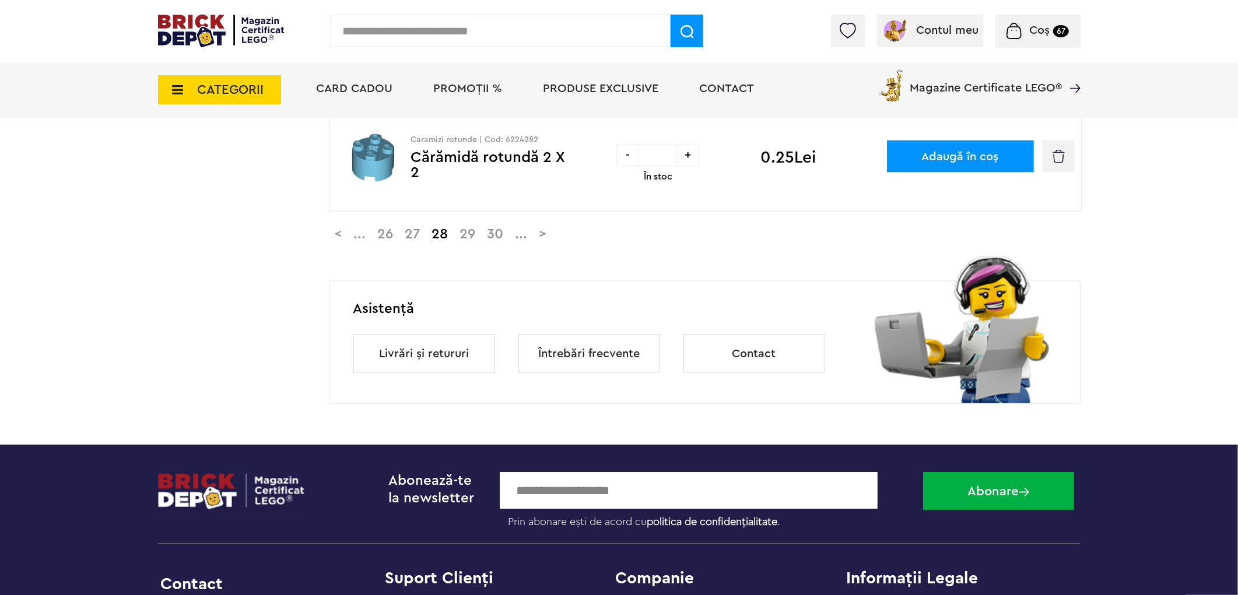
click at [553, 236] on link ">" at bounding box center [542, 234] width 19 height 14
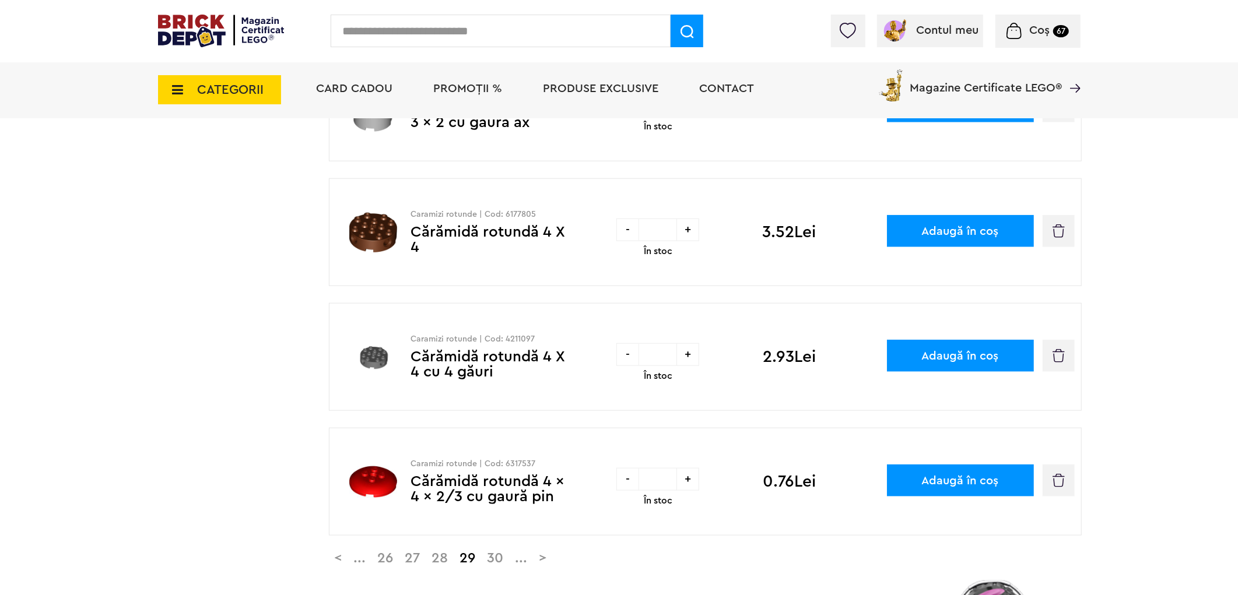
scroll to position [1295, 0]
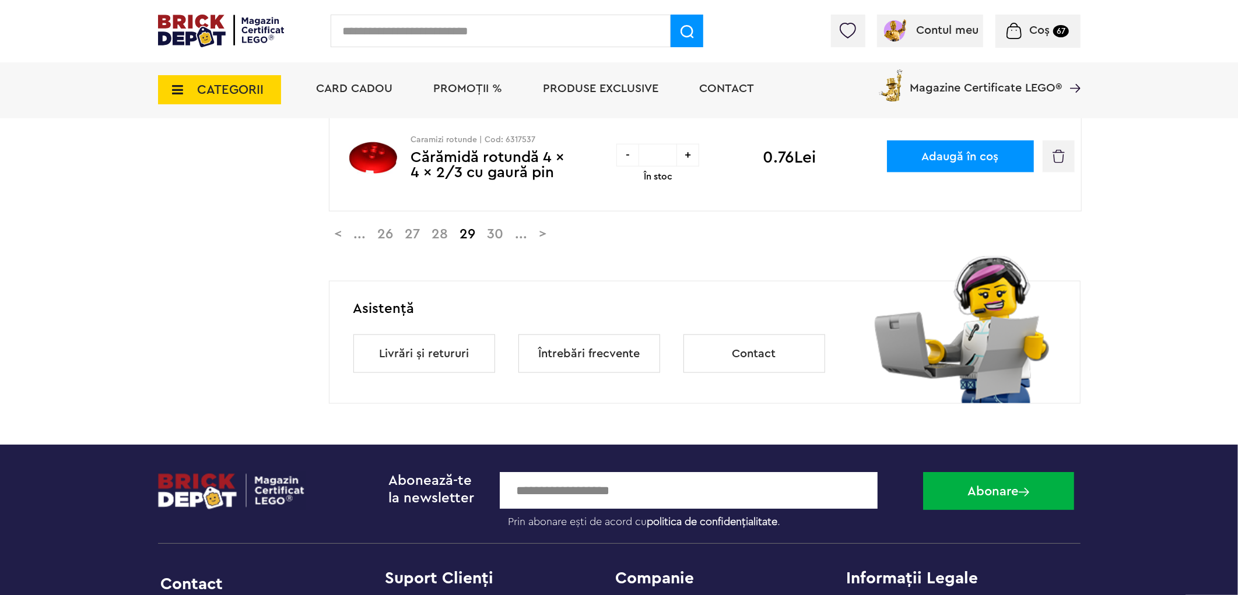
click at [553, 240] on link ">" at bounding box center [542, 234] width 19 height 14
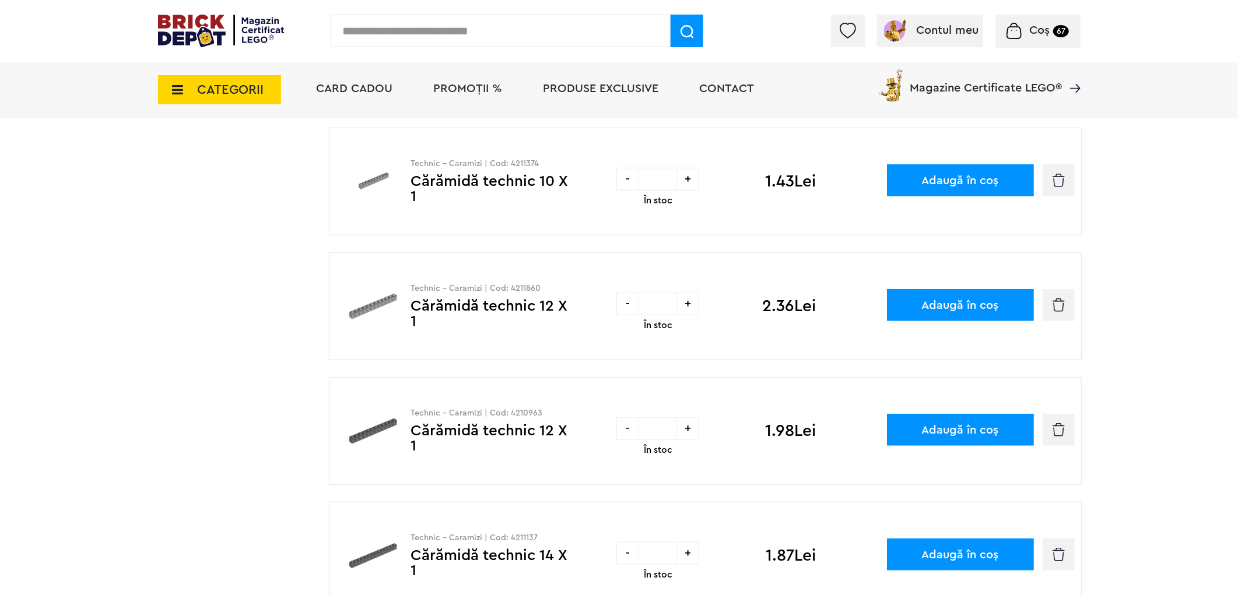
scroll to position [1295, 0]
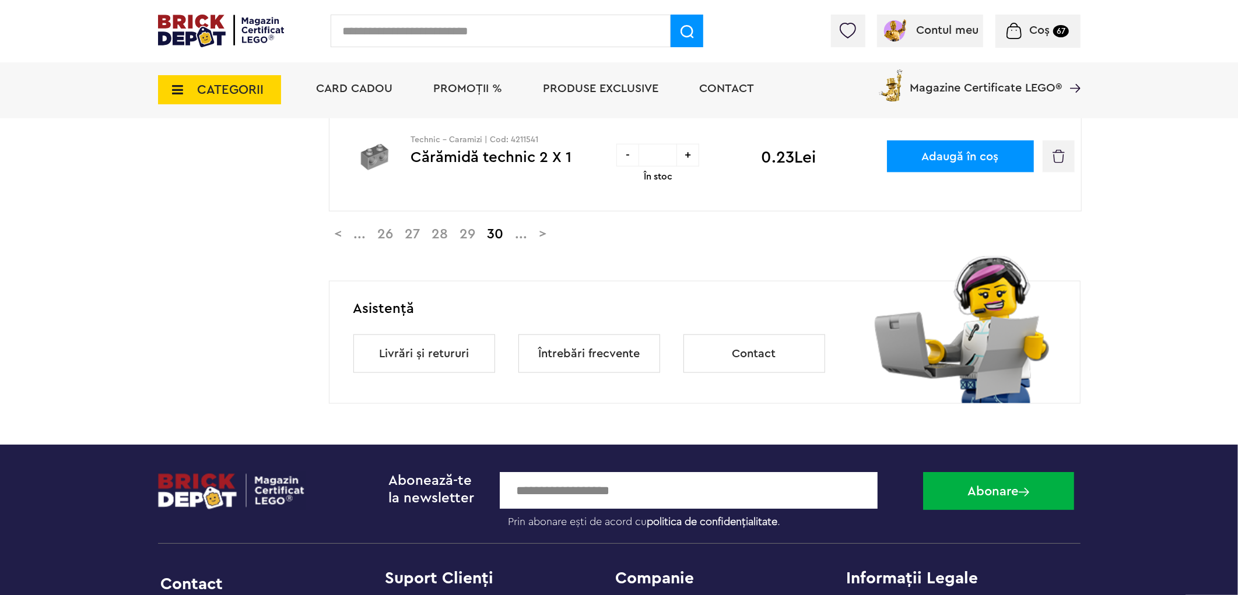
click at [553, 237] on link ">" at bounding box center [542, 234] width 19 height 14
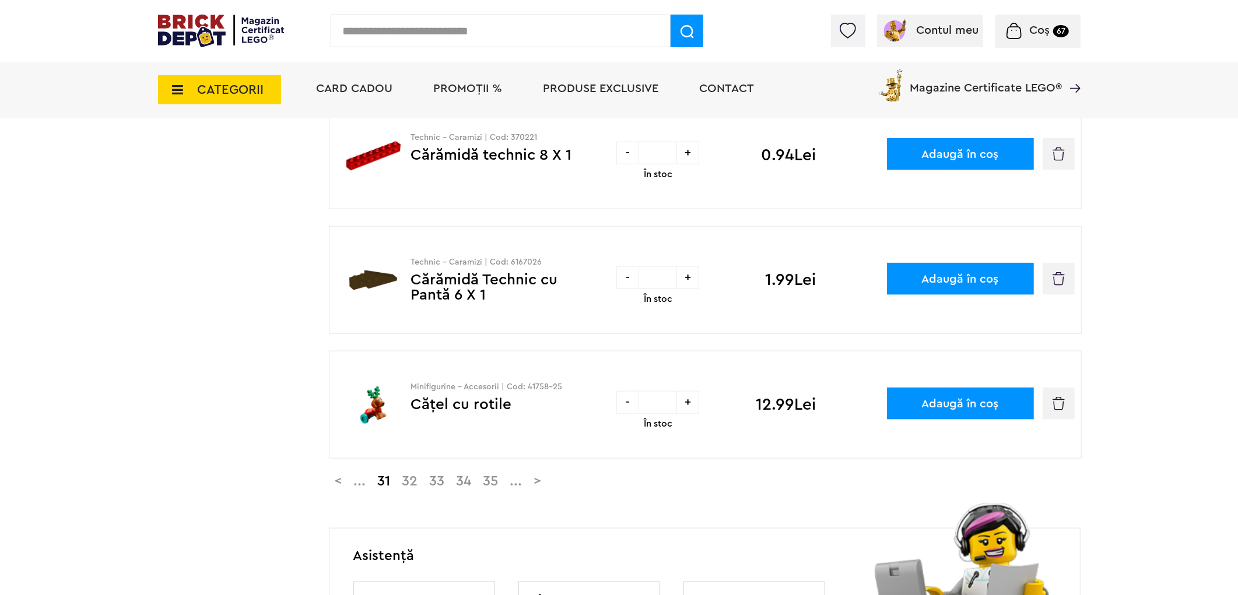
scroll to position [1295, 0]
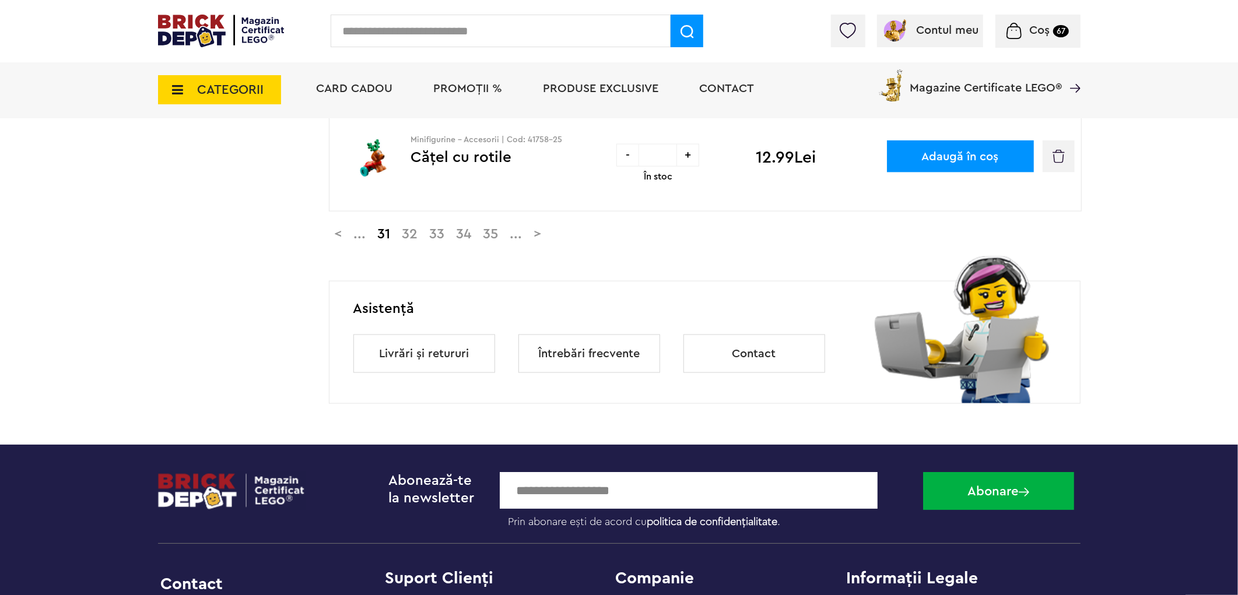
click at [547, 234] on link ">" at bounding box center [537, 234] width 19 height 14
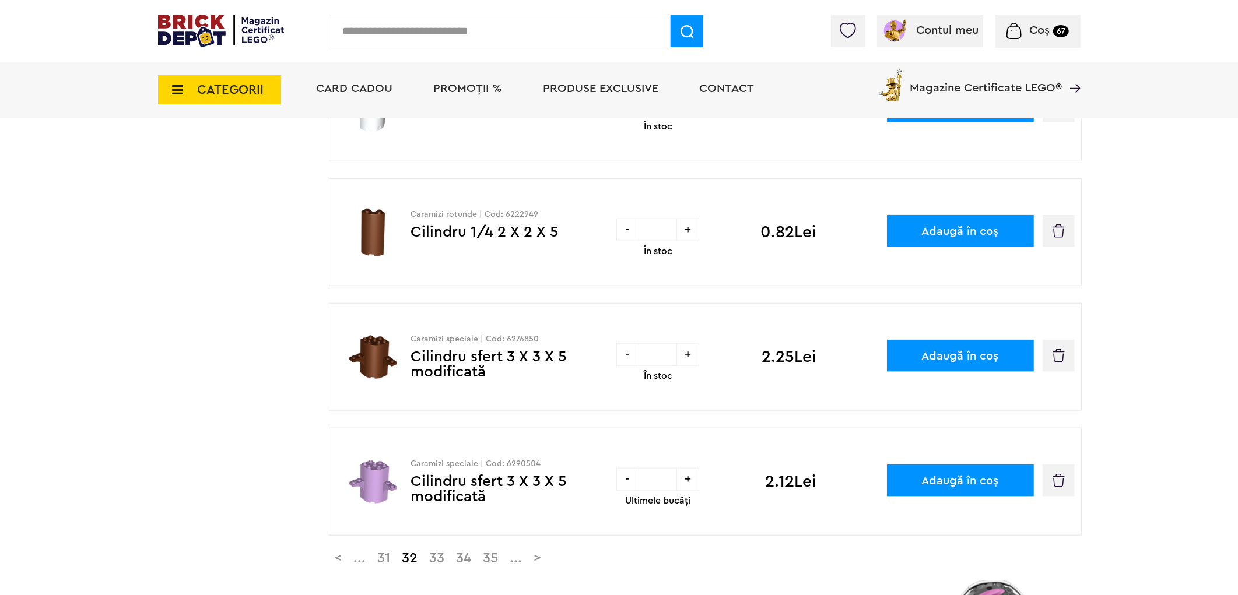
scroll to position [1295, 0]
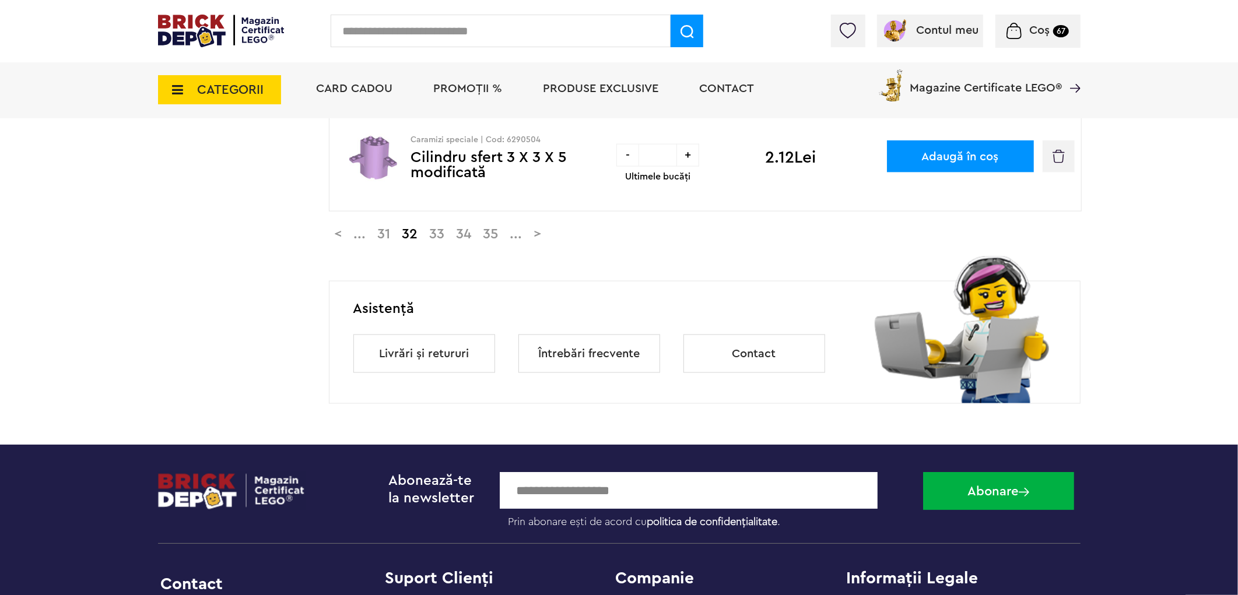
click at [528, 237] on link "..." at bounding box center [516, 234] width 24 height 14
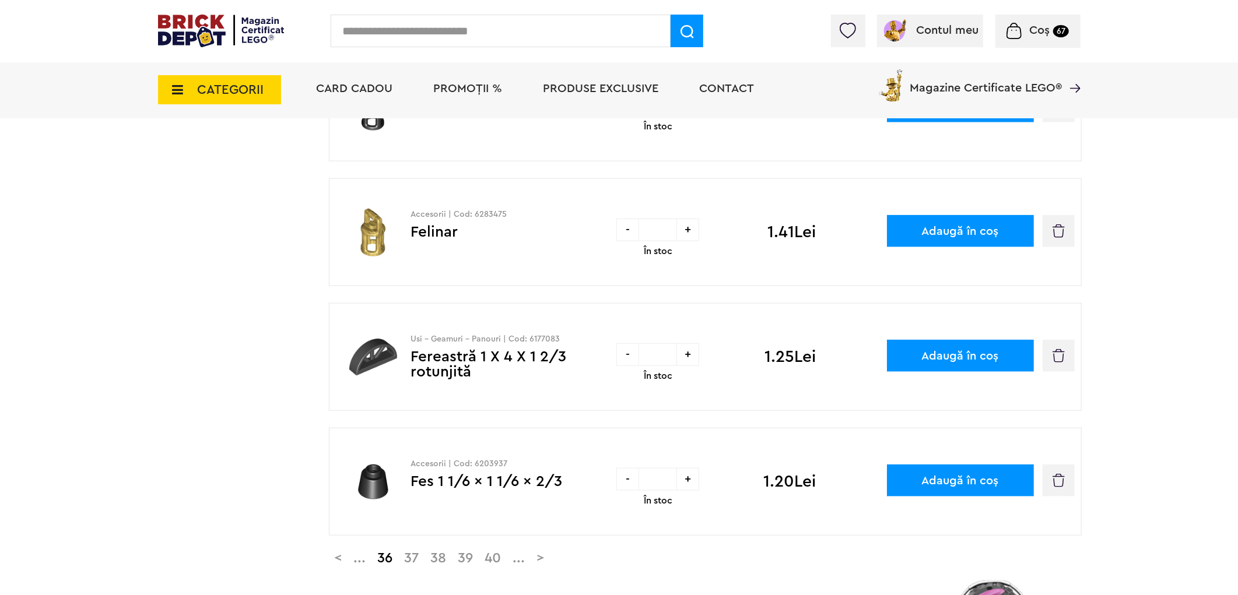
scroll to position [1295, 0]
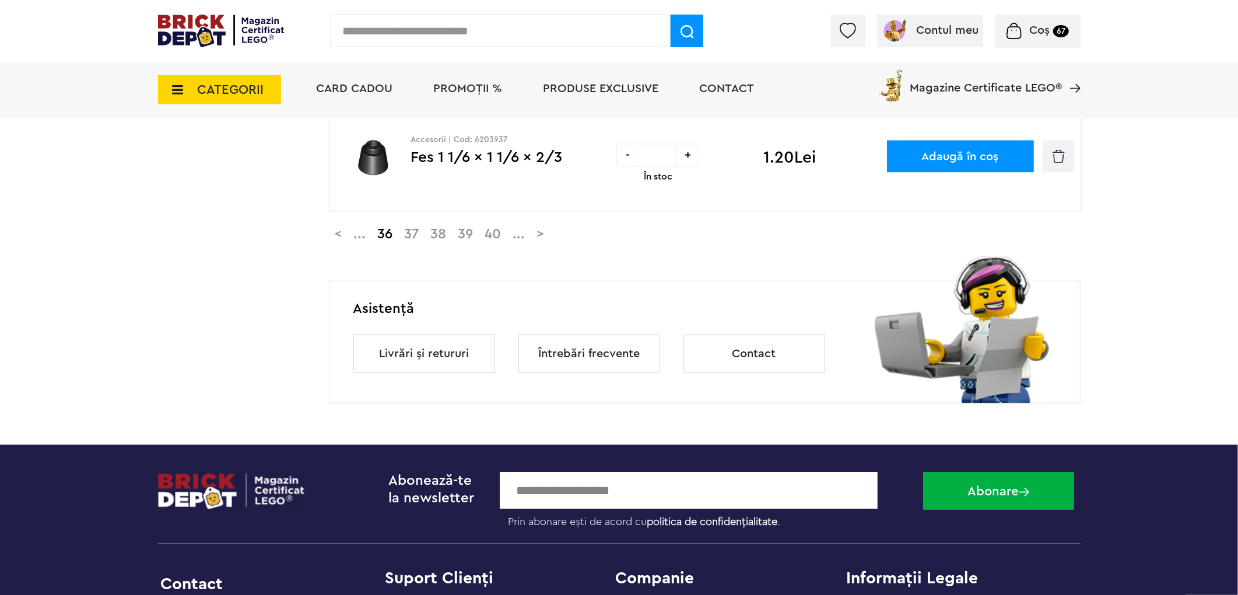
click at [482, 90] on span "PROMOȚII %" at bounding box center [468, 89] width 69 height 12
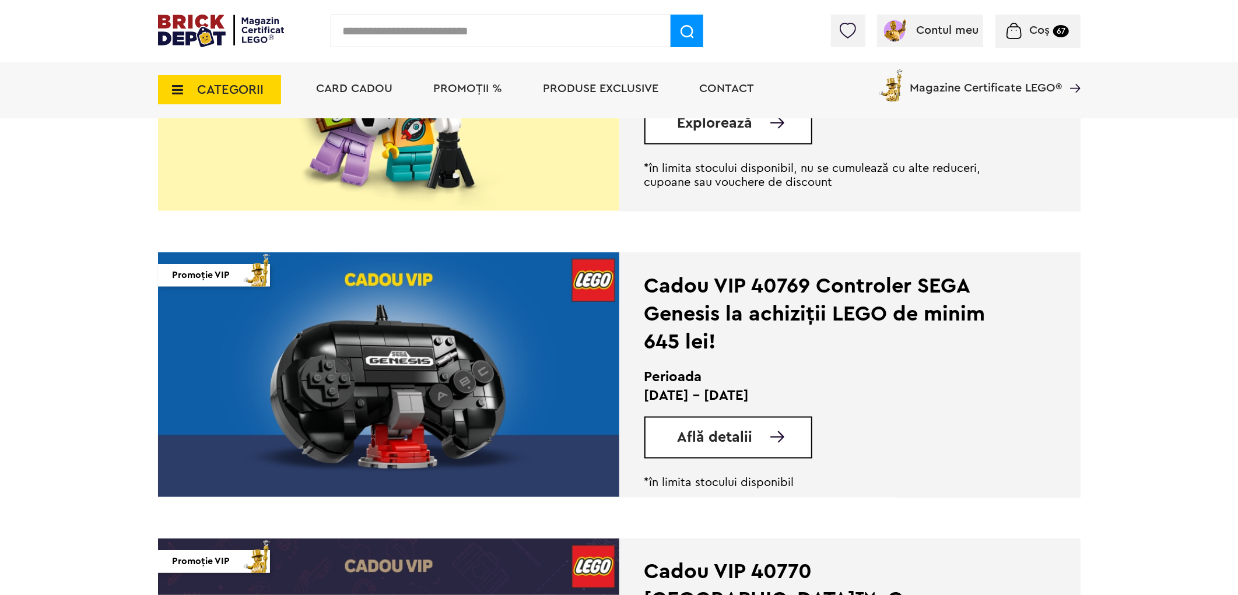
scroll to position [971, 0]
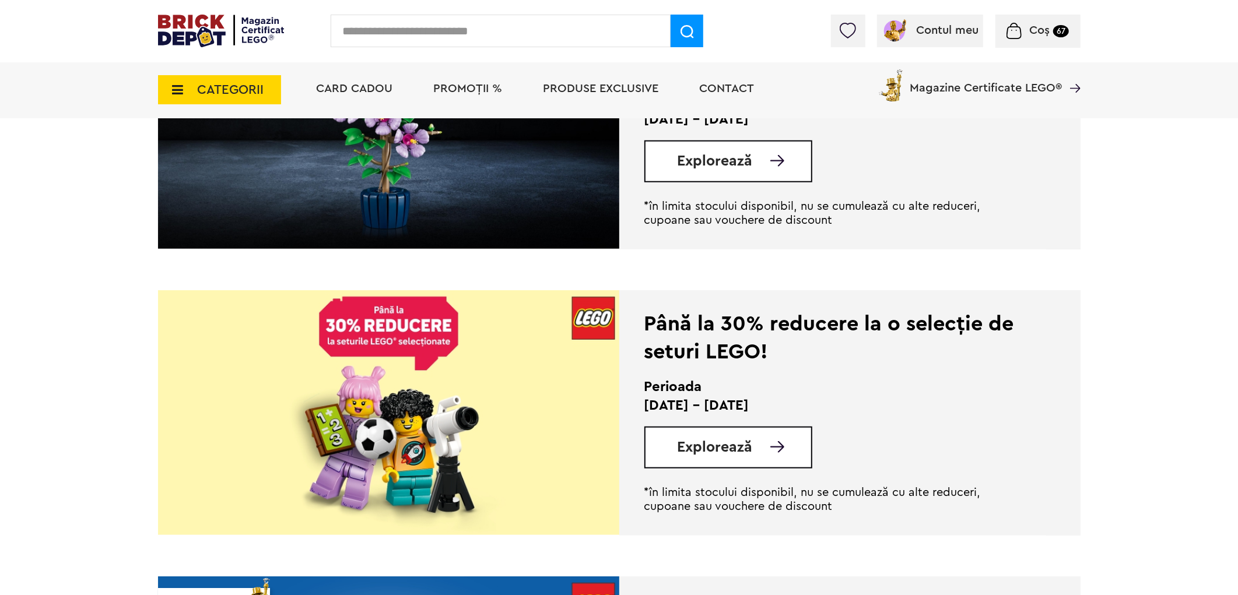
click at [774, 442] on img at bounding box center [777, 447] width 14 height 12
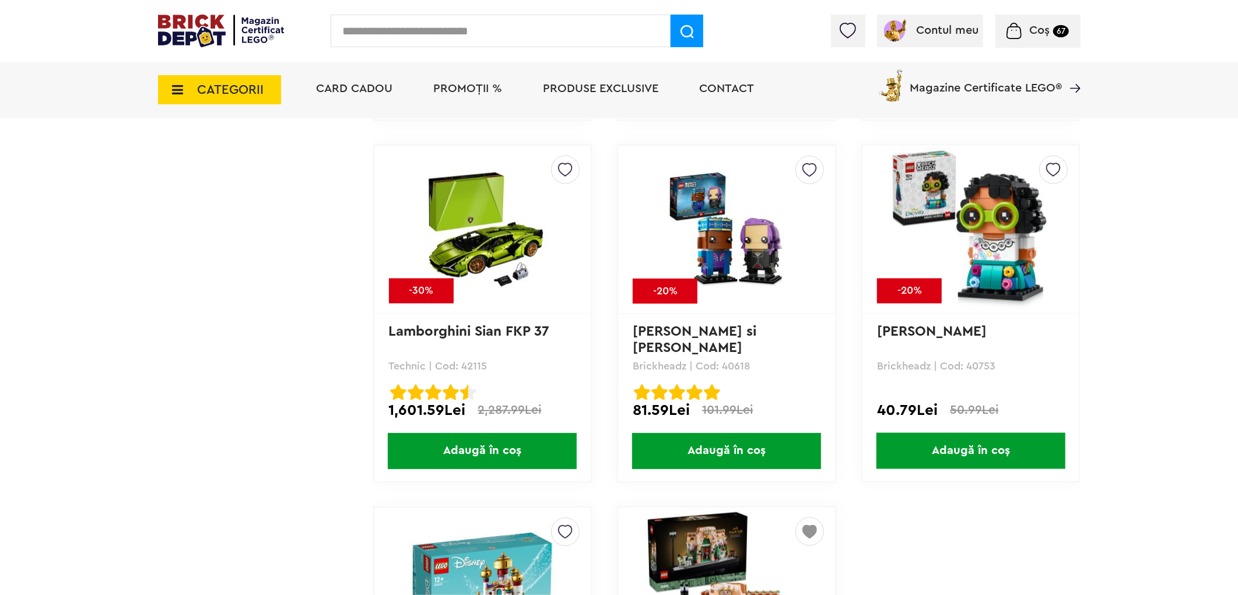
scroll to position [9393, 0]
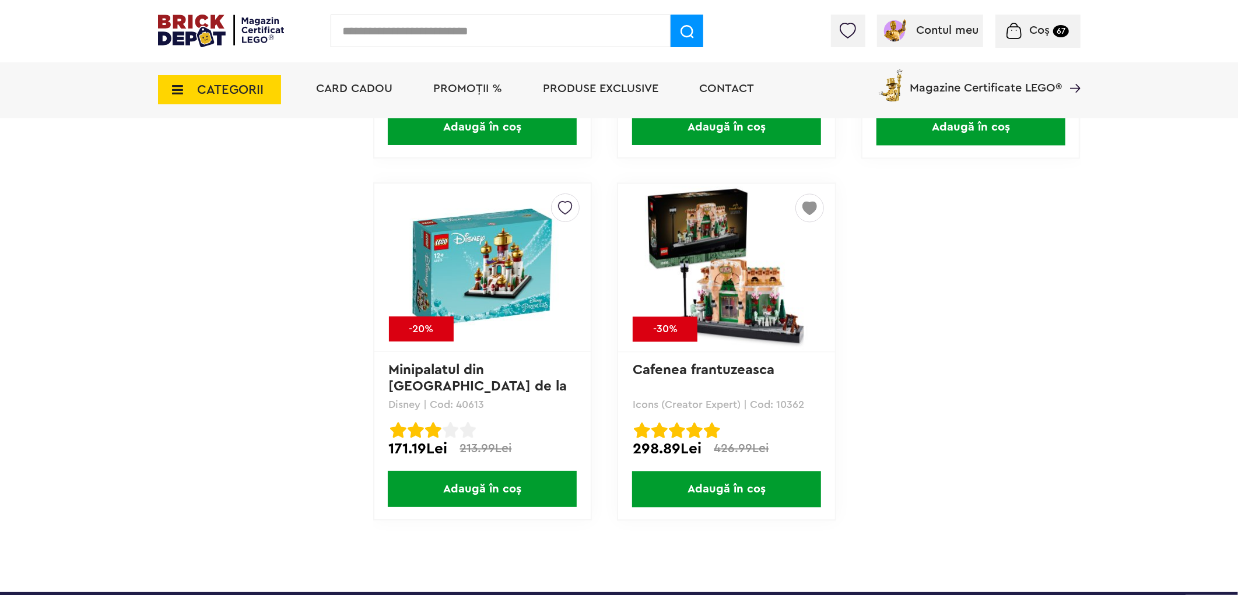
click at [510, 30] on input "text" at bounding box center [501, 31] width 340 height 33
type input "**********"
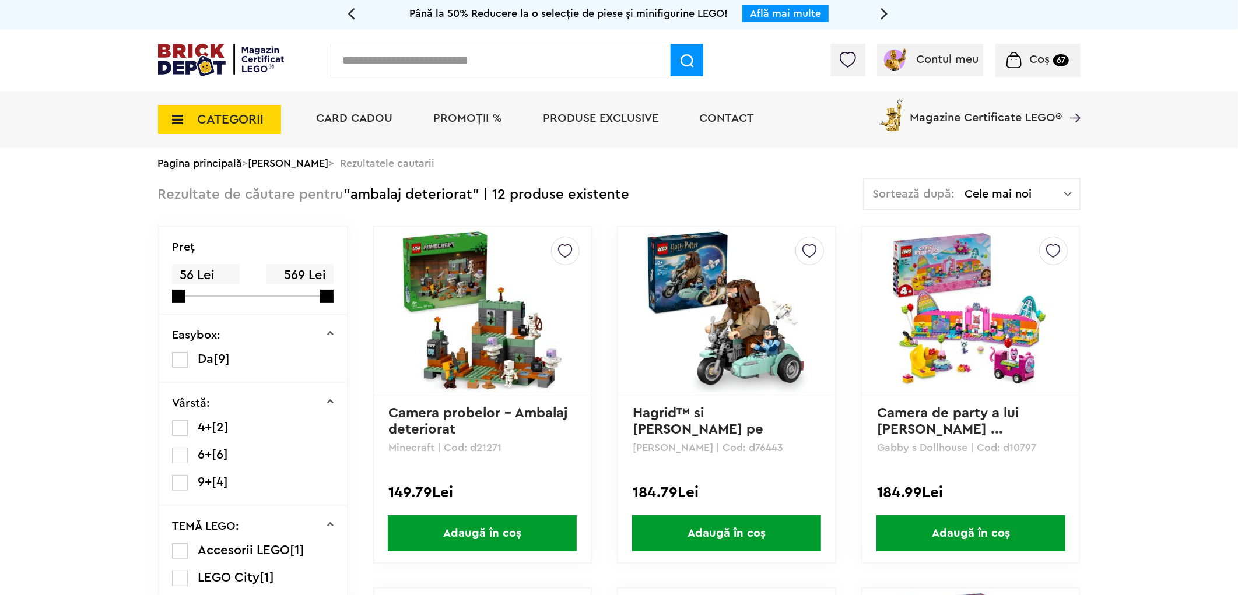
click at [1046, 59] on span "Coș" at bounding box center [1039, 60] width 20 height 12
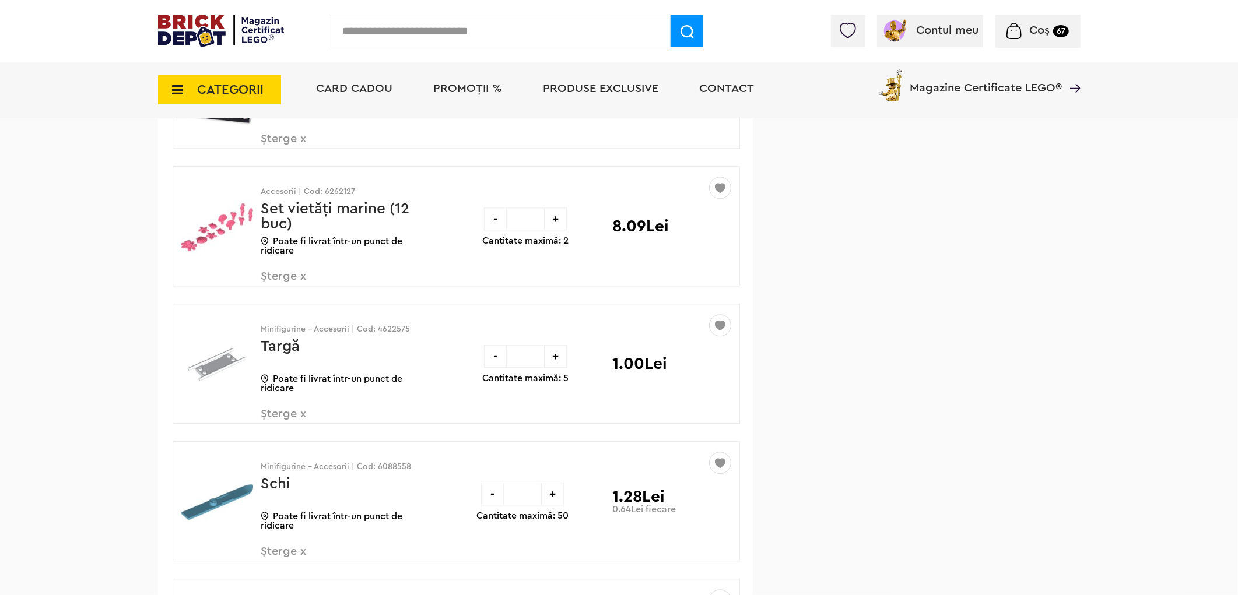
scroll to position [2591, 0]
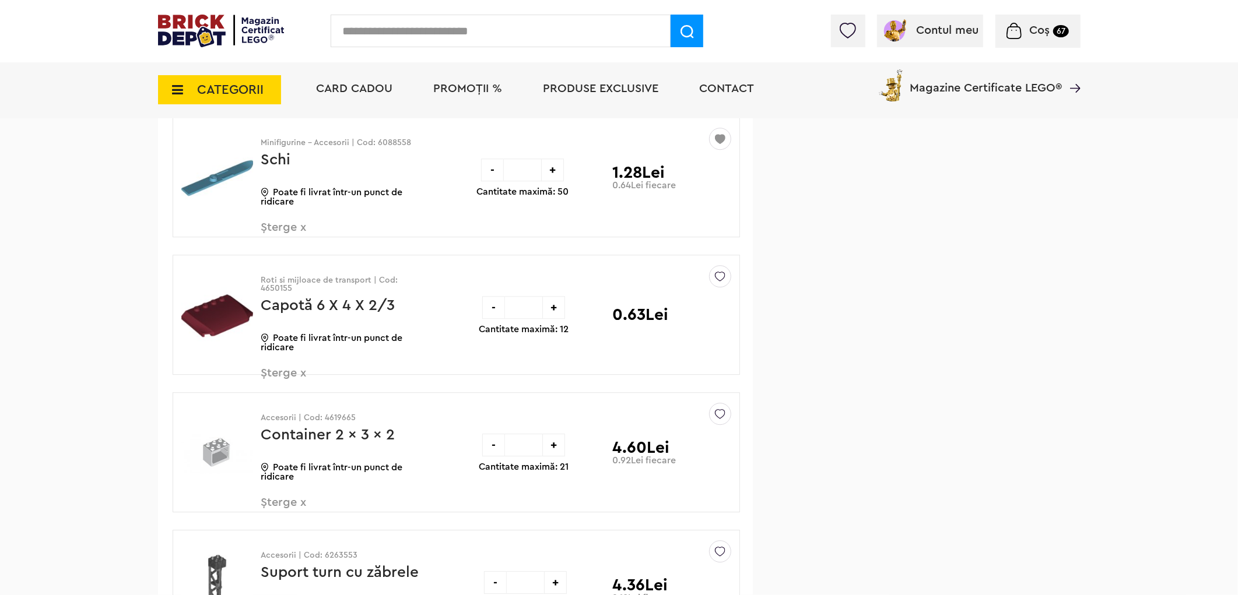
click at [558, 311] on div "+" at bounding box center [553, 307] width 23 height 23
type input "*"
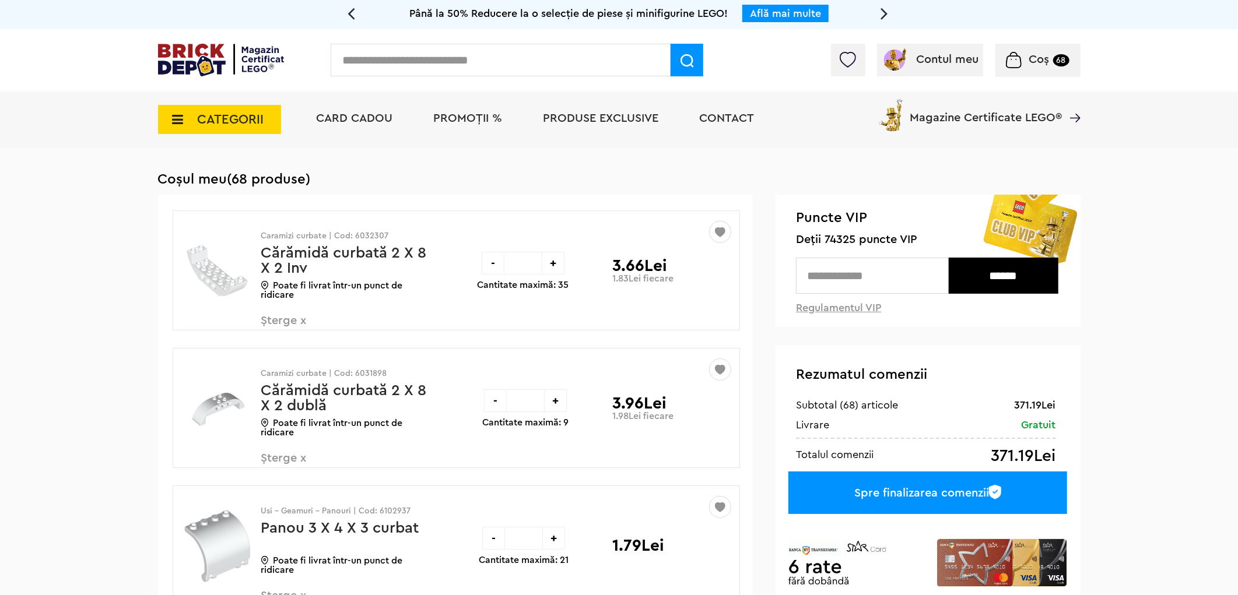
click at [848, 62] on img at bounding box center [848, 60] width 16 height 16
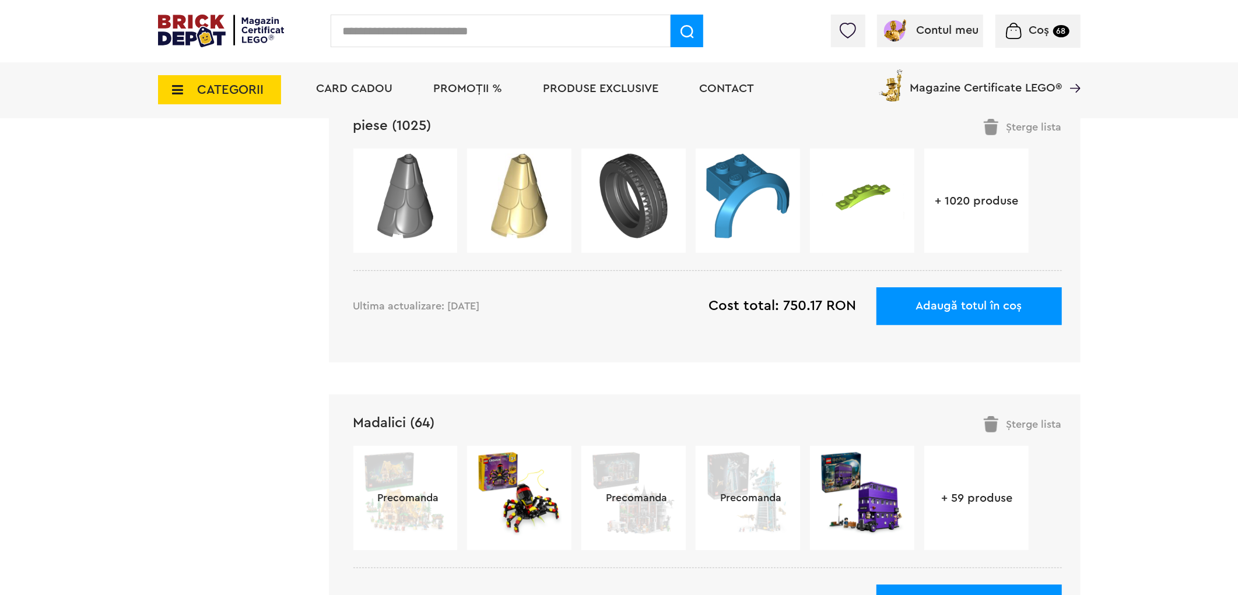
scroll to position [1041, 0]
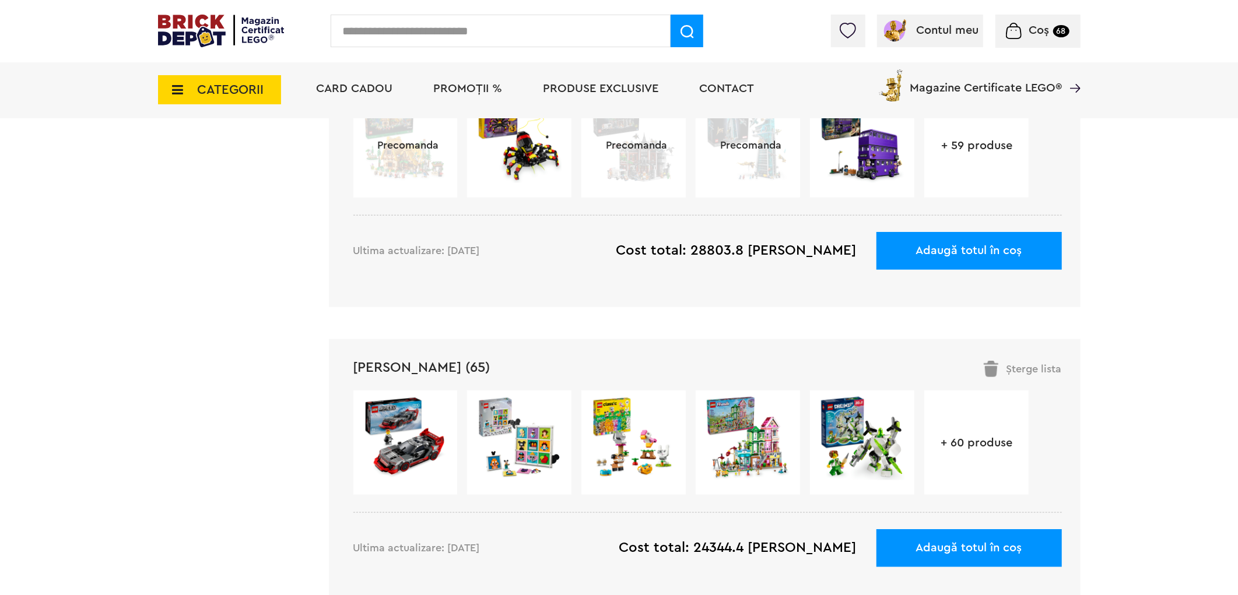
click at [401, 362] on link "[PERSON_NAME] (65)" at bounding box center [421, 368] width 137 height 14
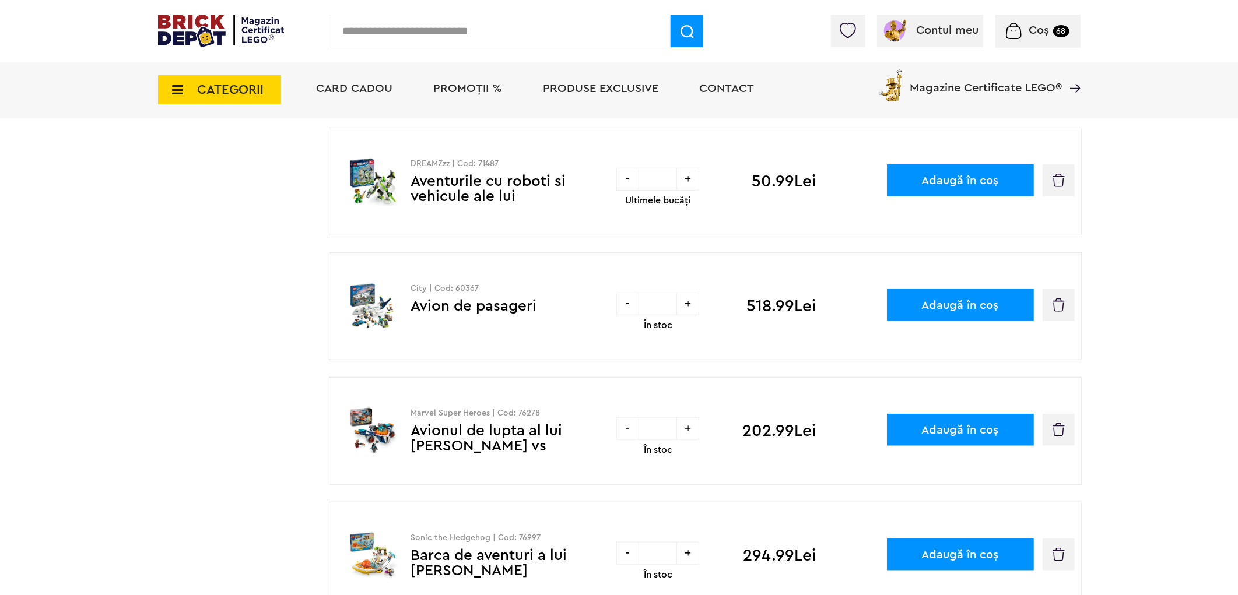
scroll to position [971, 0]
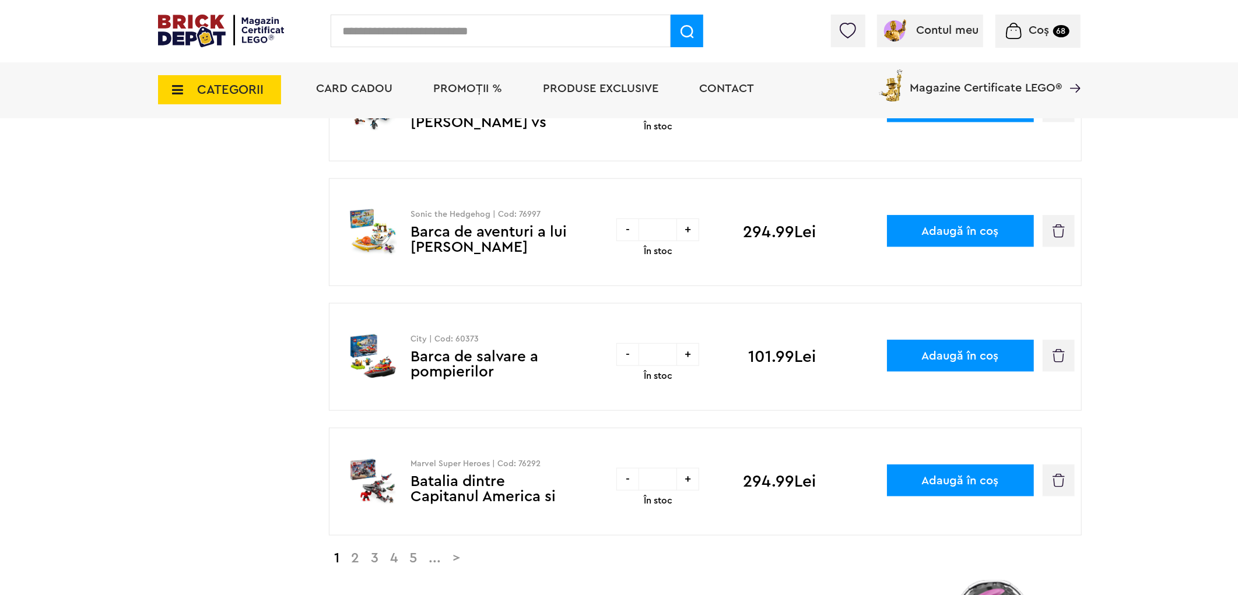
click at [462, 558] on link ">" at bounding box center [456, 559] width 19 height 14
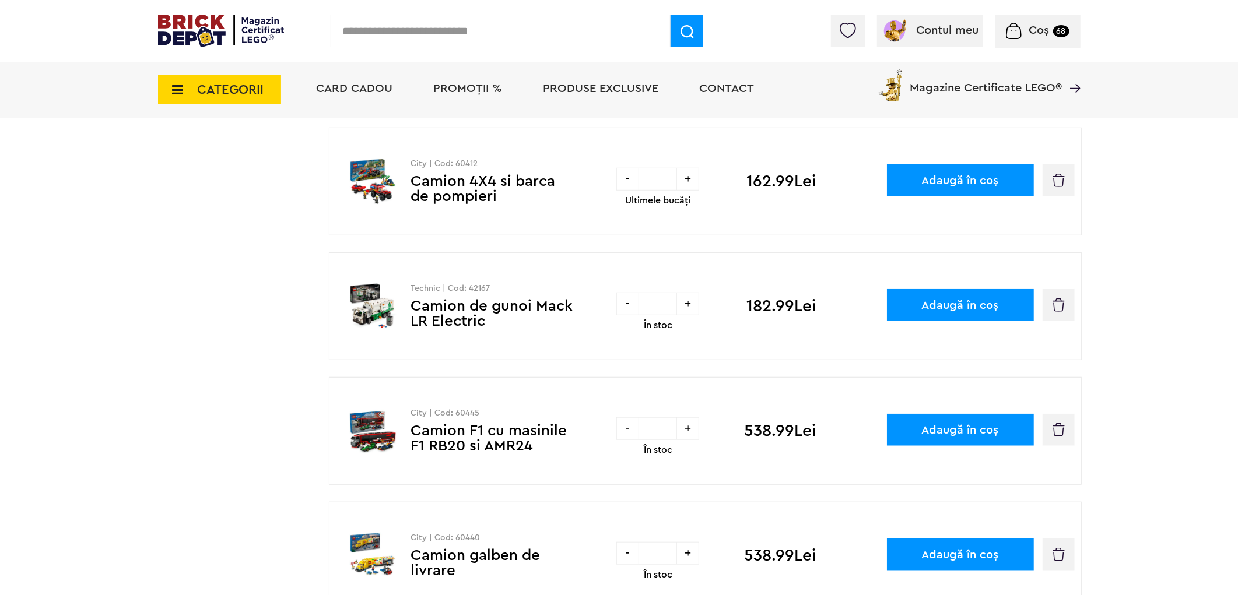
scroll to position [971, 0]
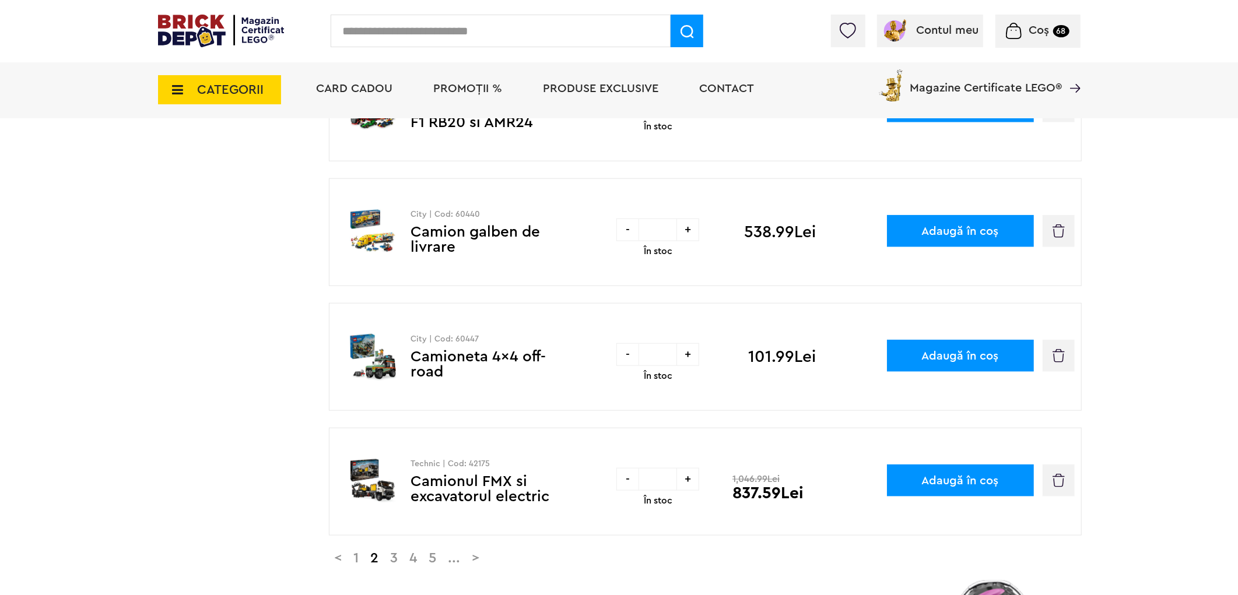
click at [486, 562] on link ">" at bounding box center [475, 559] width 19 height 14
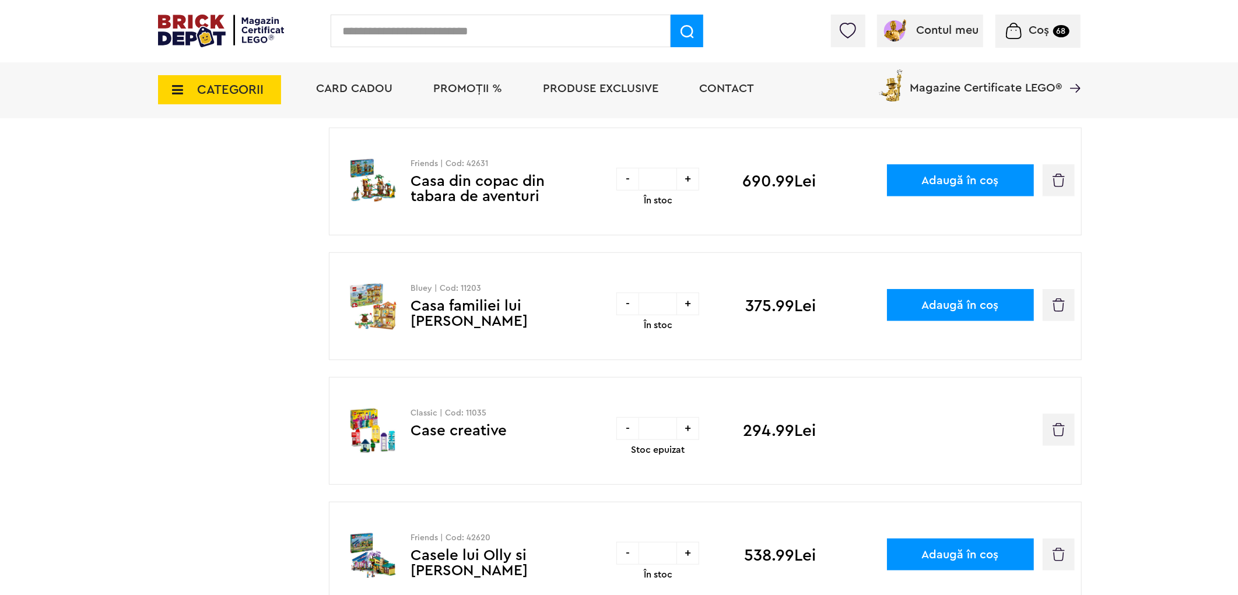
scroll to position [971, 0]
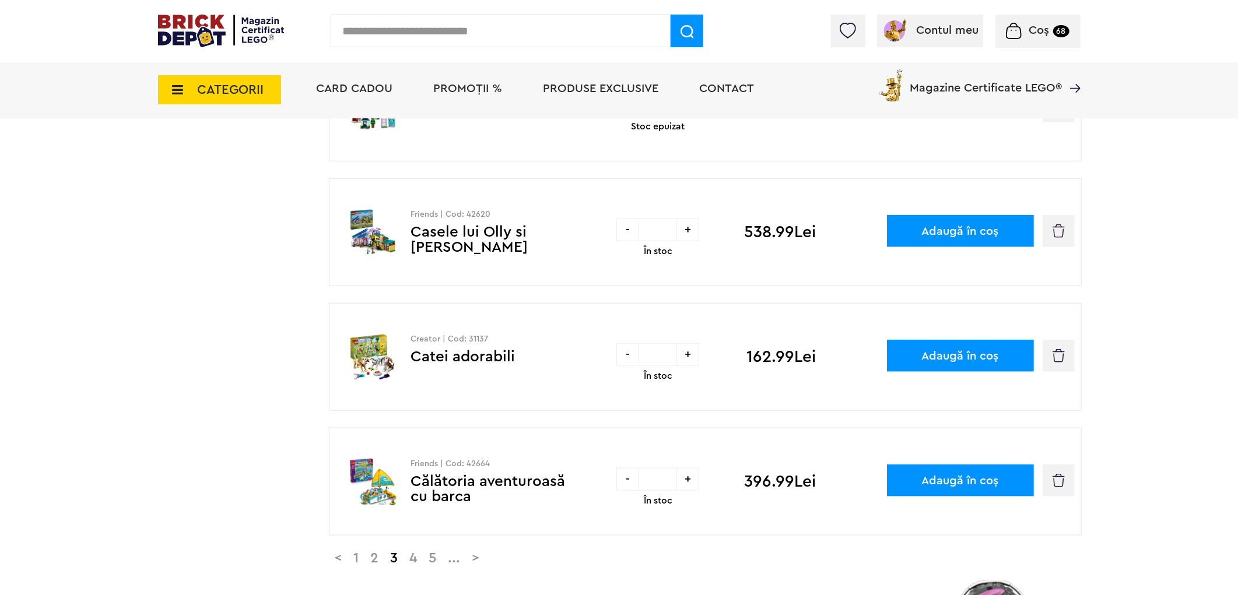
click at [486, 560] on link ">" at bounding box center [475, 559] width 19 height 14
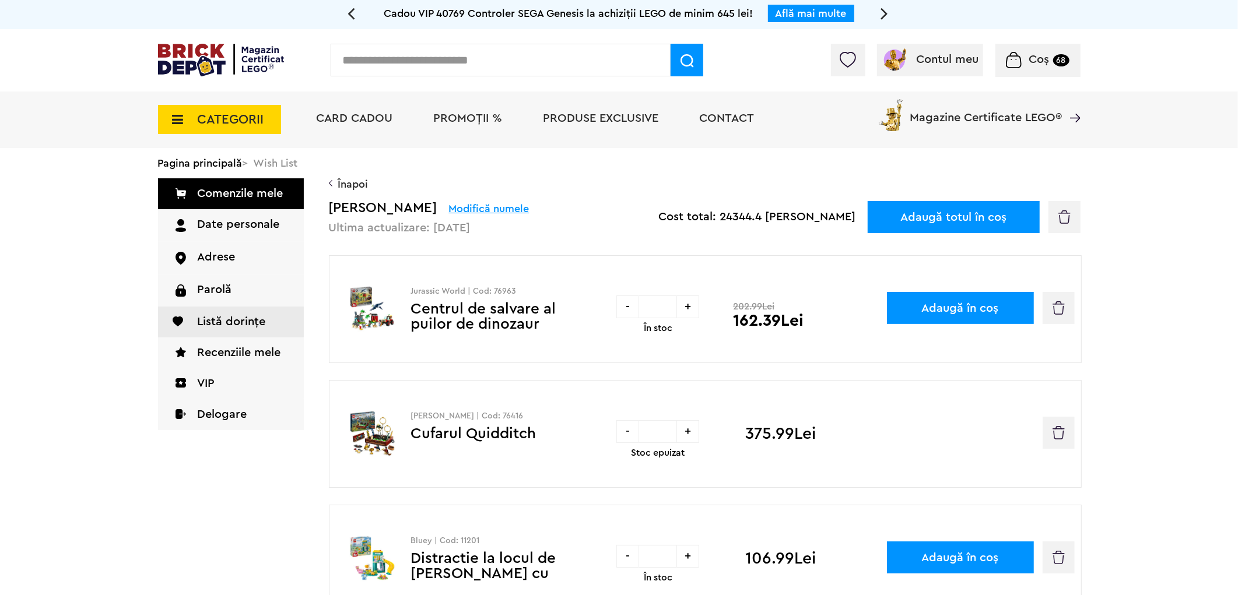
click at [1067, 439] on button "button" at bounding box center [1058, 433] width 32 height 32
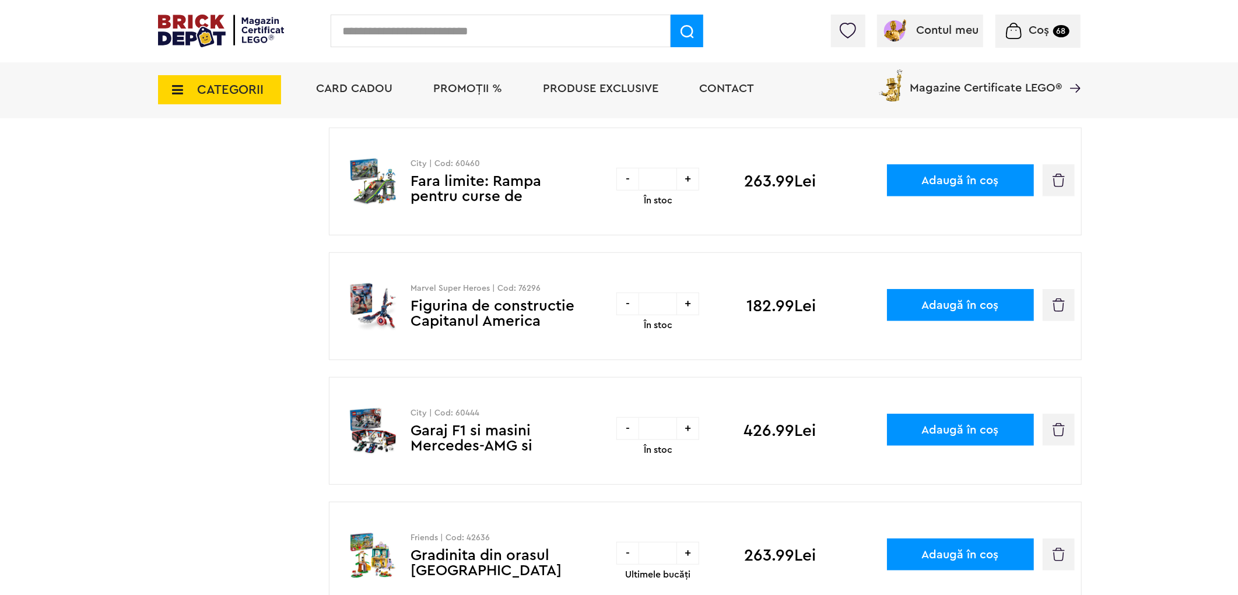
scroll to position [971, 0]
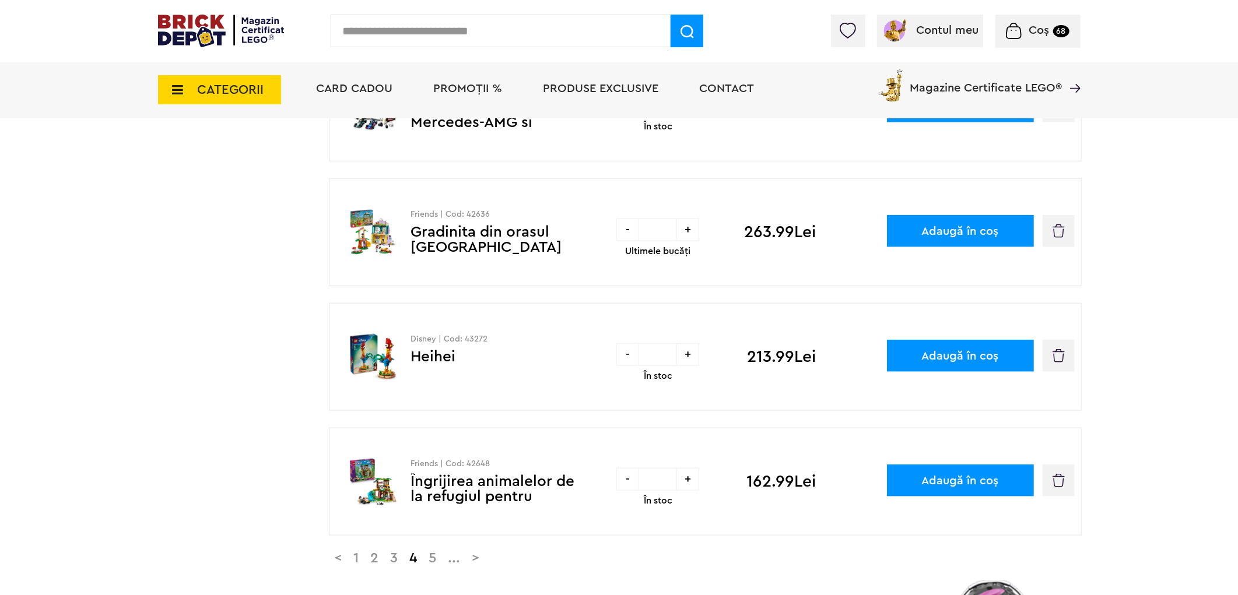
click at [486, 563] on link ">" at bounding box center [475, 559] width 19 height 14
